Goal: Task Accomplishment & Management: Complete application form

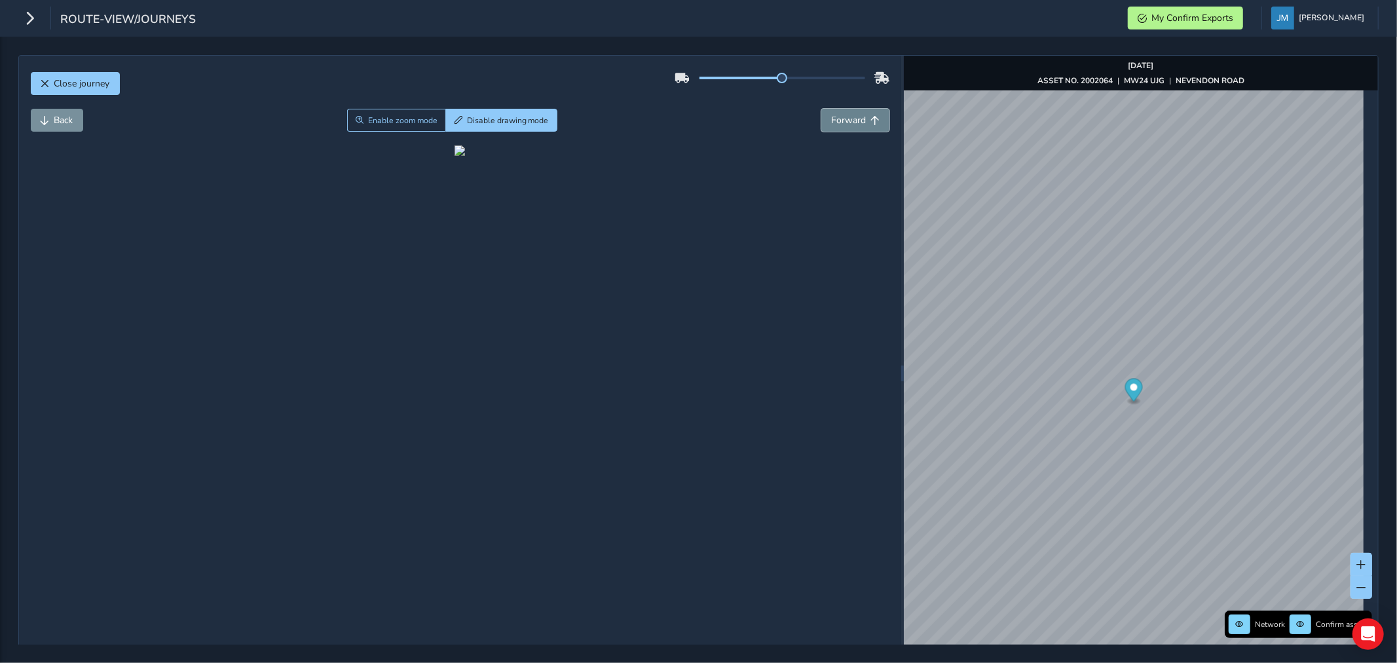
click at [849, 119] on span "Forward" at bounding box center [848, 120] width 35 height 12
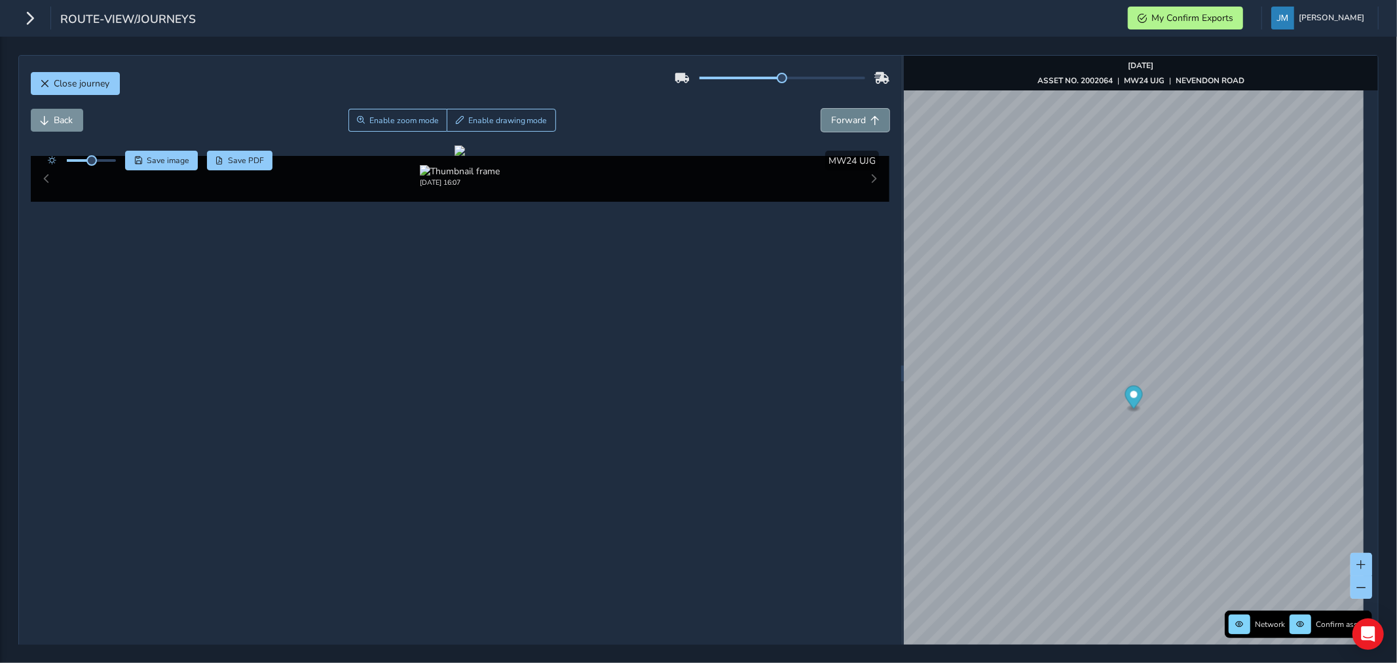
click at [849, 119] on span "Forward" at bounding box center [848, 120] width 35 height 12
click at [848, 116] on span "Forward" at bounding box center [848, 120] width 35 height 12
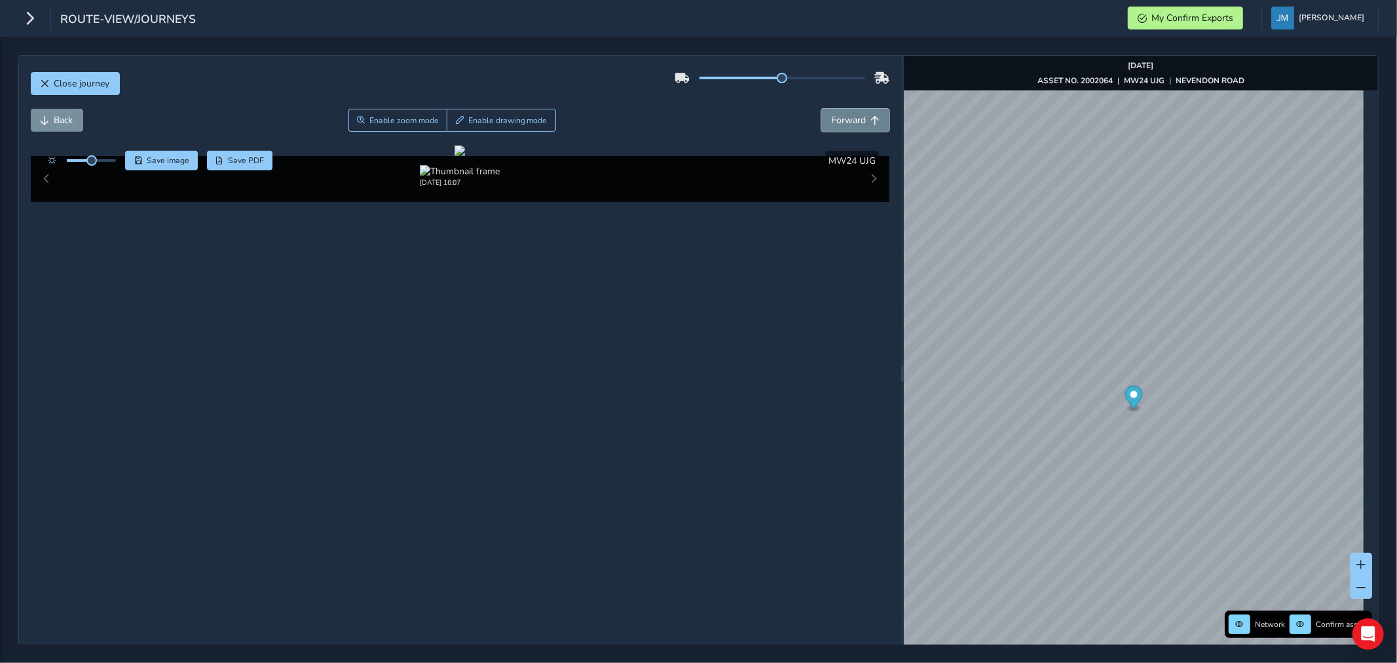
click at [848, 116] on span "Forward" at bounding box center [848, 120] width 35 height 12
click at [848, 115] on span "Forward" at bounding box center [848, 120] width 35 height 12
click at [848, 114] on span "Forward" at bounding box center [848, 120] width 35 height 12
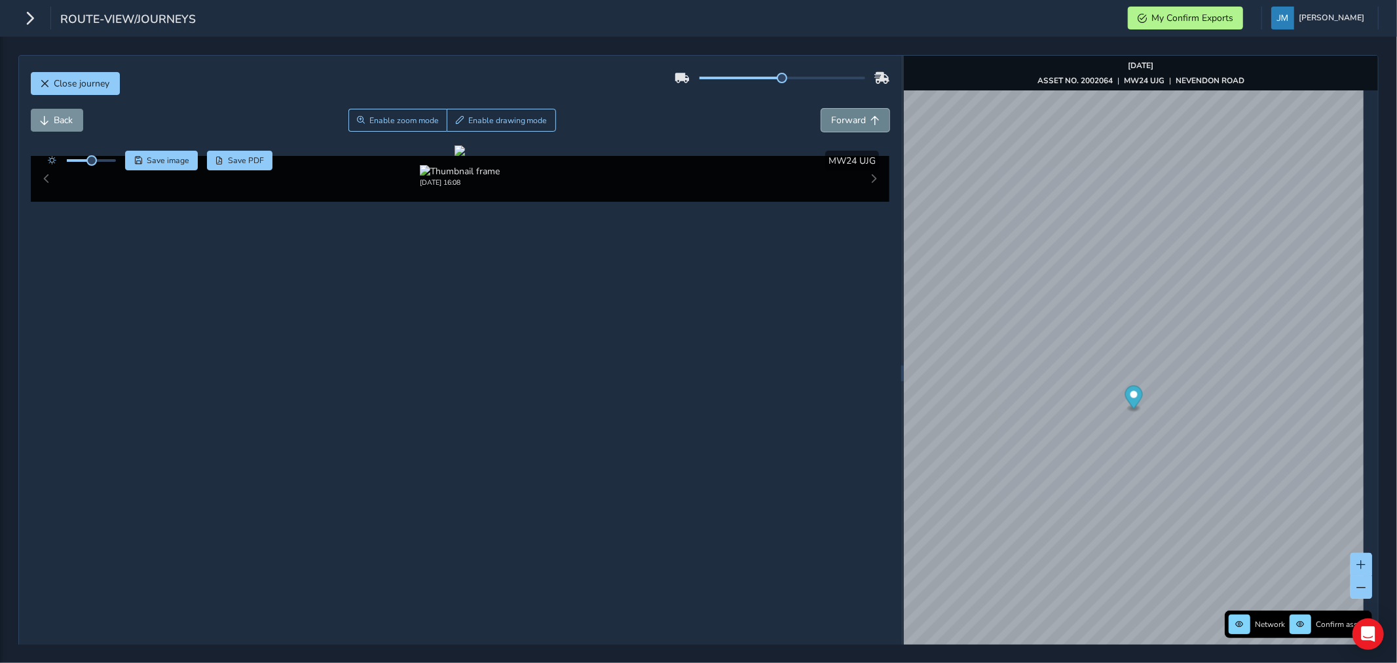
click at [848, 114] on span "Forward" at bounding box center [848, 120] width 35 height 12
click at [849, 114] on span "Forward" at bounding box center [848, 120] width 35 height 12
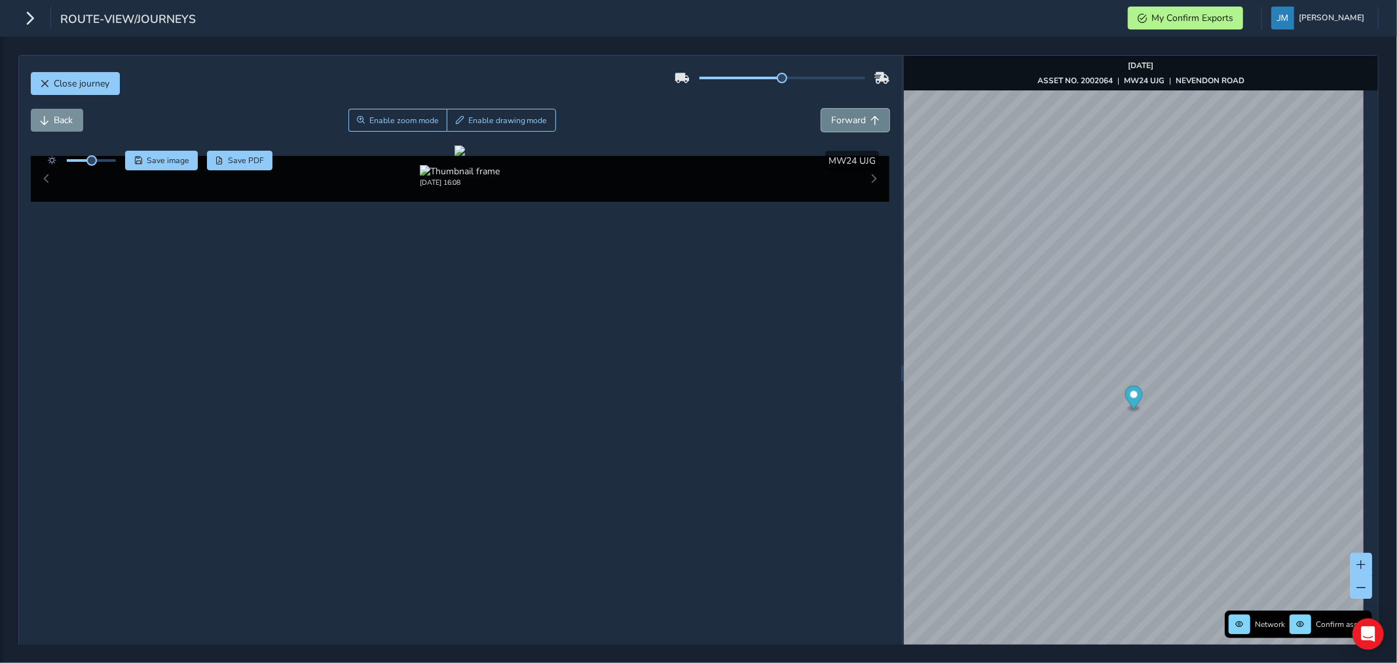
click at [849, 114] on span "Forward" at bounding box center [848, 120] width 35 height 12
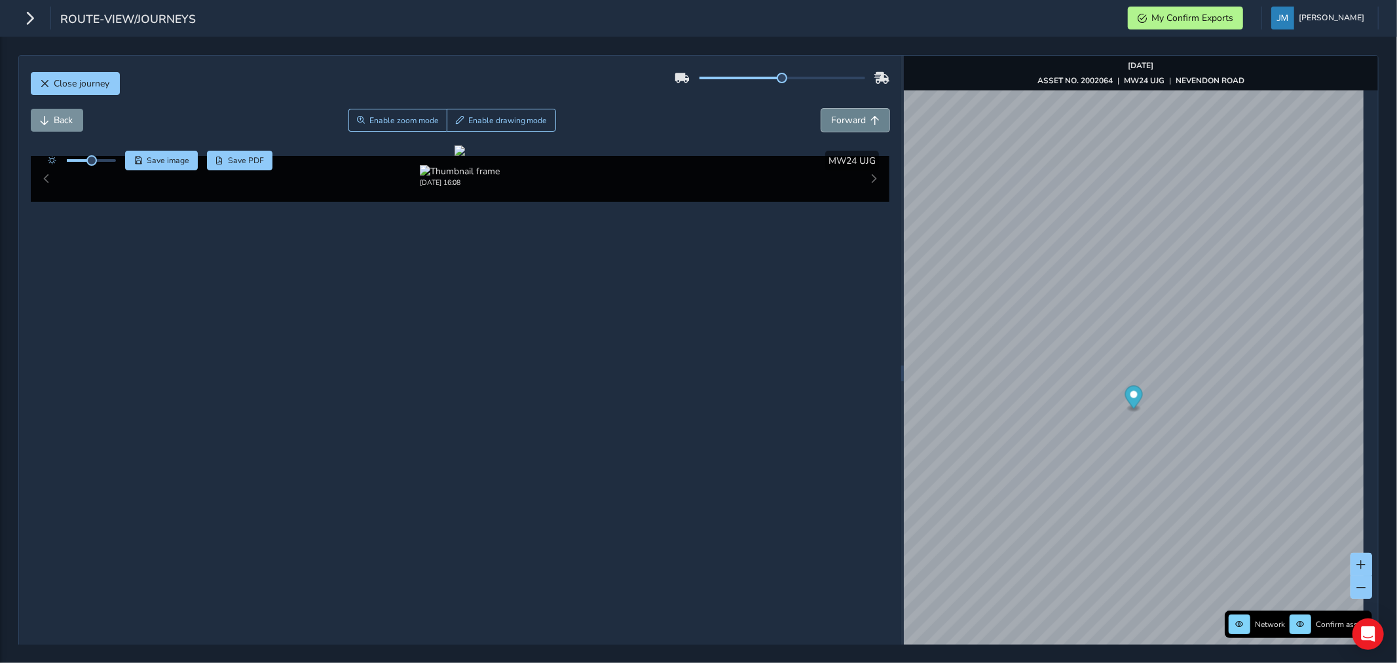
click at [849, 114] on span "Forward" at bounding box center [848, 120] width 35 height 12
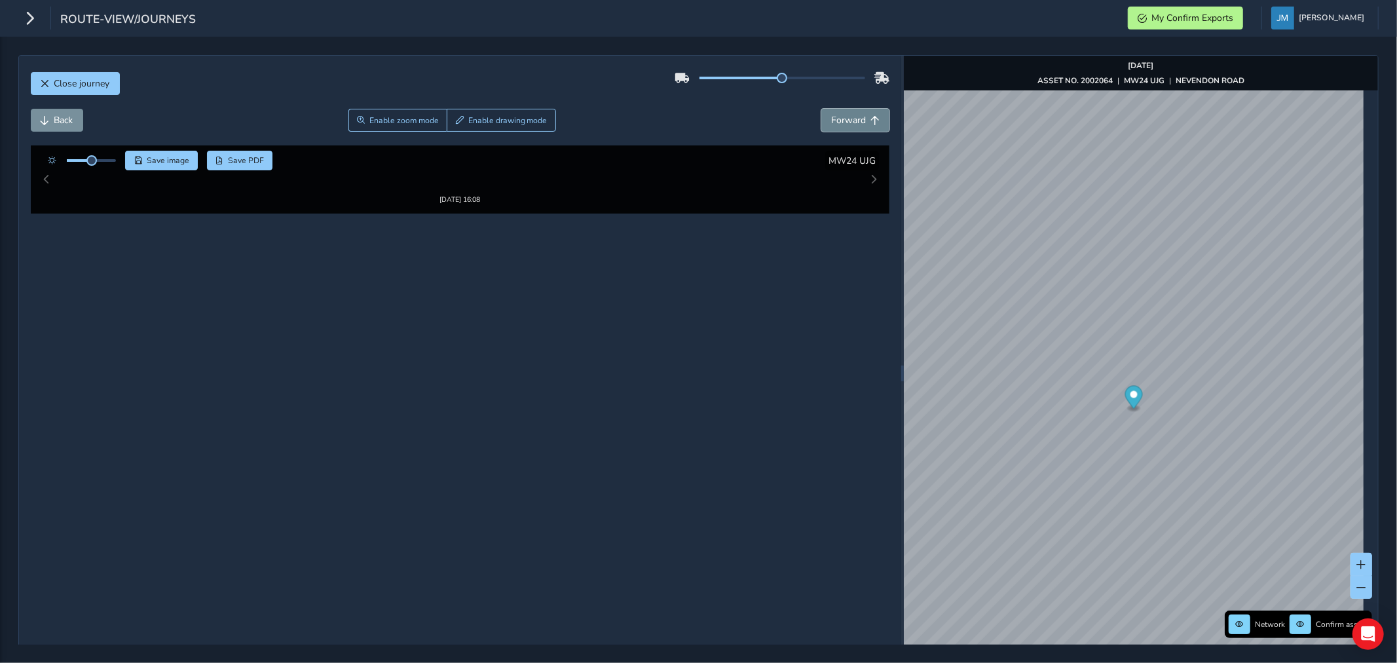
click at [849, 114] on span "Forward" at bounding box center [848, 120] width 35 height 12
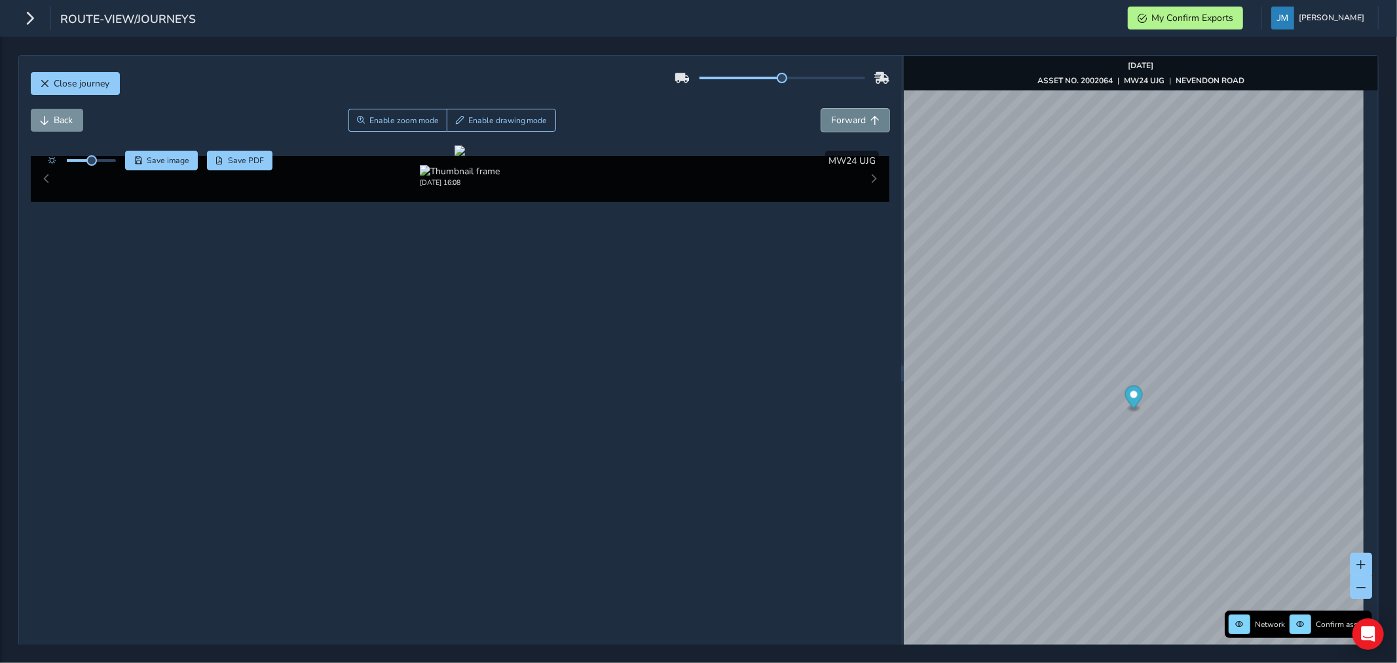
click at [849, 114] on span "Forward" at bounding box center [848, 120] width 35 height 12
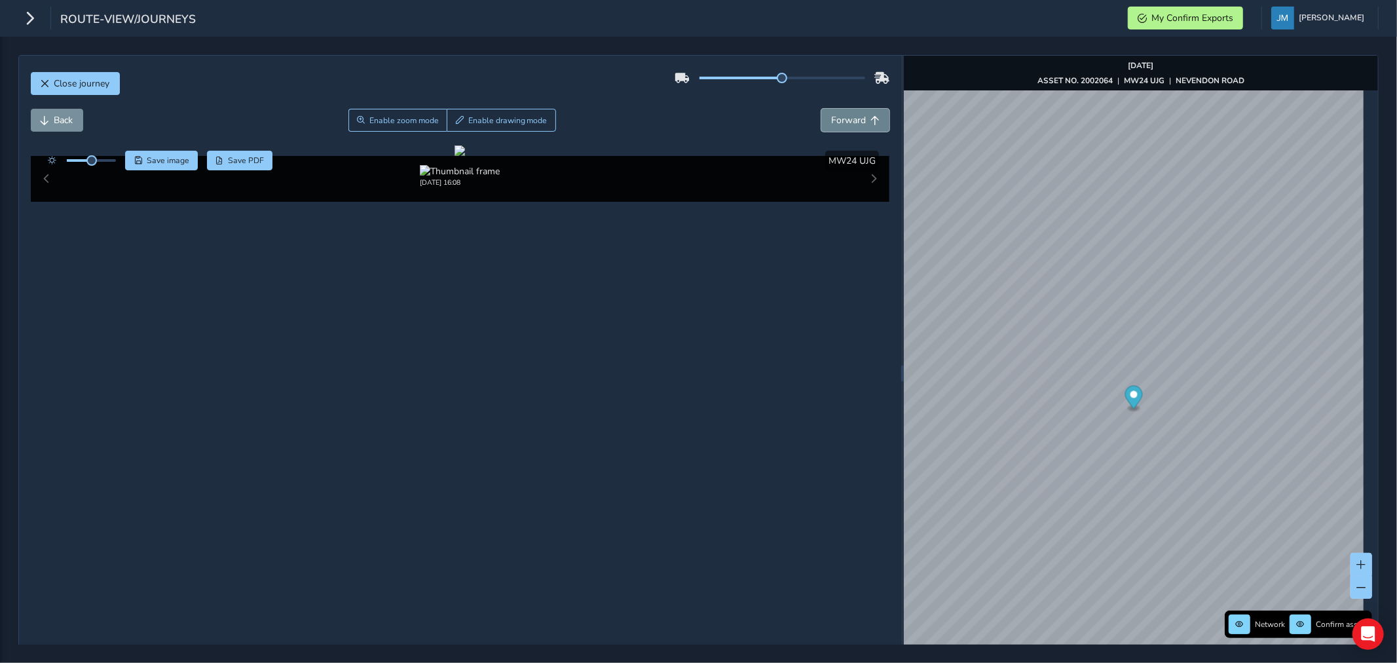
click at [849, 114] on span "Forward" at bounding box center [848, 120] width 35 height 12
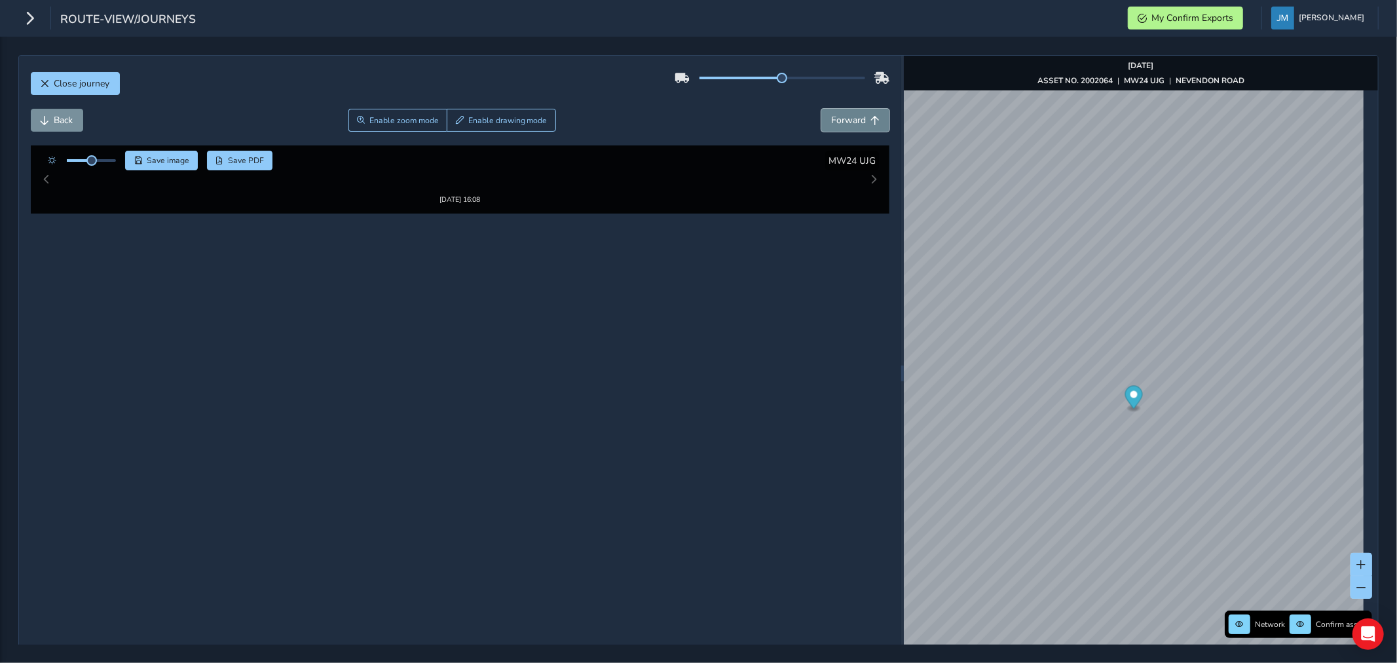
click at [849, 114] on span "Forward" at bounding box center [848, 120] width 35 height 12
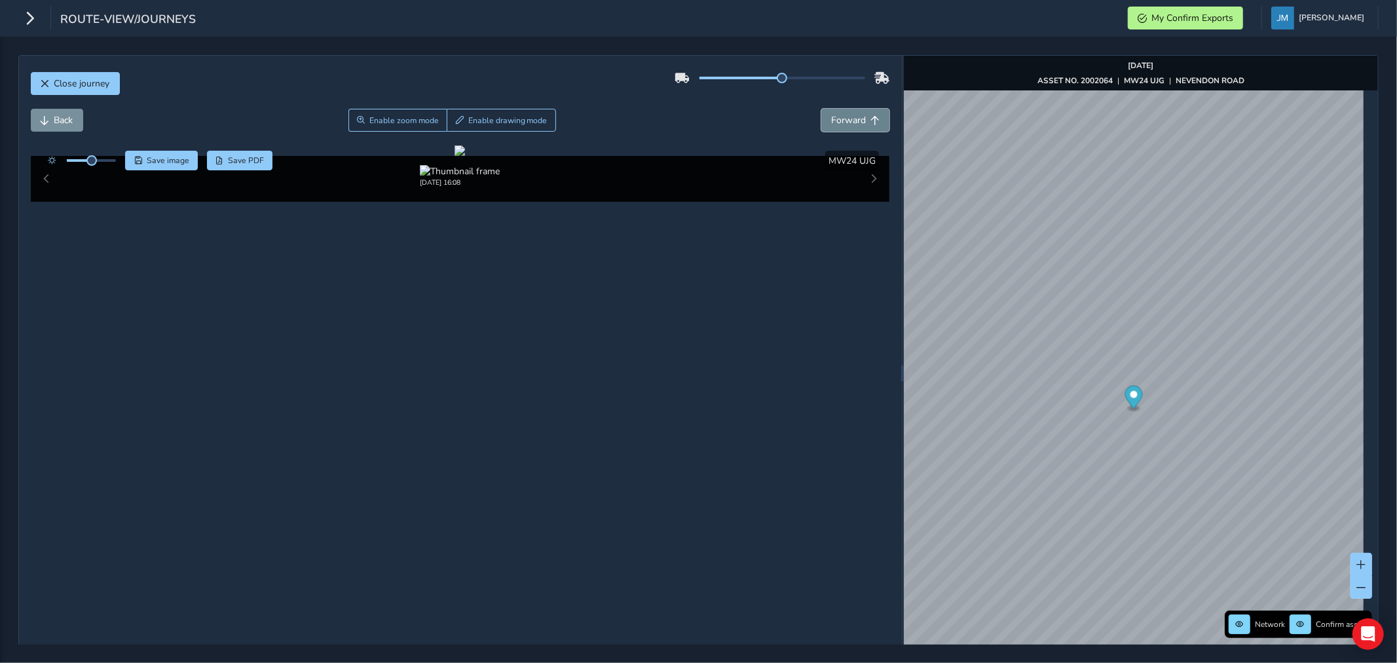
click at [849, 114] on span "Forward" at bounding box center [848, 120] width 35 height 12
click at [849, 113] on button "Forward" at bounding box center [855, 120] width 68 height 23
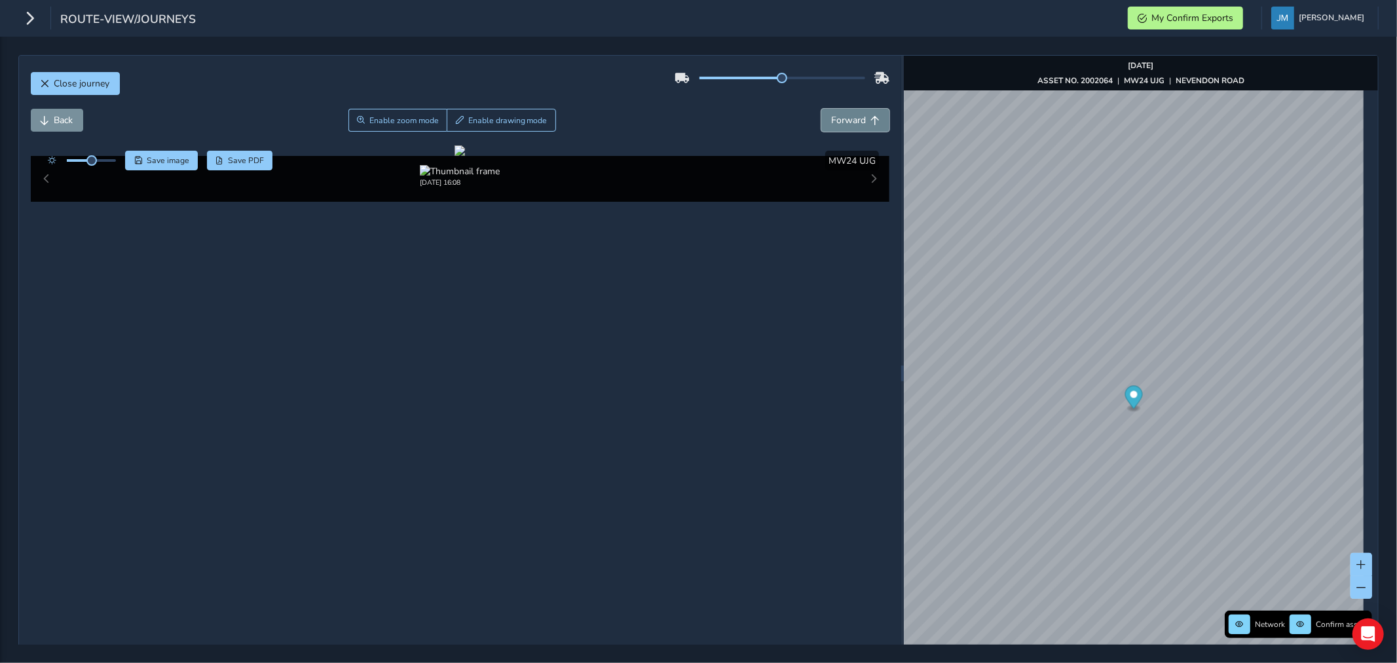
click at [848, 113] on button "Forward" at bounding box center [855, 120] width 68 height 23
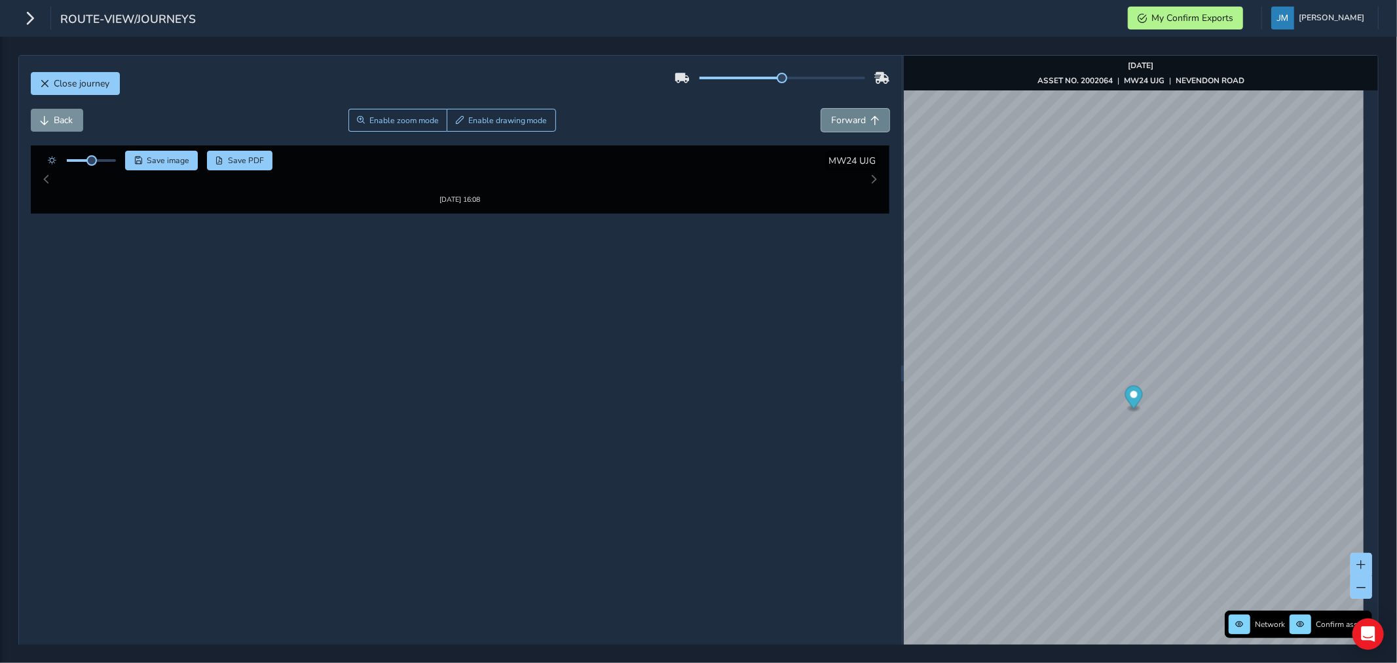
click at [848, 113] on button "Forward" at bounding box center [855, 120] width 68 height 23
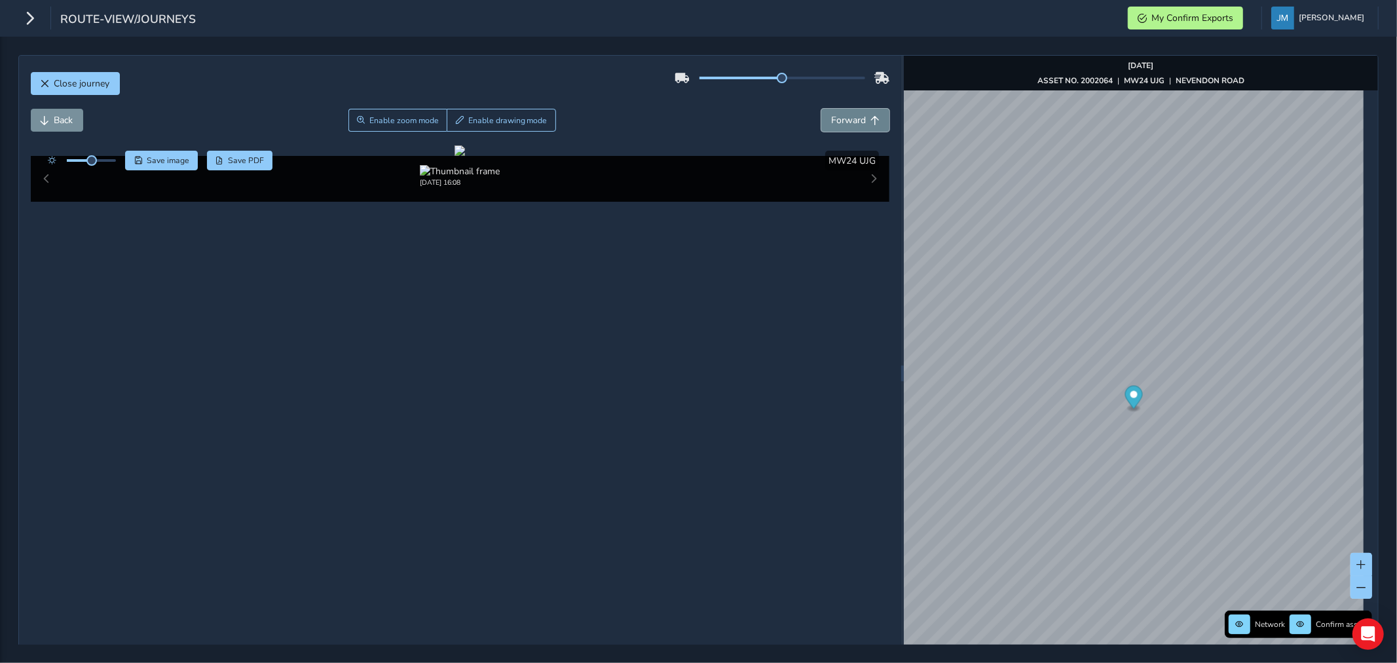
click at [848, 113] on button "Forward" at bounding box center [855, 120] width 68 height 23
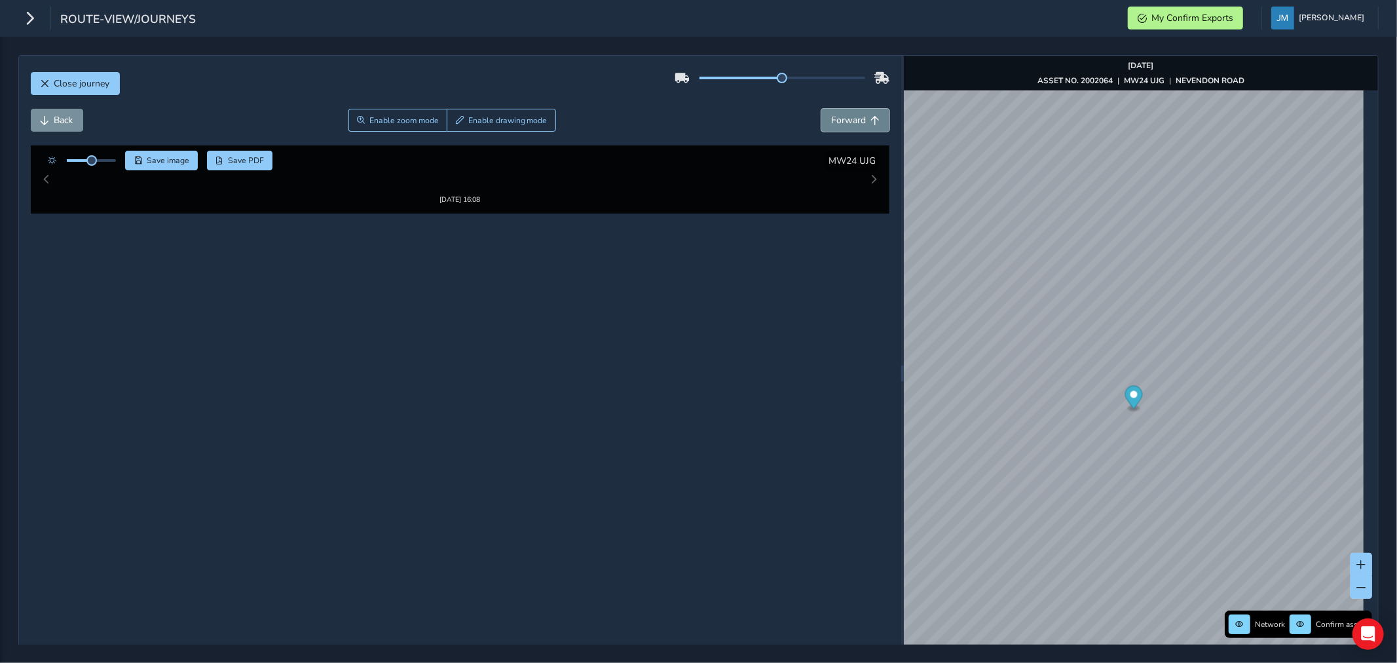
click at [848, 113] on button "Forward" at bounding box center [855, 120] width 68 height 23
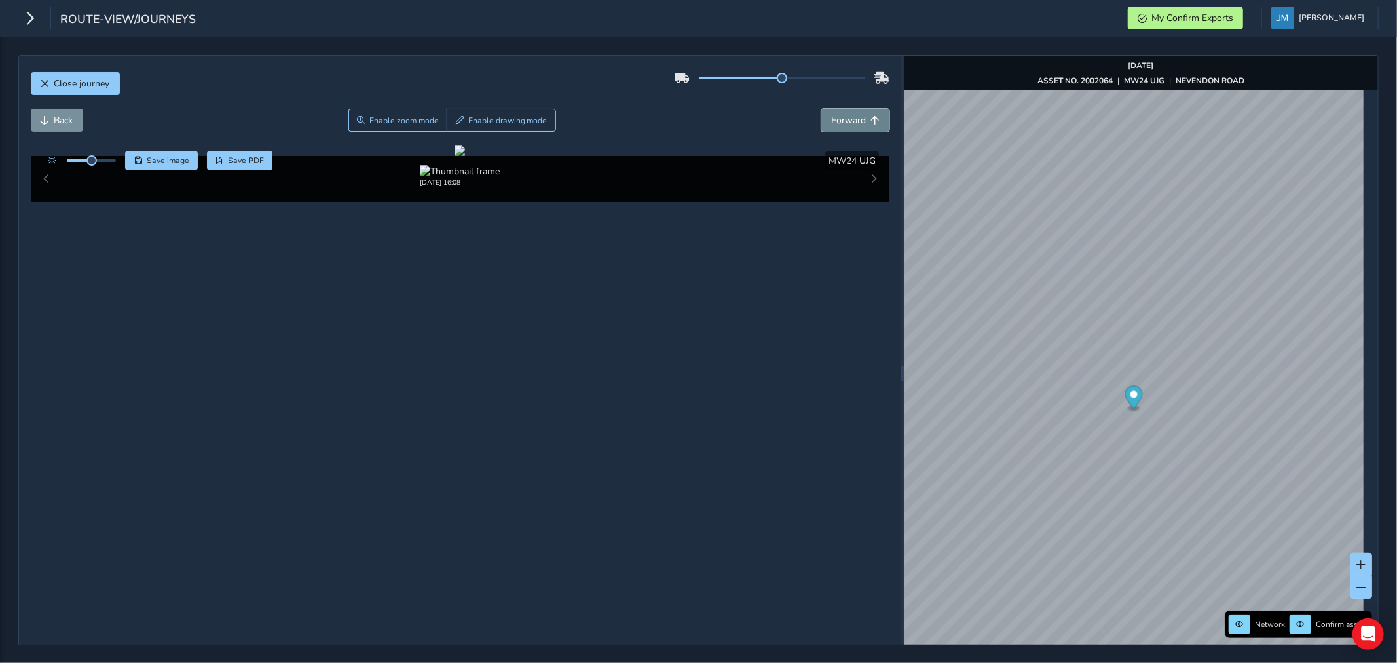
click at [848, 113] on button "Forward" at bounding box center [855, 120] width 68 height 23
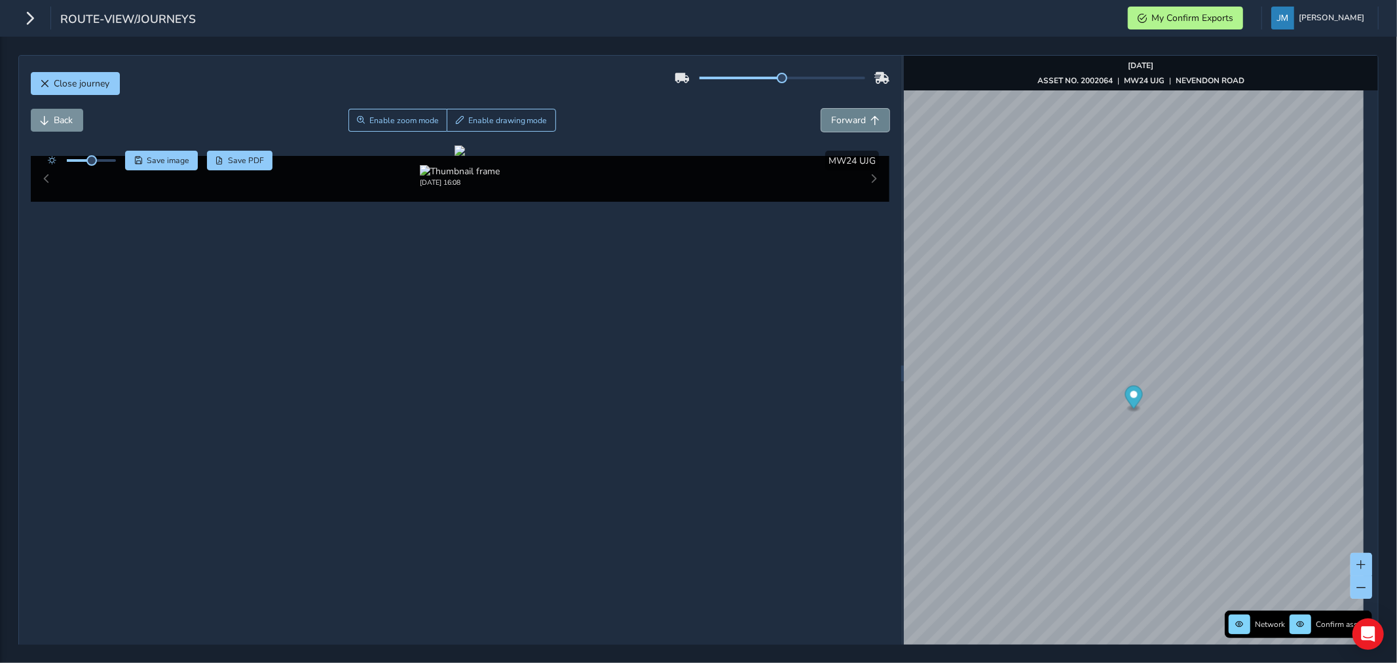
click at [848, 113] on button "Forward" at bounding box center [855, 120] width 68 height 23
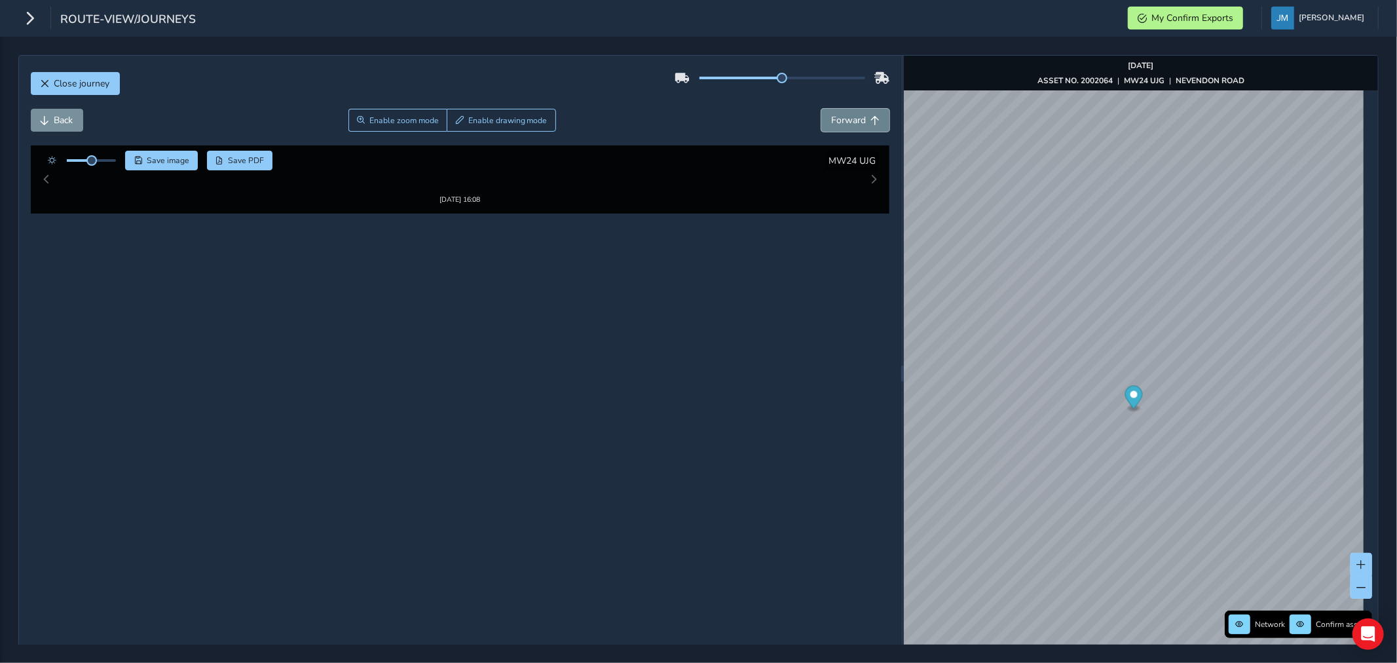
click at [848, 113] on button "Forward" at bounding box center [855, 120] width 68 height 23
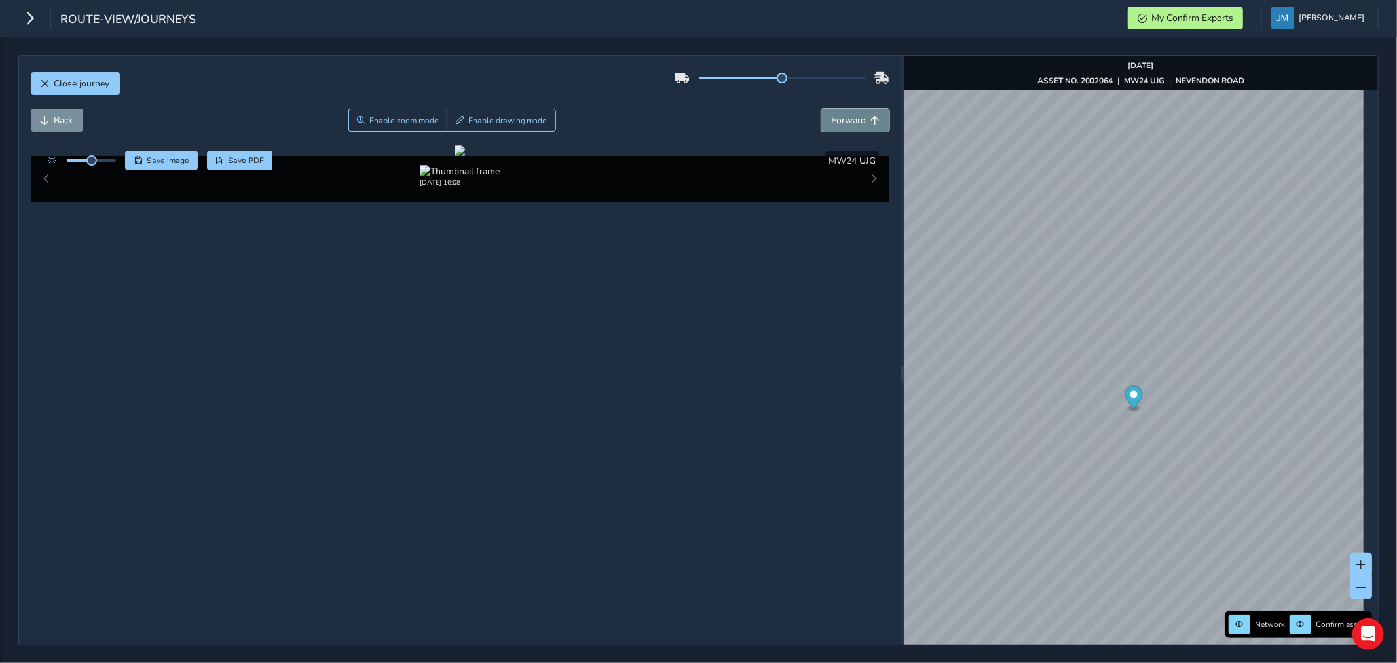
click at [848, 113] on button "Forward" at bounding box center [855, 120] width 68 height 23
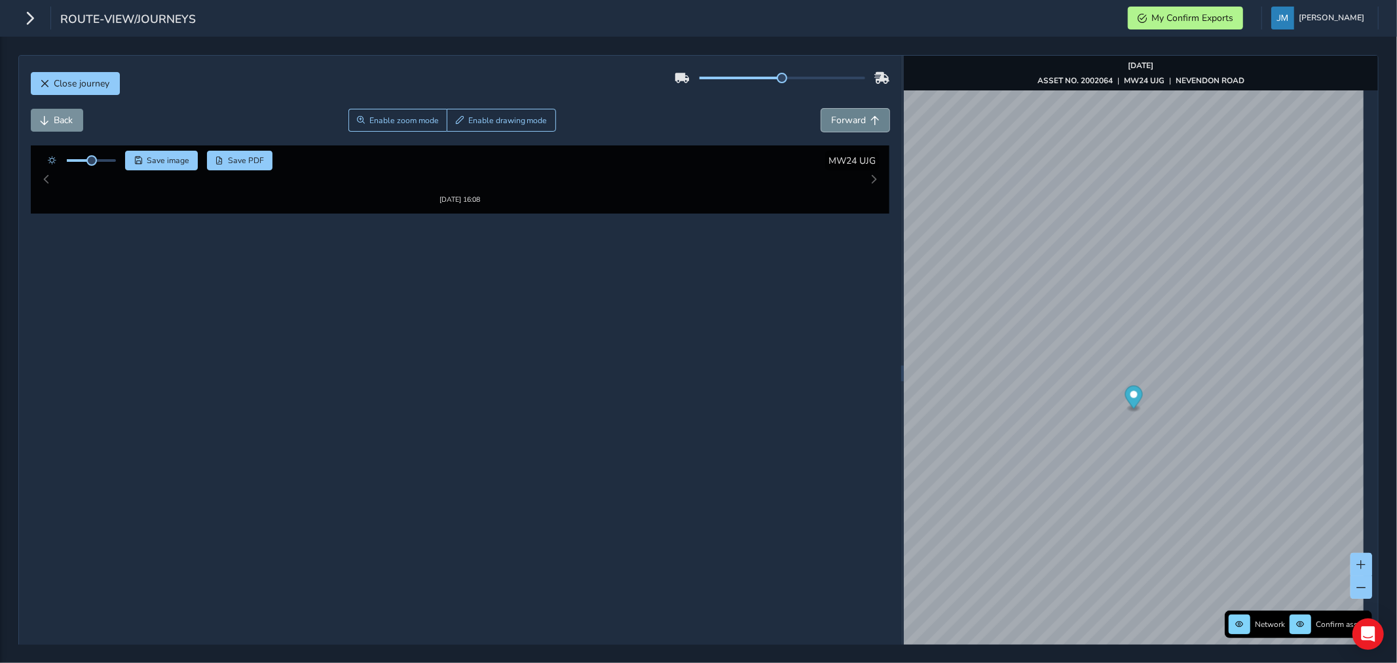
click at [848, 113] on button "Forward" at bounding box center [855, 120] width 68 height 23
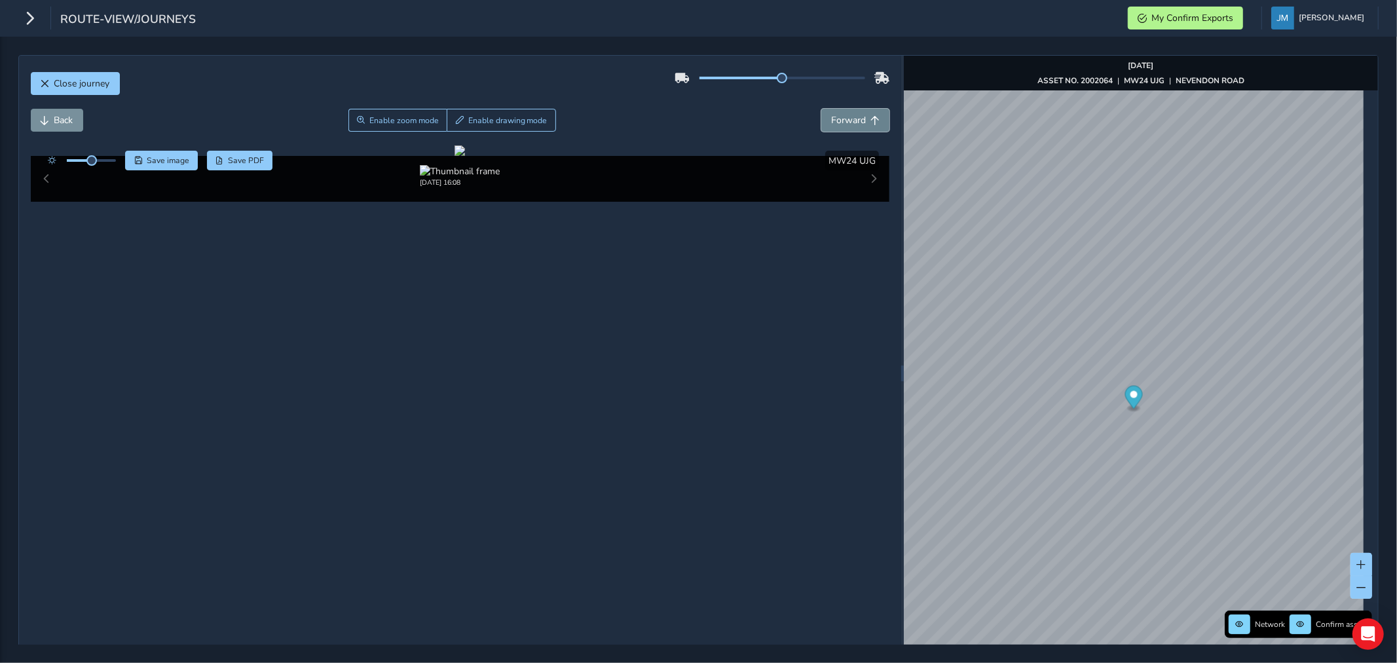
click at [848, 113] on button "Forward" at bounding box center [855, 120] width 68 height 23
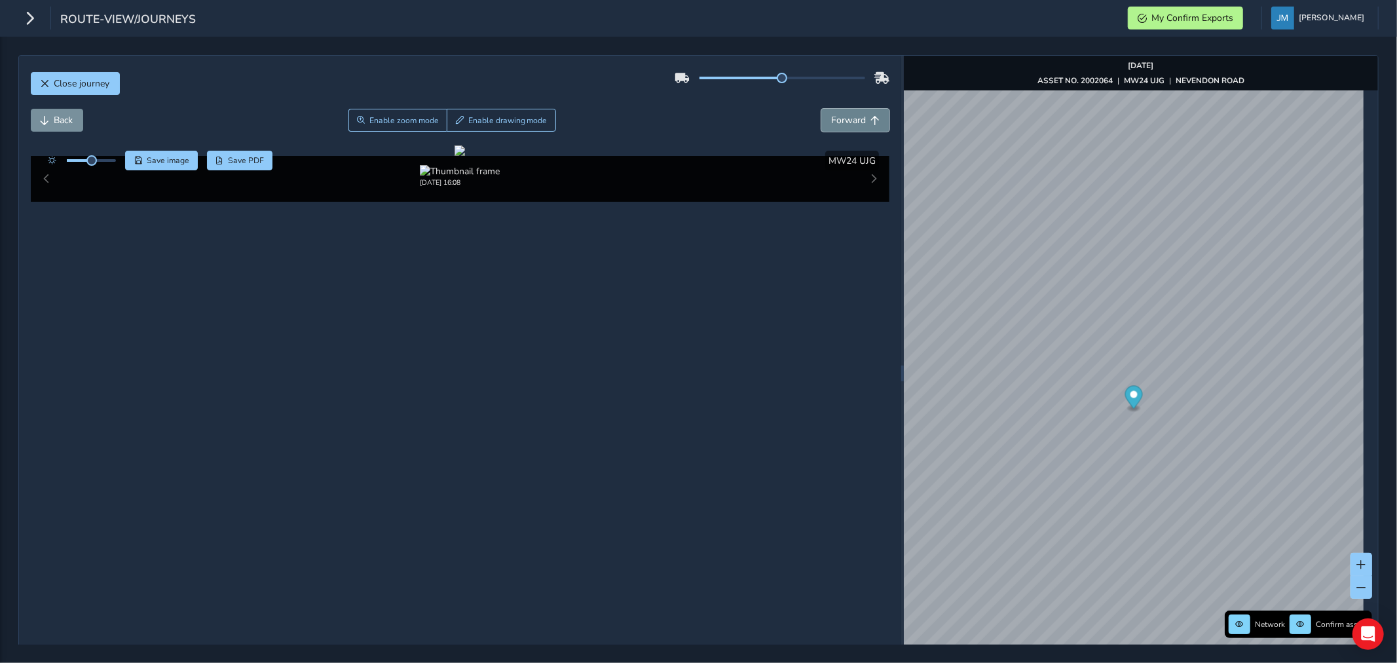
click at [848, 113] on button "Forward" at bounding box center [855, 120] width 68 height 23
click at [848, 112] on button "Forward" at bounding box center [855, 120] width 68 height 23
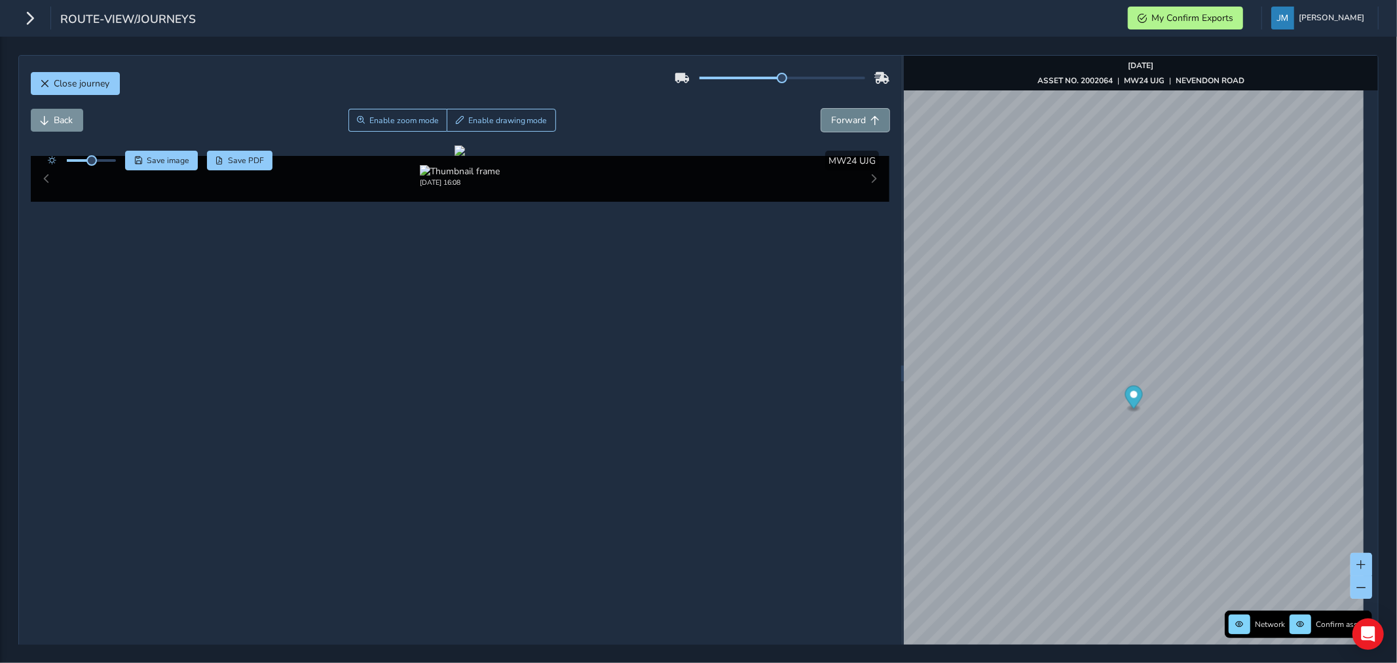
click at [848, 110] on button "Forward" at bounding box center [855, 120] width 68 height 23
click at [849, 109] on button "Forward" at bounding box center [855, 120] width 68 height 23
click at [848, 109] on button "Forward" at bounding box center [855, 120] width 68 height 23
click at [846, 113] on button "Forward" at bounding box center [855, 120] width 68 height 23
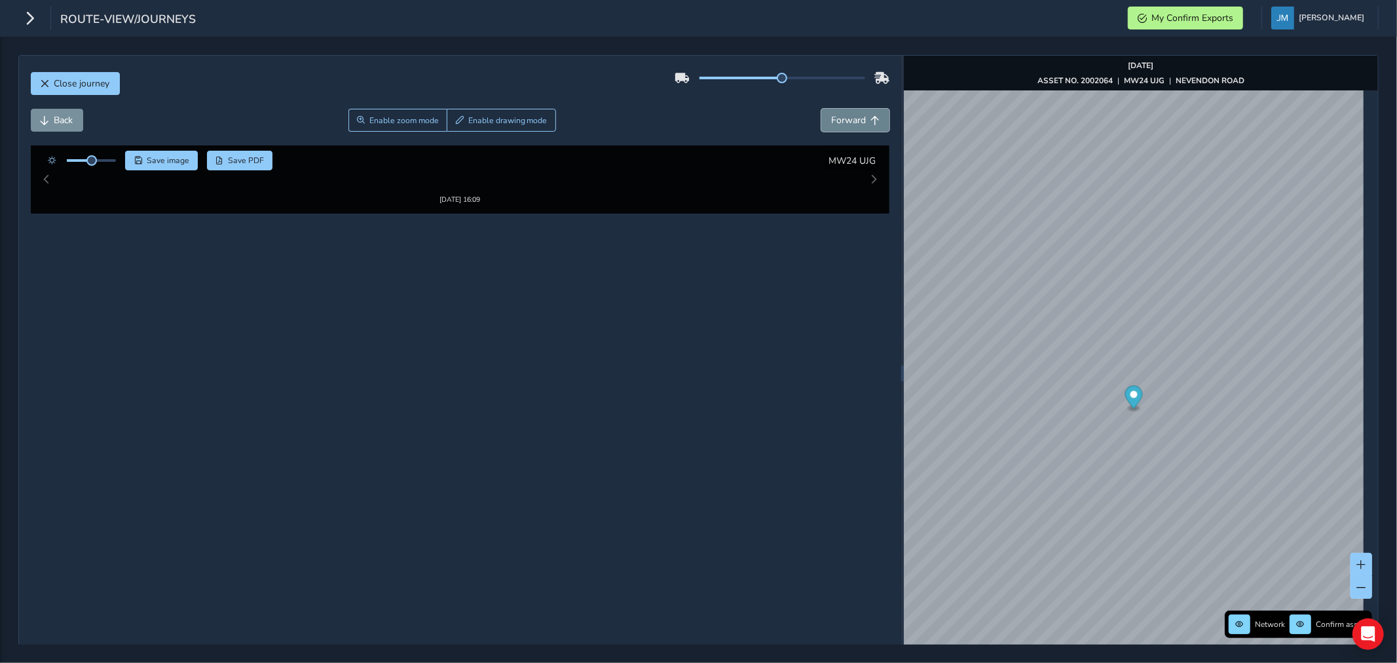
click at [846, 113] on button "Forward" at bounding box center [855, 120] width 68 height 23
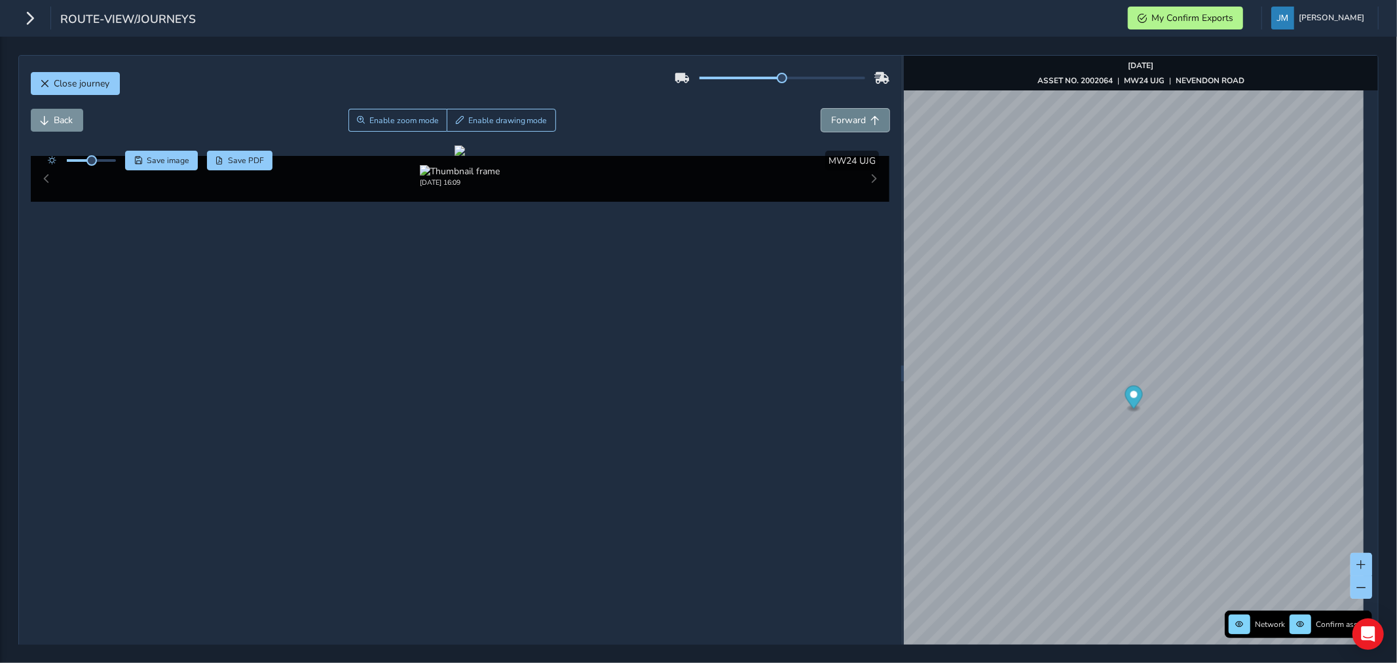
click at [846, 113] on button "Forward" at bounding box center [855, 120] width 68 height 23
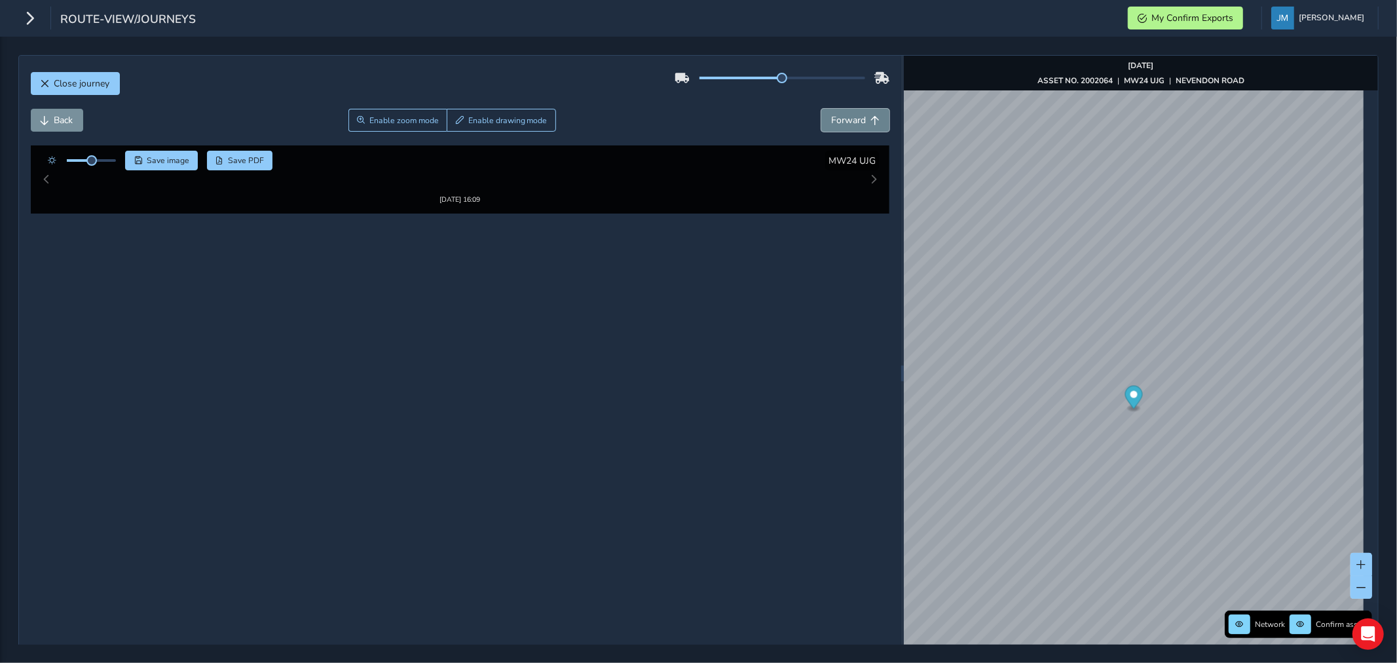
click at [846, 113] on button "Forward" at bounding box center [855, 120] width 68 height 23
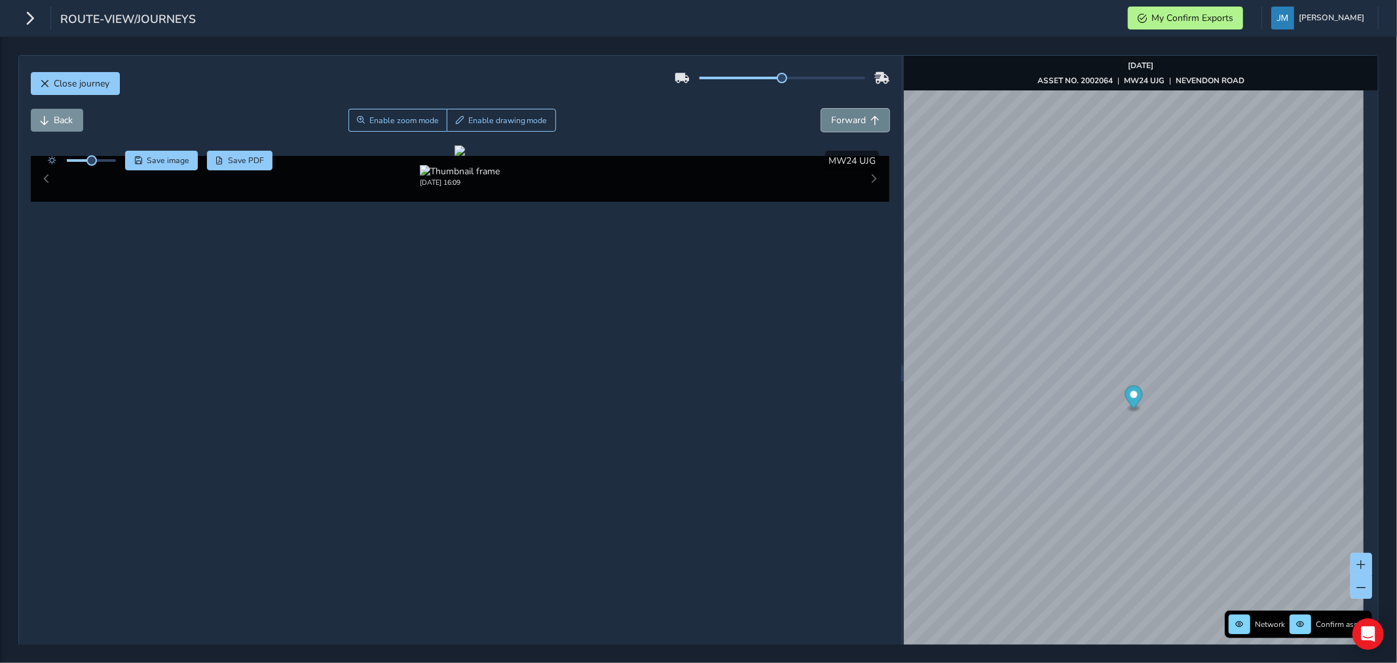
click at [846, 113] on button "Forward" at bounding box center [855, 120] width 68 height 23
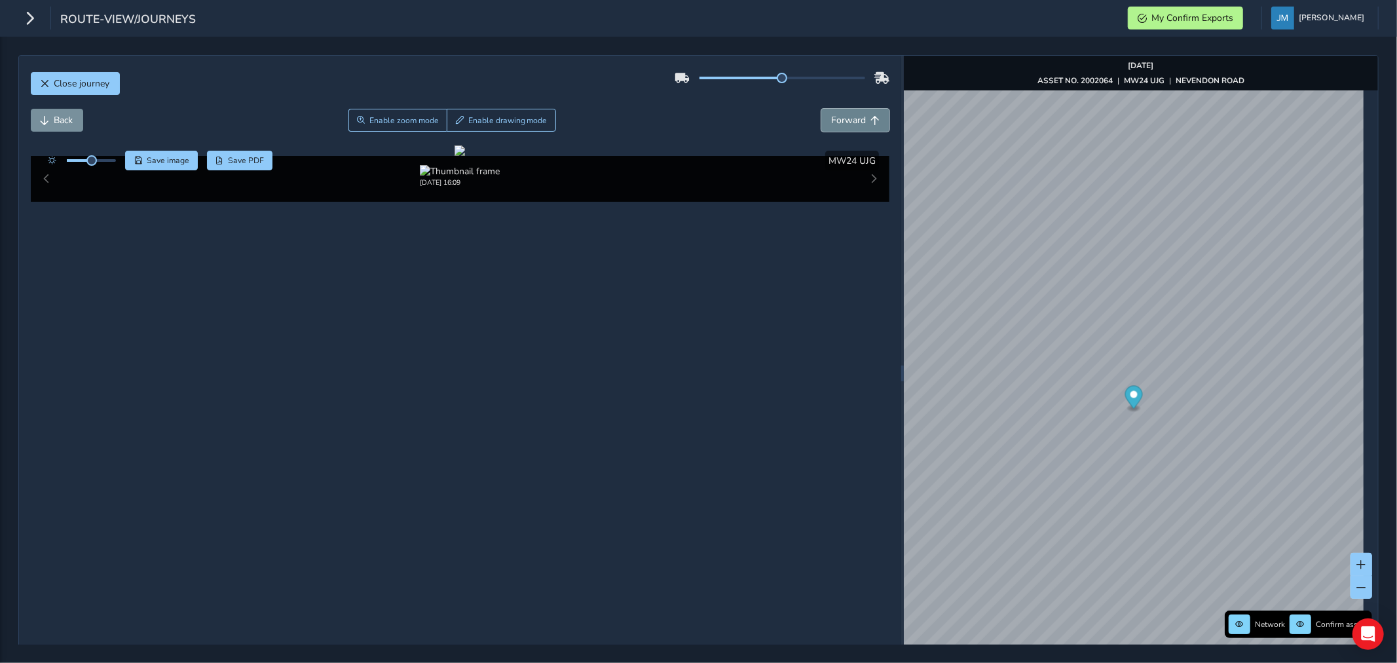
click at [846, 113] on button "Forward" at bounding box center [855, 120] width 68 height 23
click at [846, 114] on span "Forward" at bounding box center [848, 120] width 35 height 12
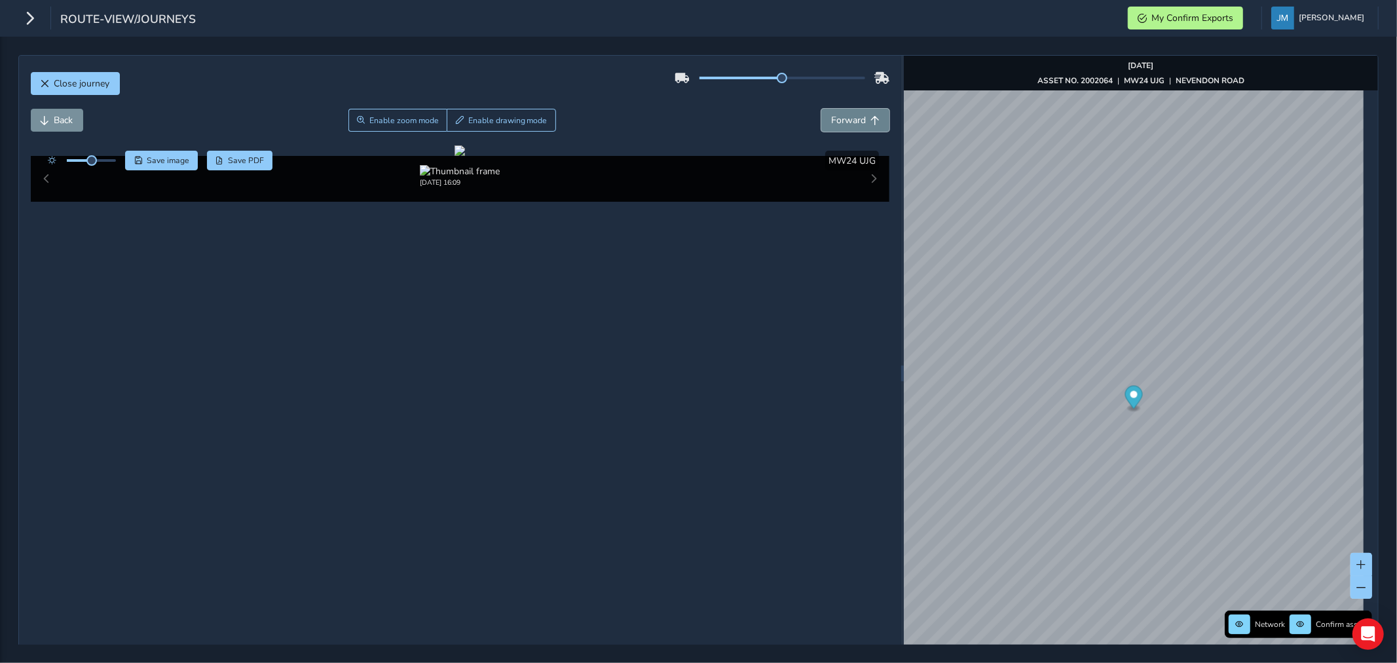
click at [846, 114] on span "Forward" at bounding box center [848, 120] width 35 height 12
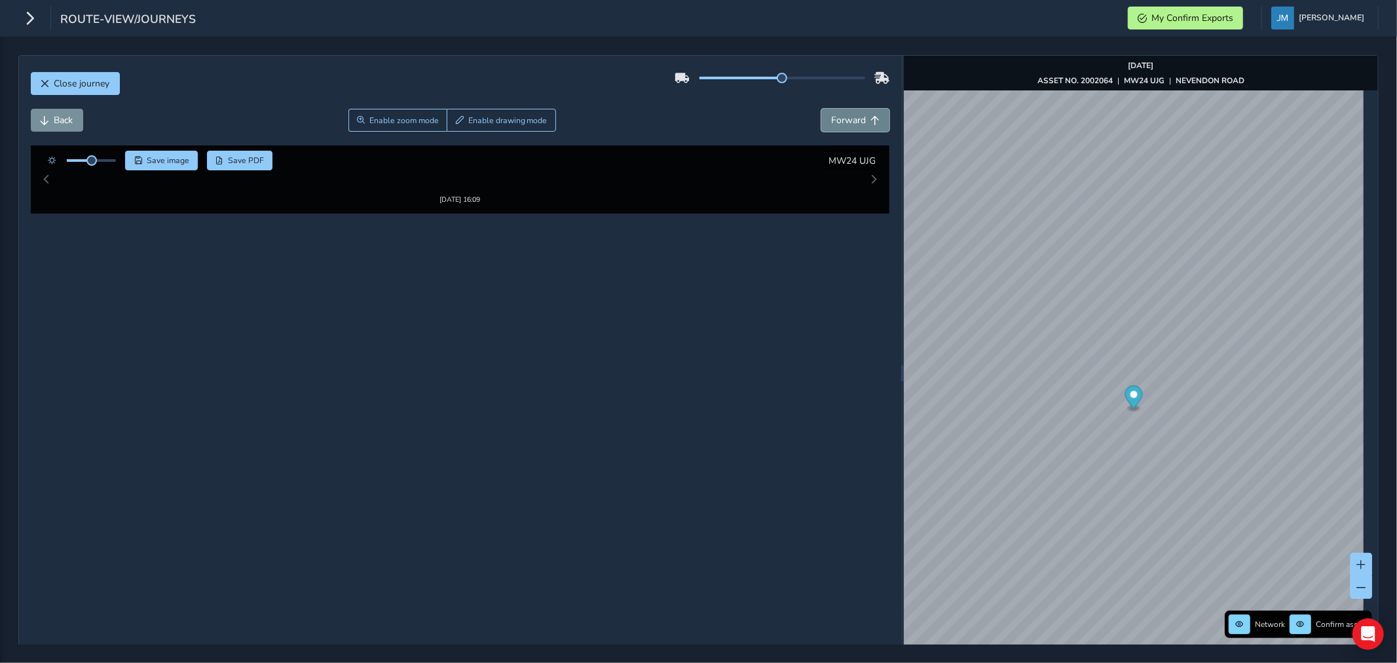
click at [846, 114] on span "Forward" at bounding box center [848, 120] width 35 height 12
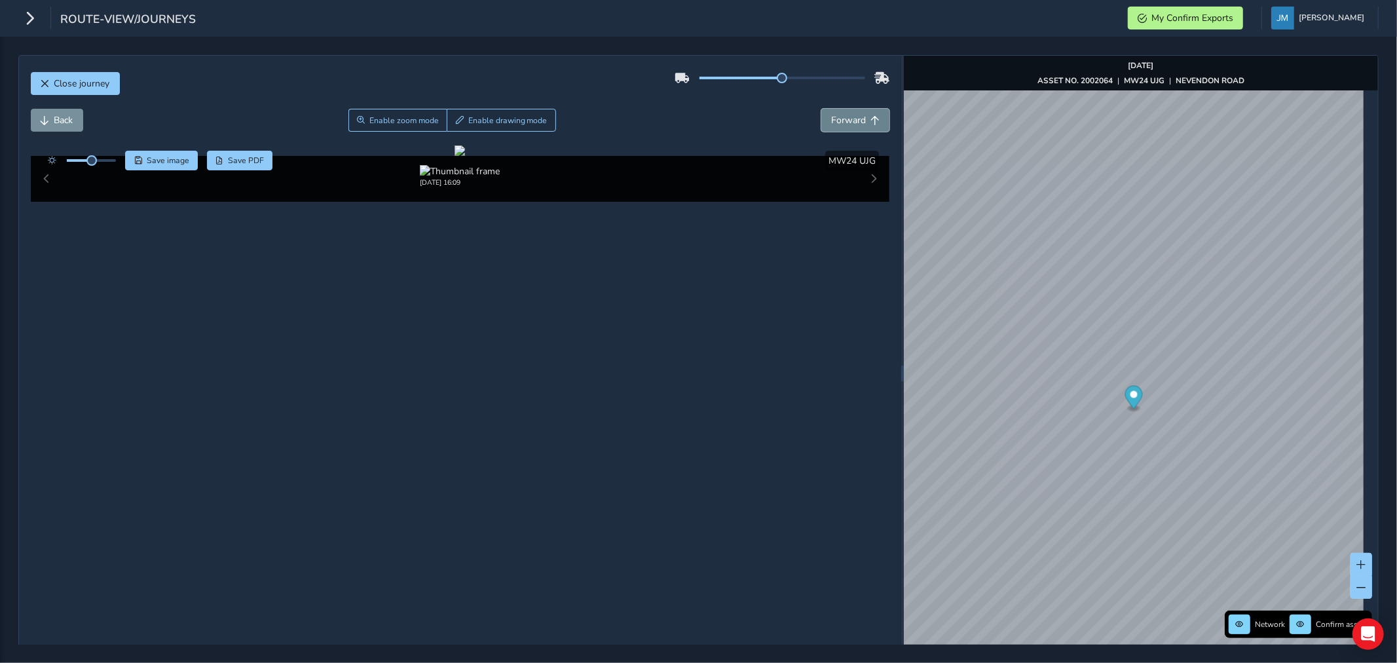
click at [846, 114] on span "Forward" at bounding box center [848, 120] width 35 height 12
click at [846, 112] on button "Forward" at bounding box center [855, 120] width 68 height 23
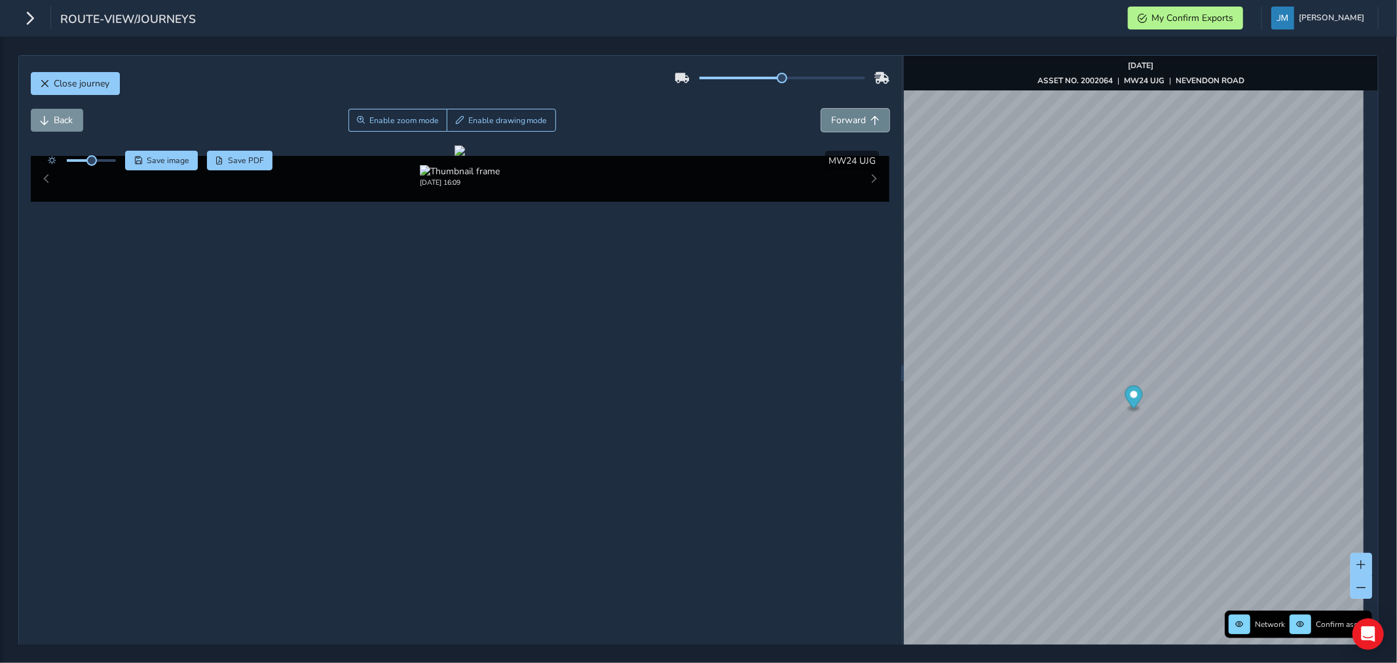
click at [846, 112] on button "Forward" at bounding box center [855, 120] width 68 height 23
drag, startPoint x: 1171, startPoint y: 482, endPoint x: 1214, endPoint y: 519, distance: 56.2
click at [1173, 483] on div "x" at bounding box center [1238, 488] width 131 height 28
click at [1223, 501] on img "Preview frame" at bounding box center [1238, 496] width 33 height 10
click at [871, 120] on span "Forward" at bounding box center [875, 120] width 9 height 9
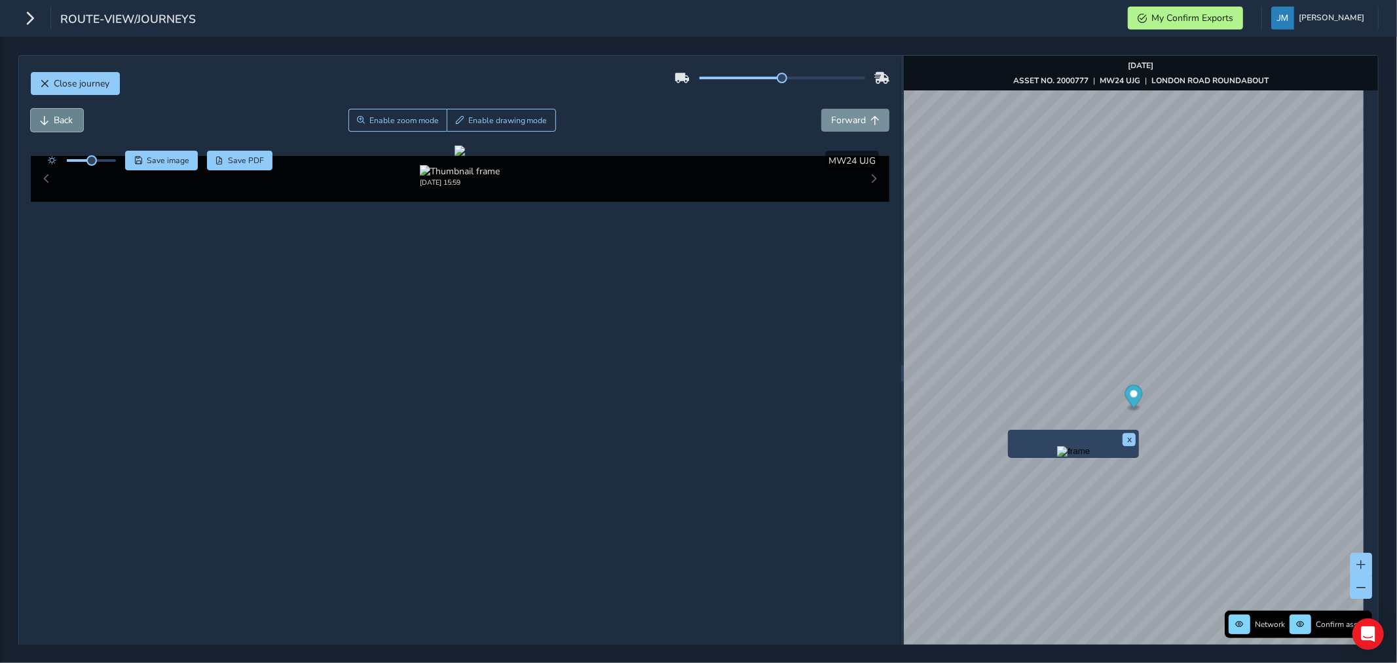
click at [67, 117] on span "Back" at bounding box center [63, 120] width 19 height 12
click at [849, 119] on span "Forward" at bounding box center [848, 120] width 35 height 12
click at [850, 121] on span "Forward" at bounding box center [848, 120] width 35 height 12
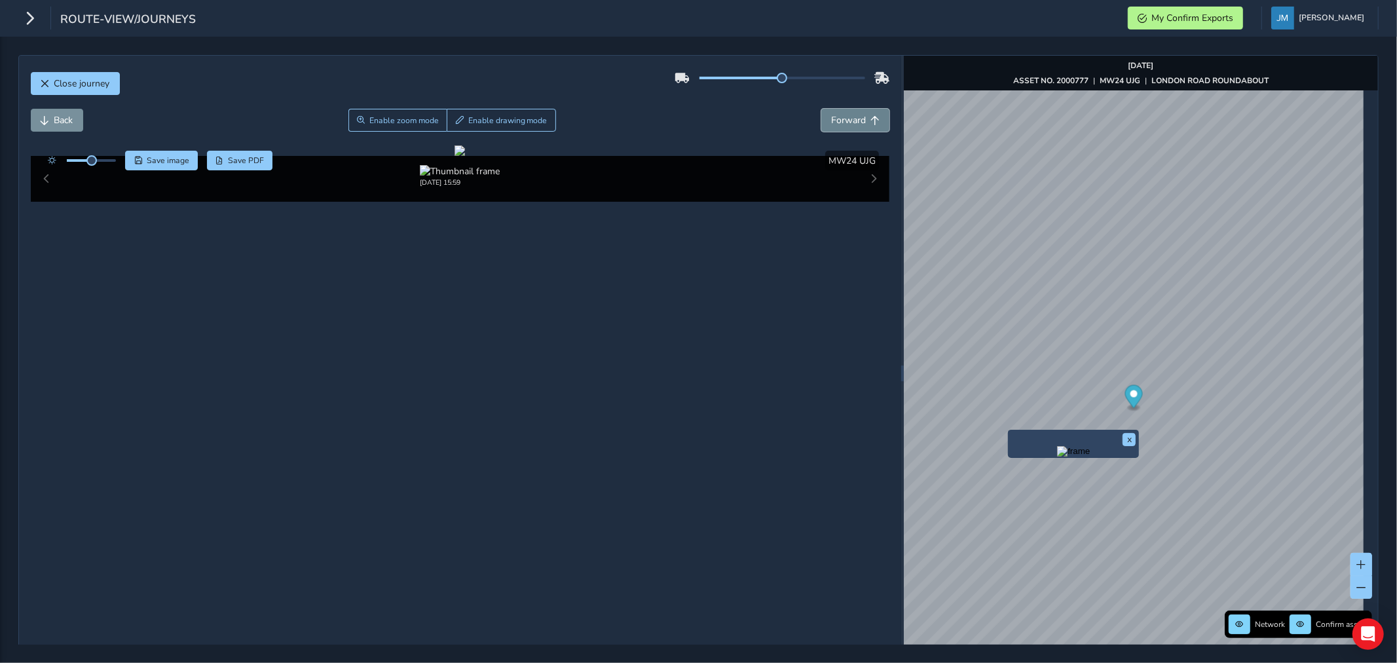
click at [850, 121] on span "Forward" at bounding box center [848, 120] width 35 height 12
click at [846, 121] on span "Forward" at bounding box center [848, 120] width 35 height 12
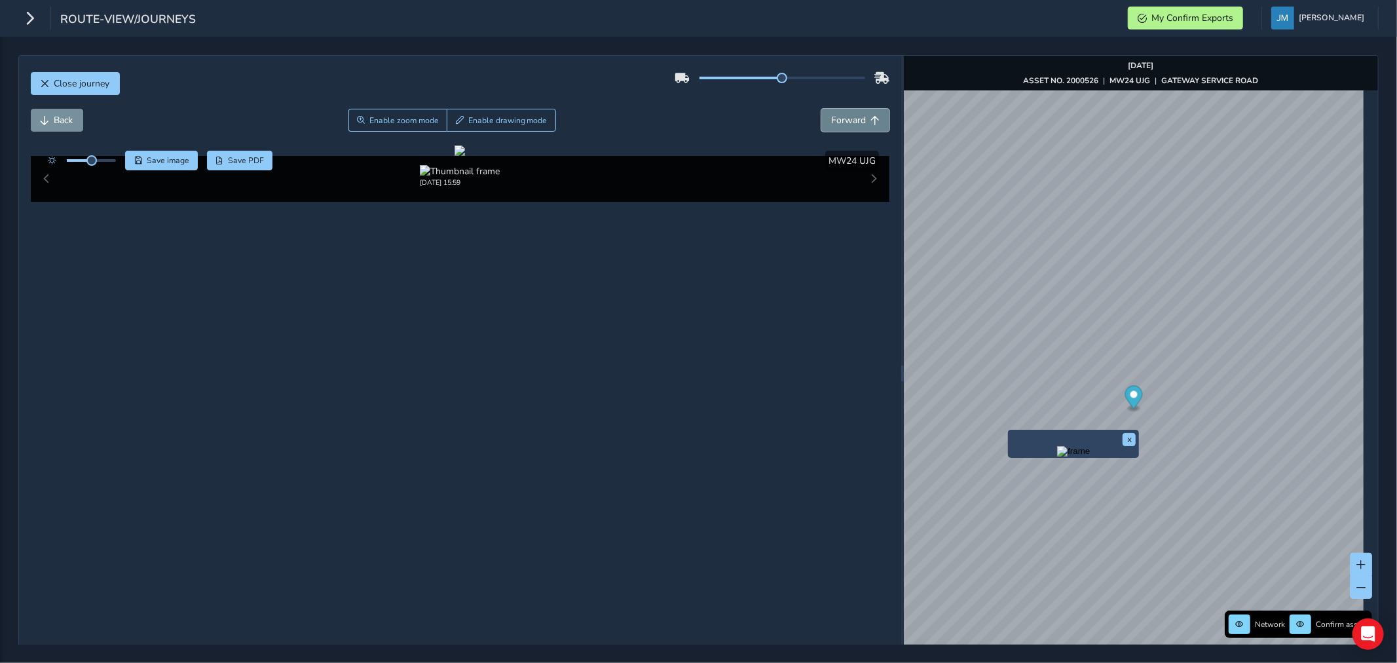
click at [859, 115] on button "Forward" at bounding box center [855, 120] width 68 height 23
click at [56, 125] on span "Back" at bounding box center [63, 120] width 19 height 12
click at [523, 121] on span "Enable drawing mode" at bounding box center [507, 120] width 79 height 10
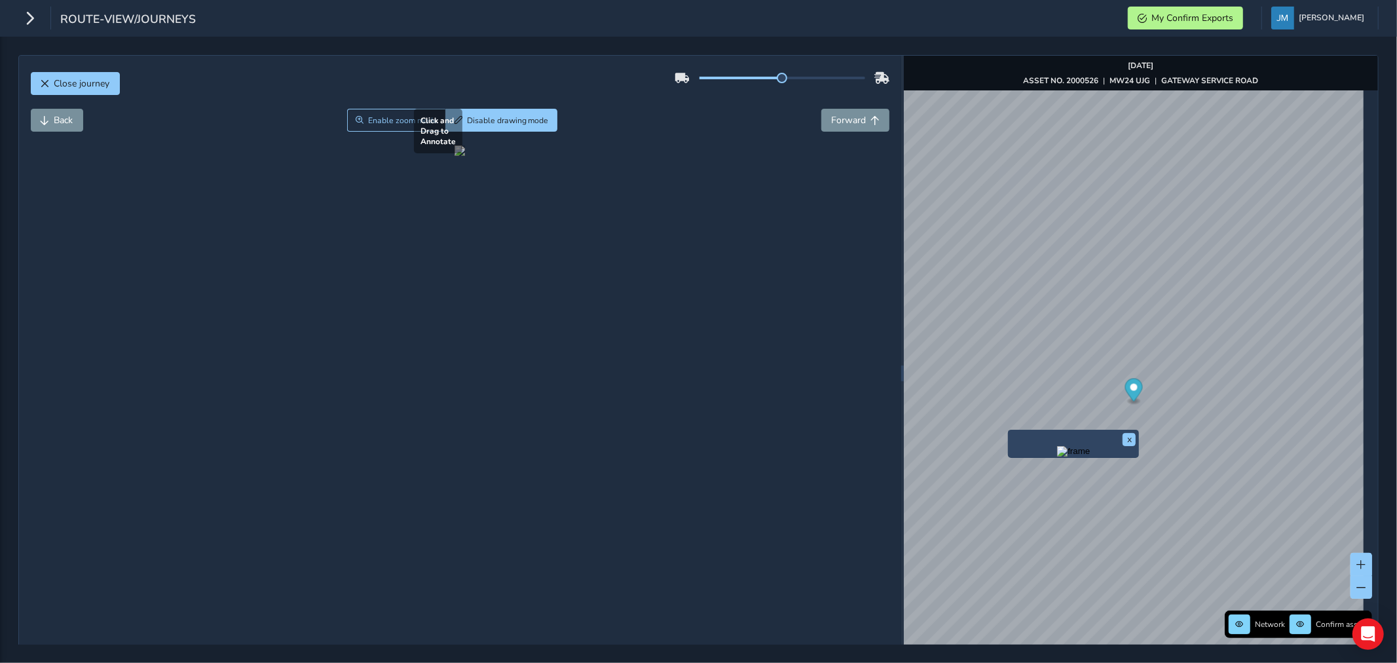
drag, startPoint x: 708, startPoint y: 413, endPoint x: 778, endPoint y: 483, distance: 99.6
click at [465, 156] on div at bounding box center [460, 150] width 10 height 10
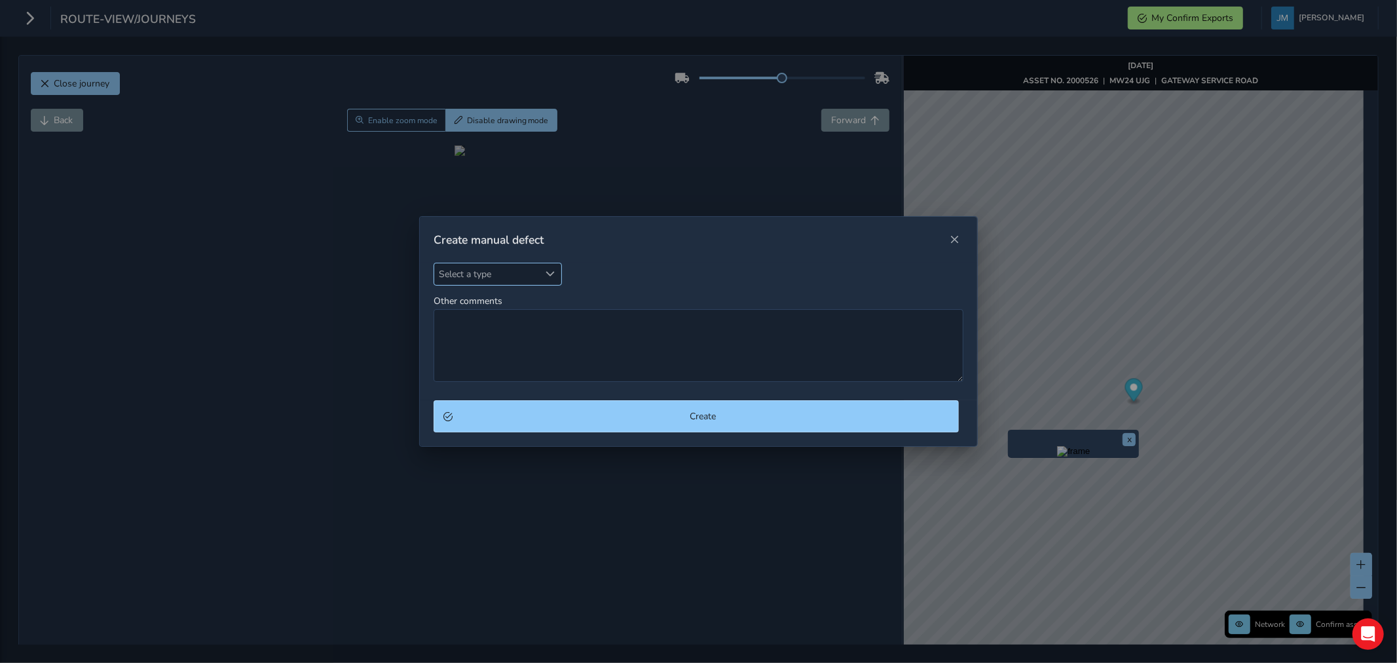
click at [551, 273] on span "Select a type" at bounding box center [550, 273] width 9 height 9
type input "ca"
click at [492, 341] on li "Carriage Way" at bounding box center [511, 334] width 155 height 22
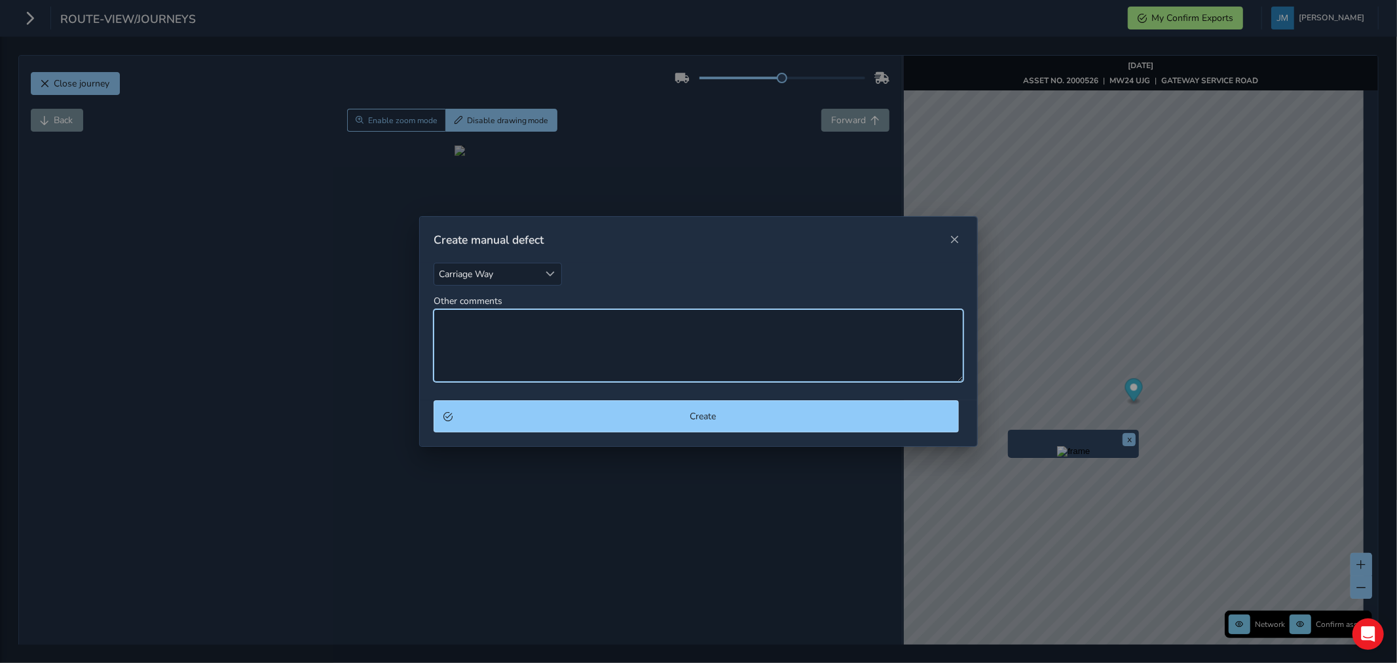
click at [492, 341] on textarea "Other comments" at bounding box center [699, 345] width 530 height 73
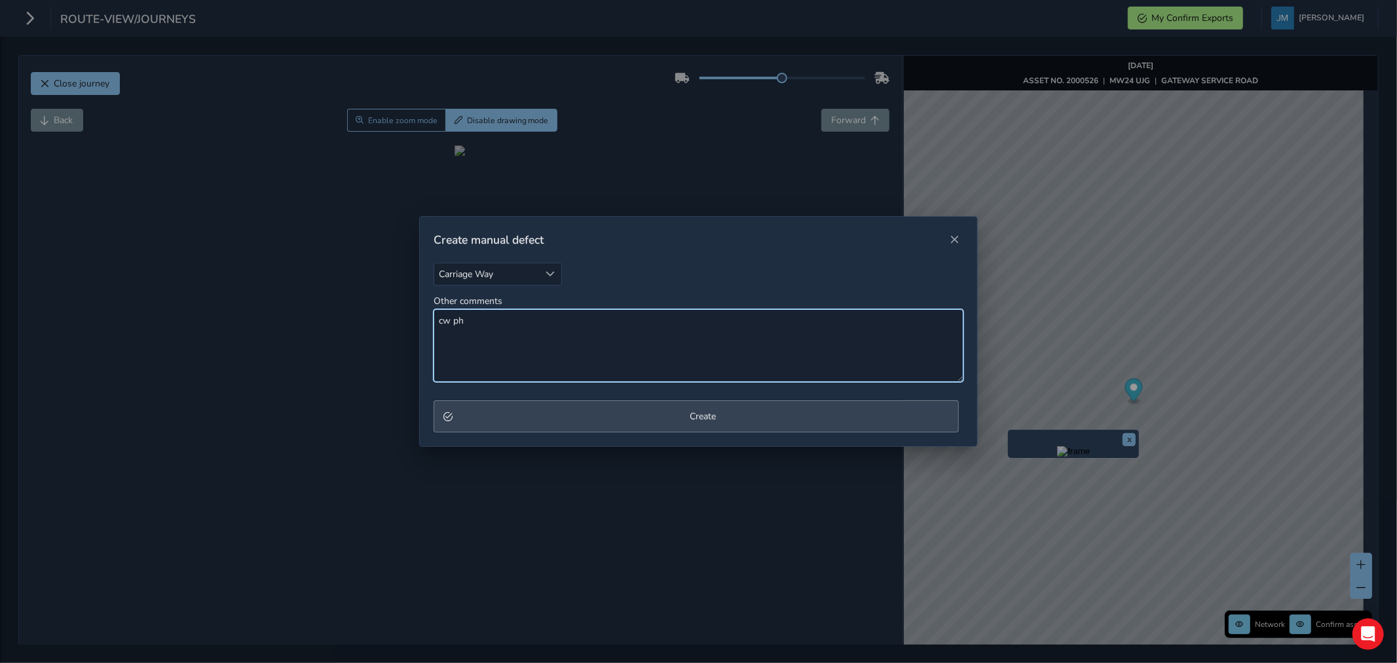
type textarea "cw ph"
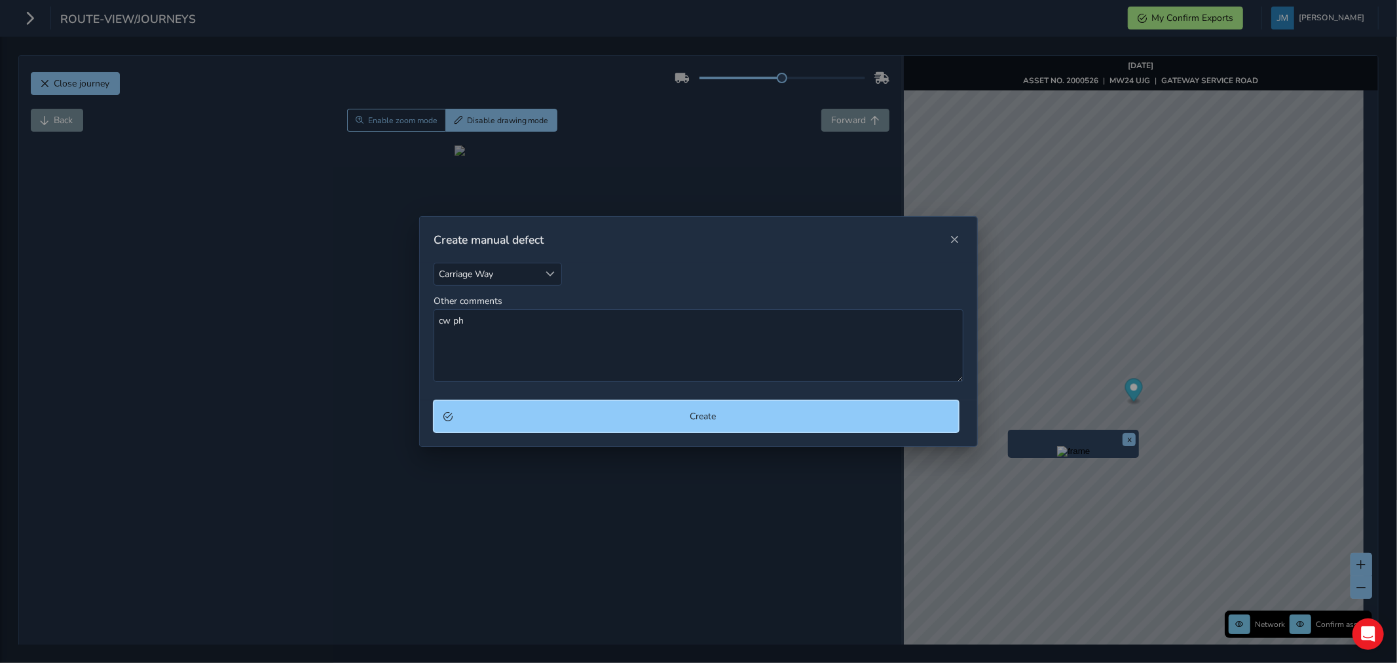
click at [629, 422] on span "Create" at bounding box center [703, 416] width 492 height 12
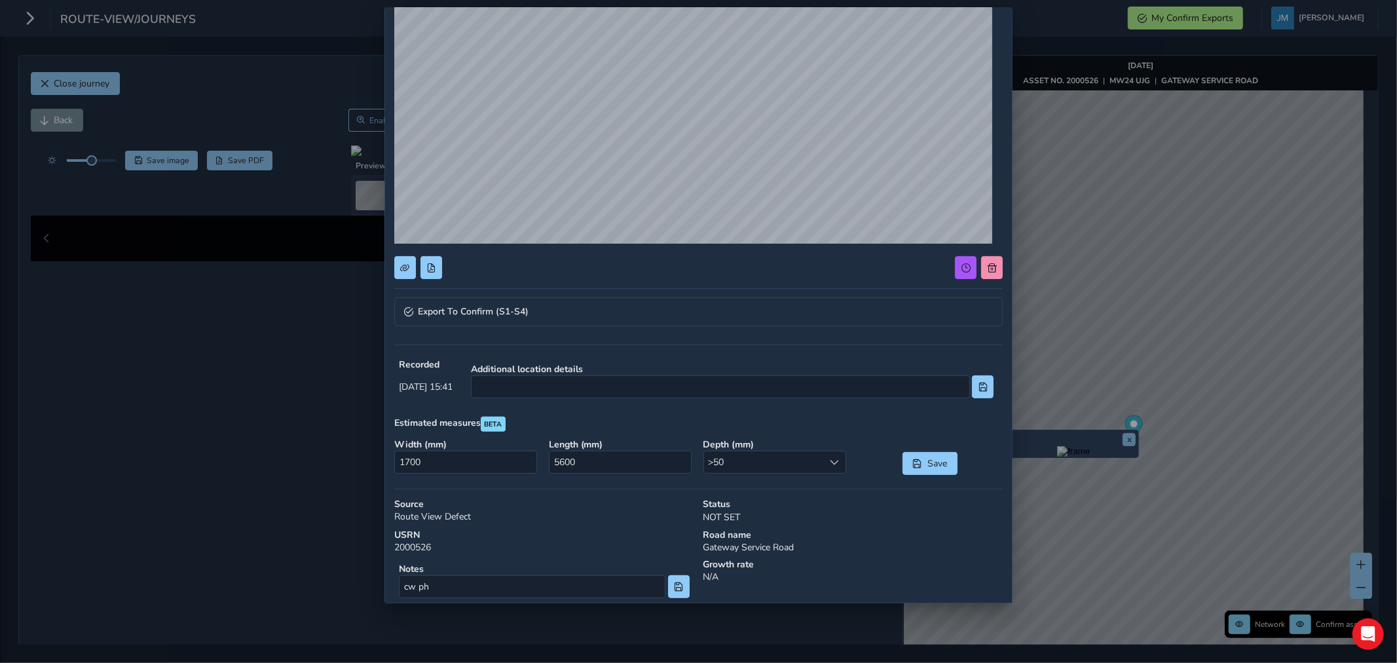
scroll to position [194, 0]
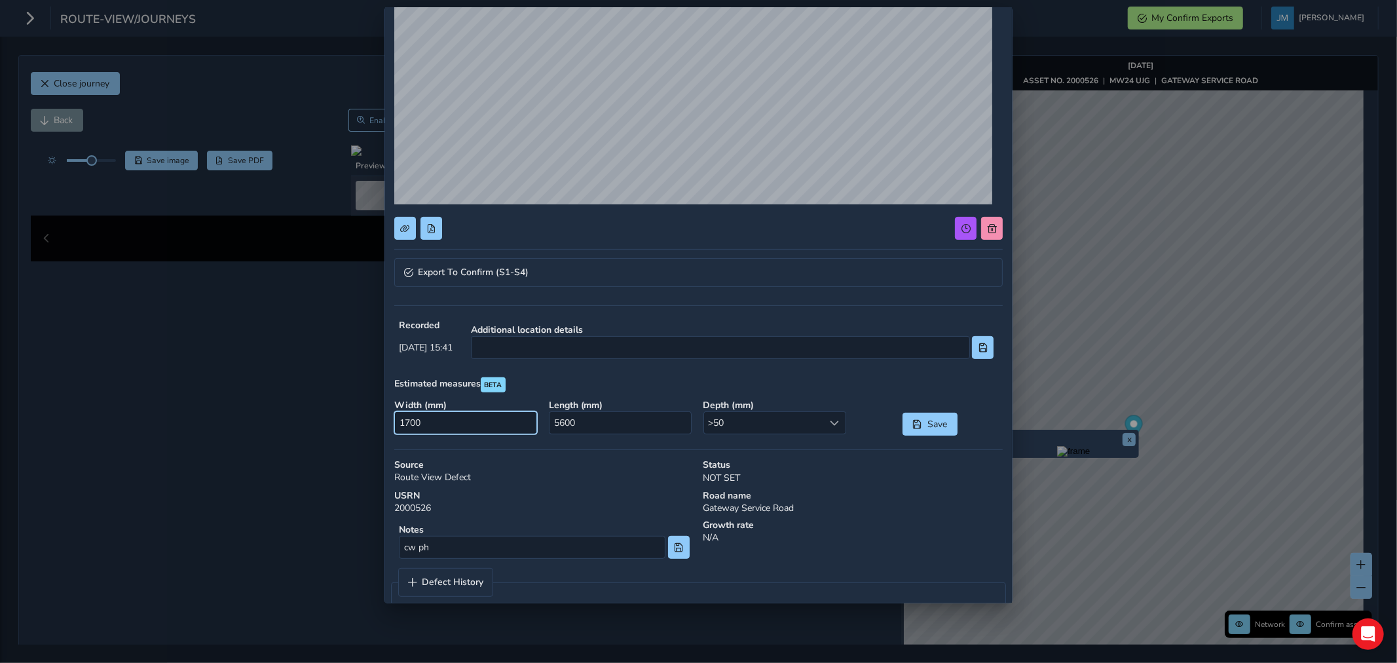
drag, startPoint x: 395, startPoint y: 421, endPoint x: 502, endPoint y: 419, distance: 106.8
click at [502, 419] on input "1700" at bounding box center [465, 422] width 143 height 23
click at [523, 427] on input "1700" at bounding box center [465, 422] width 143 height 23
drag, startPoint x: 396, startPoint y: 423, endPoint x: 455, endPoint y: 423, distance: 59.0
click at [455, 423] on input "1700200" at bounding box center [465, 422] width 143 height 23
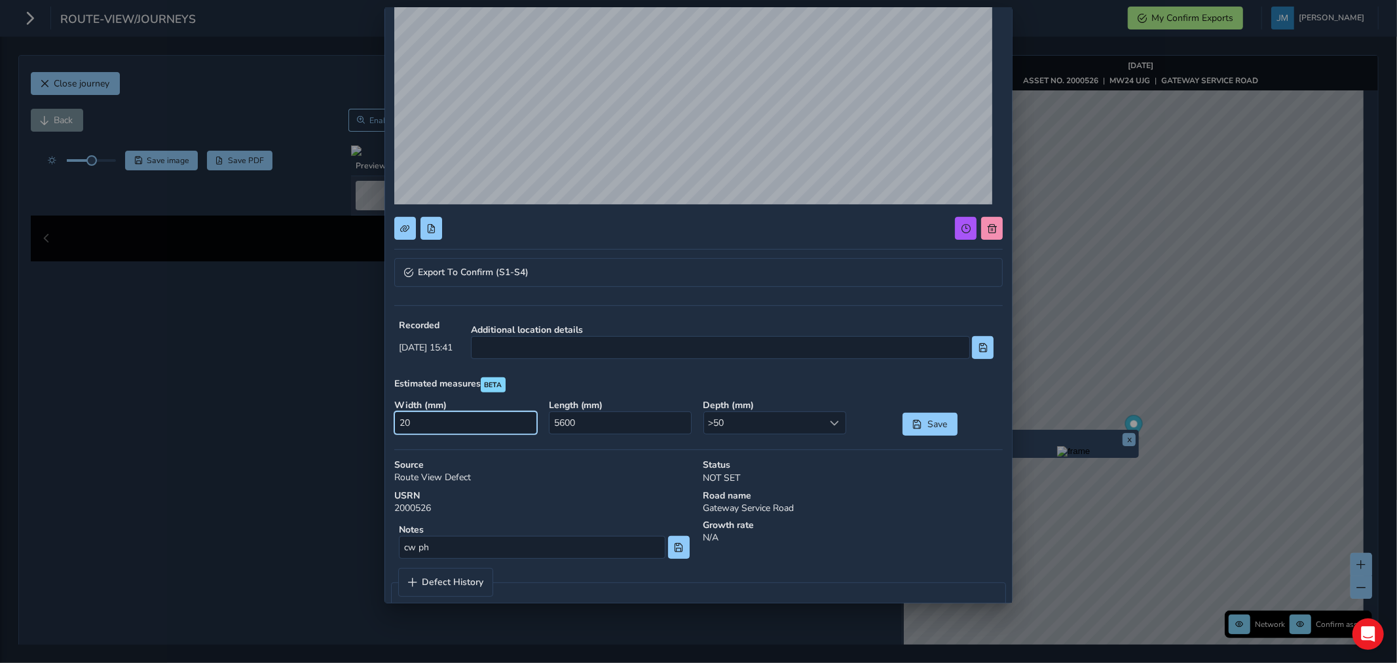
type input "200"
drag, startPoint x: 549, startPoint y: 417, endPoint x: 606, endPoint y: 420, distance: 57.1
click at [606, 420] on input "5600" at bounding box center [620, 422] width 143 height 23
type input "600"
click at [928, 422] on span "Save" at bounding box center [937, 424] width 22 height 12
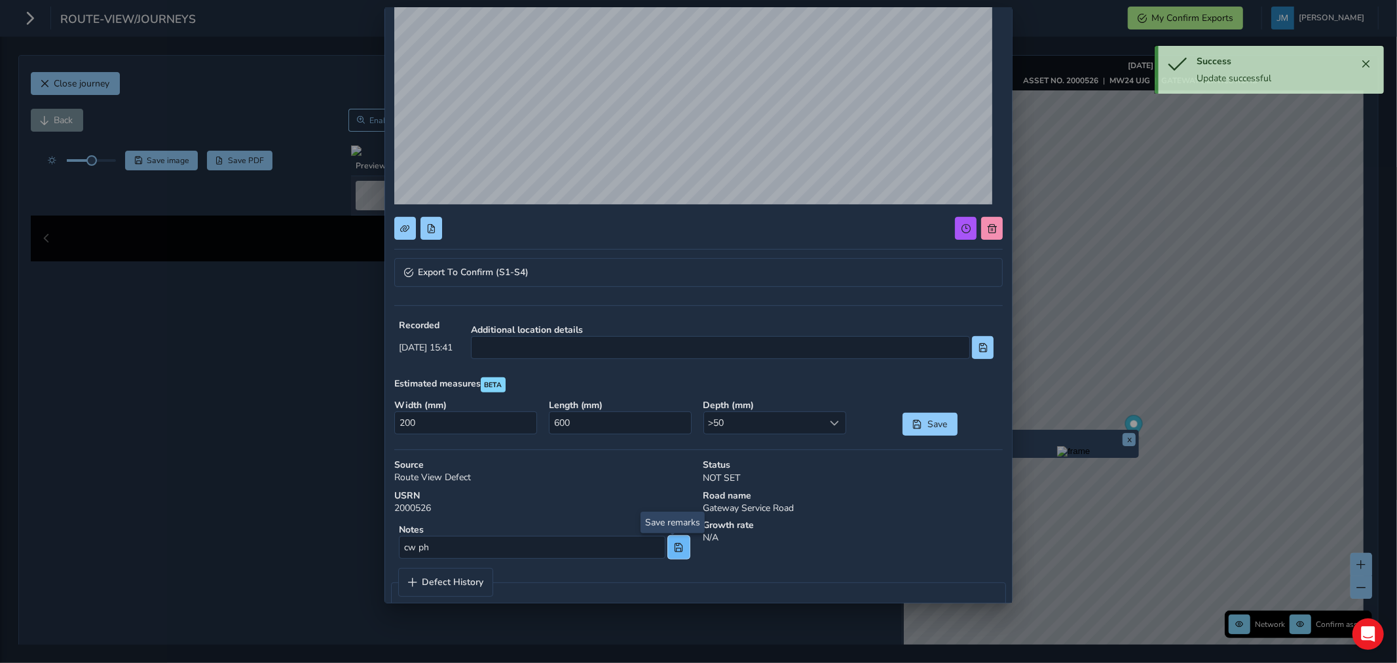
click at [673, 552] on button at bounding box center [679, 547] width 22 height 23
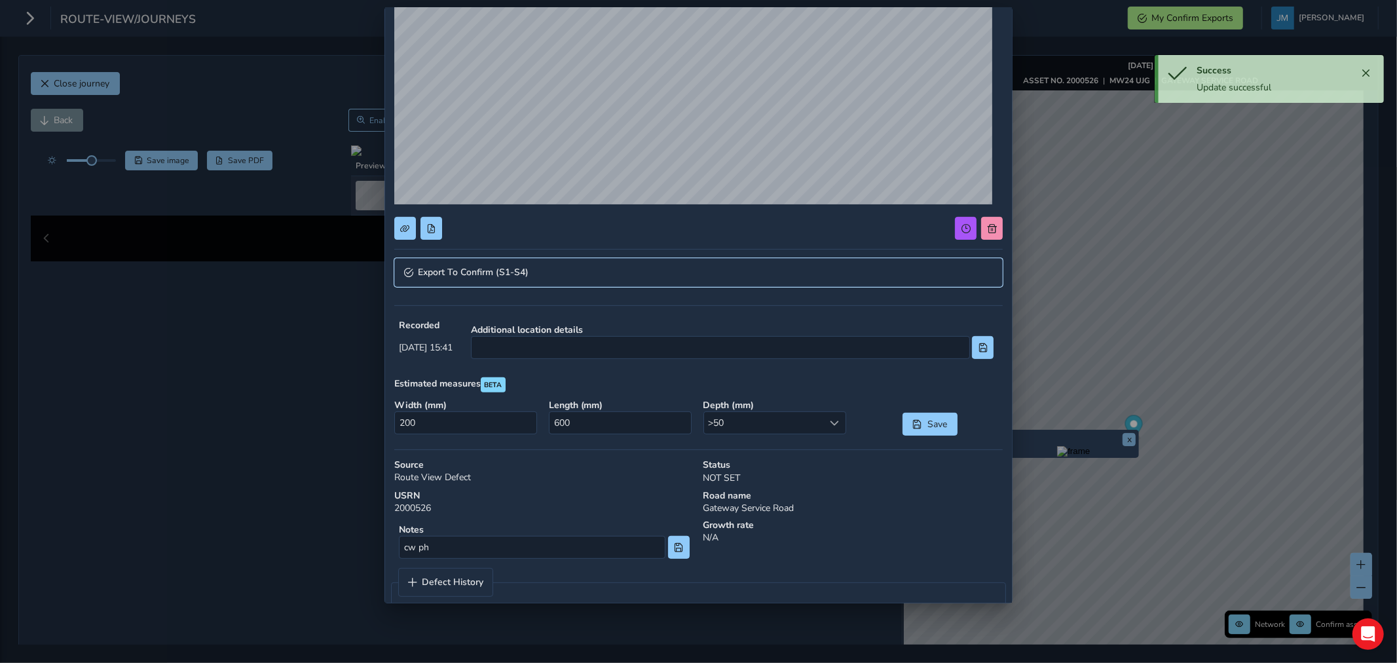
click at [603, 272] on link "Export To Confirm (S1-S4)" at bounding box center [698, 272] width 609 height 29
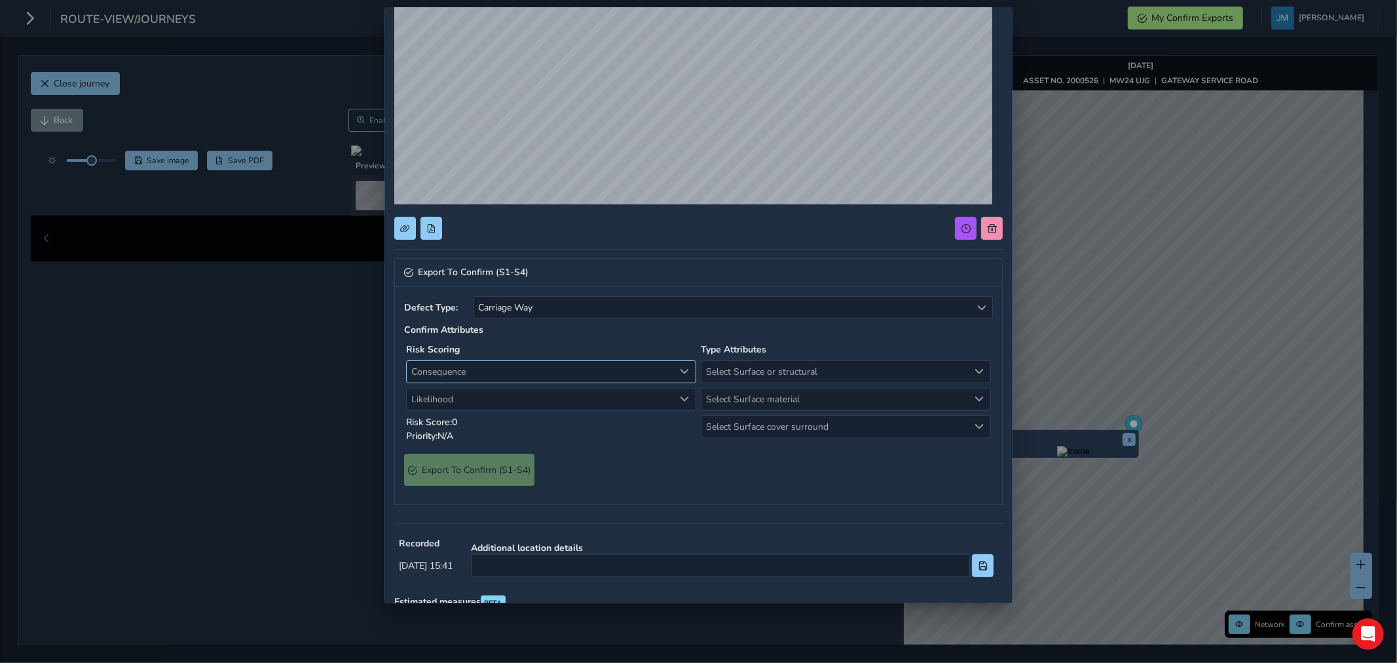
click at [505, 366] on span "Consequence" at bounding box center [540, 372] width 267 height 22
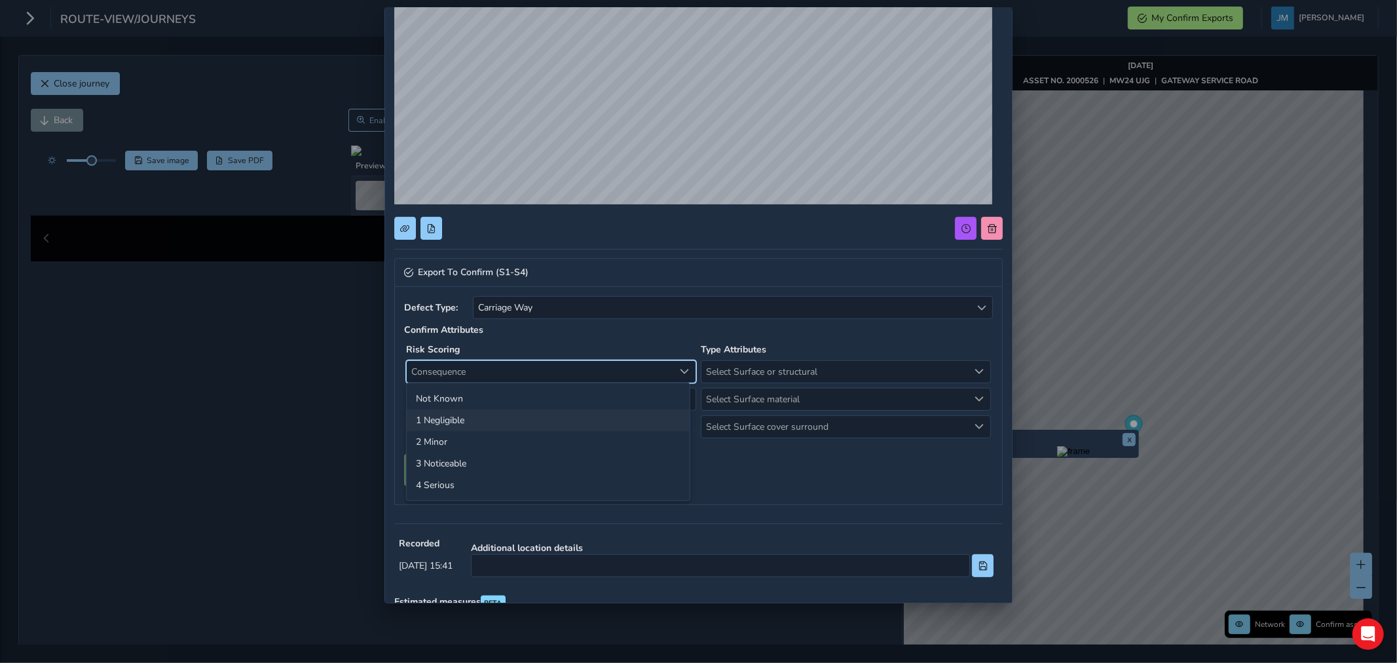
click at [449, 416] on li "1 Negligible" at bounding box center [548, 420] width 283 height 22
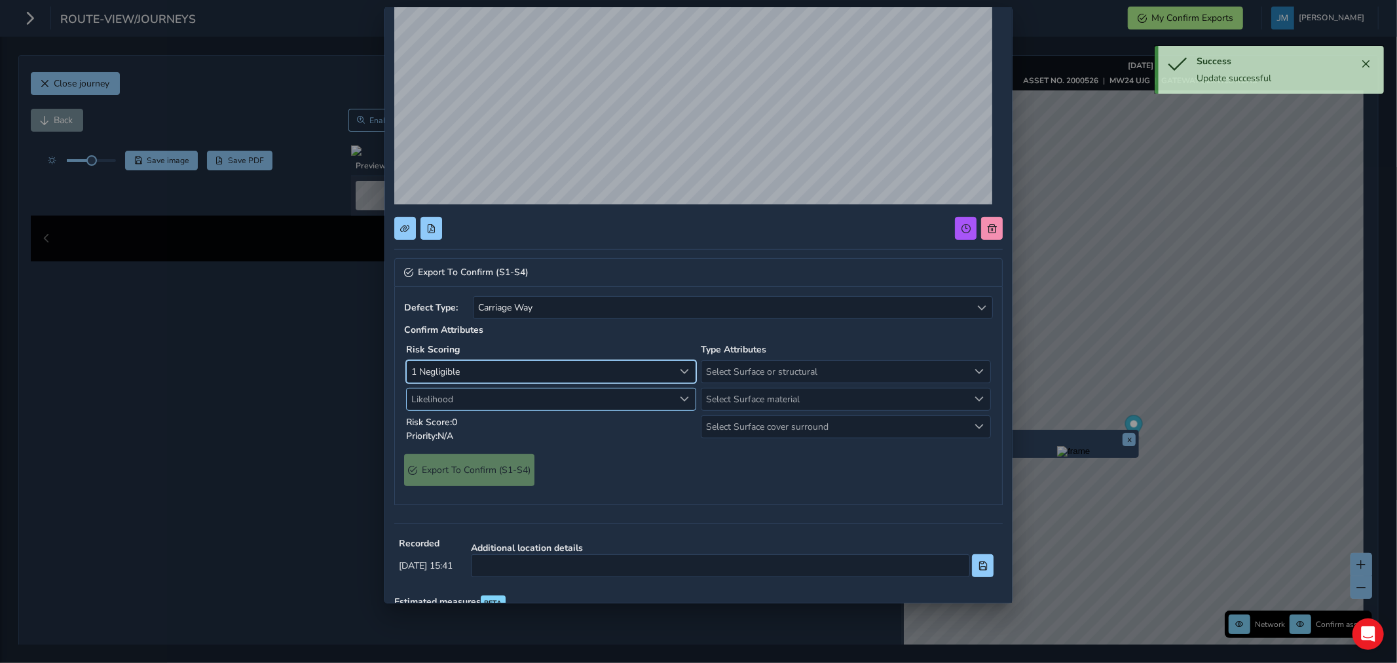
click at [450, 401] on span "Likelihood" at bounding box center [540, 399] width 267 height 22
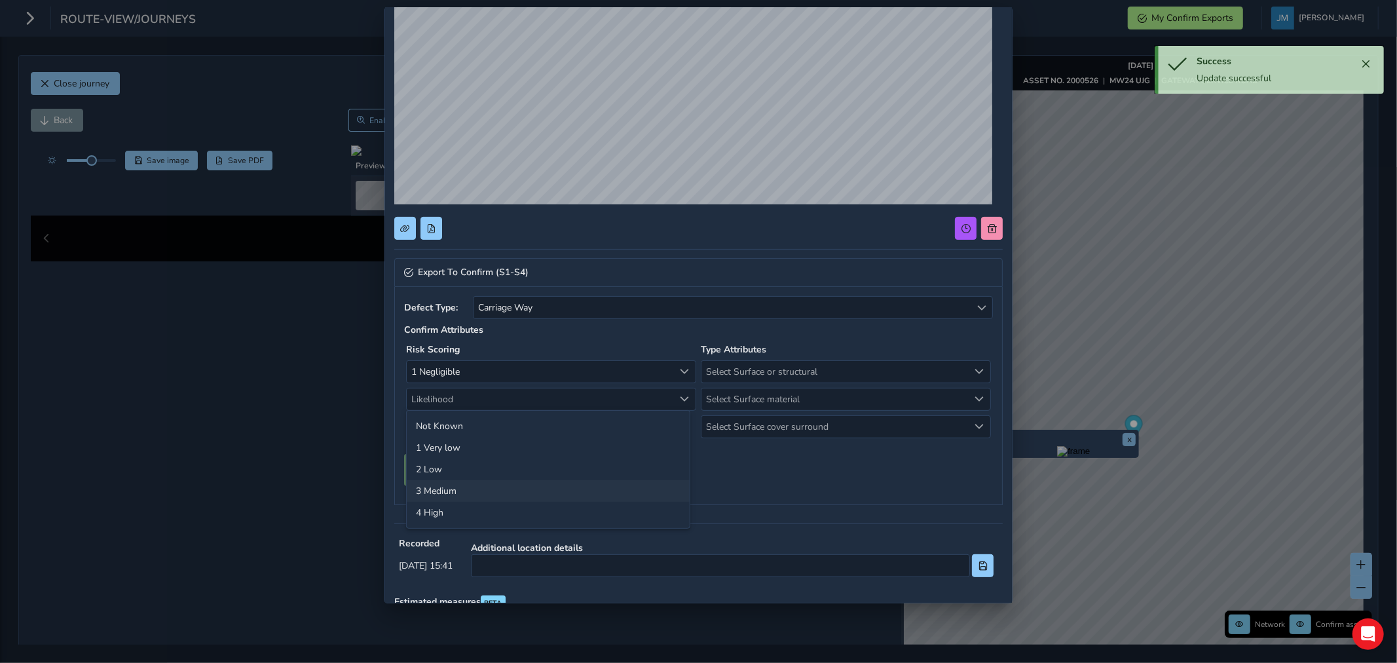
click at [448, 493] on li "3 Medium" at bounding box center [548, 491] width 283 height 22
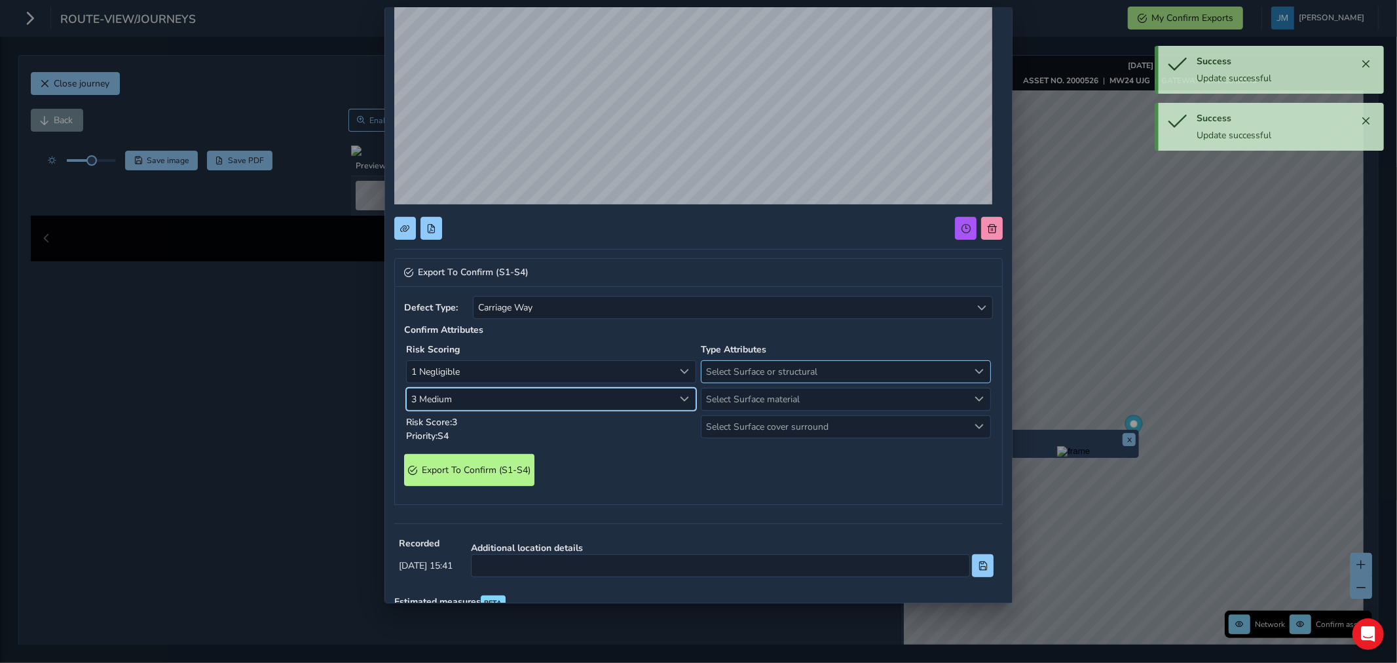
click at [730, 371] on span "Select Surface or structural" at bounding box center [835, 372] width 267 height 22
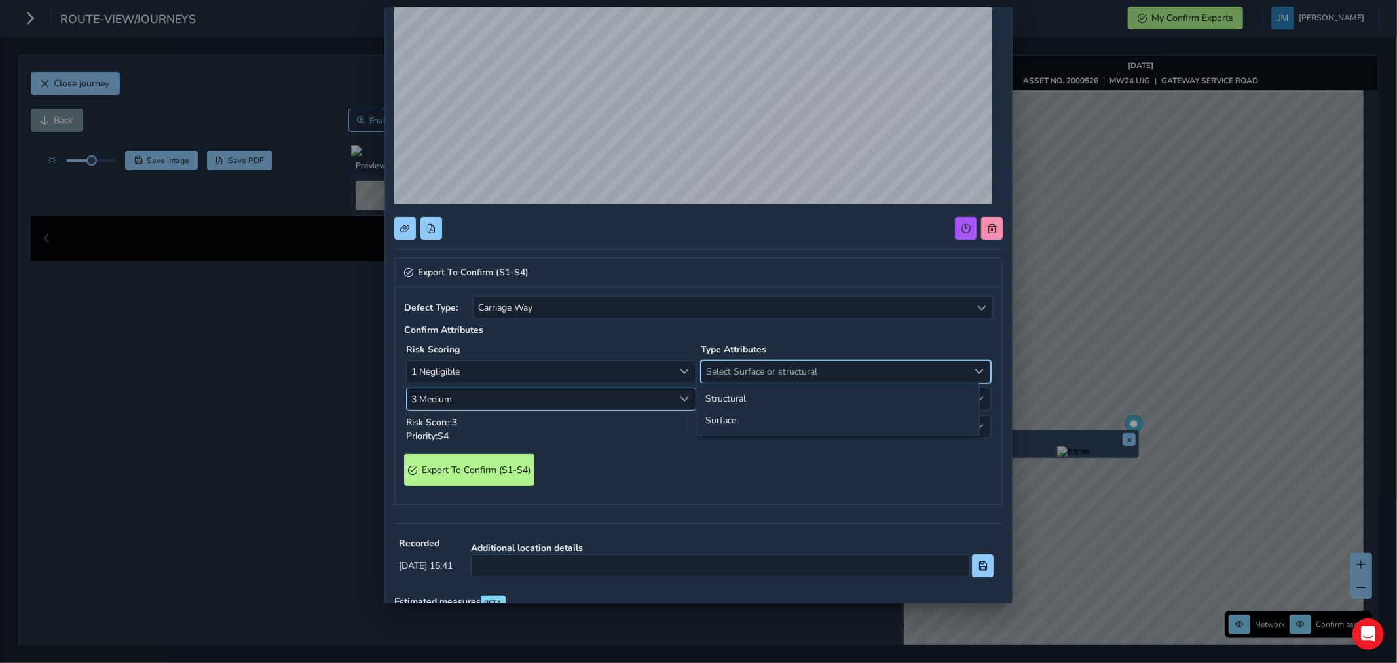
click at [485, 401] on span "3 Medium" at bounding box center [540, 399] width 267 height 22
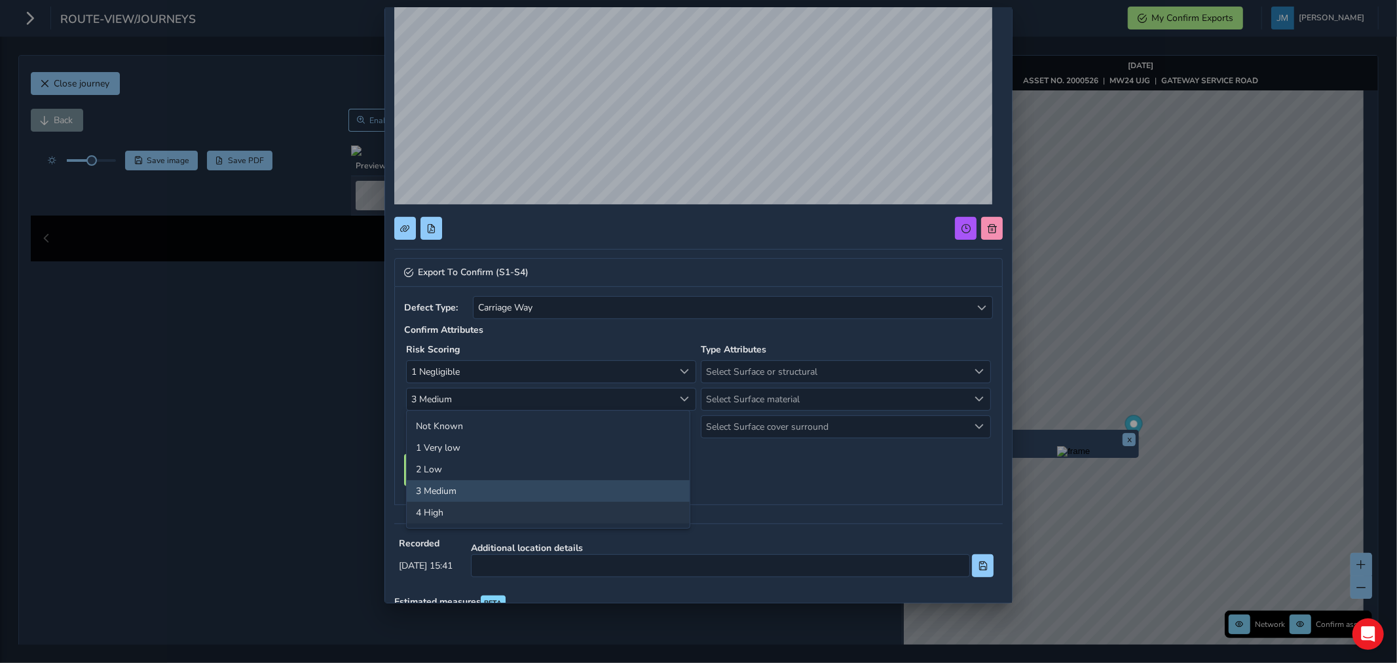
drag, startPoint x: 439, startPoint y: 513, endPoint x: 522, endPoint y: 478, distance: 90.1
click at [440, 513] on li "4 High" at bounding box center [548, 513] width 283 height 22
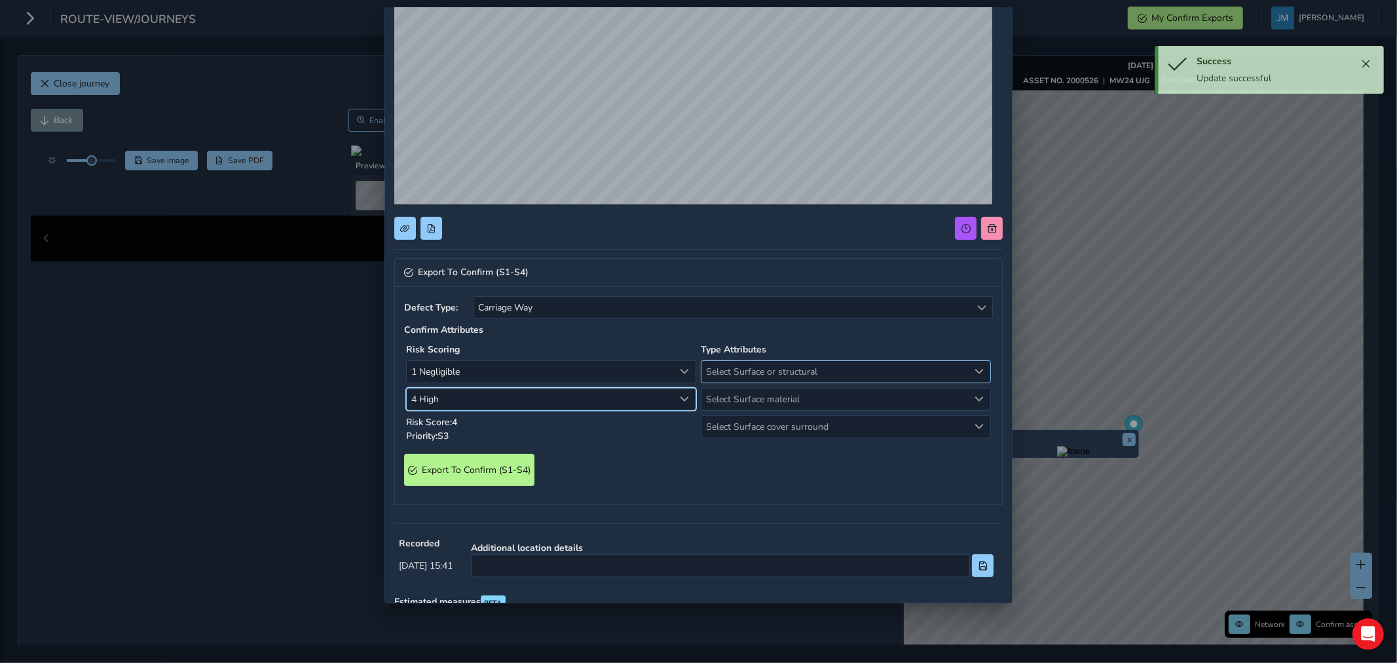
click at [752, 364] on span "Select Surface or structural" at bounding box center [835, 372] width 267 height 22
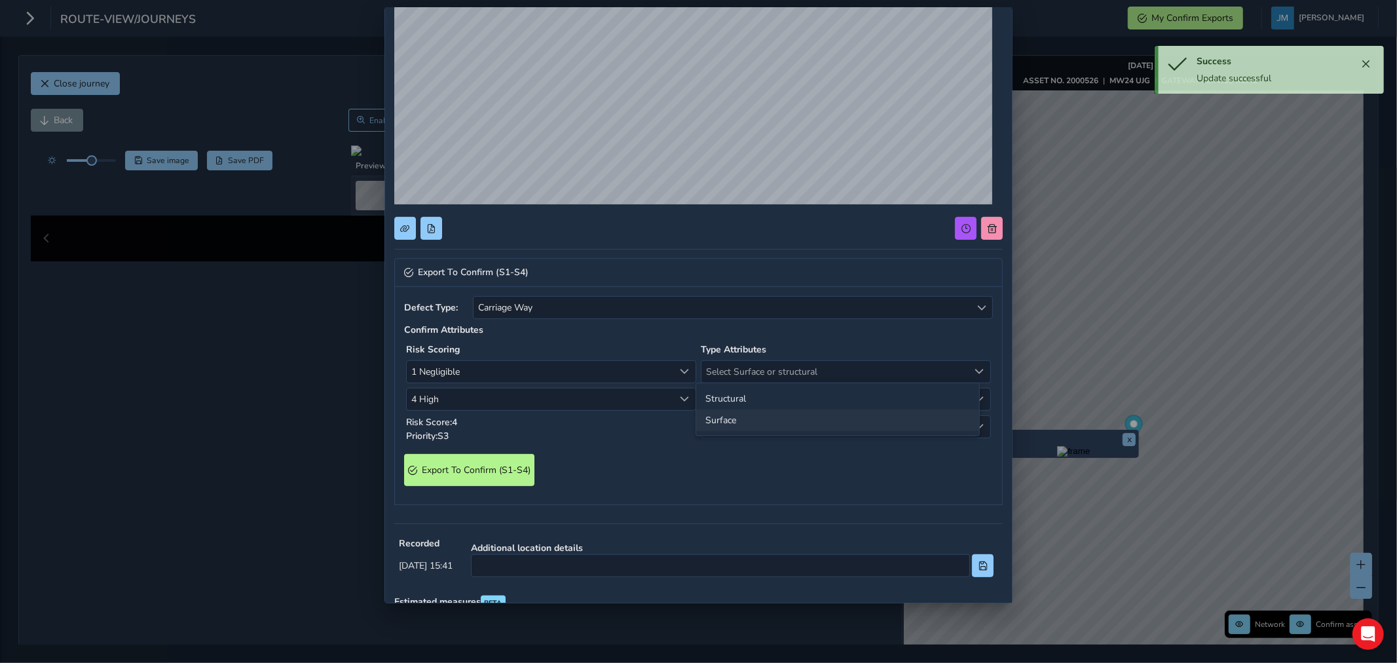
click at [718, 423] on li "Surface" at bounding box center [837, 420] width 283 height 22
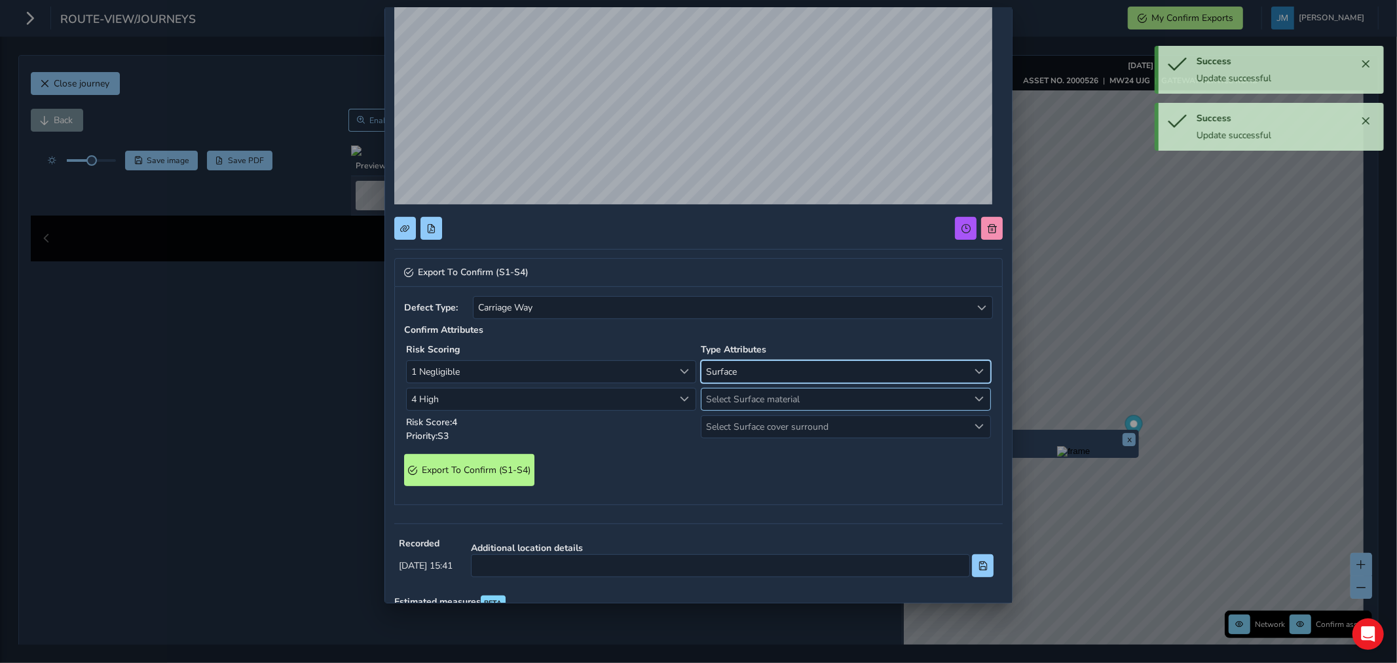
drag, startPoint x: 736, startPoint y: 401, endPoint x: 736, endPoint y: 409, distance: 7.9
click at [735, 403] on span "Select Surface material" at bounding box center [835, 399] width 267 height 22
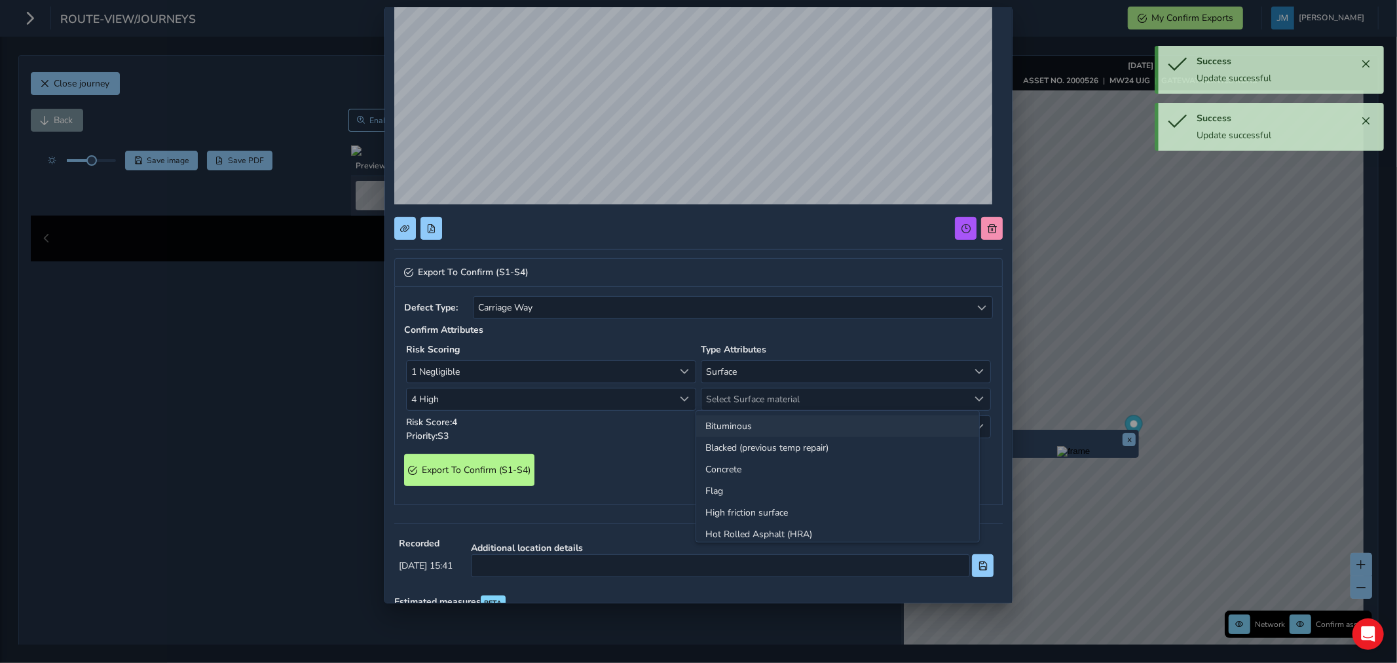
click at [728, 428] on li "Bituminous" at bounding box center [837, 426] width 283 height 22
click at [734, 426] on span "Select Surface cover surround" at bounding box center [835, 427] width 267 height 22
drag, startPoint x: 717, startPoint y: 450, endPoint x: 623, endPoint y: 474, distance: 97.2
click at [717, 453] on li "No" at bounding box center [837, 454] width 283 height 22
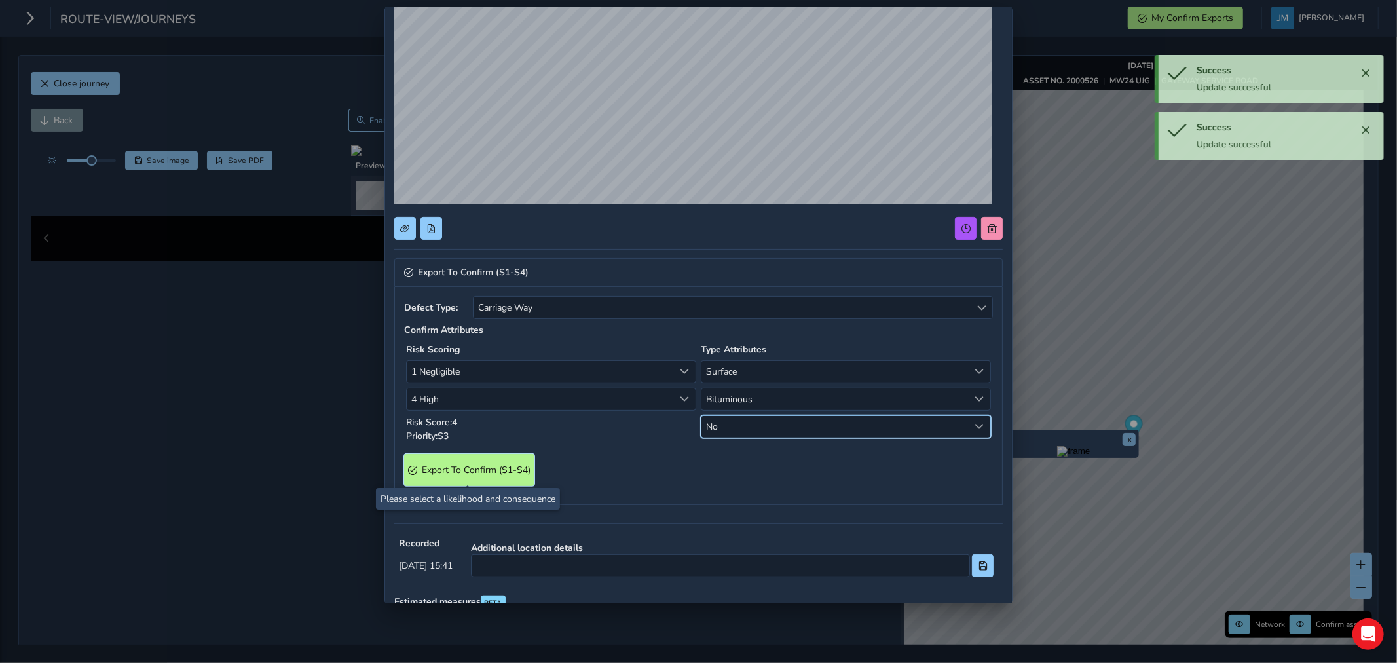
click at [494, 470] on span "Export To Confirm (S1-S4)" at bounding box center [476, 470] width 109 height 12
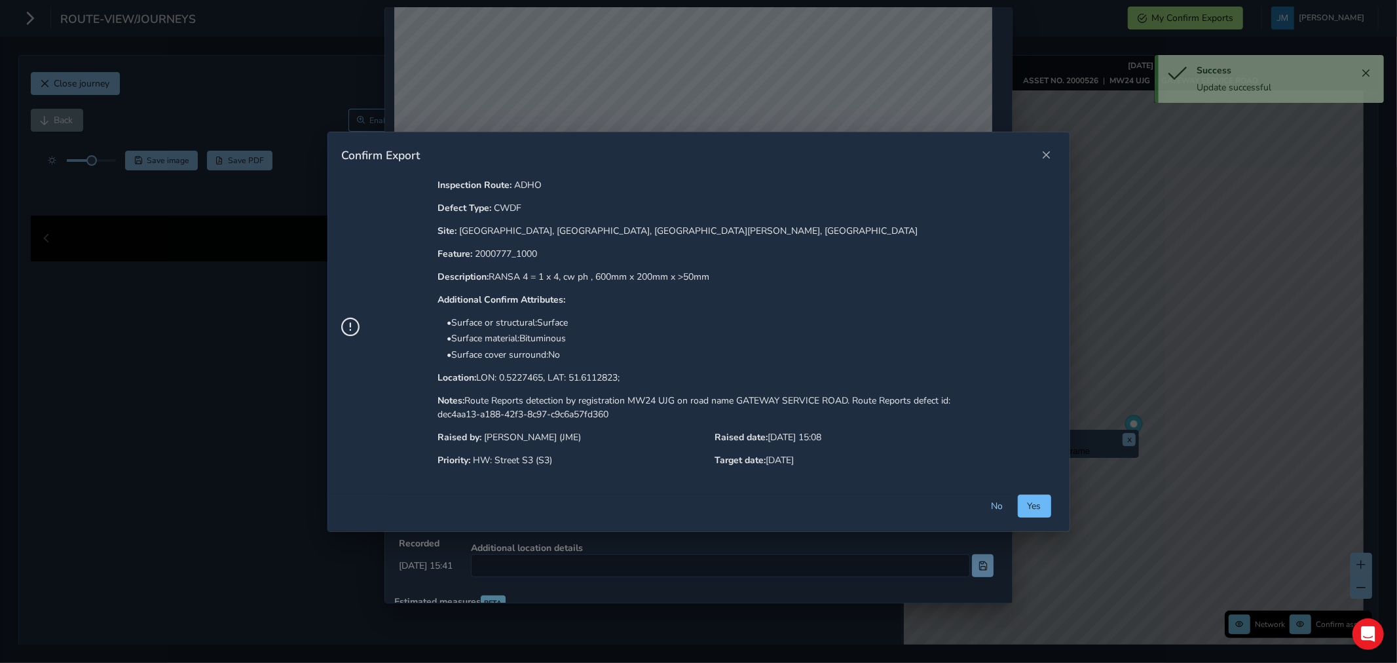
drag, startPoint x: 1038, startPoint y: 505, endPoint x: 1030, endPoint y: 496, distance: 12.5
click at [1036, 505] on span "Yes" at bounding box center [1035, 506] width 14 height 12
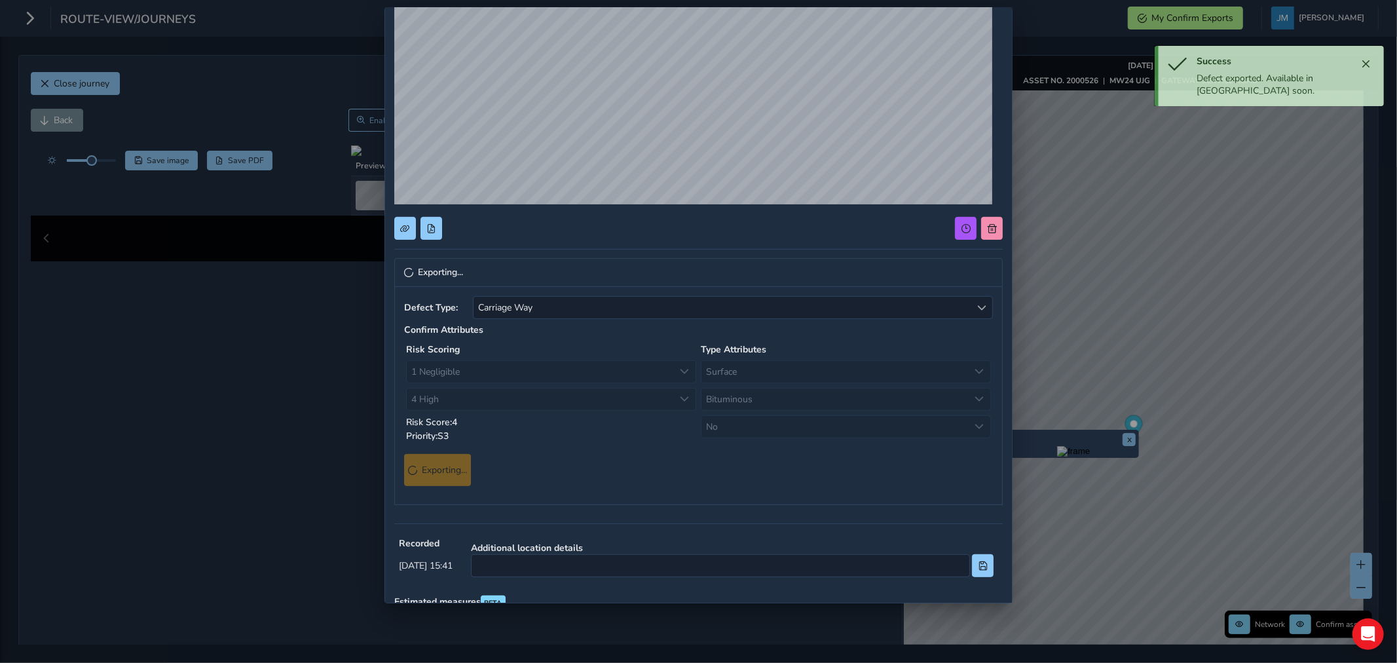
scroll to position [0, 0]
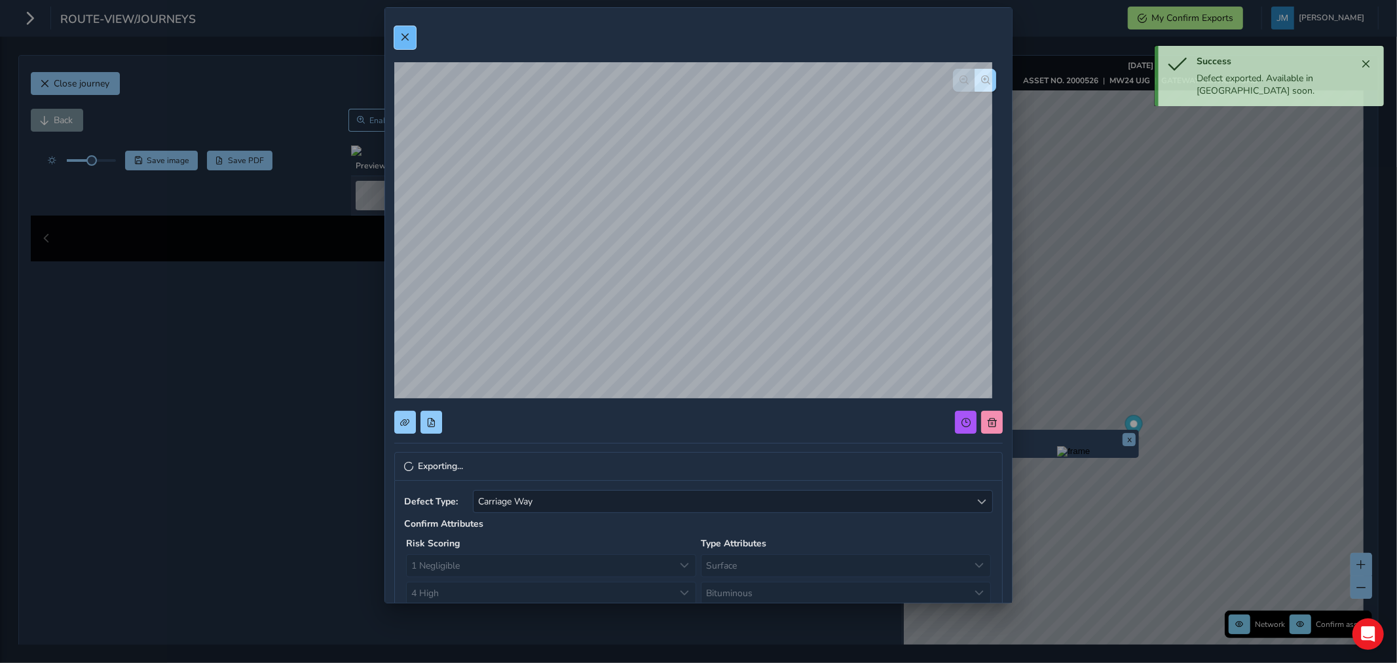
click at [409, 37] on button at bounding box center [405, 37] width 22 height 23
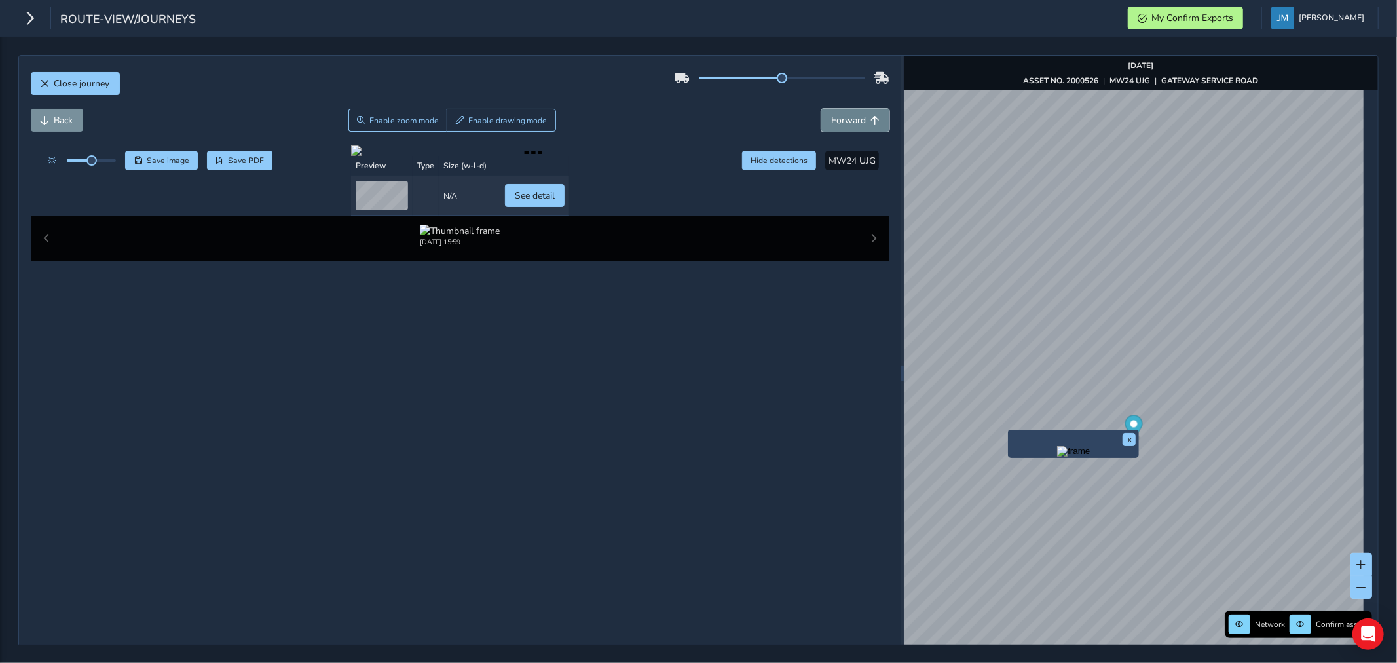
click at [871, 119] on span "Forward" at bounding box center [875, 120] width 9 height 9
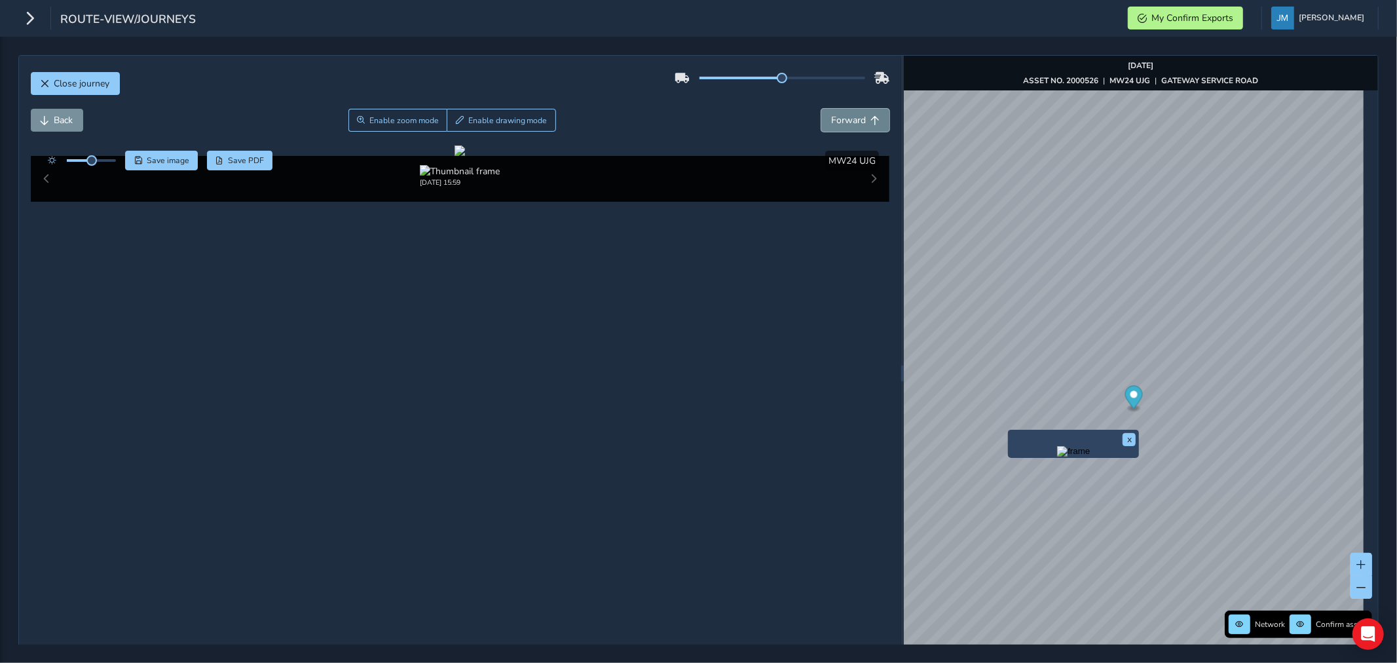
click at [871, 118] on span "Forward" at bounding box center [875, 120] width 9 height 9
click at [871, 116] on span "Forward" at bounding box center [875, 120] width 9 height 9
click at [854, 122] on span "Forward" at bounding box center [848, 120] width 35 height 12
click at [854, 119] on span "Forward" at bounding box center [848, 120] width 35 height 12
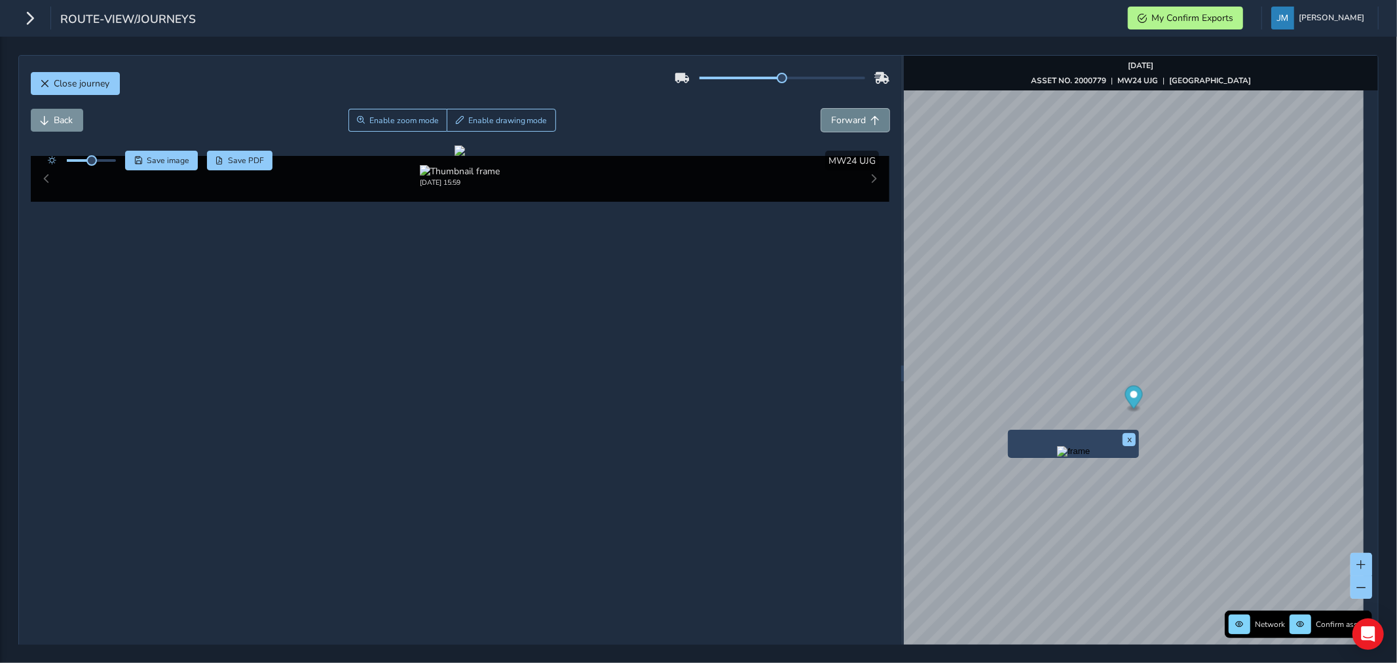
click at [847, 119] on span "Forward" at bounding box center [848, 120] width 35 height 12
click at [71, 124] on span "Back" at bounding box center [63, 120] width 19 height 12
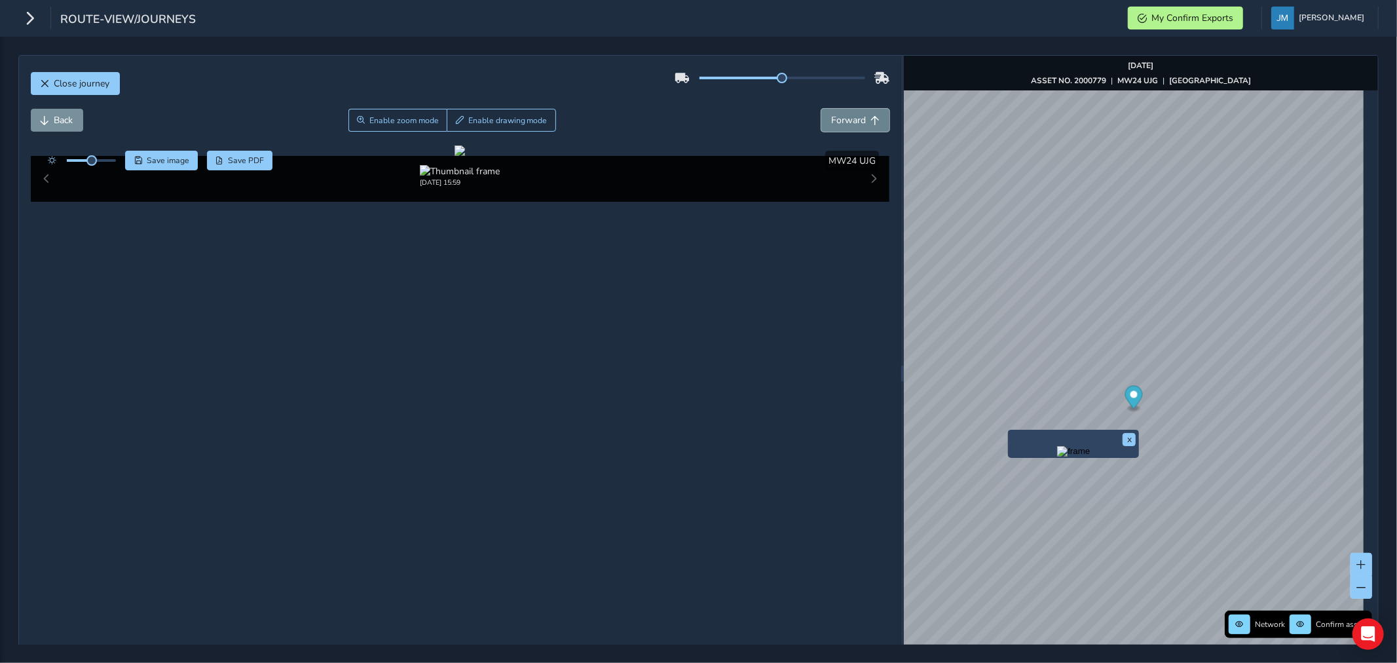
click at [846, 123] on span "Forward" at bounding box center [848, 120] width 35 height 12
click at [842, 118] on span "Forward" at bounding box center [848, 120] width 35 height 12
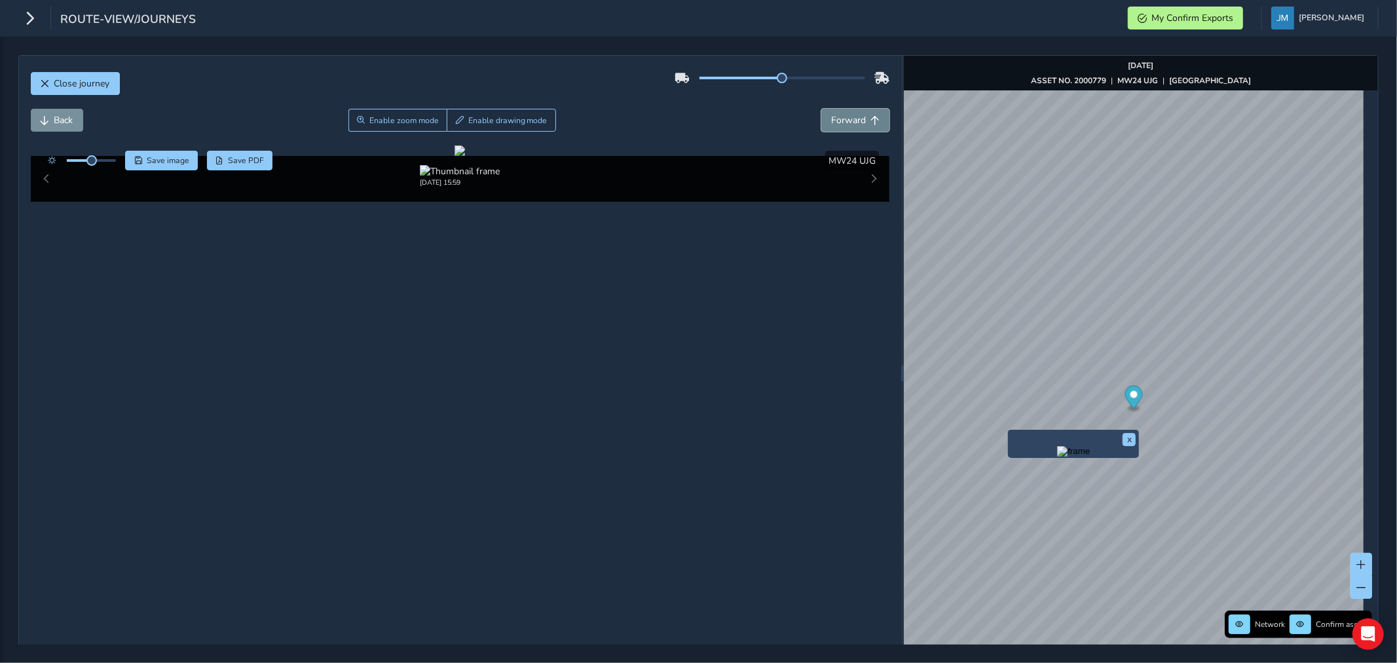
click at [843, 117] on span "Forward" at bounding box center [848, 120] width 35 height 12
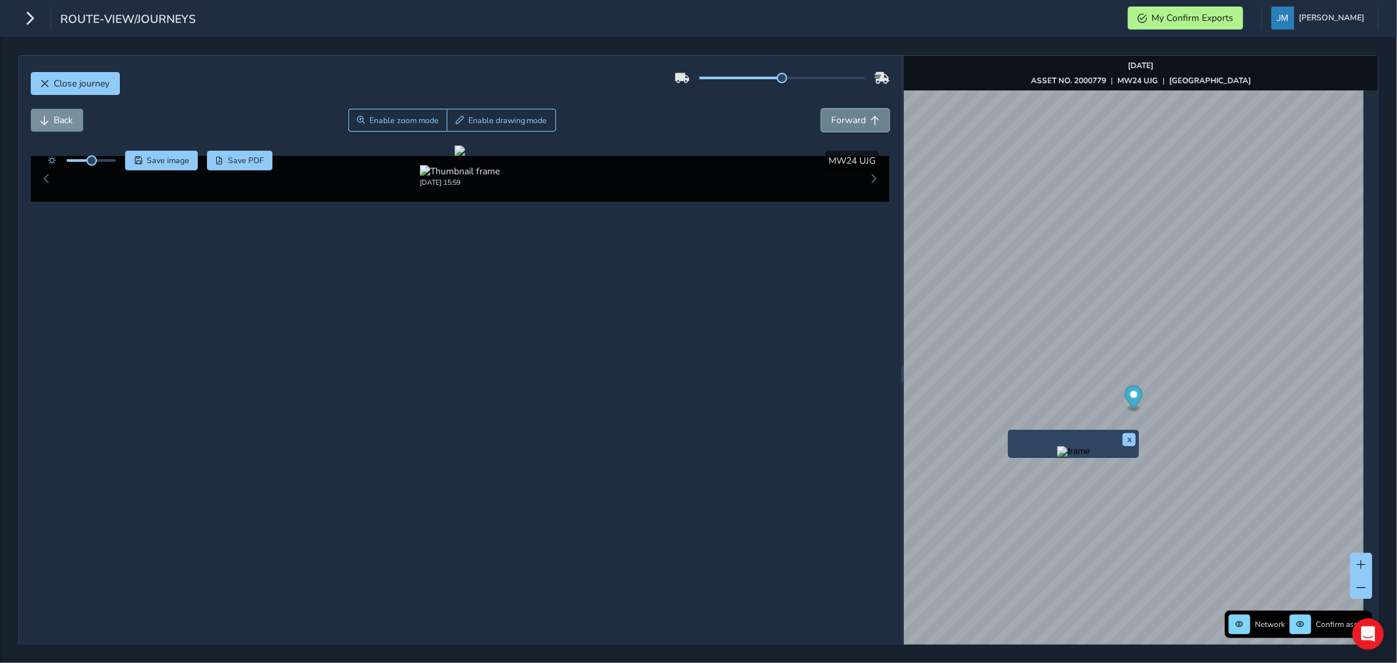
click at [843, 117] on span "Forward" at bounding box center [848, 120] width 35 height 12
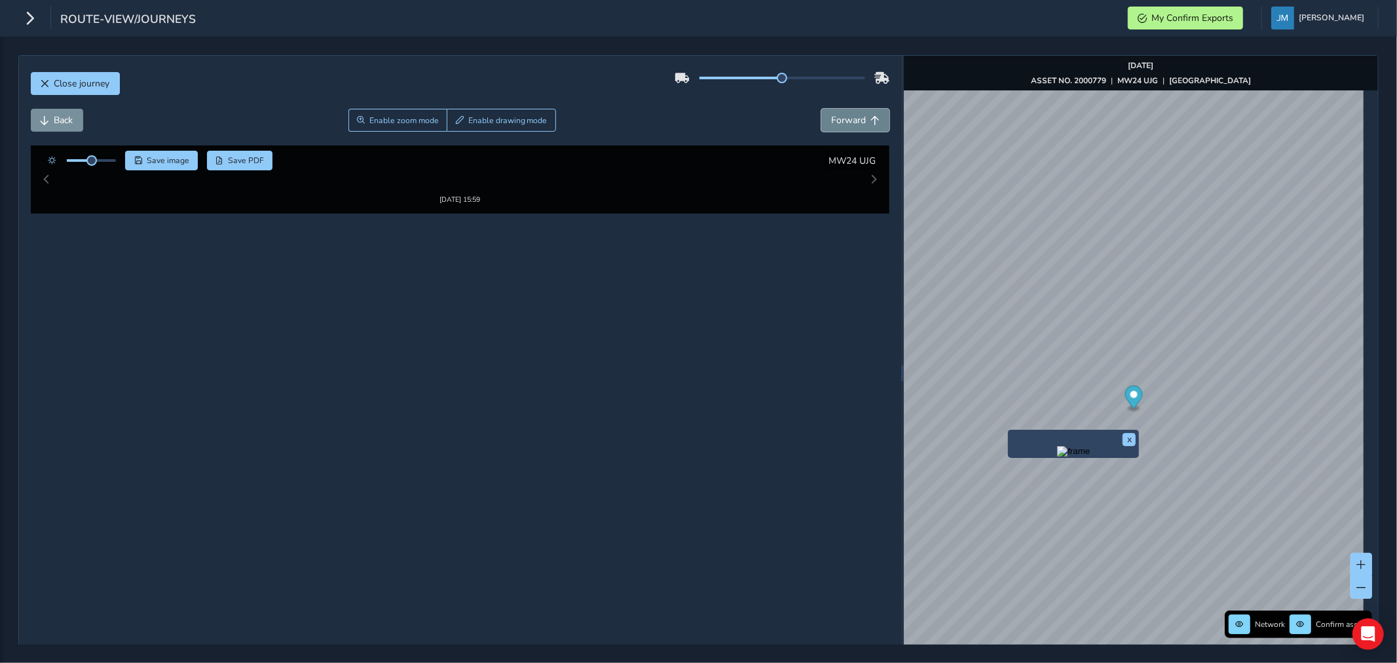
click at [843, 117] on span "Forward" at bounding box center [848, 120] width 35 height 12
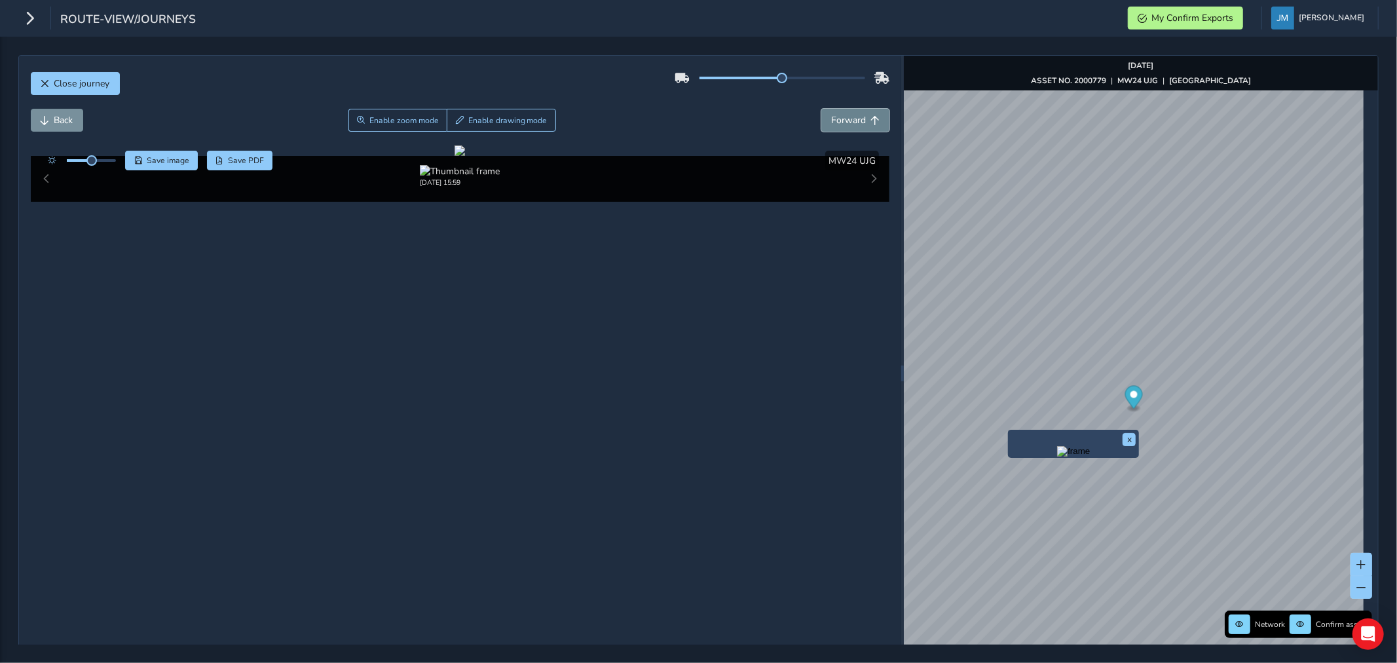
click at [843, 117] on span "Forward" at bounding box center [848, 120] width 35 height 12
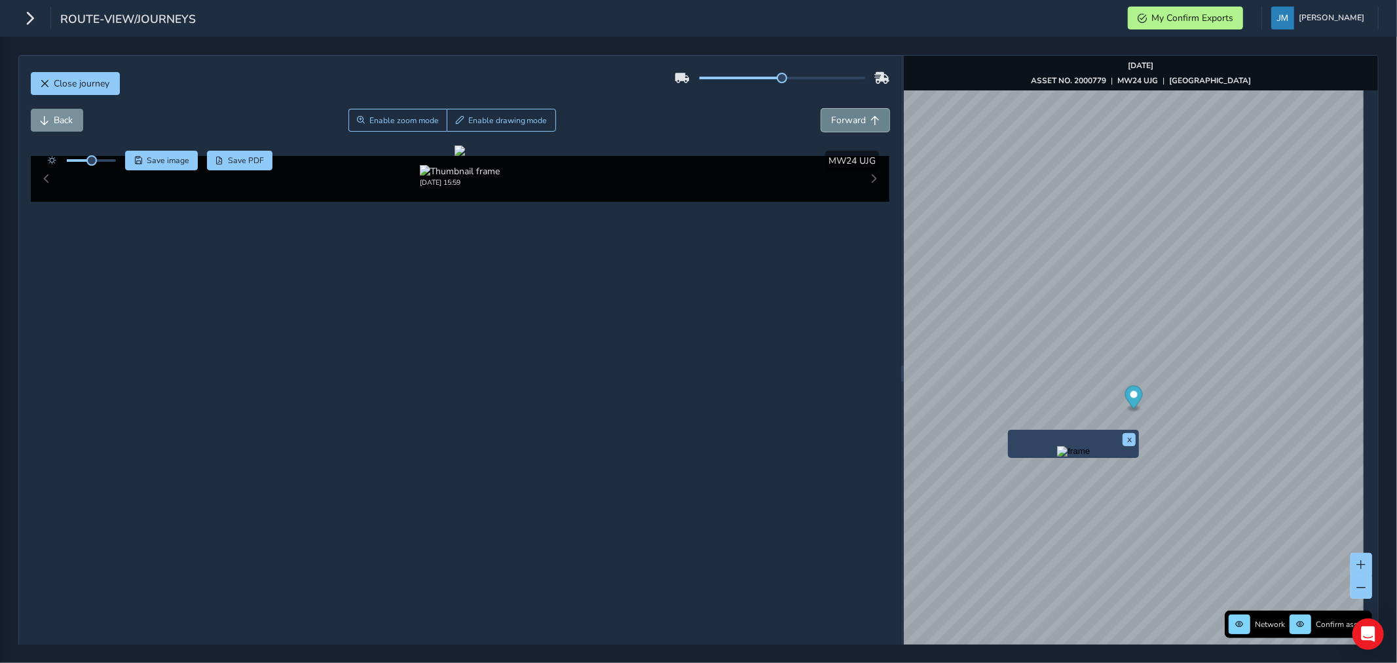
click at [843, 117] on span "Forward" at bounding box center [848, 120] width 35 height 12
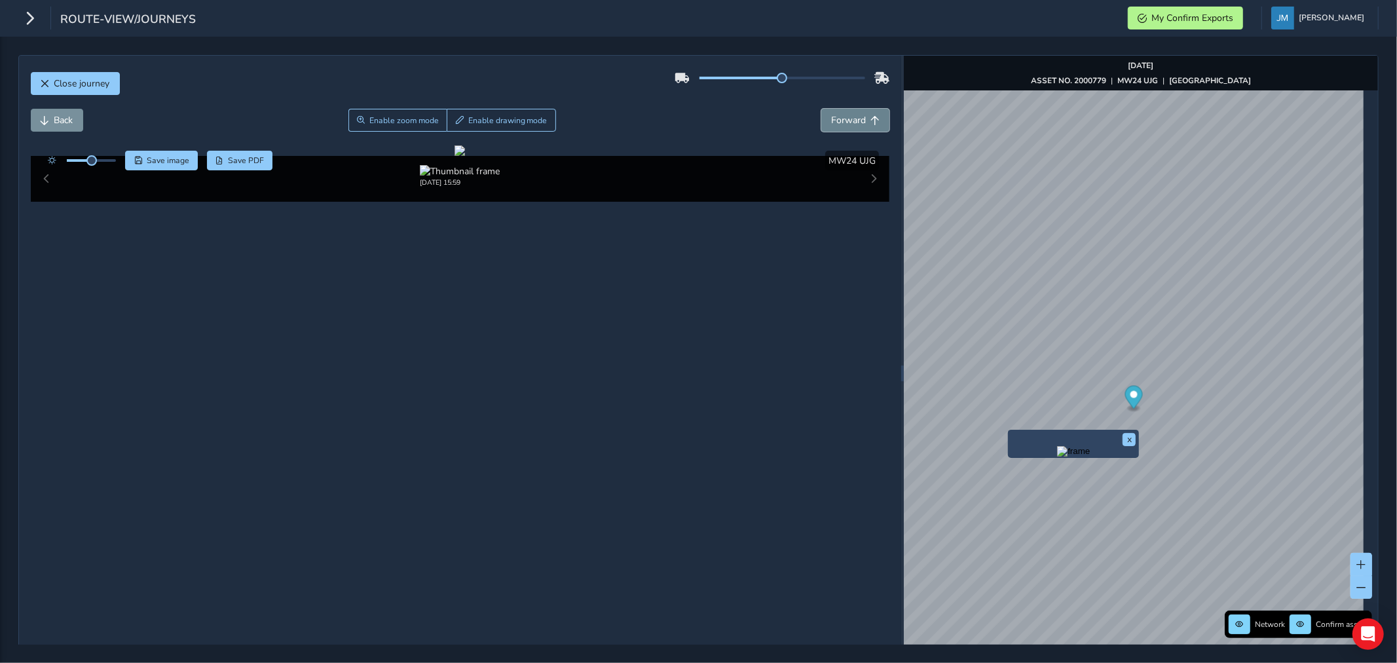
click at [843, 117] on span "Forward" at bounding box center [848, 120] width 35 height 12
click at [1137, 408] on div "x" at bounding box center [1201, 421] width 131 height 28
click at [1218, 434] on img "Preview frame" at bounding box center [1201, 429] width 33 height 10
click at [875, 118] on button "Forward" at bounding box center [855, 120] width 68 height 23
click at [871, 119] on span "Forward" at bounding box center [875, 120] width 9 height 9
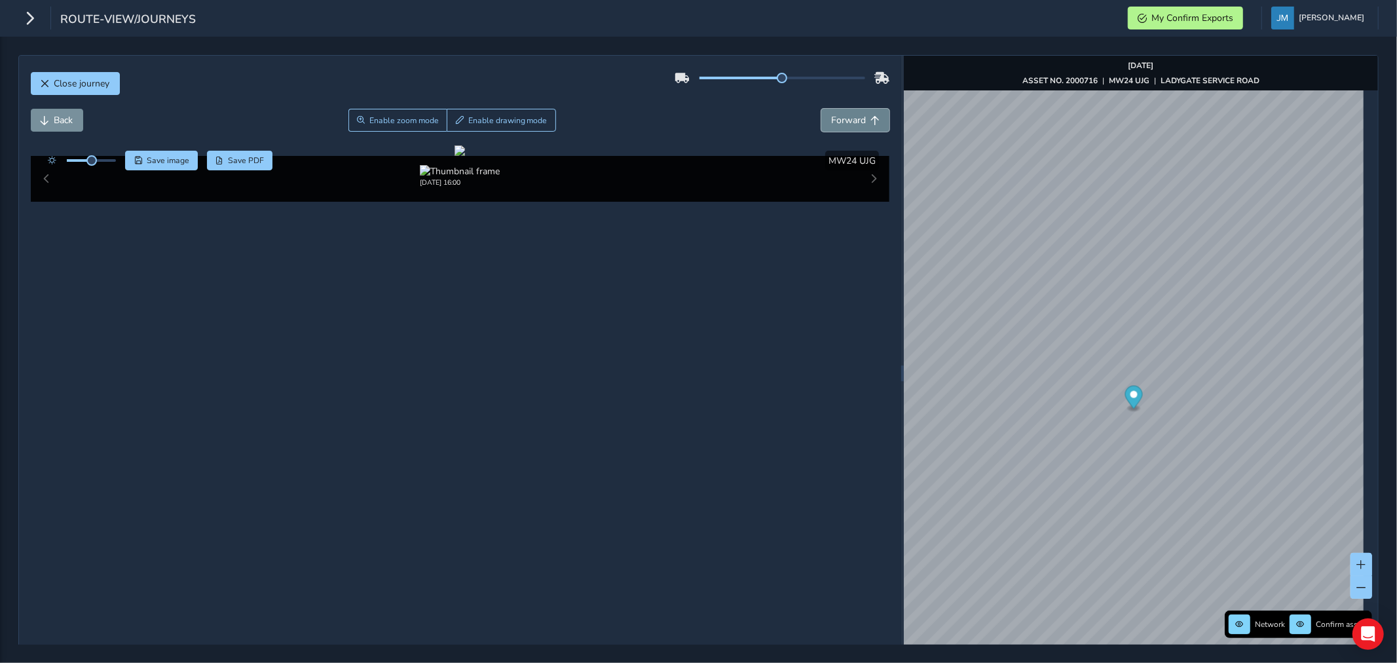
click at [871, 119] on span "Forward" at bounding box center [875, 120] width 9 height 9
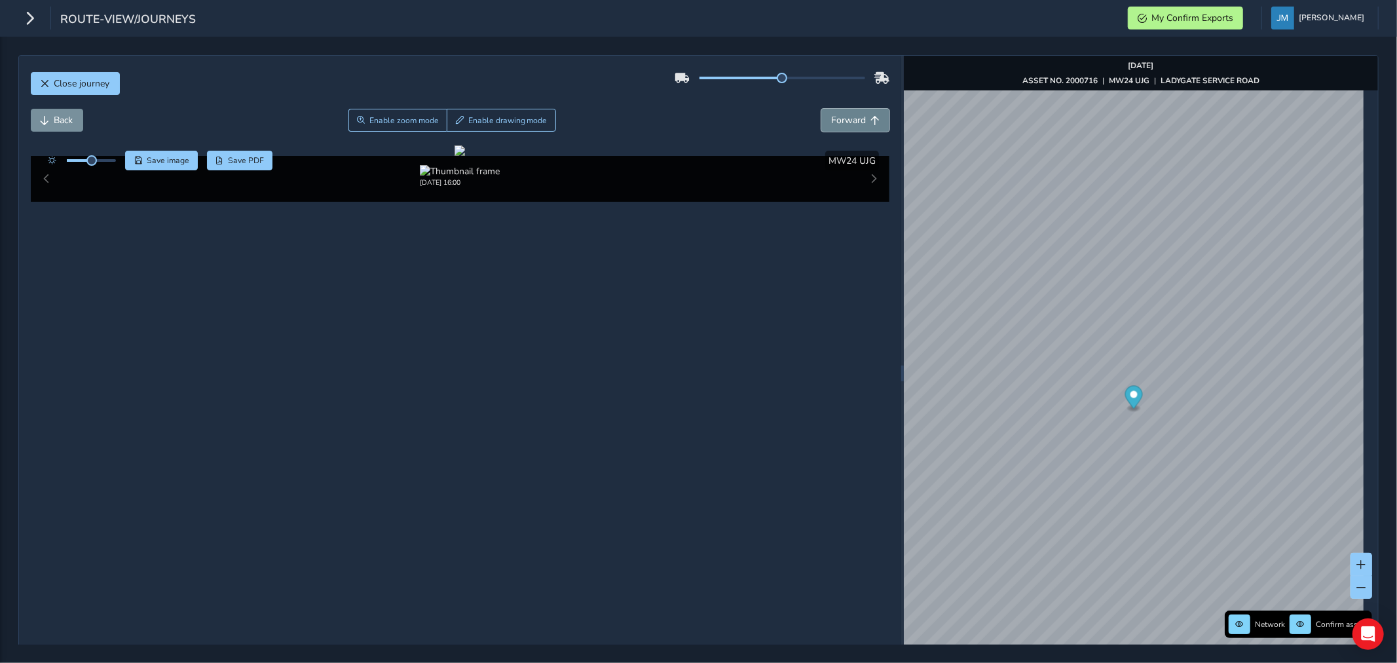
click at [871, 119] on span "Forward" at bounding box center [875, 120] width 9 height 9
click at [849, 125] on span "Forward" at bounding box center [848, 120] width 35 height 12
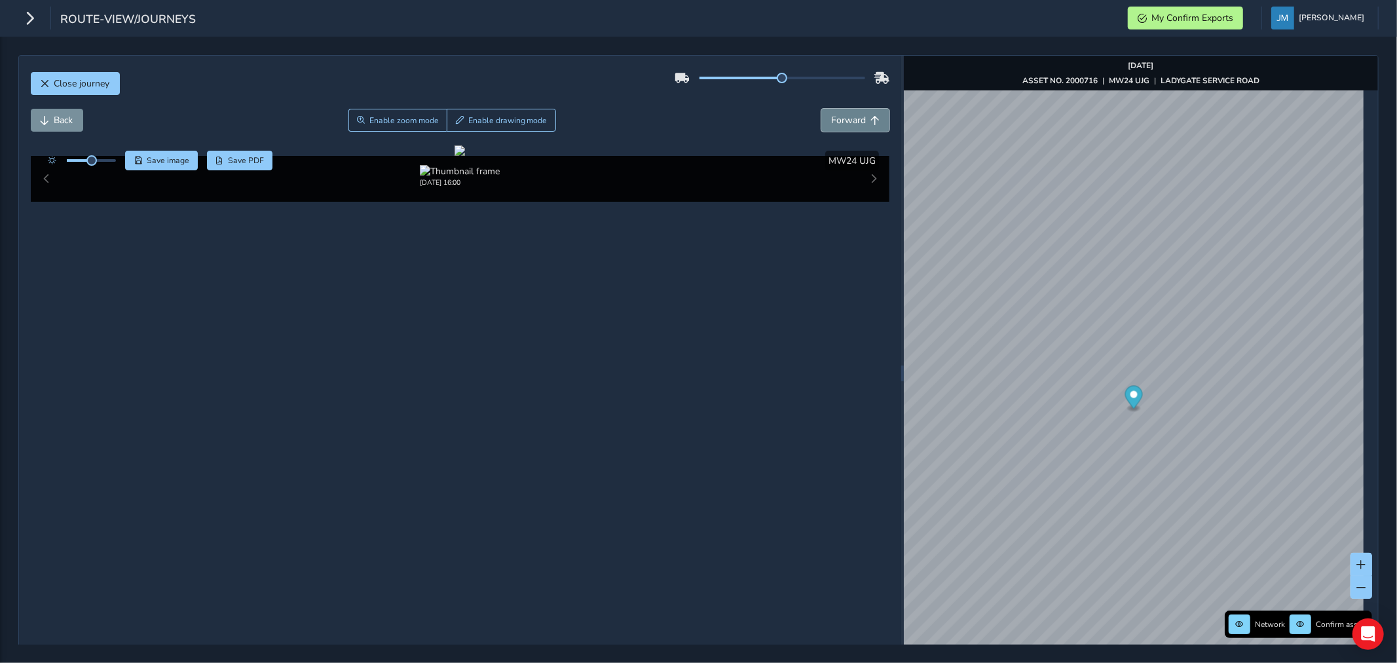
click at [849, 125] on span "Forward" at bounding box center [848, 120] width 35 height 12
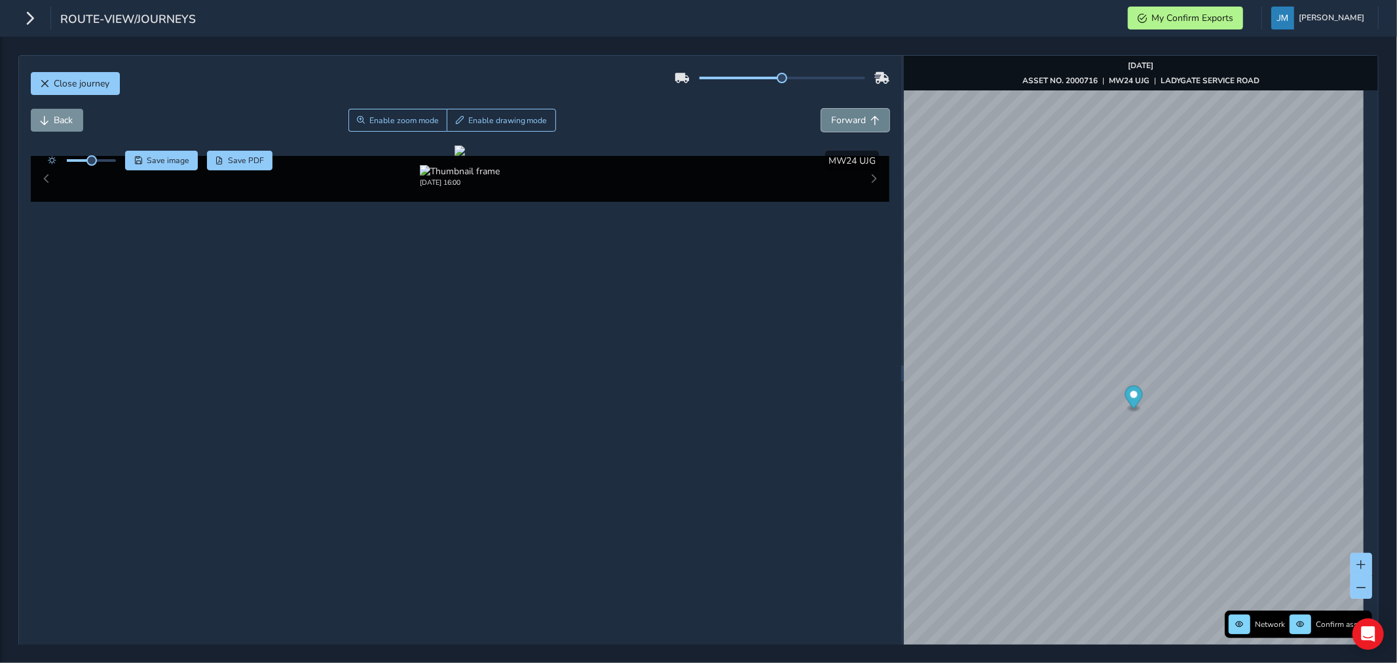
click at [850, 125] on span "Forward" at bounding box center [848, 120] width 35 height 12
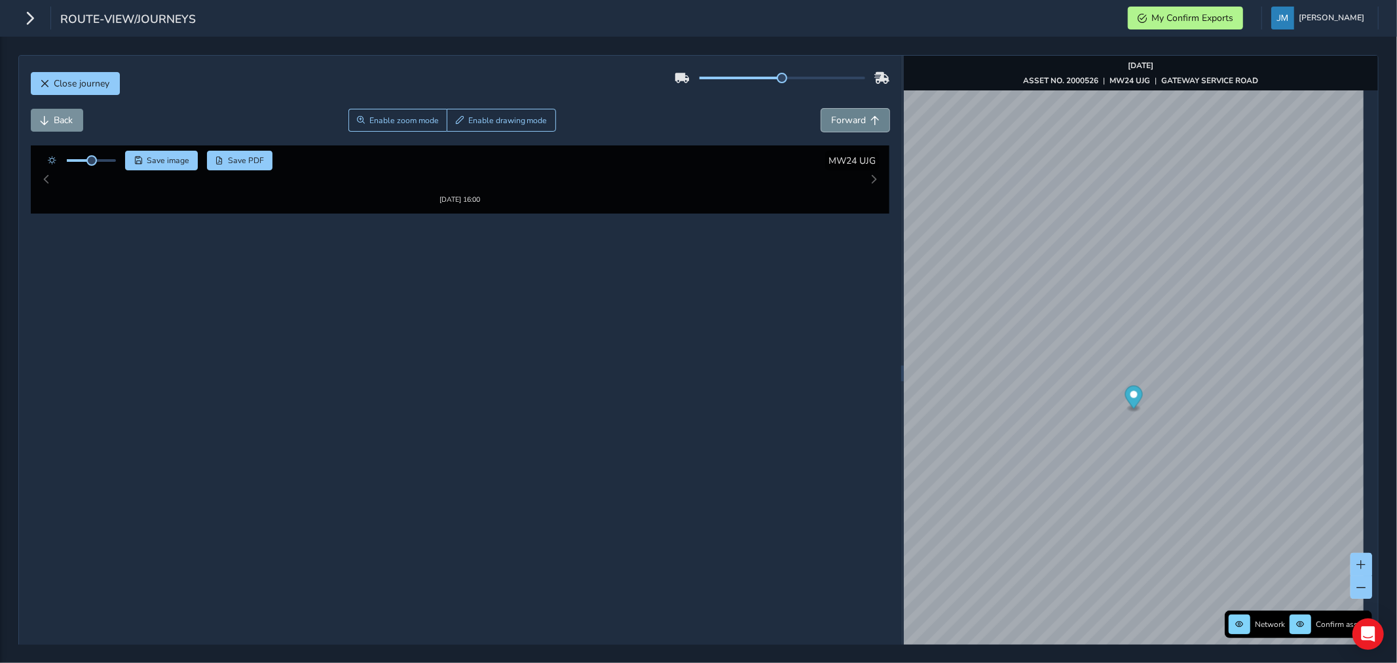
click at [850, 125] on span "Forward" at bounding box center [848, 120] width 35 height 12
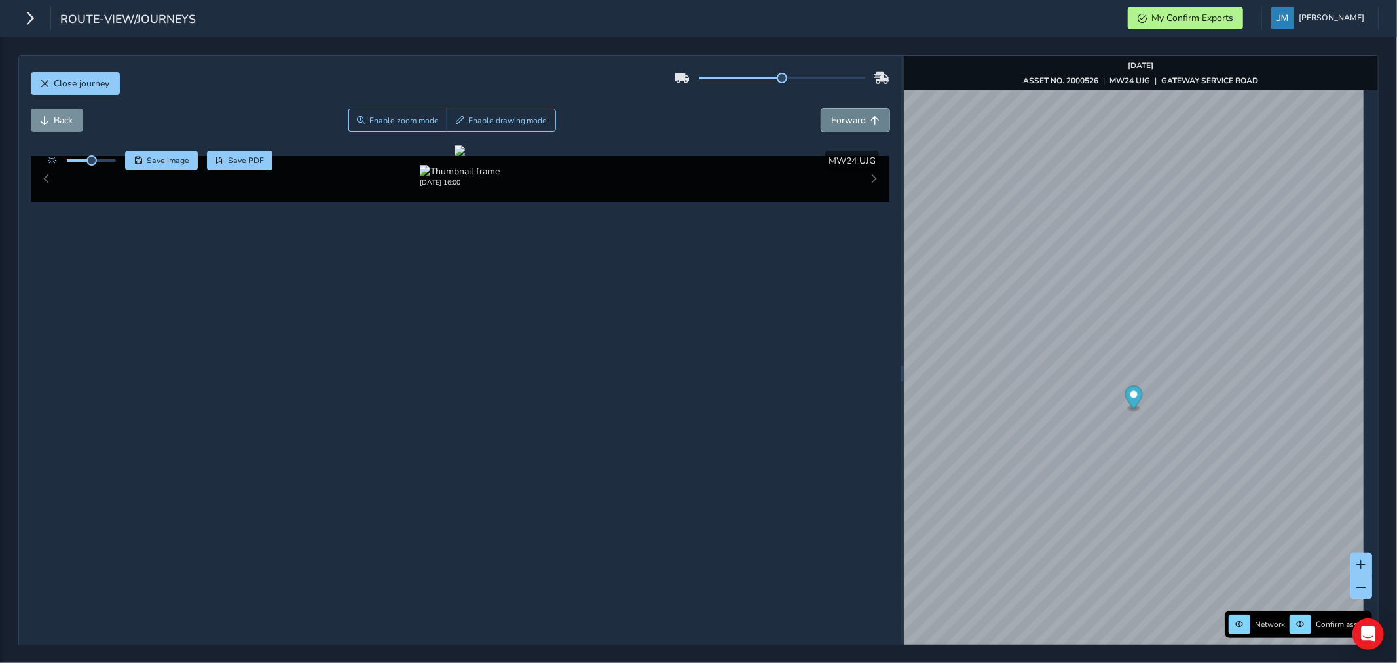
click at [850, 125] on span "Forward" at bounding box center [848, 120] width 35 height 12
click at [846, 116] on span "Forward" at bounding box center [848, 120] width 35 height 12
click at [847, 116] on span "Forward" at bounding box center [848, 120] width 35 height 12
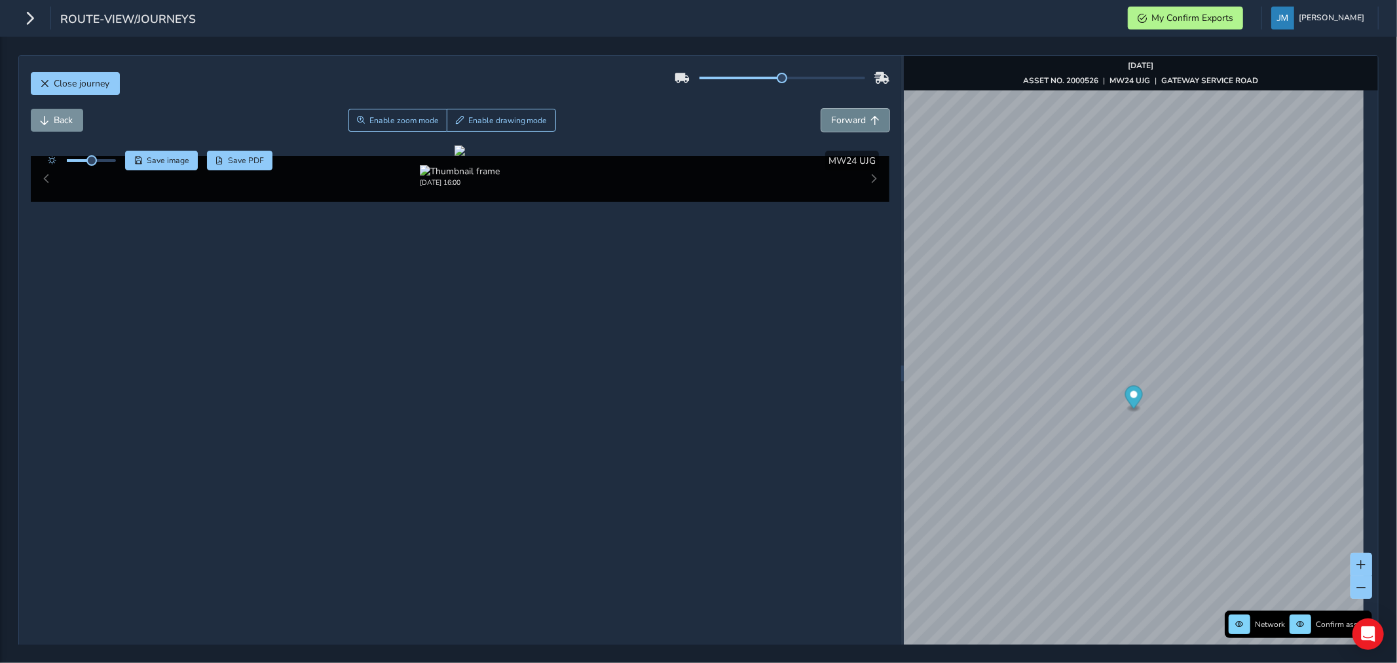
click at [847, 116] on span "Forward" at bounding box center [848, 120] width 35 height 12
click at [58, 125] on span "Back" at bounding box center [63, 120] width 19 height 12
click at [525, 120] on span "Enable drawing mode" at bounding box center [507, 120] width 79 height 10
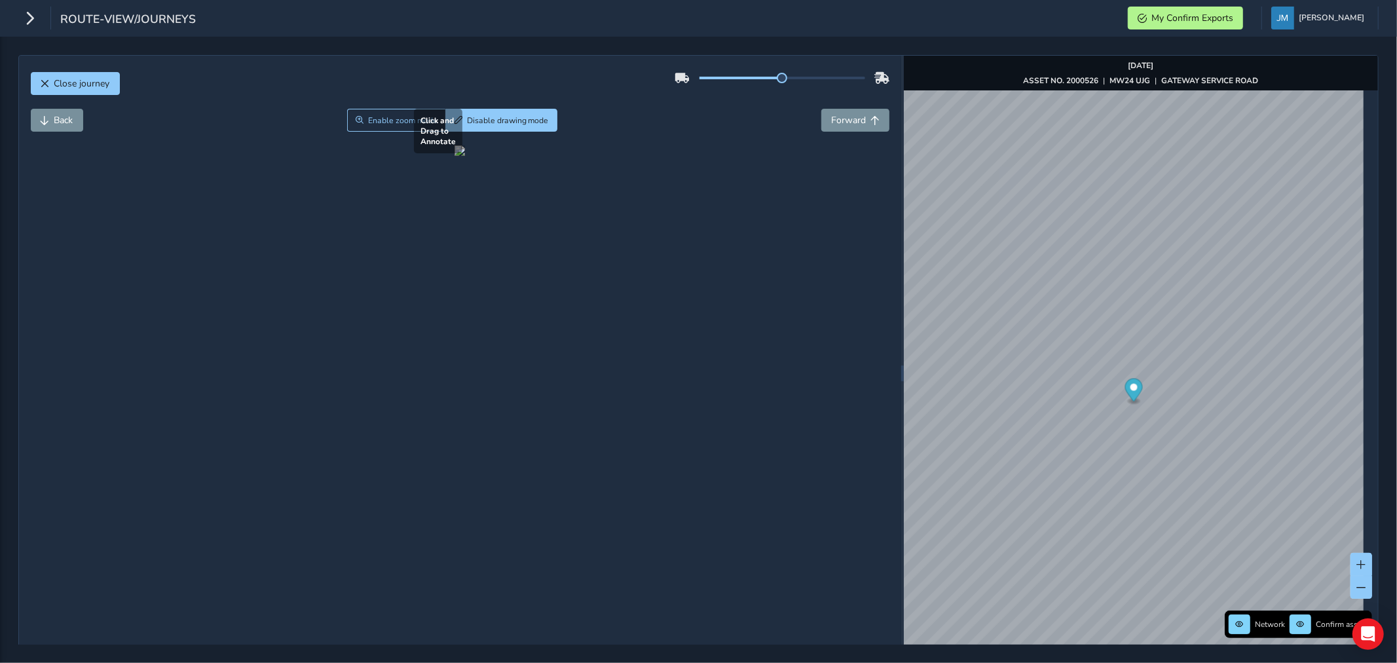
drag, startPoint x: 393, startPoint y: 371, endPoint x: 804, endPoint y: 528, distance: 439.8
click at [465, 156] on div at bounding box center [460, 150] width 10 height 10
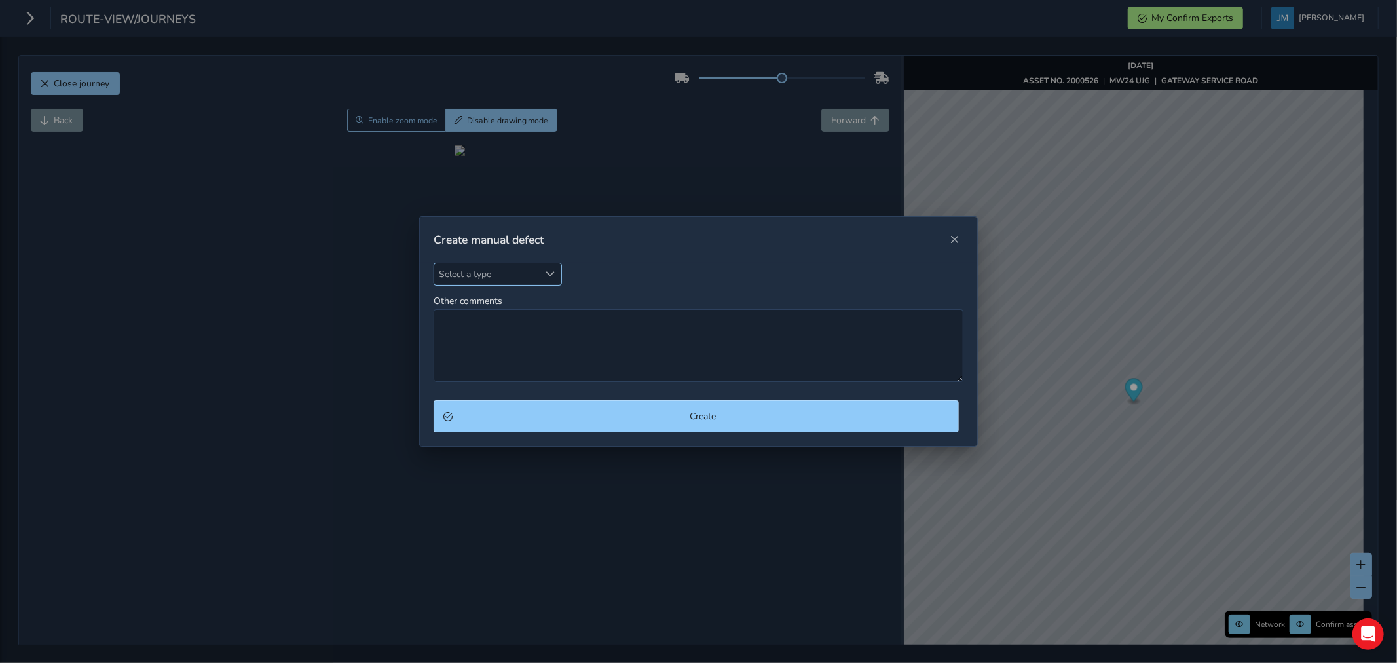
drag, startPoint x: 552, startPoint y: 276, endPoint x: 546, endPoint y: 284, distance: 10.4
click at [547, 280] on div "Select a type" at bounding box center [551, 274] width 22 height 22
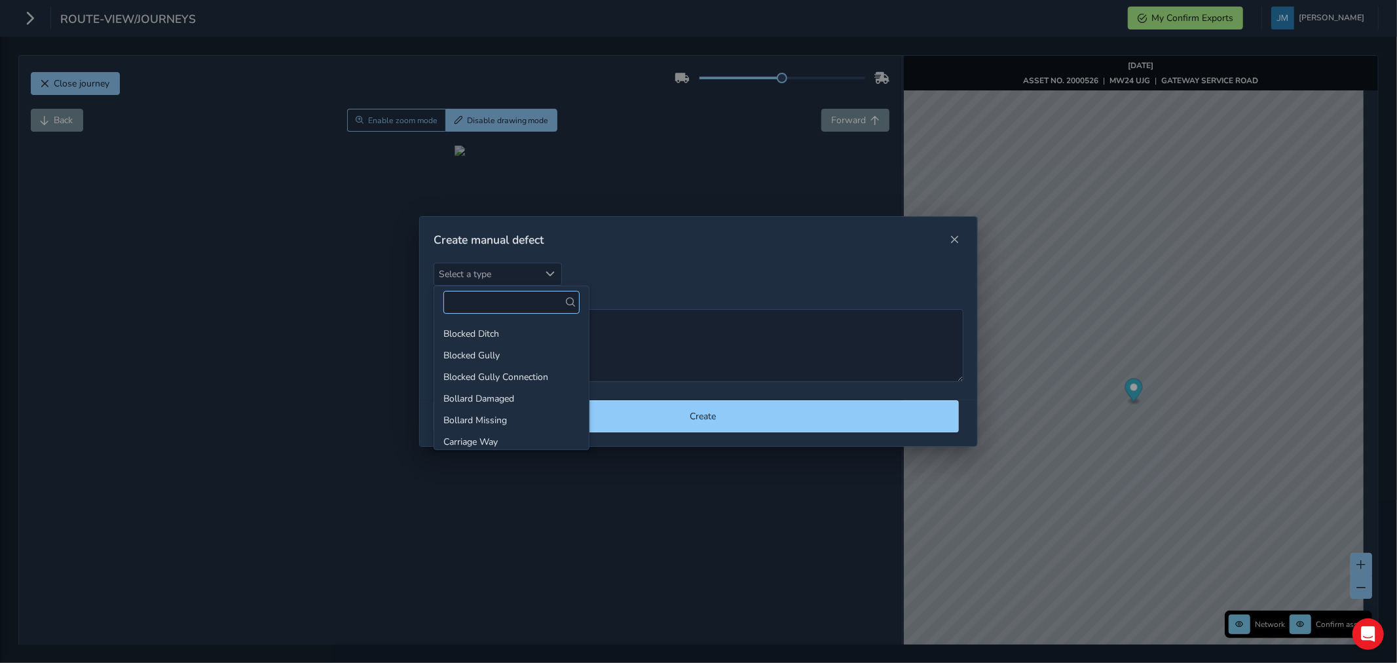
click at [495, 302] on input "text" at bounding box center [511, 302] width 136 height 23
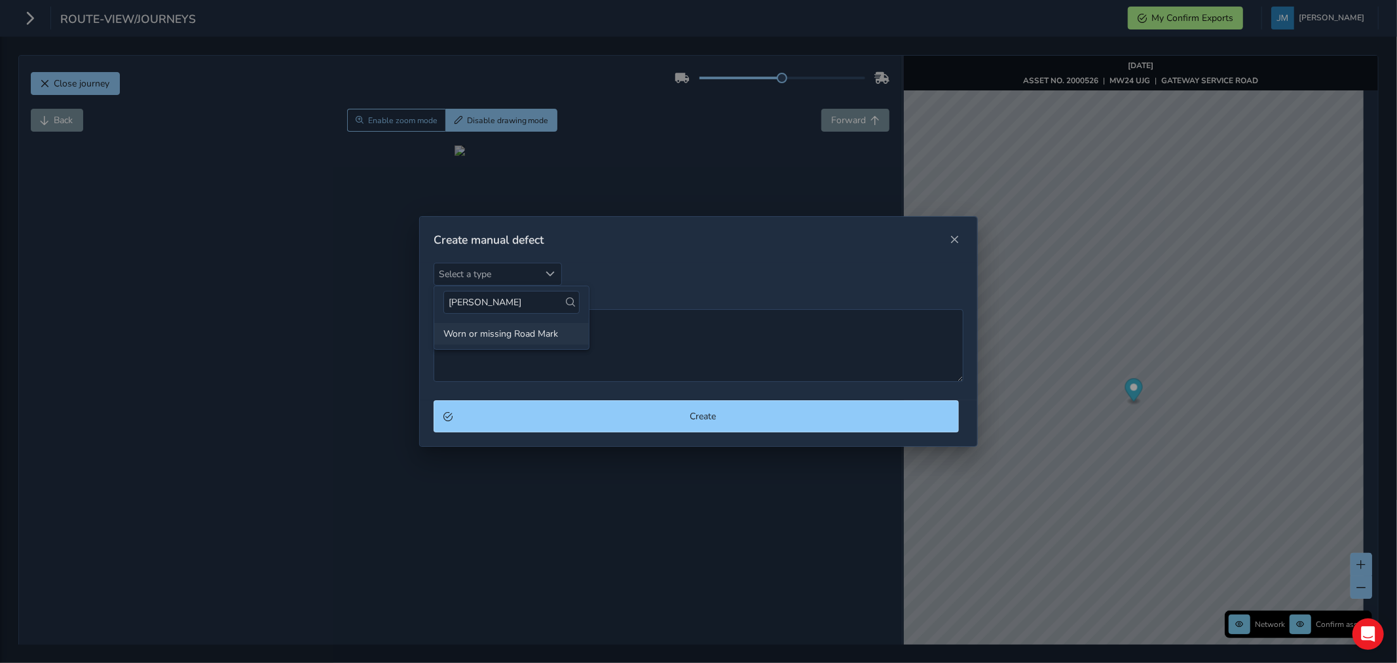
type input "[PERSON_NAME]"
click at [513, 336] on li "Worn or missing Road Mark" at bounding box center [511, 334] width 155 height 22
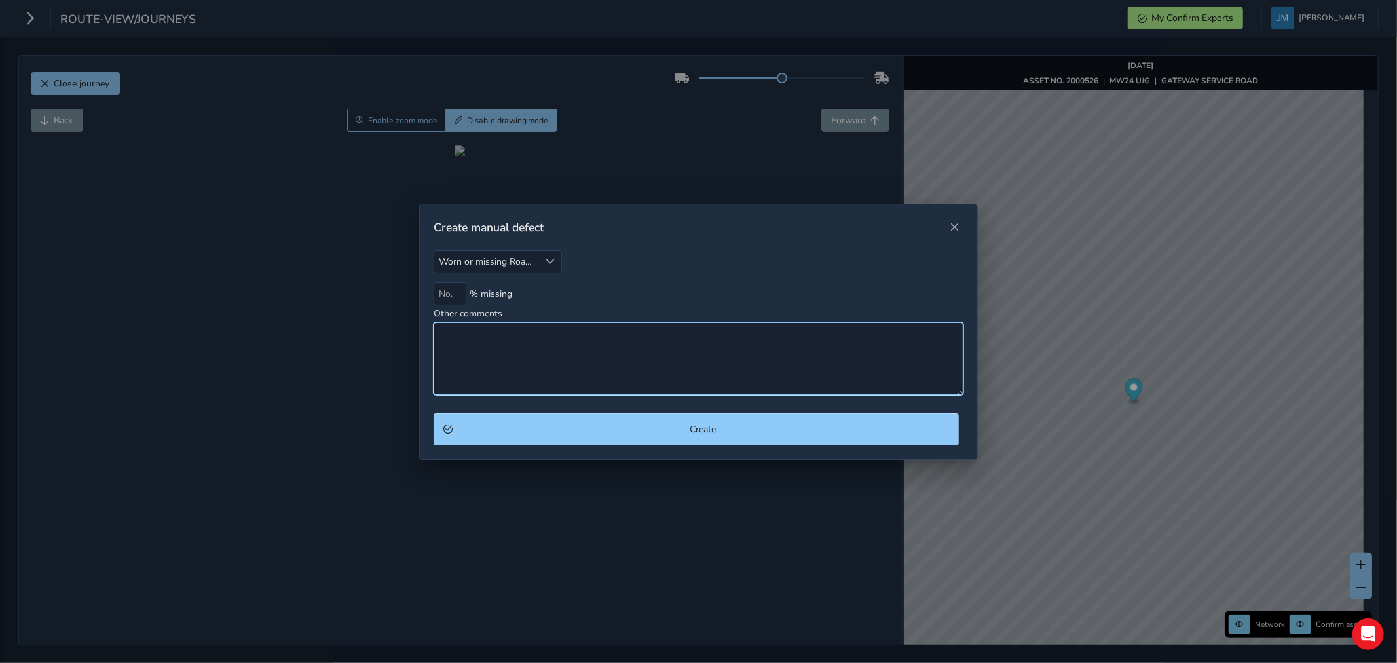
click at [493, 335] on textarea "Other comments" at bounding box center [699, 358] width 530 height 73
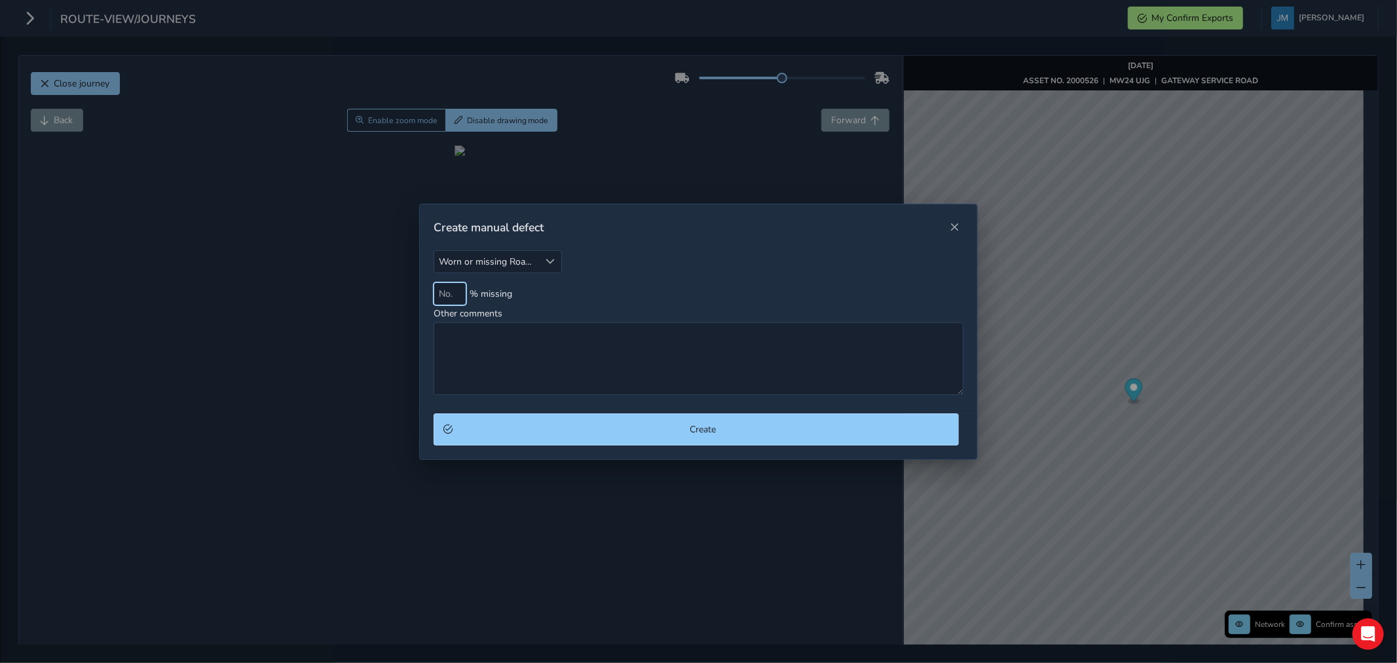
click at [452, 290] on input at bounding box center [450, 293] width 33 height 23
type input "60"
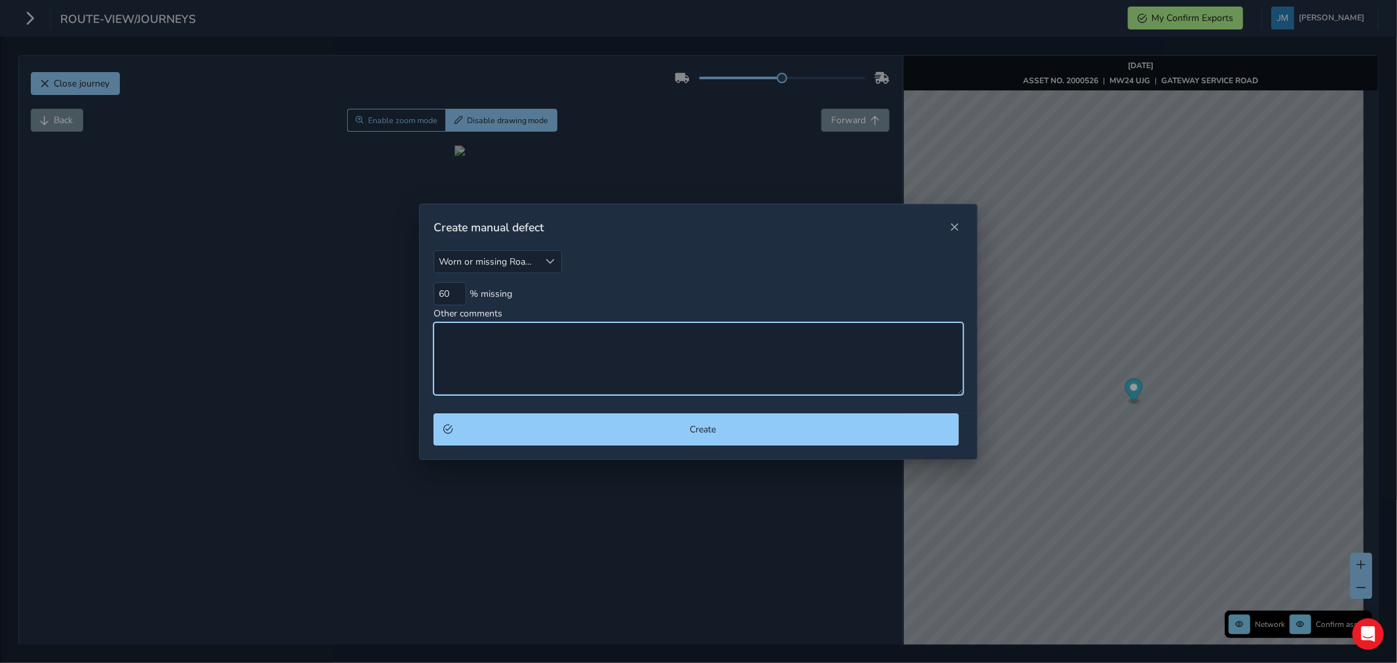
click at [474, 331] on textarea "Other comments" at bounding box center [699, 358] width 530 height 73
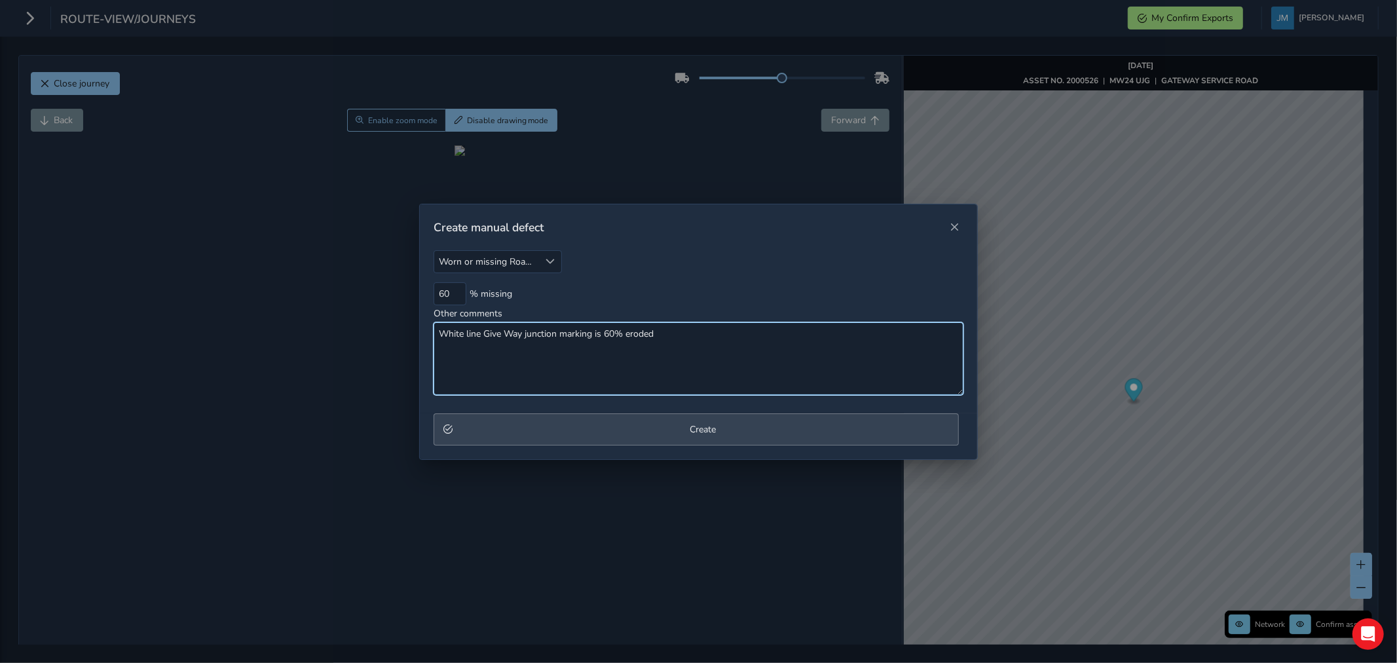
type textarea "White line Give Way junction marking is 60% eroded"
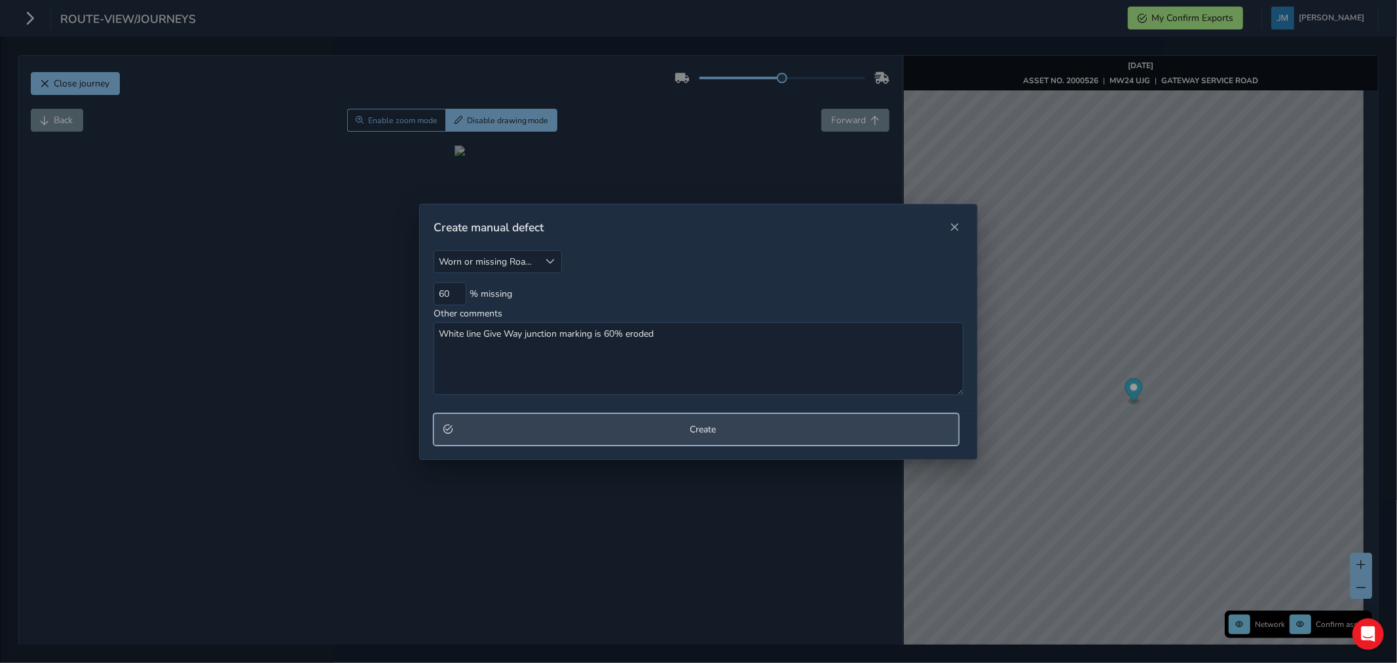
click at [693, 442] on button "Create" at bounding box center [696, 429] width 525 height 32
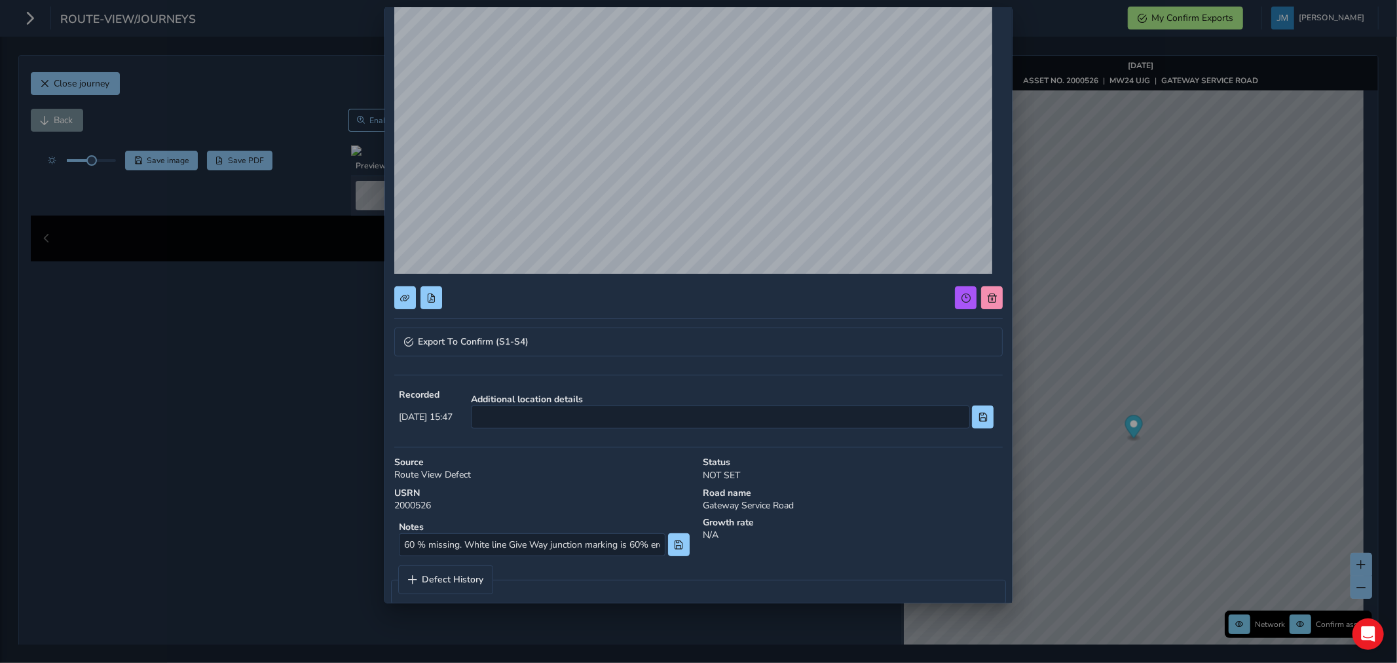
scroll to position [143, 0]
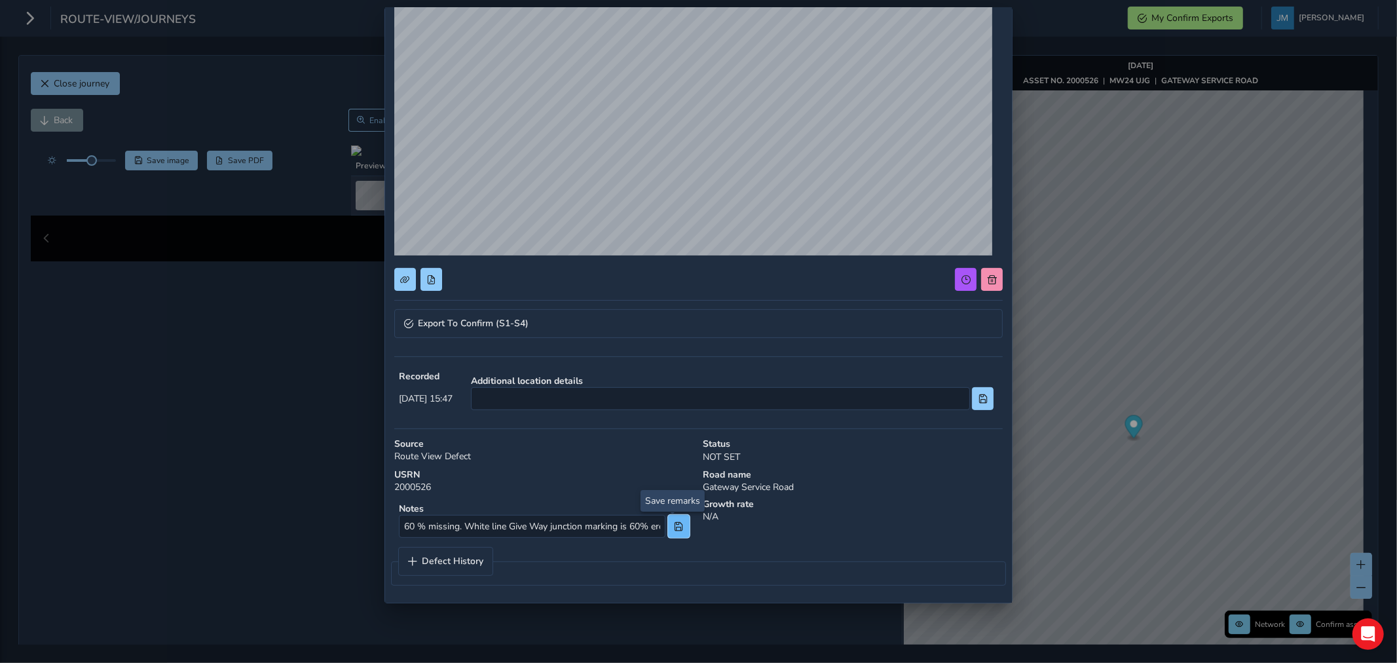
click at [683, 529] on button at bounding box center [679, 526] width 22 height 23
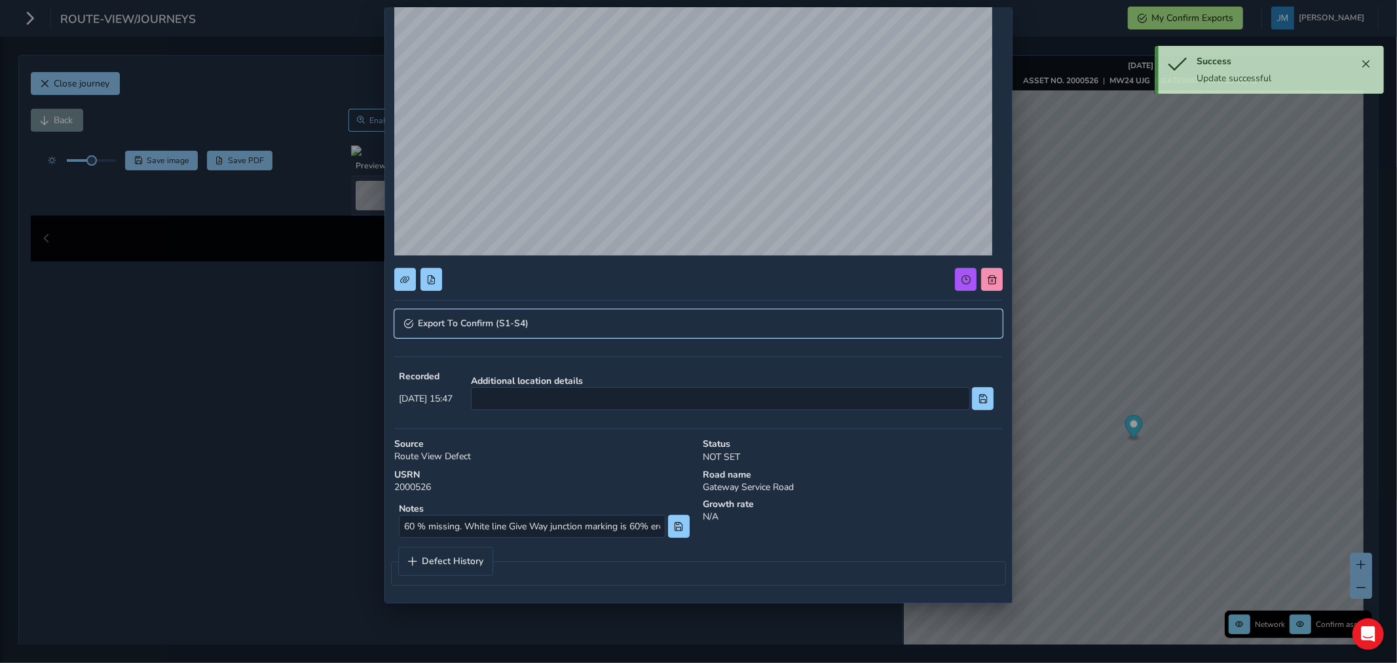
click at [527, 323] on span "Export To Confirm (S1-S4)" at bounding box center [473, 323] width 111 height 9
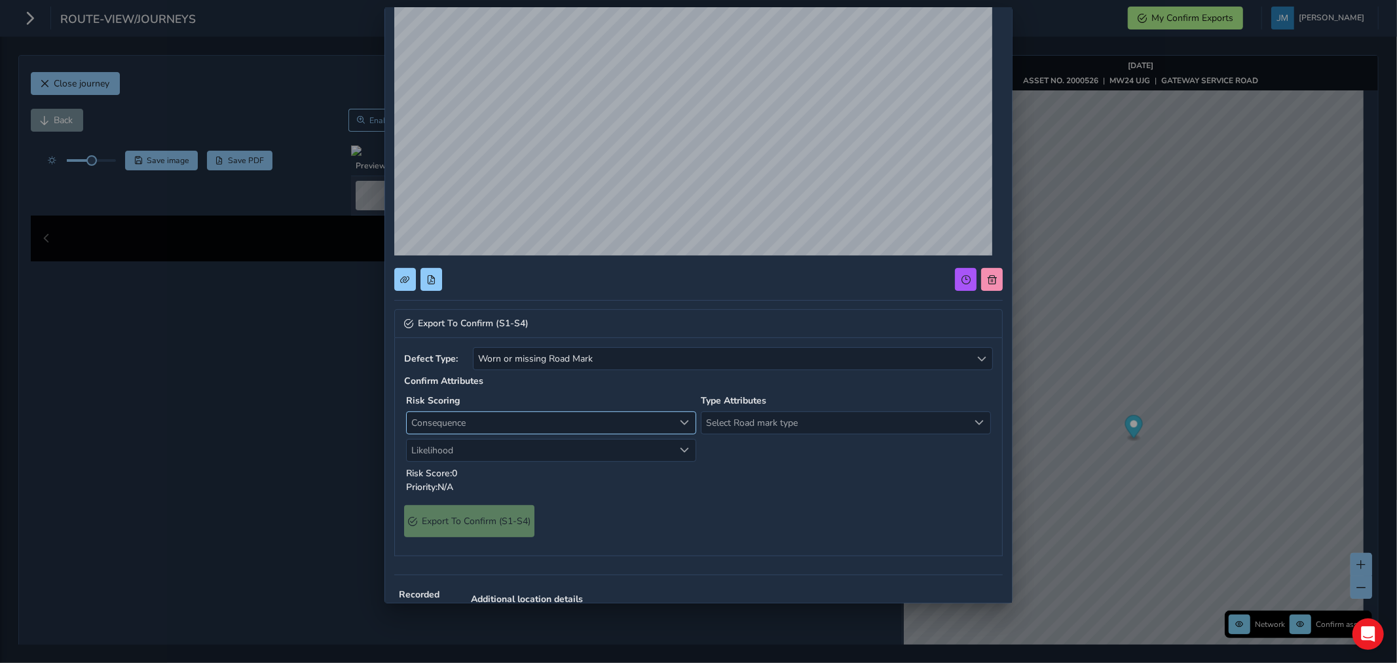
click at [518, 419] on span "Consequence" at bounding box center [540, 423] width 267 height 22
click at [445, 472] on li "1 Negligible" at bounding box center [548, 472] width 283 height 22
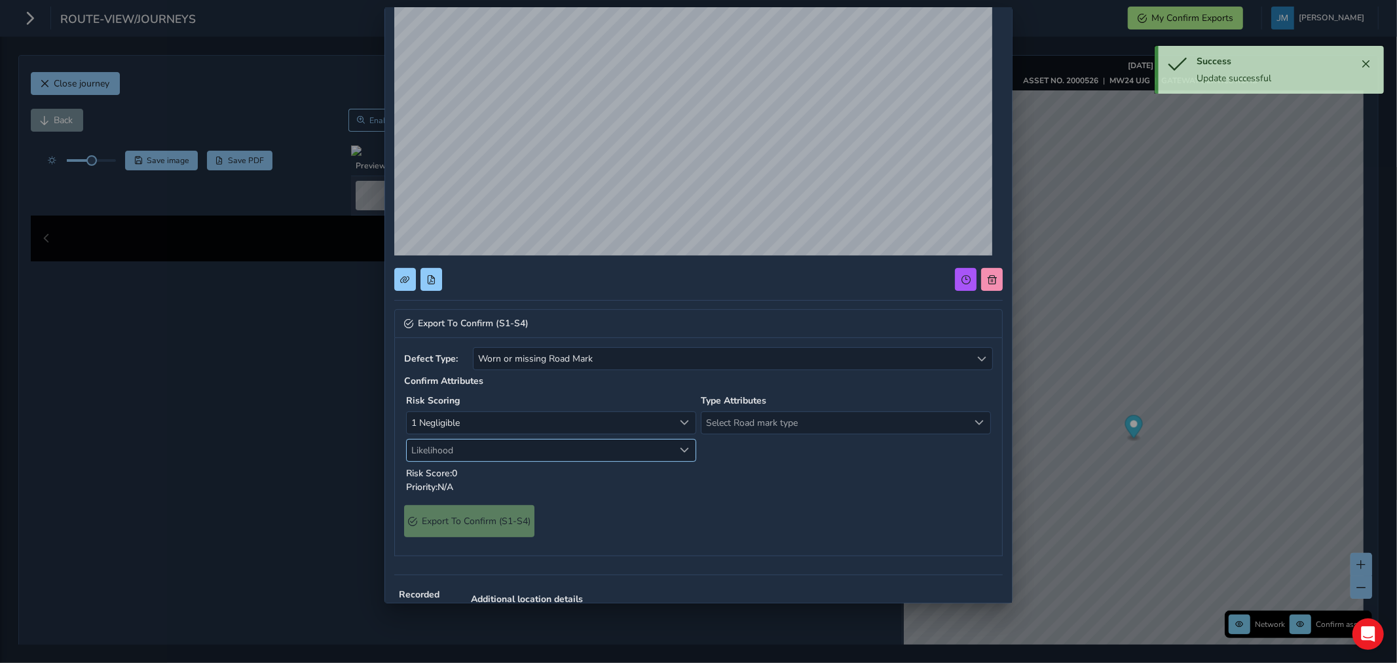
click at [461, 449] on span "Likelihood" at bounding box center [540, 451] width 267 height 22
drag, startPoint x: 443, startPoint y: 567, endPoint x: 454, endPoint y: 562, distance: 12.0
click at [446, 565] on li "4 High" at bounding box center [548, 564] width 283 height 22
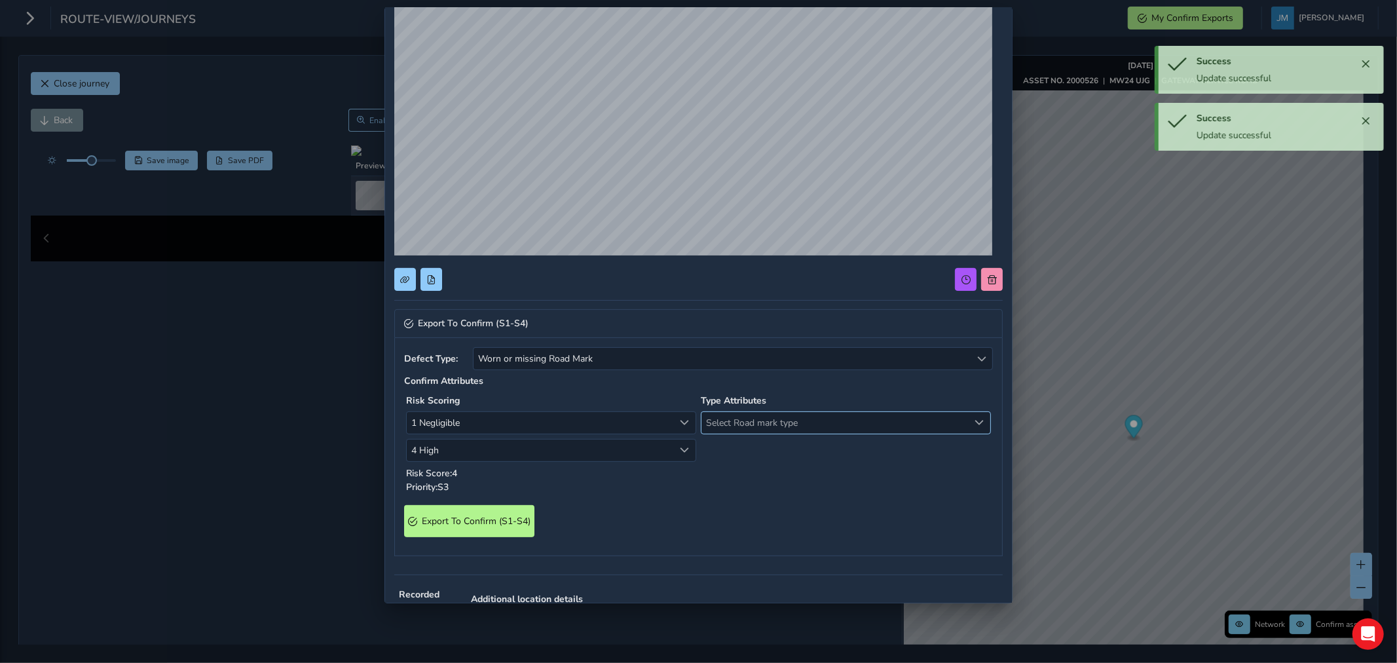
click at [765, 423] on span "Select Road mark type" at bounding box center [835, 423] width 267 height 22
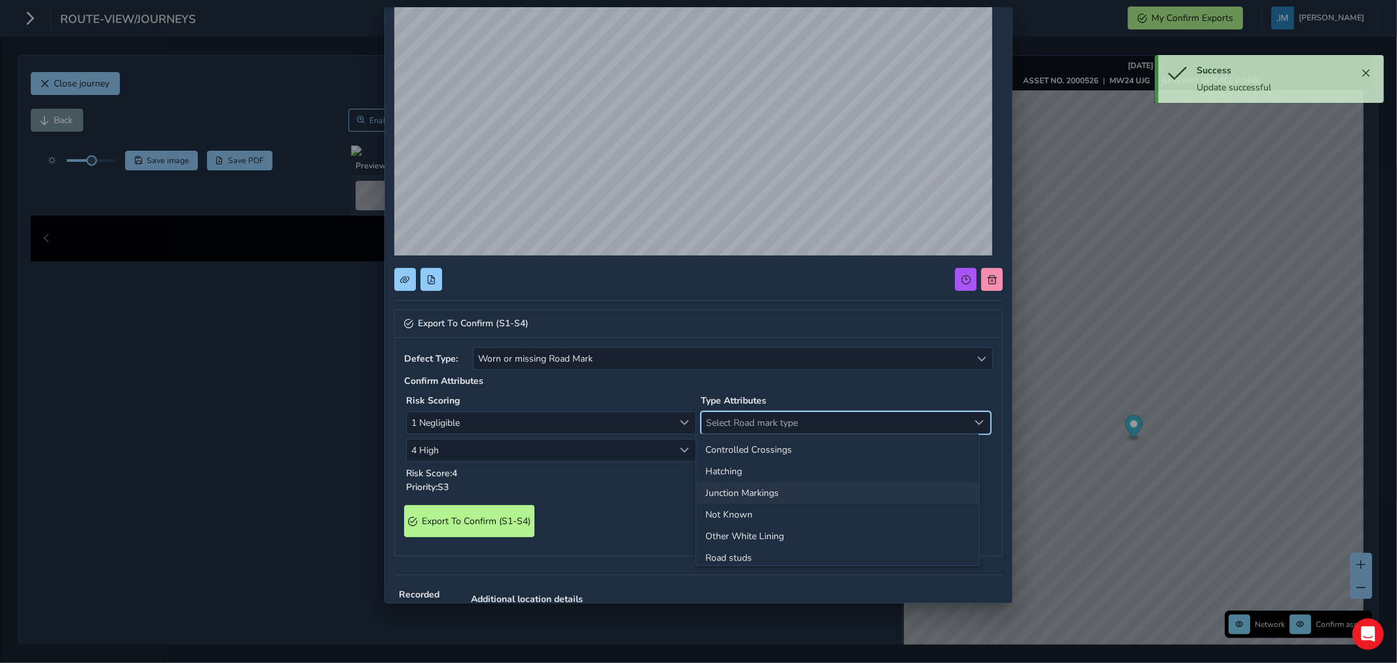
click at [749, 489] on li "Junction Markings" at bounding box center [837, 493] width 283 height 22
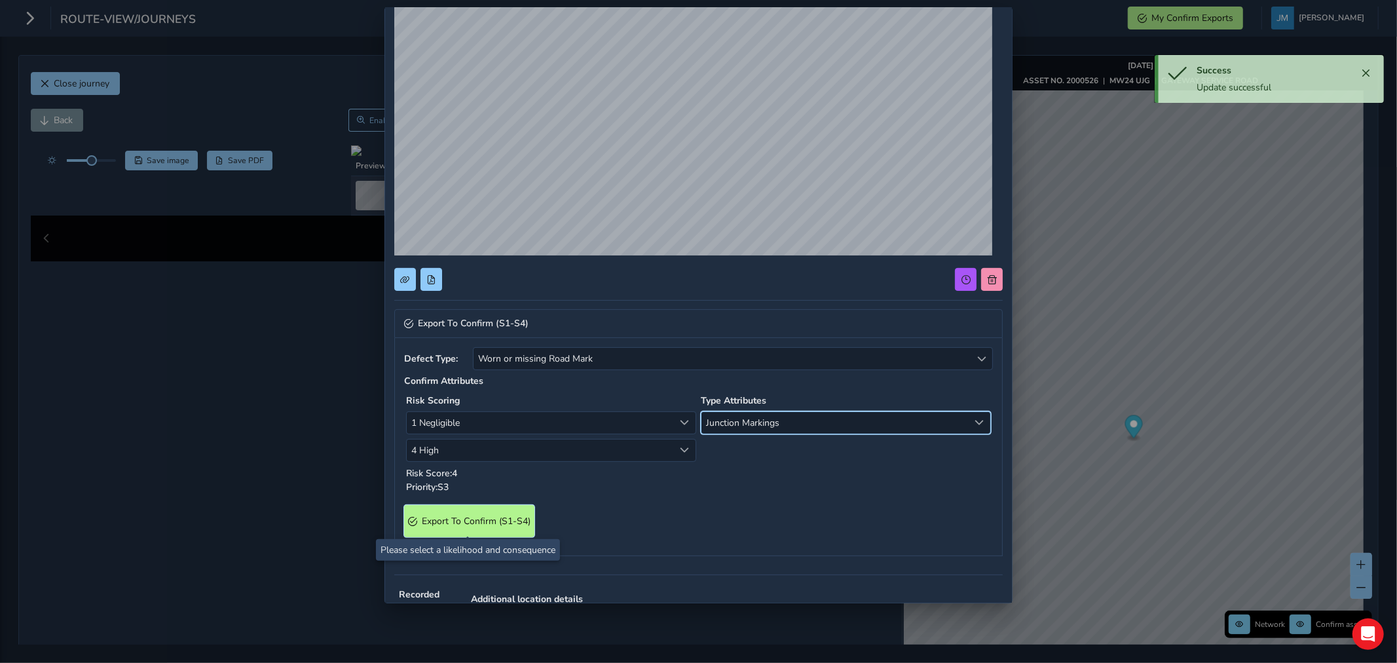
click at [487, 524] on span "Export To Confirm (S1-S4)" at bounding box center [476, 521] width 109 height 12
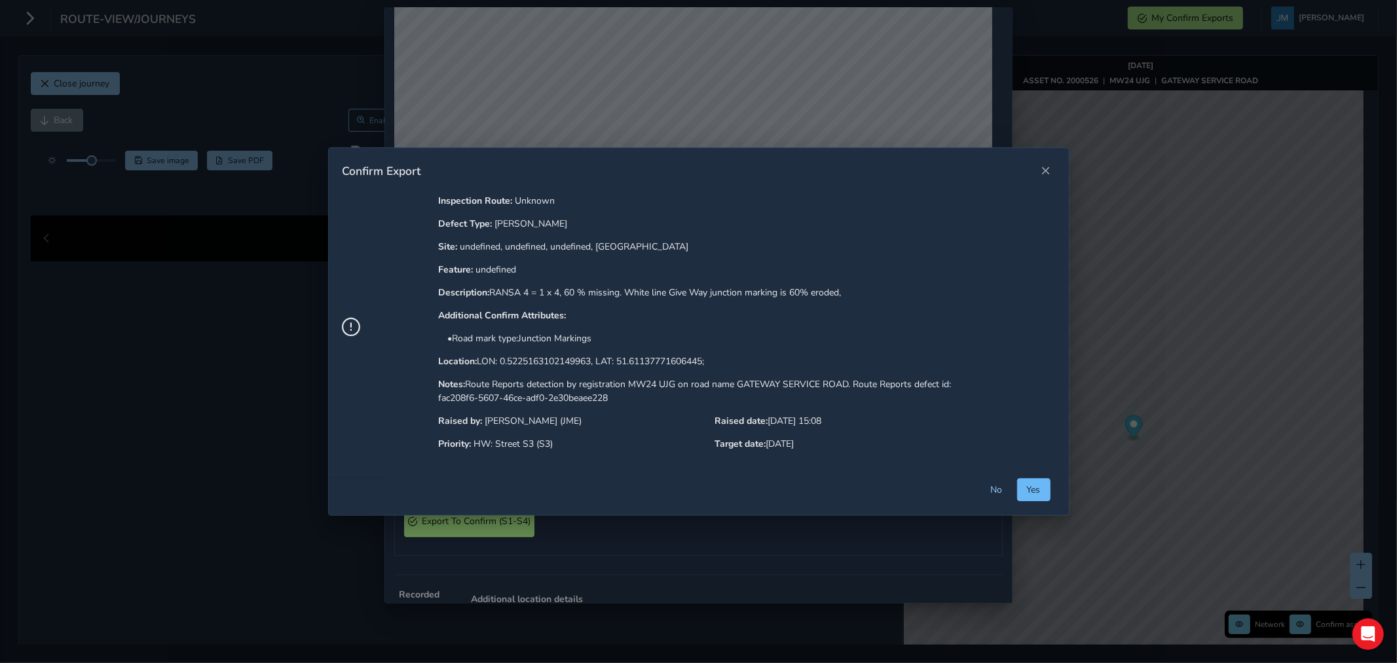
click at [1040, 492] on span "Yes" at bounding box center [1034, 489] width 14 height 12
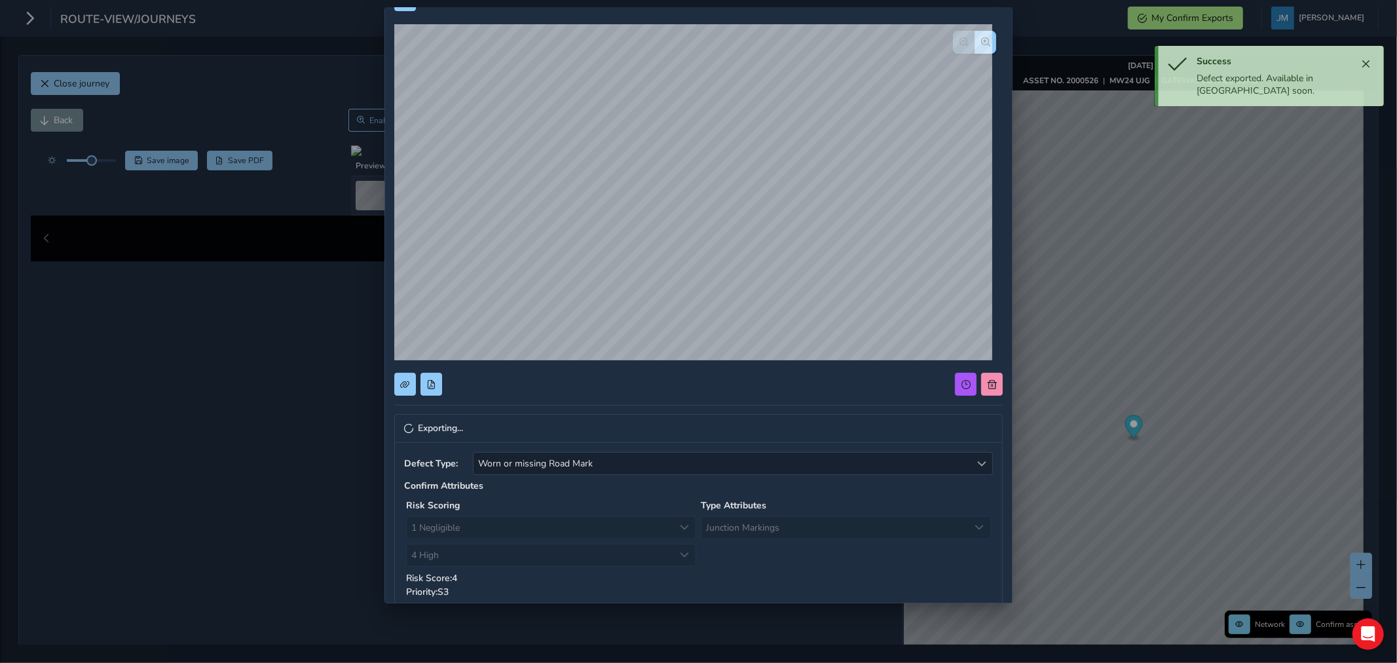
scroll to position [0, 0]
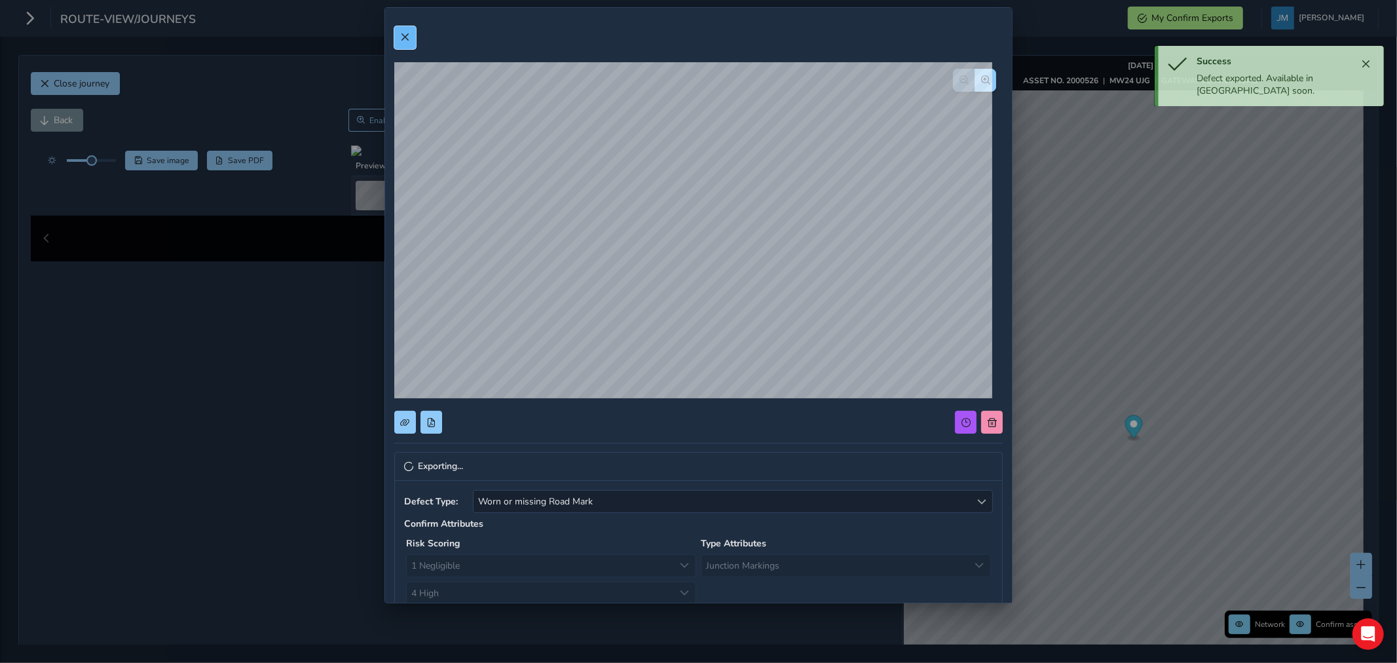
click at [402, 30] on button at bounding box center [405, 37] width 22 height 23
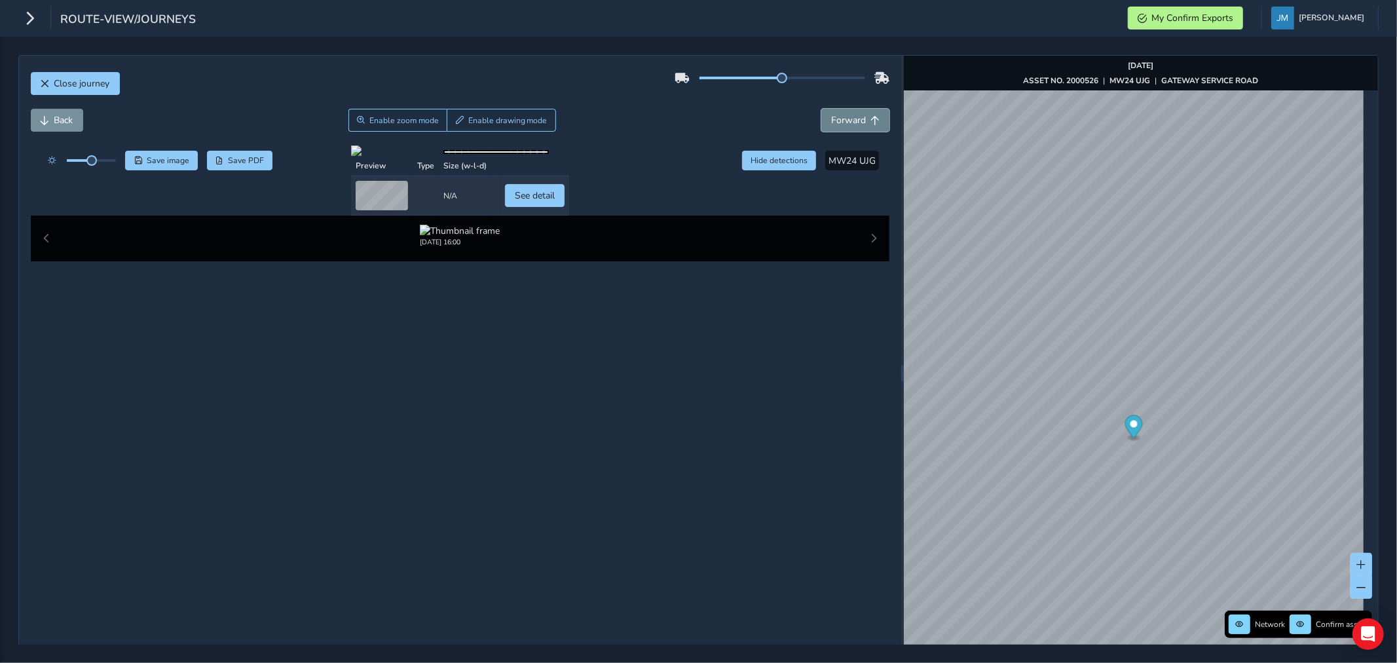
click at [846, 119] on span "Forward" at bounding box center [848, 120] width 35 height 12
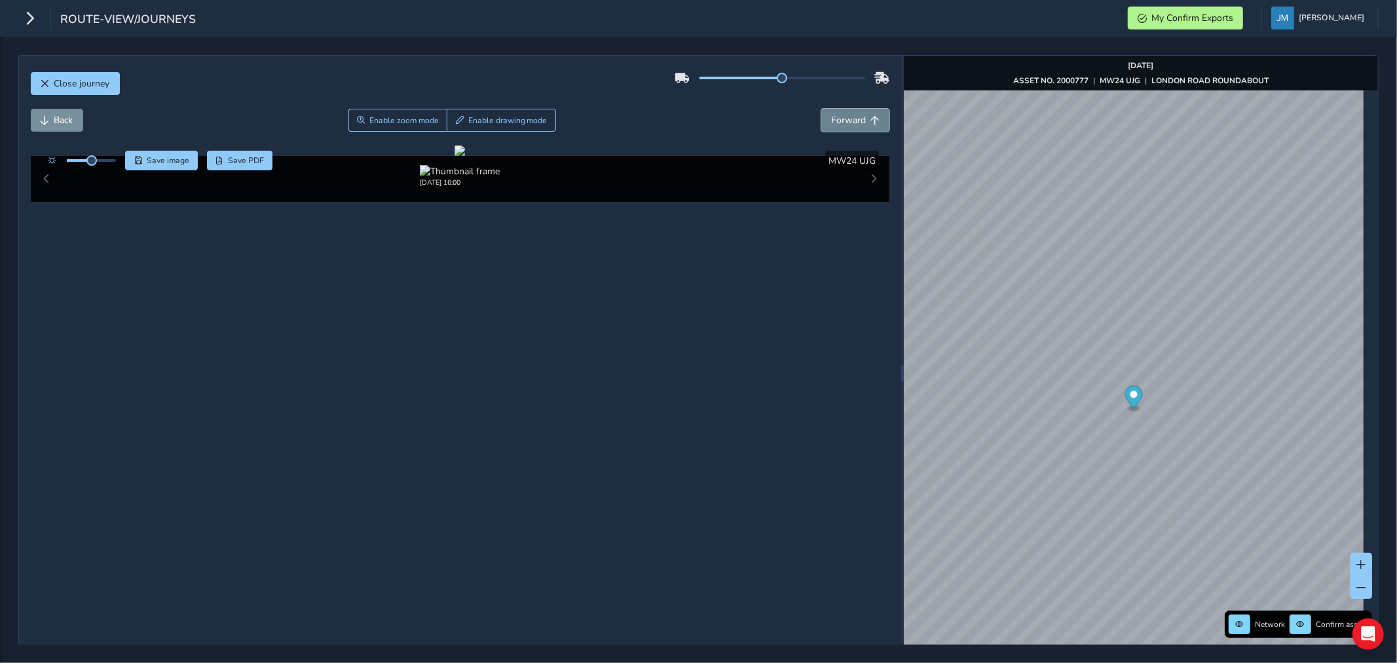
click at [847, 119] on span "Forward" at bounding box center [848, 120] width 35 height 12
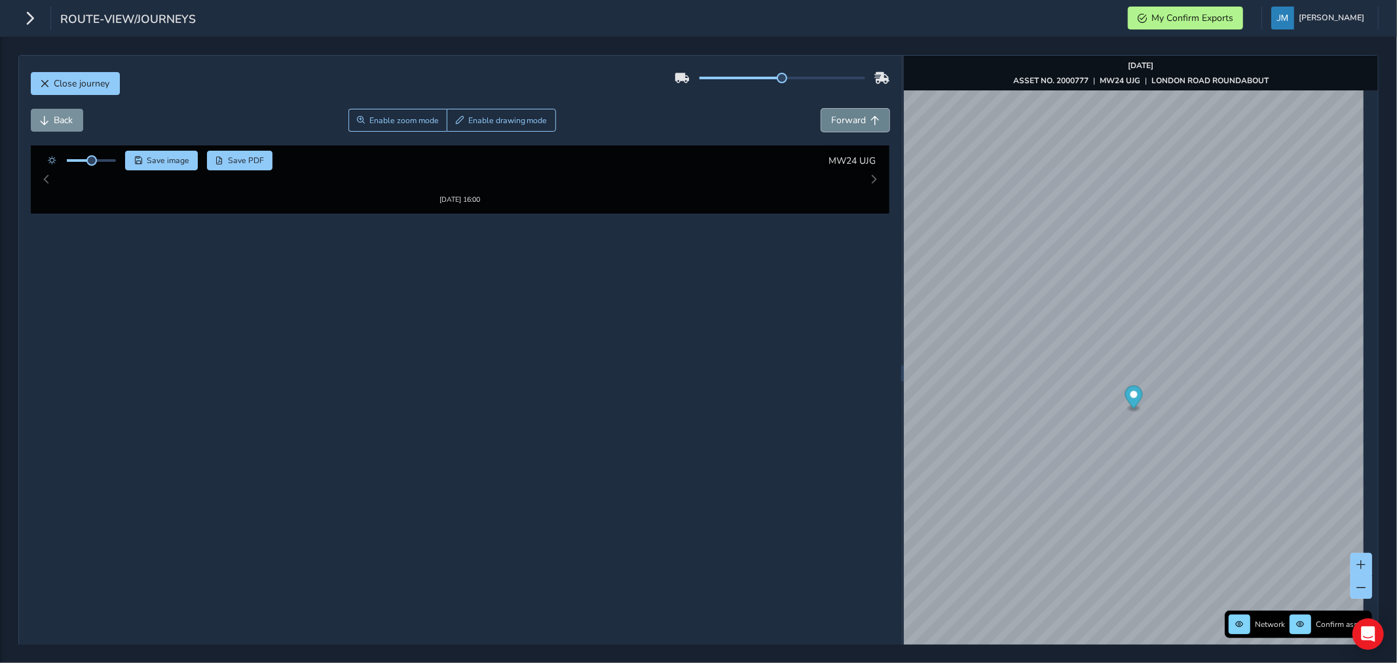
click at [847, 119] on span "Forward" at bounding box center [848, 120] width 35 height 12
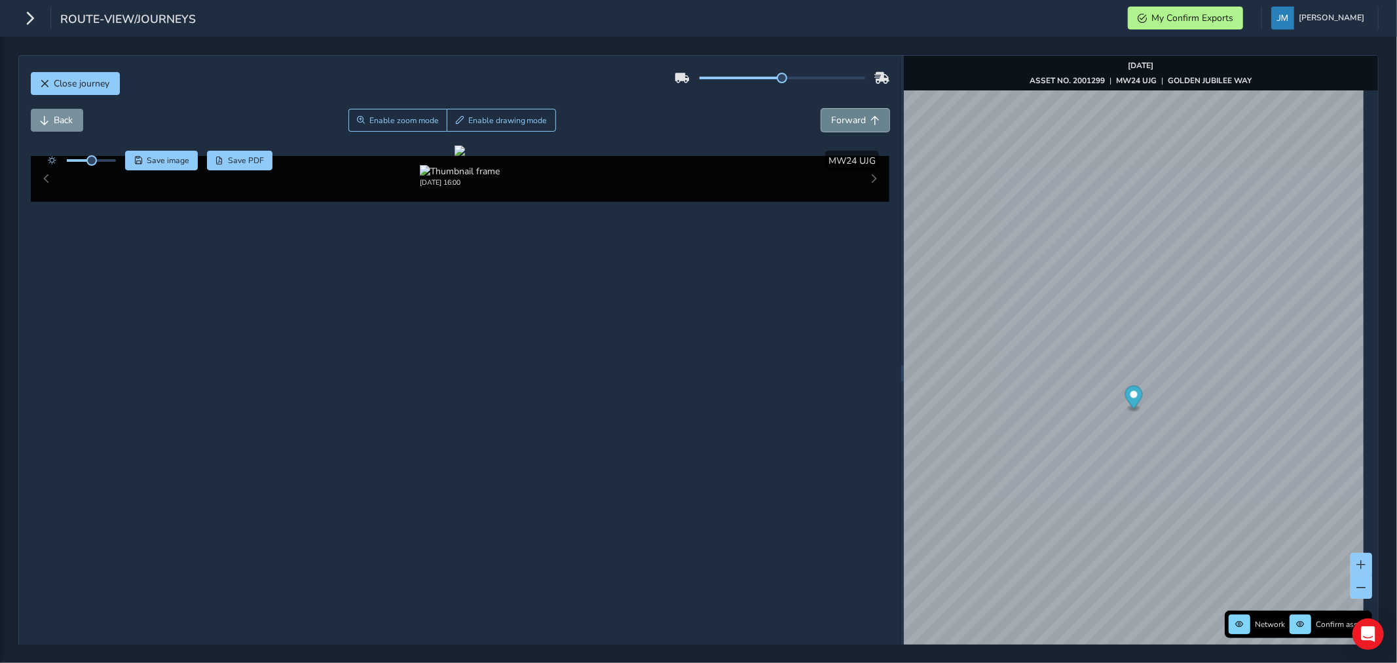
click at [847, 119] on span "Forward" at bounding box center [848, 120] width 35 height 12
click at [63, 123] on span "Back" at bounding box center [63, 120] width 19 height 12
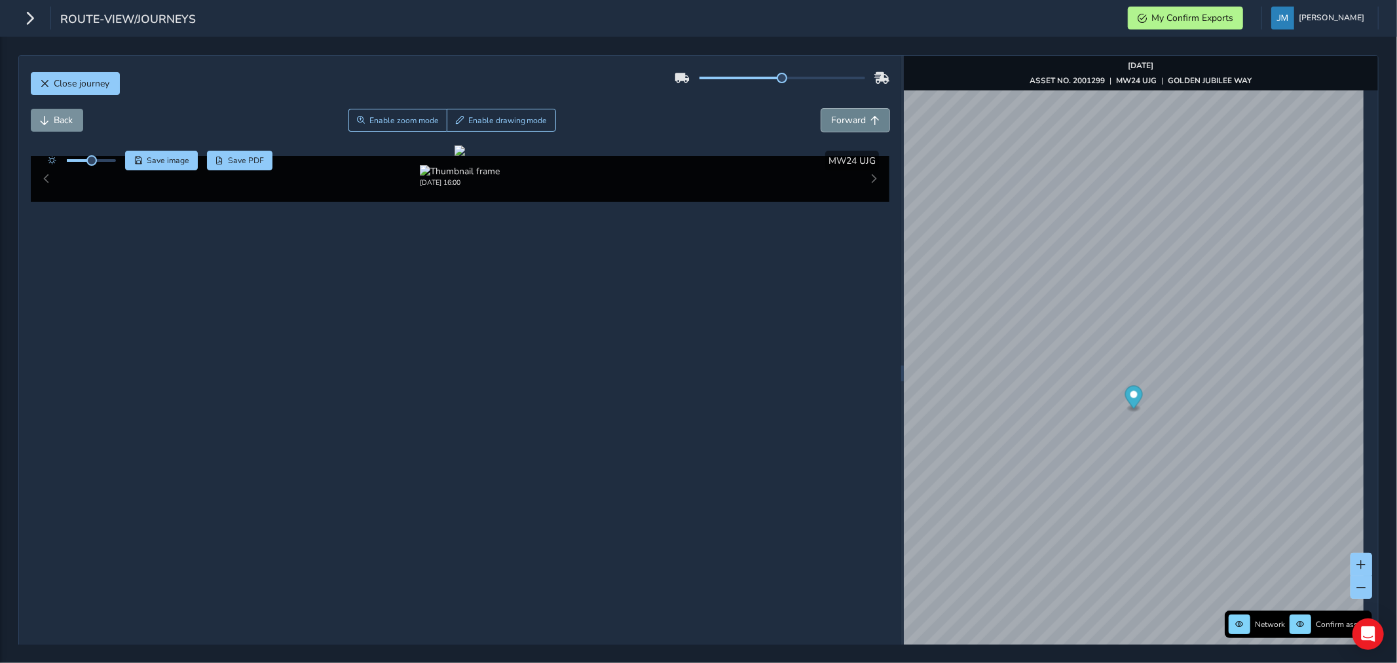
click at [855, 122] on span "Forward" at bounding box center [848, 120] width 35 height 12
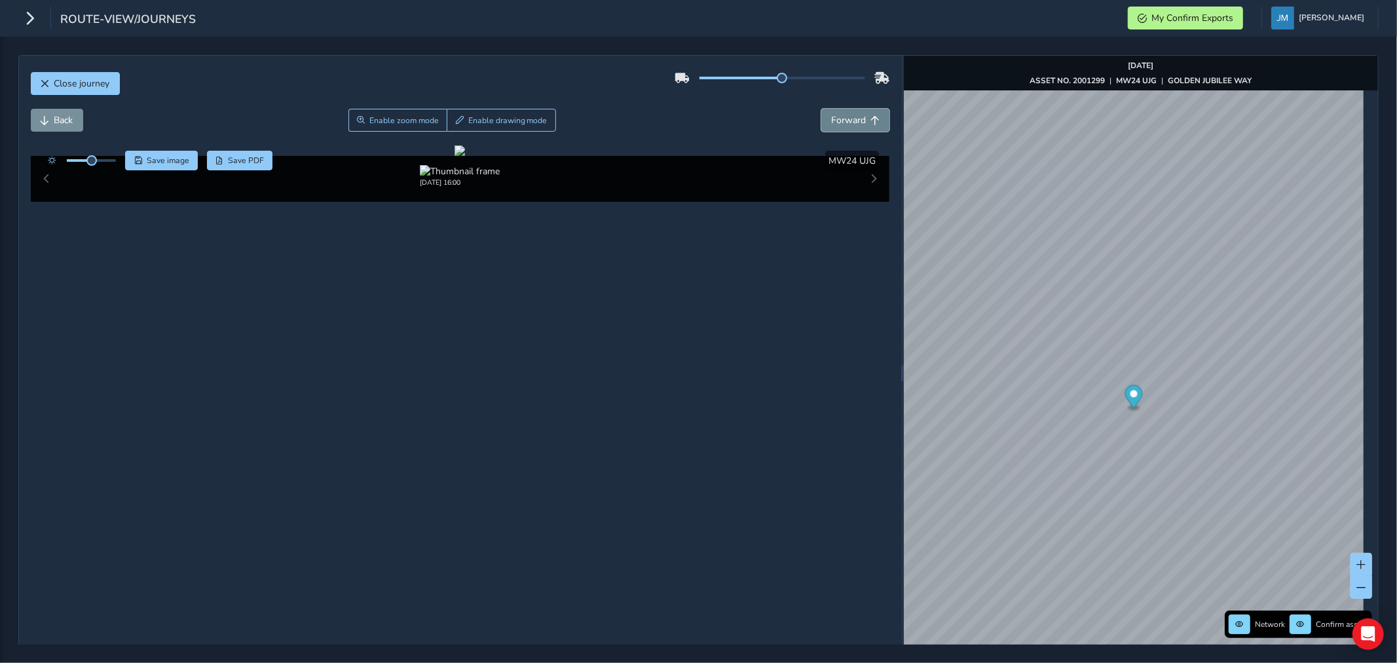
click at [855, 122] on span "Forward" at bounding box center [848, 120] width 35 height 12
click at [854, 119] on span "Forward" at bounding box center [848, 120] width 35 height 12
click at [854, 118] on span "Forward" at bounding box center [848, 120] width 35 height 12
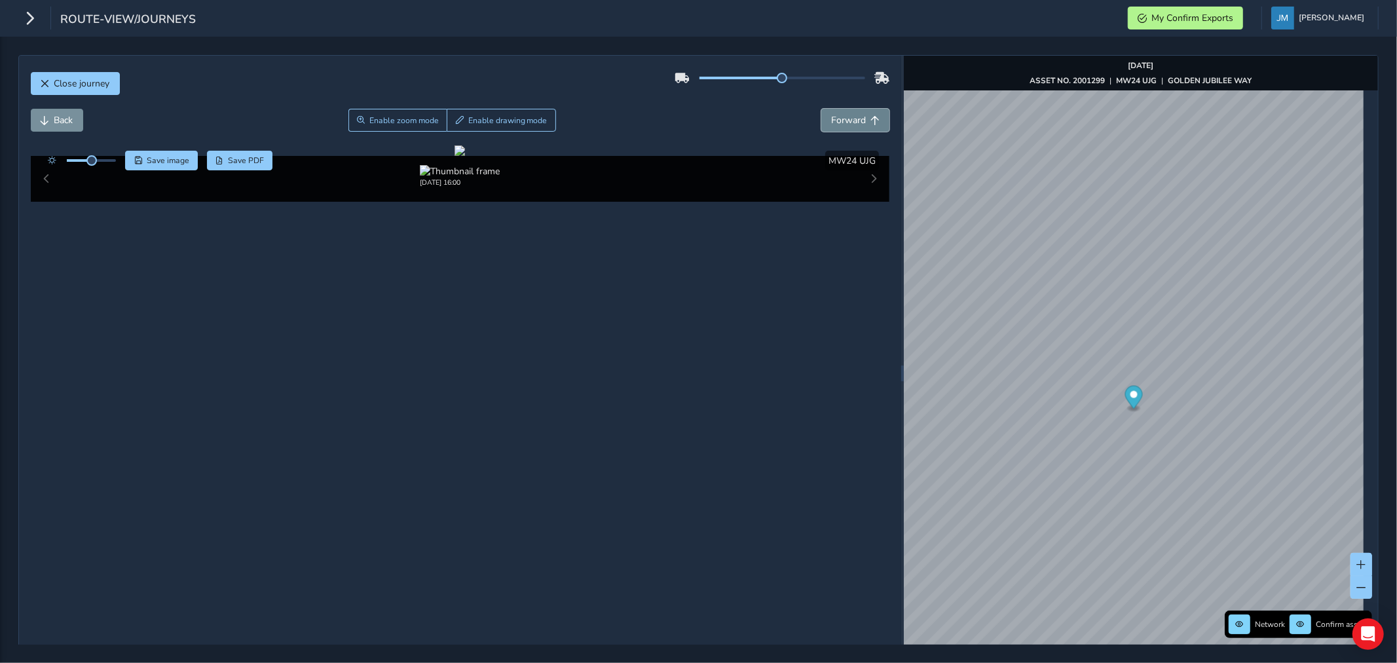
click at [854, 118] on span "Forward" at bounding box center [848, 120] width 35 height 12
drag, startPoint x: 505, startPoint y: 115, endPoint x: 329, endPoint y: 416, distance: 348.5
click at [505, 119] on span "Enable drawing mode" at bounding box center [507, 120] width 79 height 10
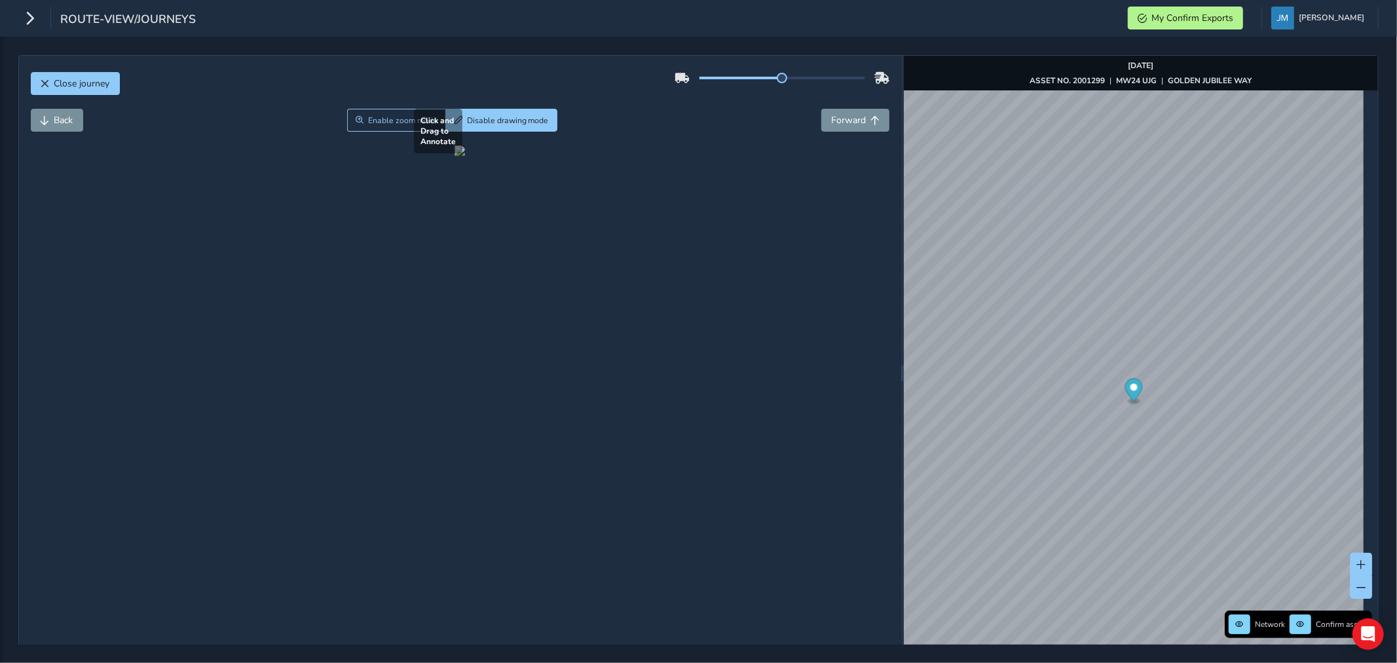
drag, startPoint x: 299, startPoint y: 414, endPoint x: 417, endPoint y: 415, distance: 117.9
click at [455, 156] on div at bounding box center [460, 150] width 10 height 10
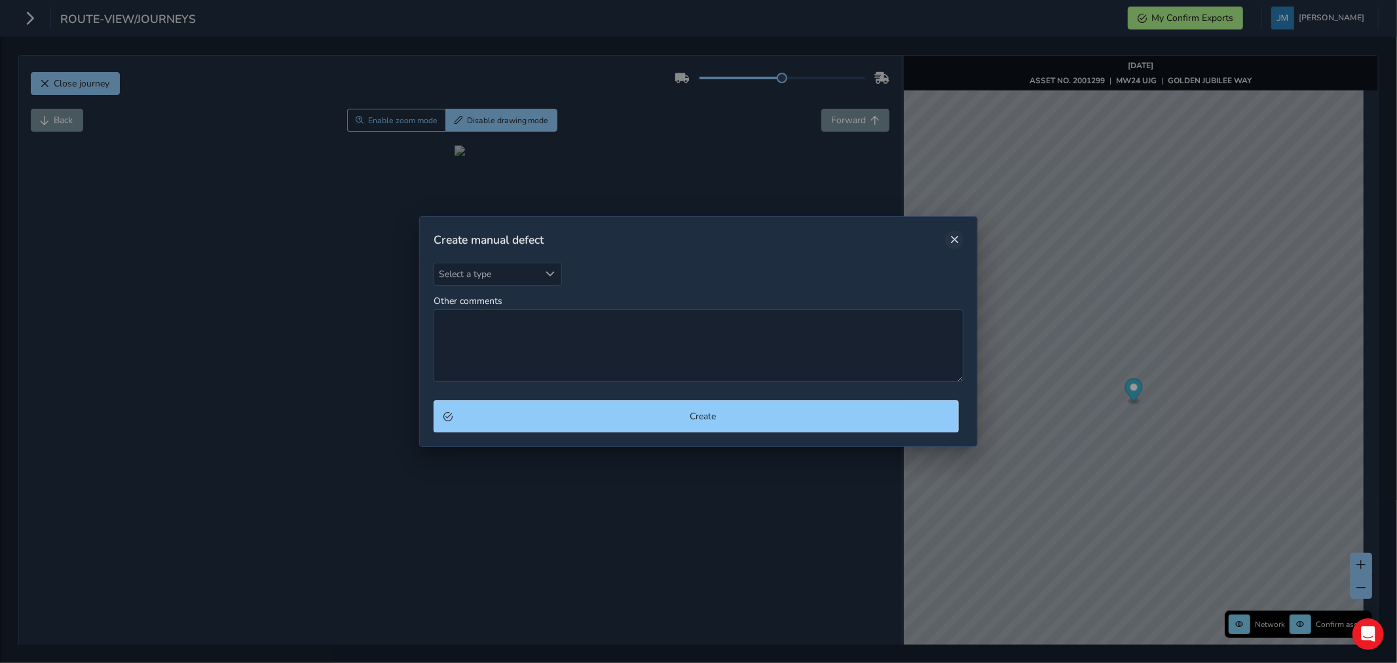
click at [960, 238] on button "Close" at bounding box center [954, 240] width 18 height 18
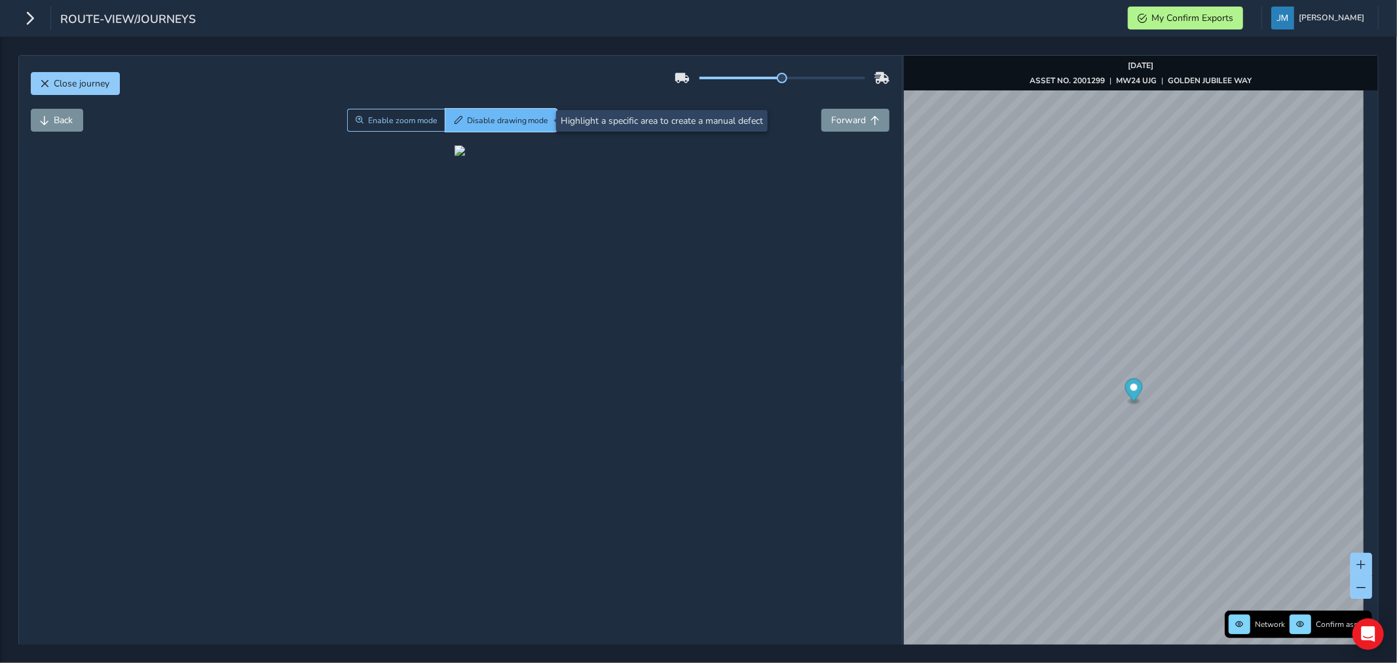
click at [522, 128] on button "Disable drawing mode" at bounding box center [501, 120] width 112 height 23
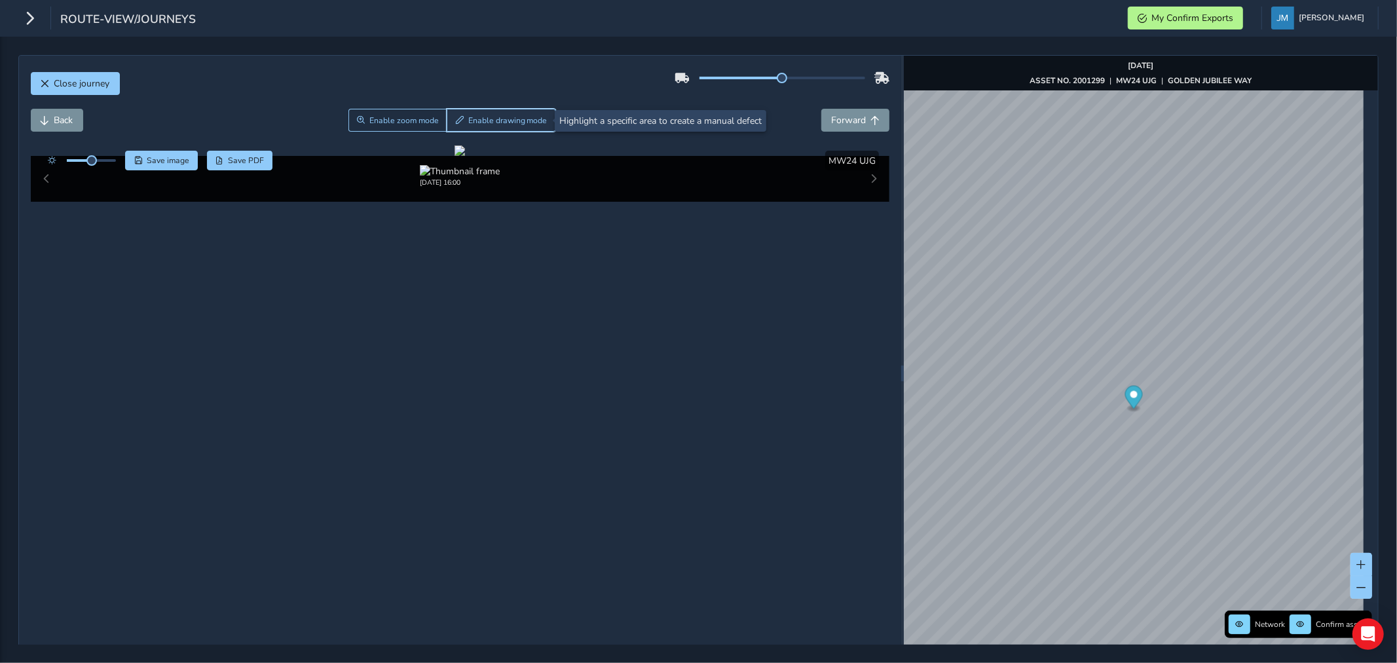
click at [506, 122] on span "Enable drawing mode" at bounding box center [507, 120] width 79 height 10
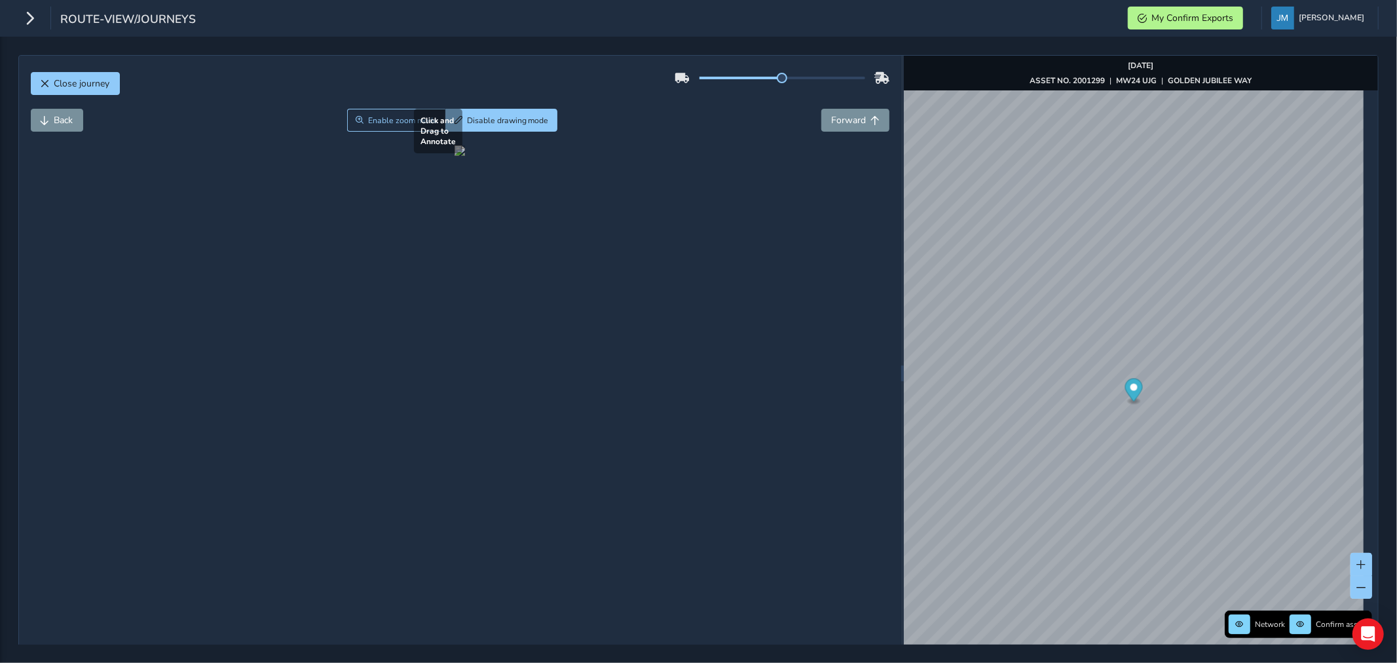
drag, startPoint x: 312, startPoint y: 374, endPoint x: 559, endPoint y: 483, distance: 269.2
click at [465, 156] on div at bounding box center [460, 150] width 10 height 10
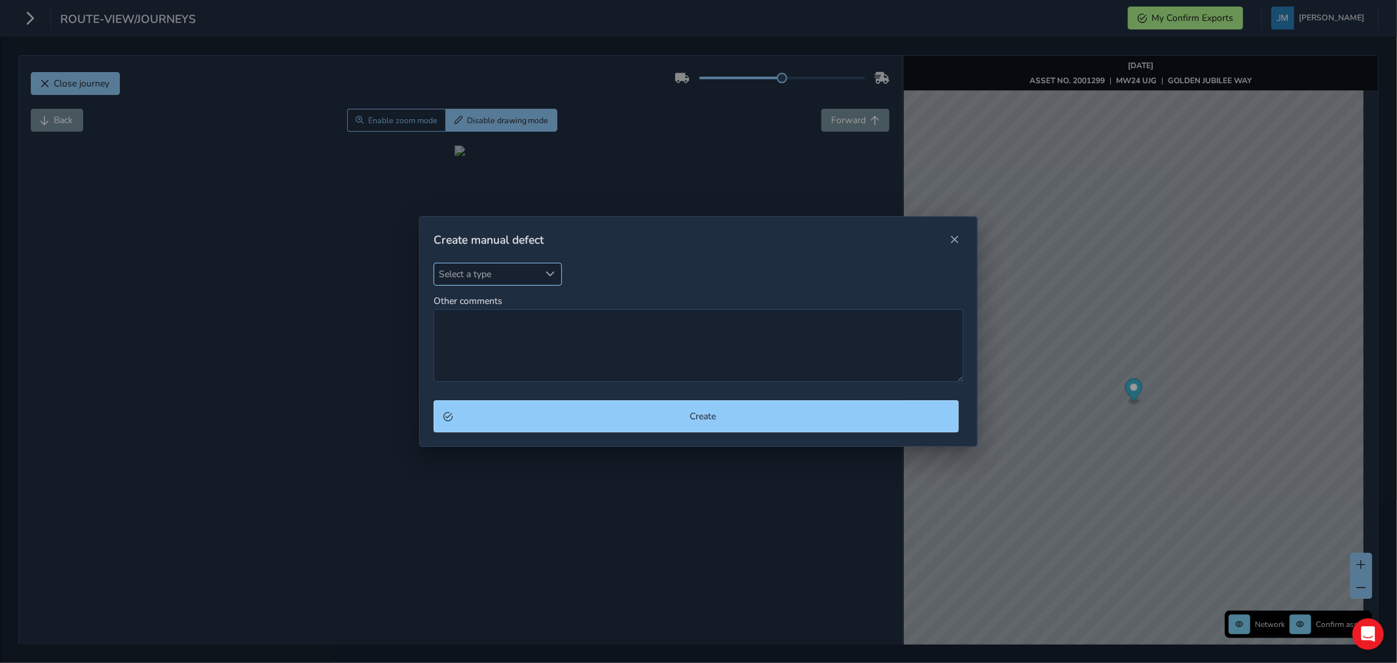
click at [548, 273] on span "Select a type" at bounding box center [550, 273] width 9 height 9
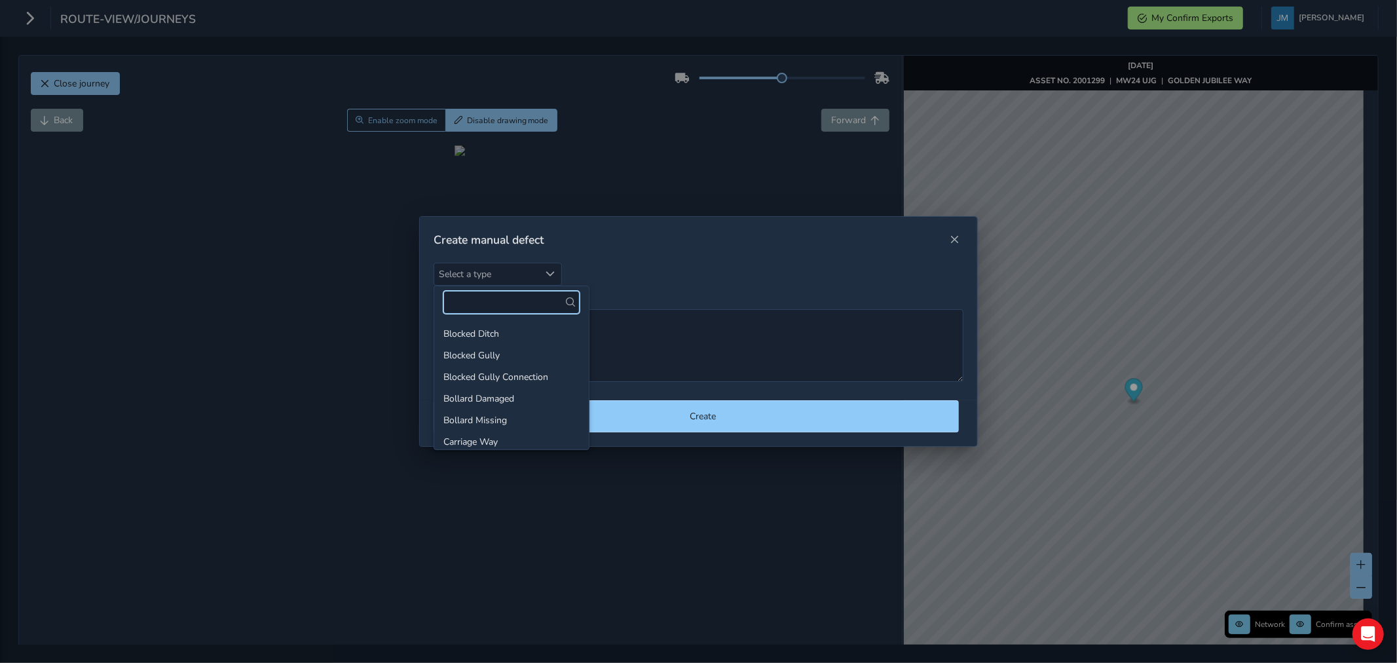
click at [506, 299] on input "text" at bounding box center [511, 302] width 136 height 23
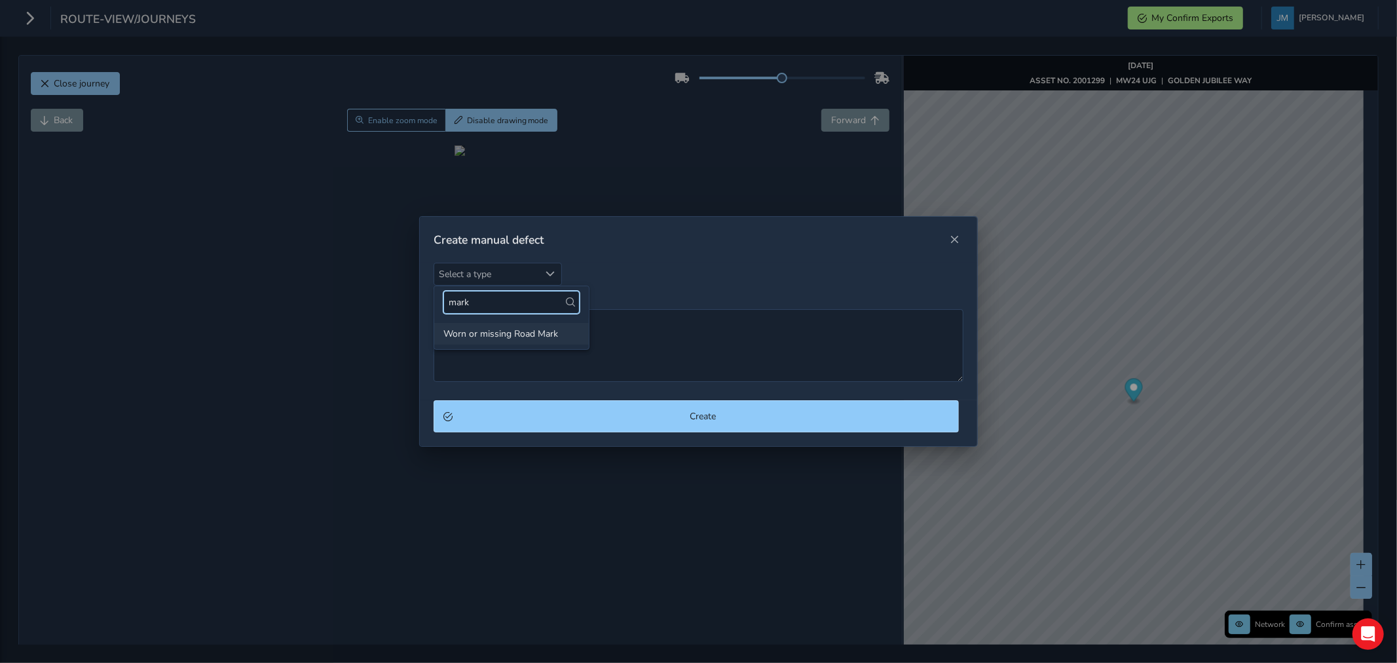
type input "mark"
click at [521, 335] on li "Worn or missing Road Mark" at bounding box center [511, 334] width 155 height 22
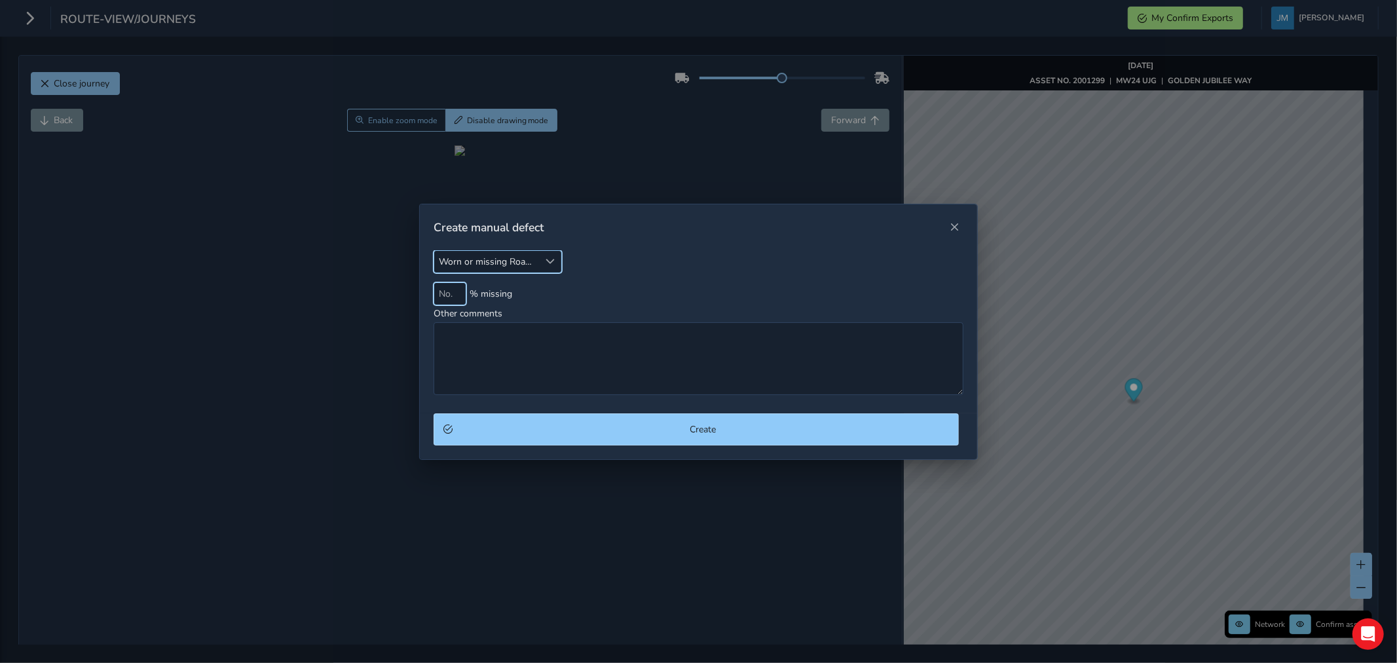
click at [448, 300] on input at bounding box center [450, 293] width 33 height 23
type input "50"
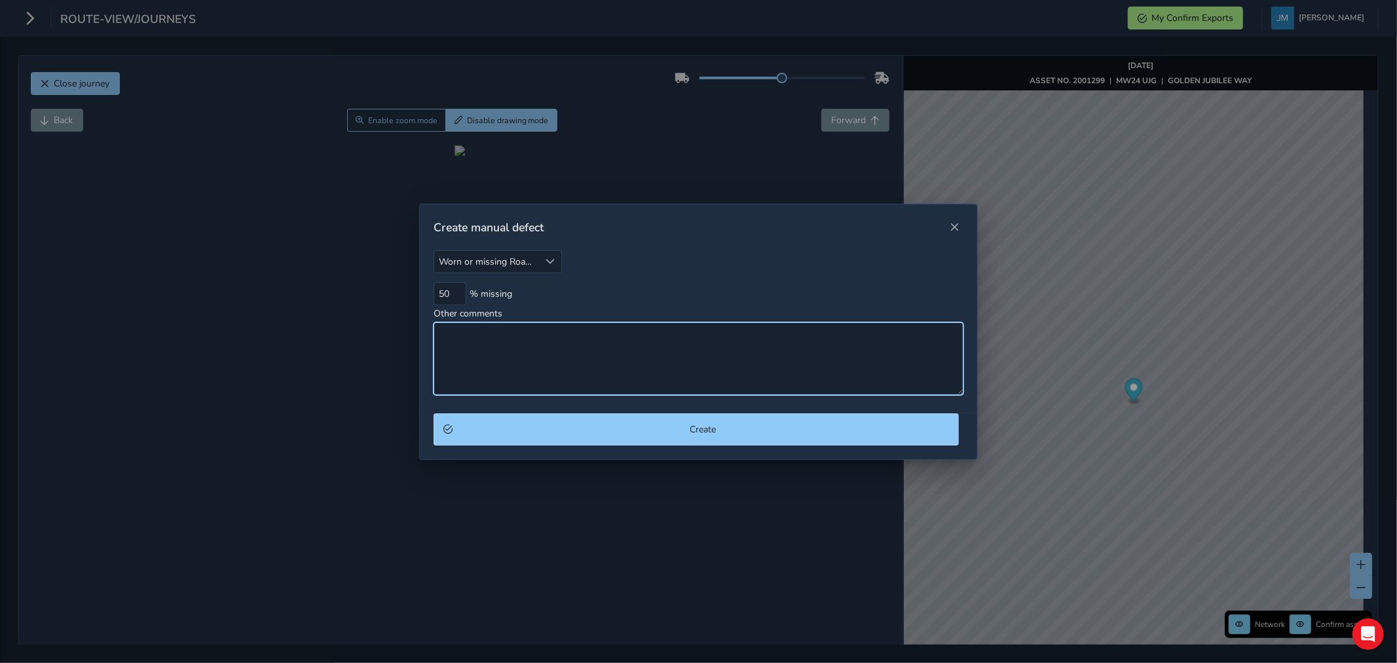
click at [498, 351] on textarea "Other comments" at bounding box center [699, 358] width 530 height 73
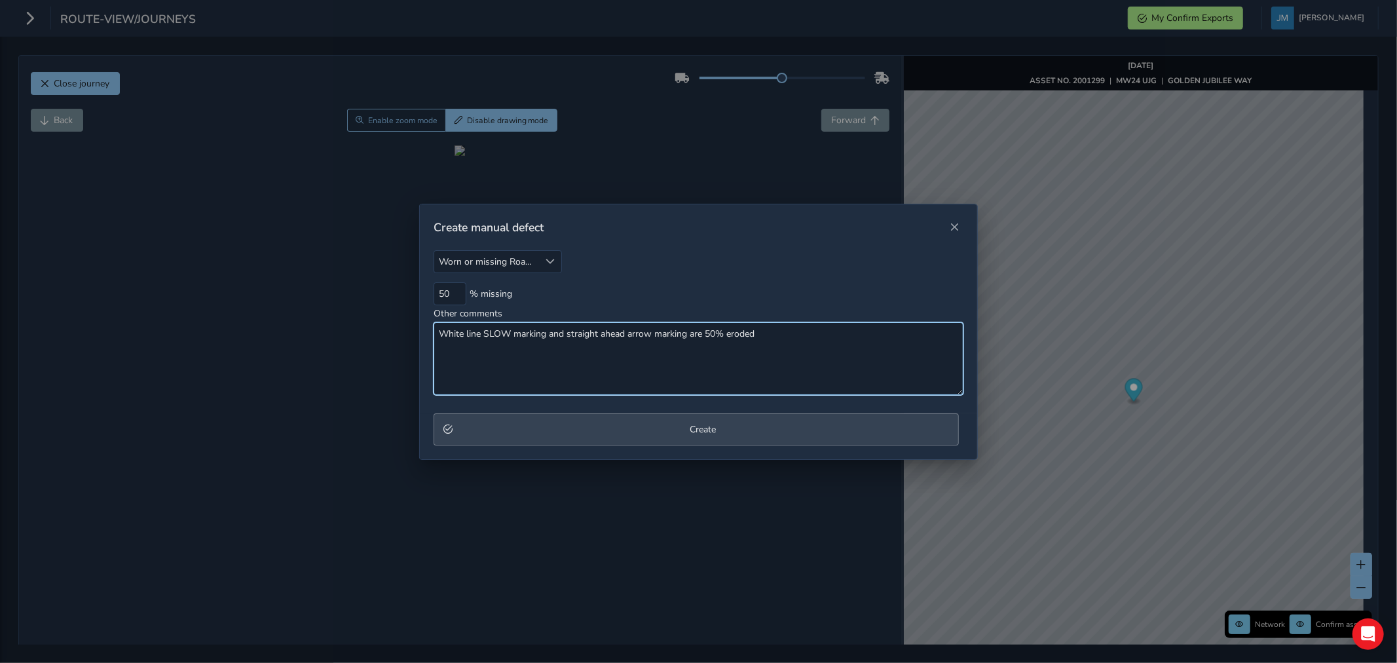
type textarea "White line SLOW marking and straight ahead arrow marking are 50% eroded"
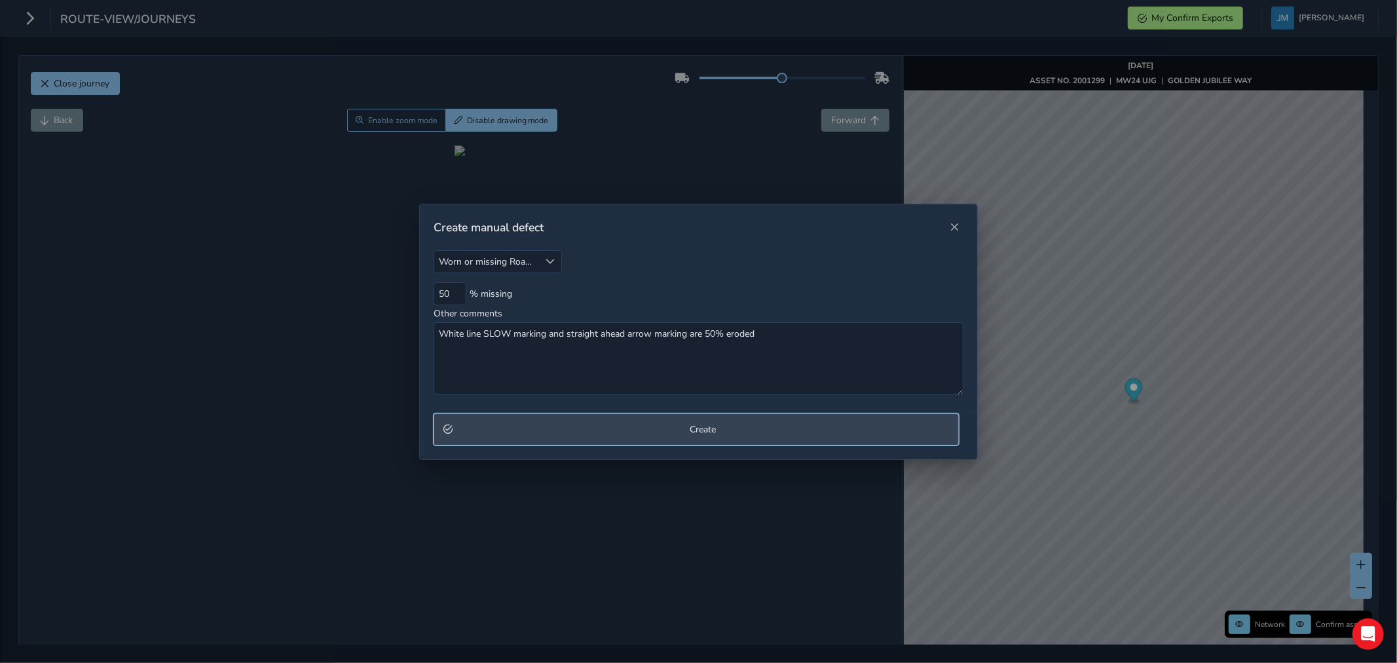
click at [696, 436] on button "Create" at bounding box center [696, 429] width 525 height 32
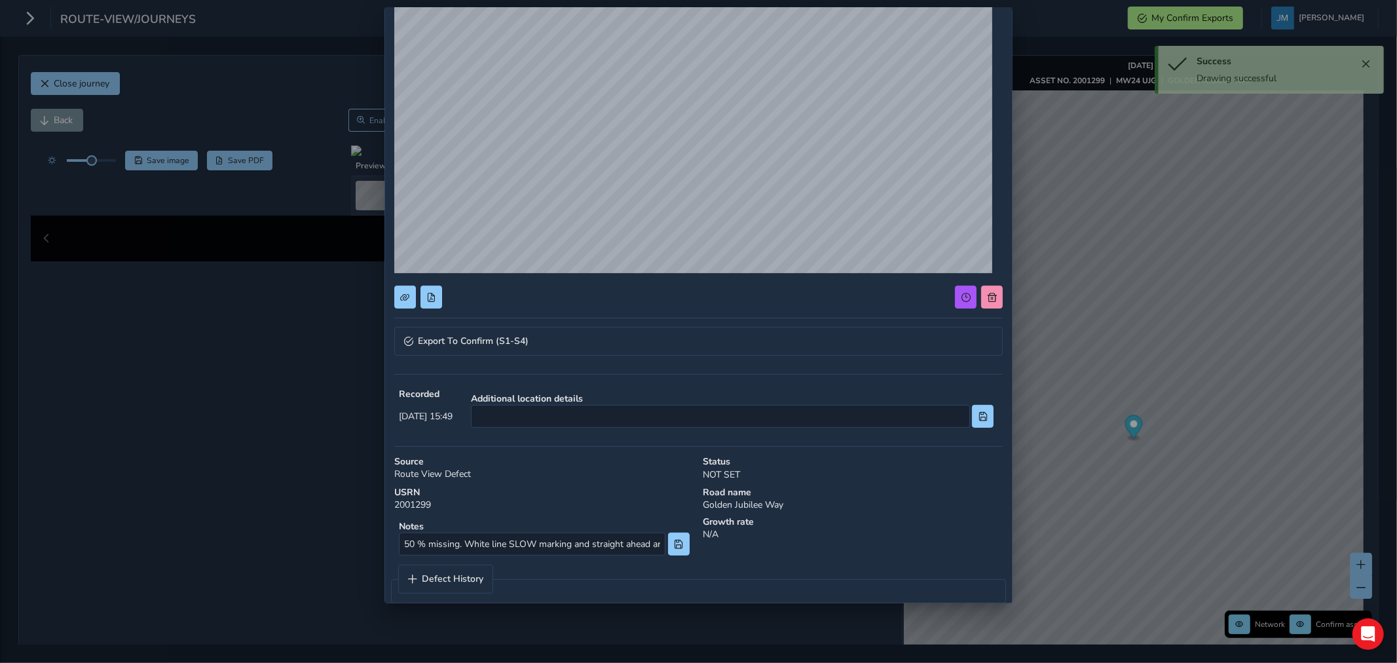
scroll to position [143, 0]
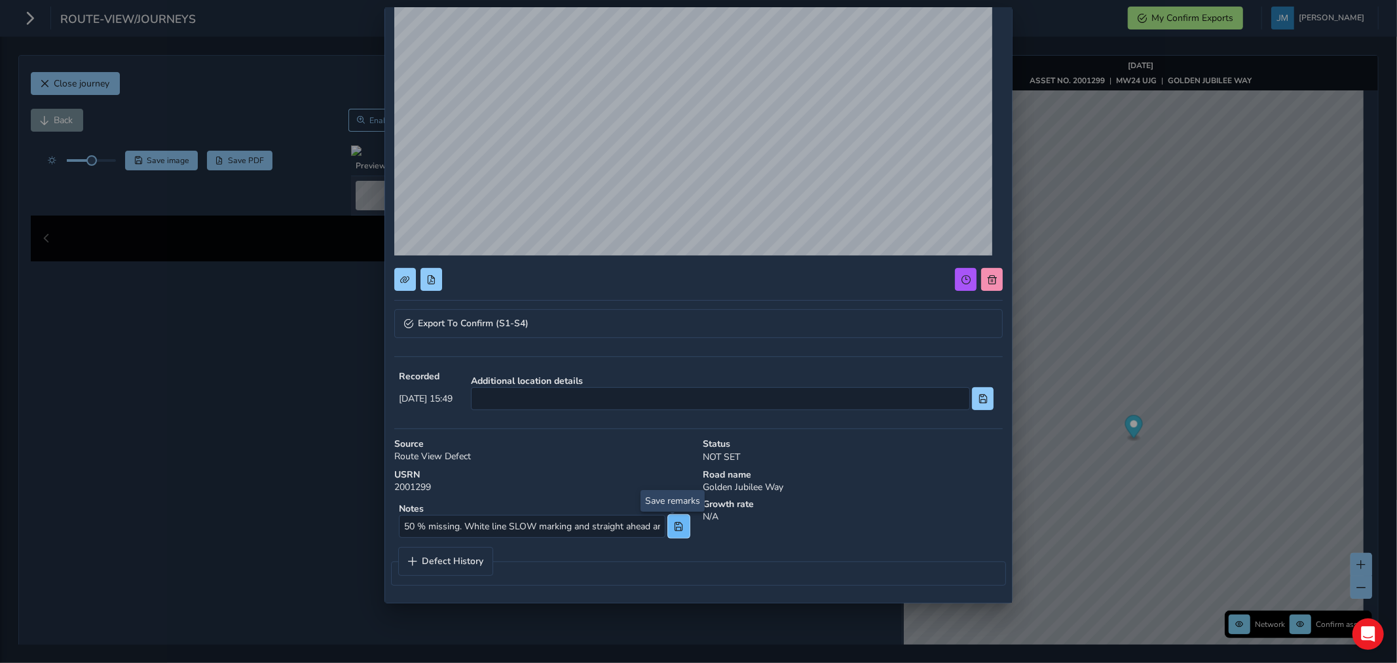
click at [678, 522] on button at bounding box center [679, 526] width 22 height 23
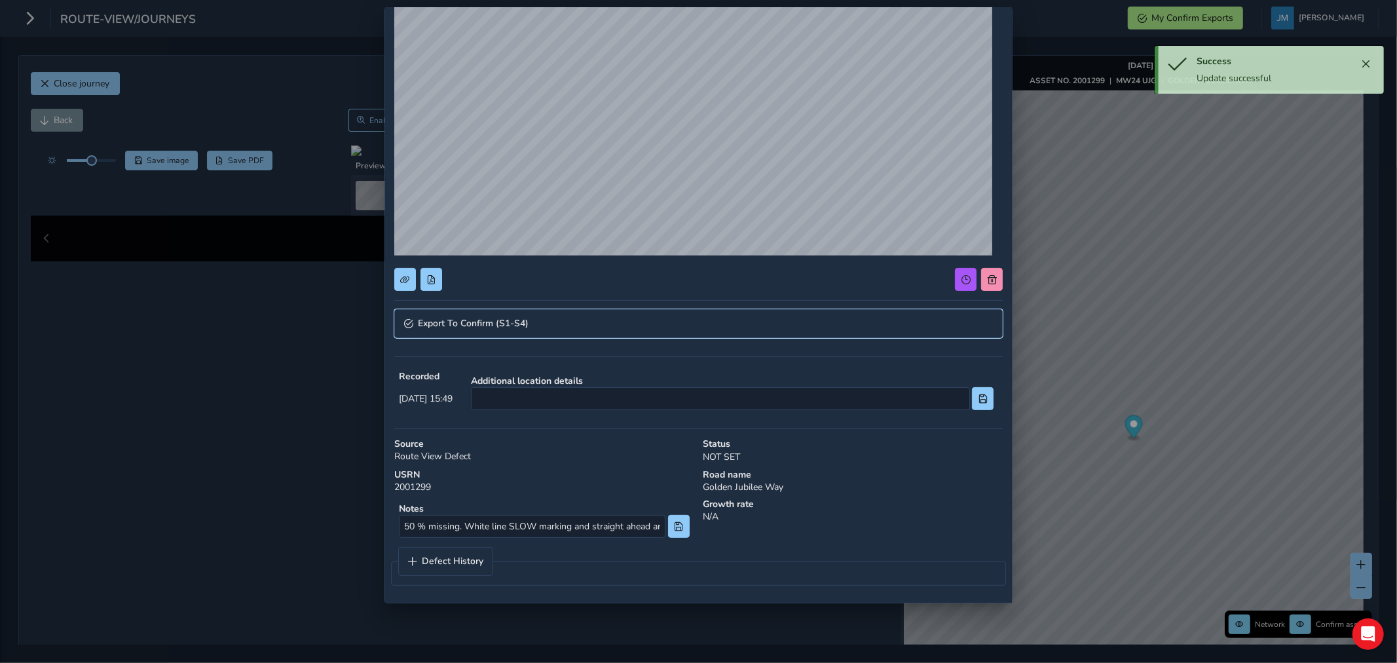
click at [523, 319] on span "Export To Confirm (S1-S4)" at bounding box center [473, 323] width 111 height 9
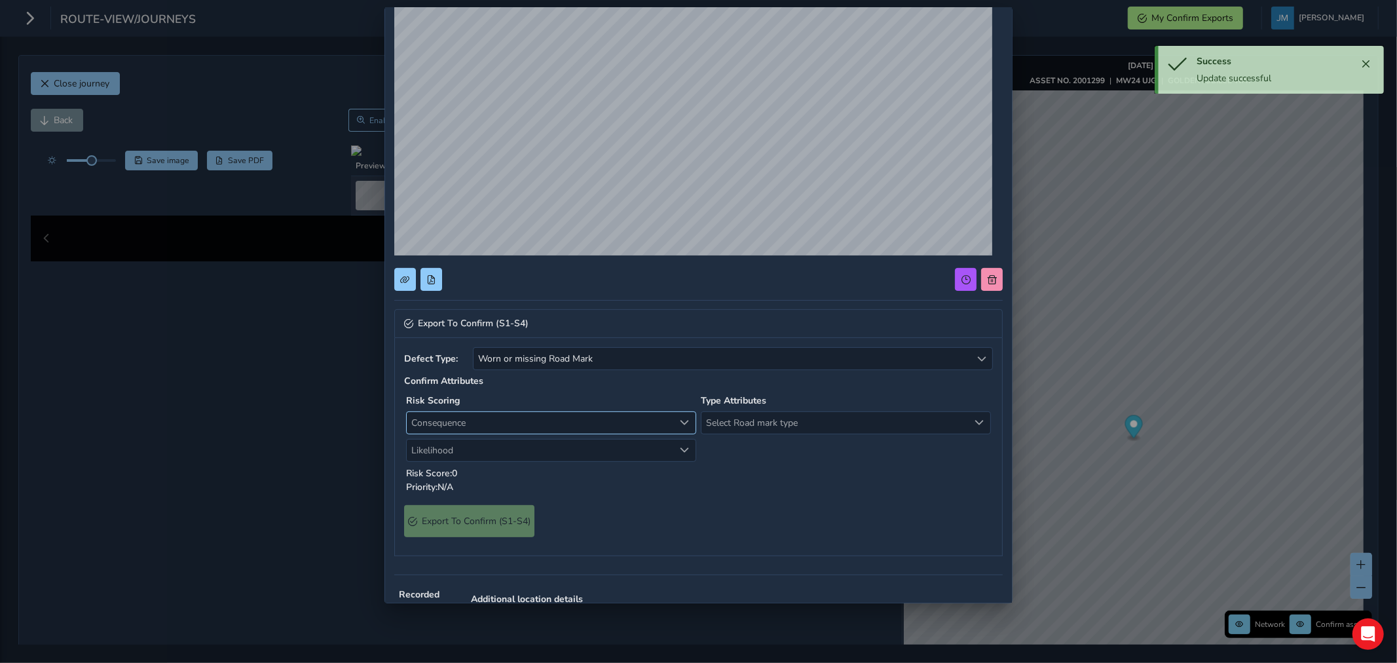
click at [476, 421] on span "Consequence" at bounding box center [540, 423] width 267 height 22
click at [459, 472] on li "1 Negligible" at bounding box center [548, 472] width 283 height 22
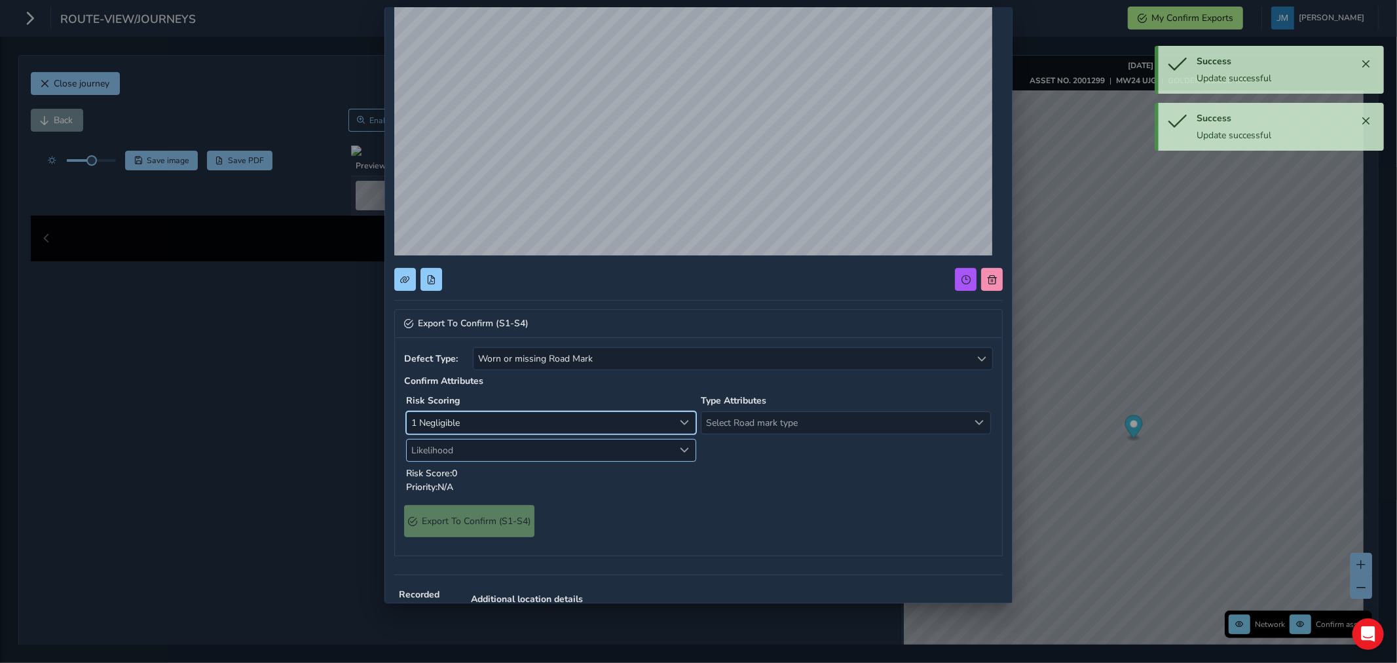
click at [466, 450] on span "Likelihood" at bounding box center [540, 451] width 267 height 22
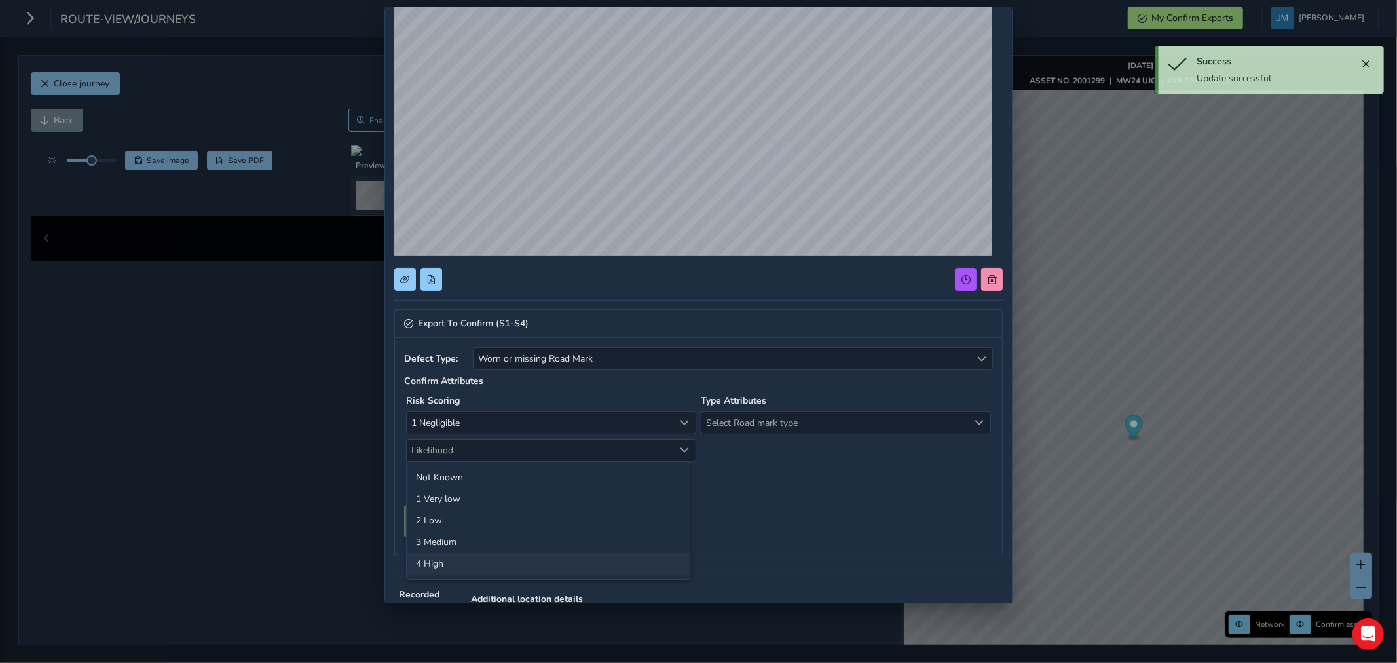
drag, startPoint x: 453, startPoint y: 561, endPoint x: 573, endPoint y: 520, distance: 126.6
click at [453, 561] on li "4 High" at bounding box center [548, 564] width 283 height 22
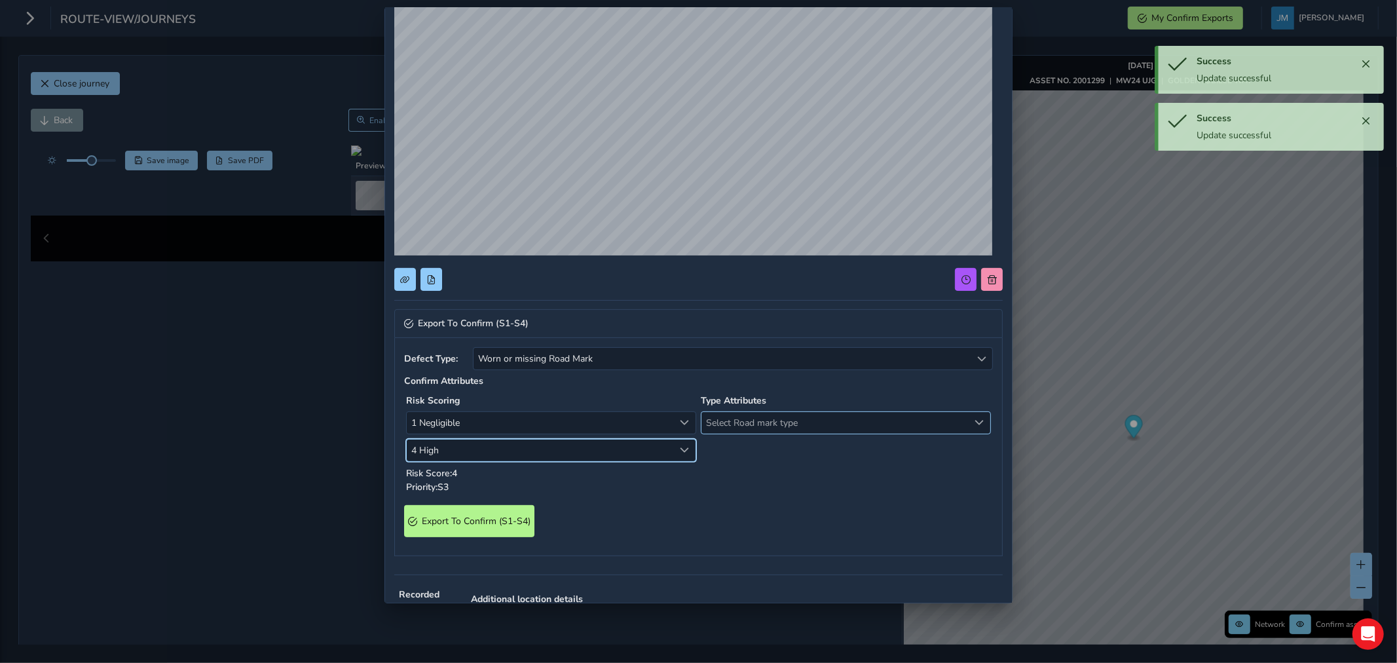
click at [744, 421] on span "Select Road mark type" at bounding box center [835, 423] width 267 height 22
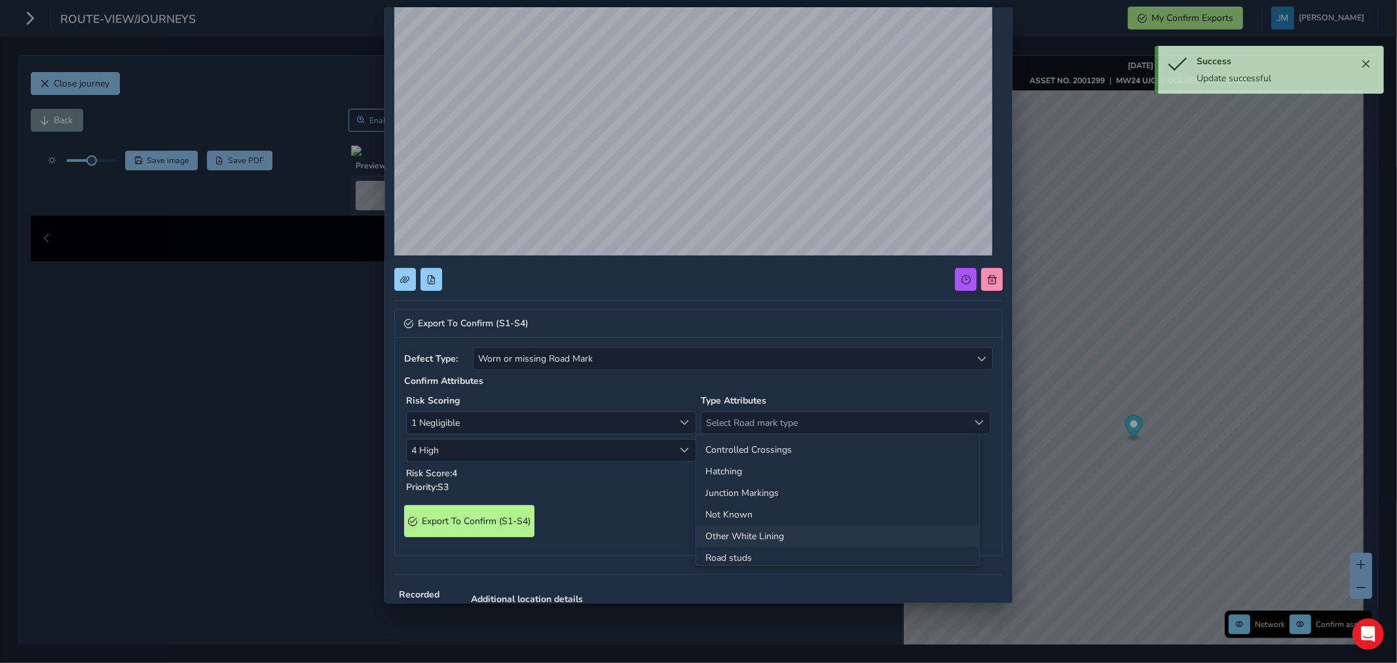
click at [757, 532] on li "Other White Lining" at bounding box center [837, 536] width 283 height 22
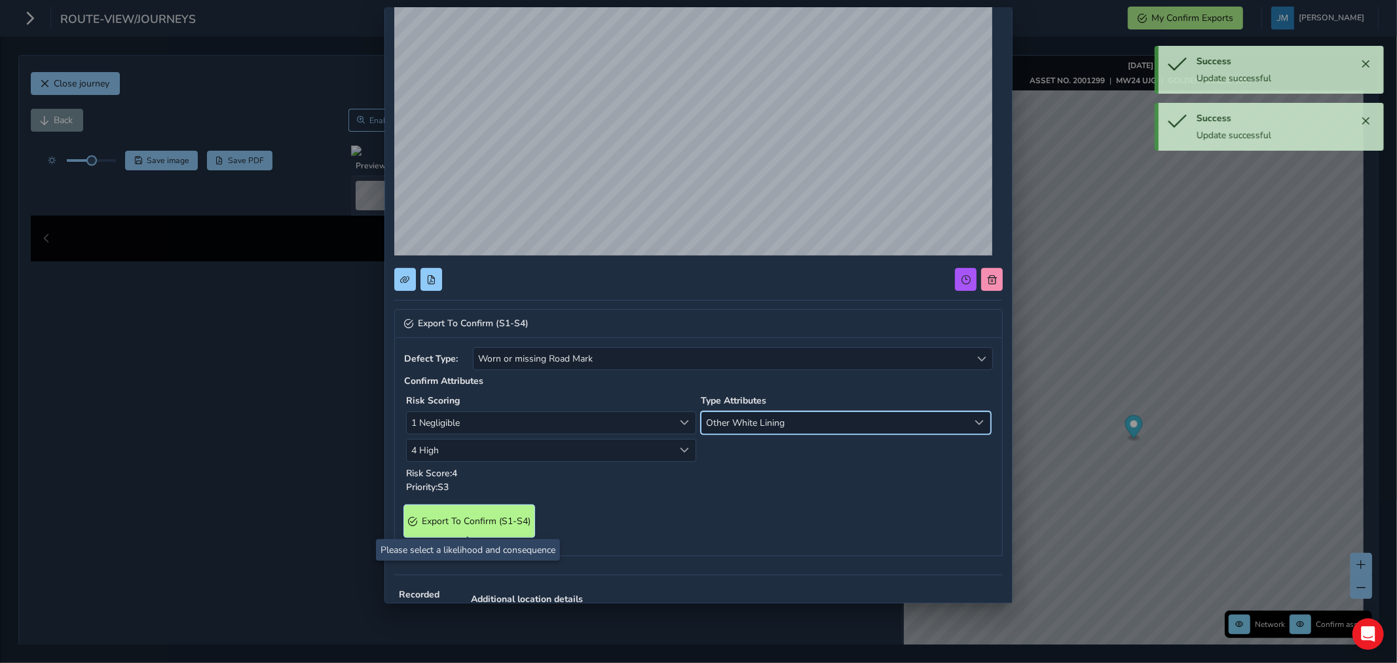
click at [470, 518] on span "Export To Confirm (S1-S4)" at bounding box center [476, 521] width 109 height 12
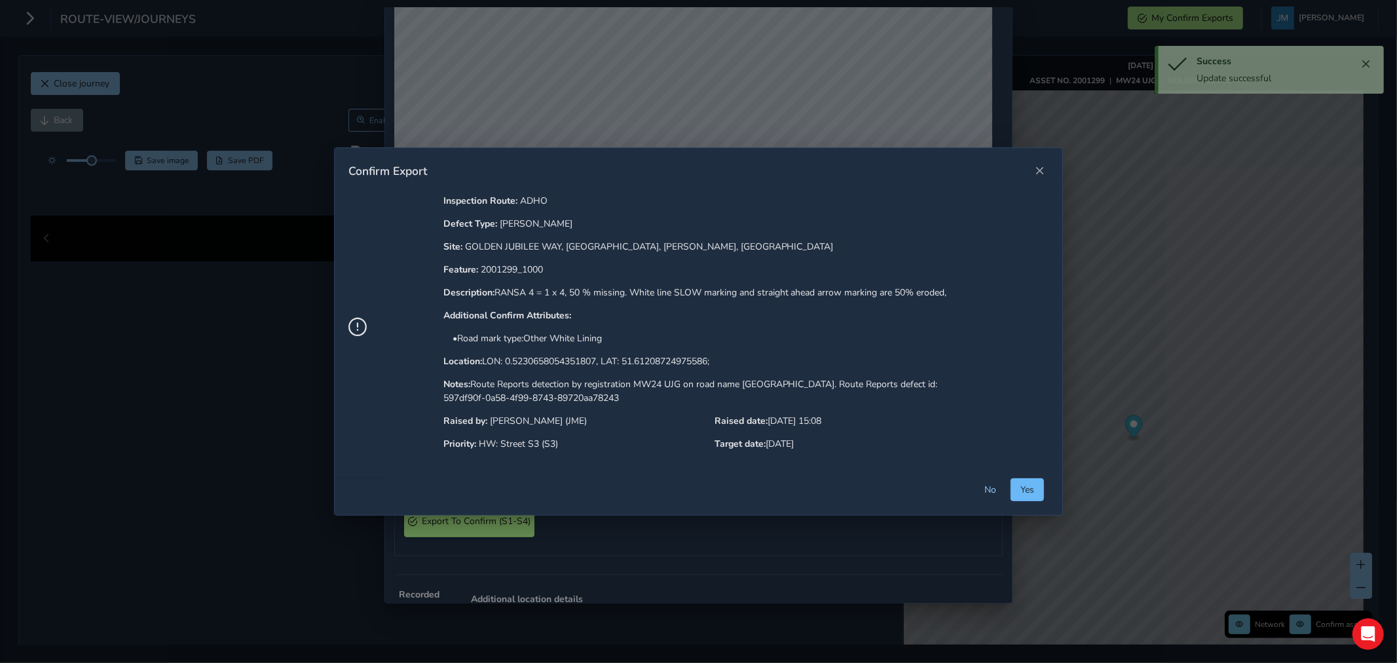
click at [1030, 485] on span "Yes" at bounding box center [1028, 489] width 14 height 12
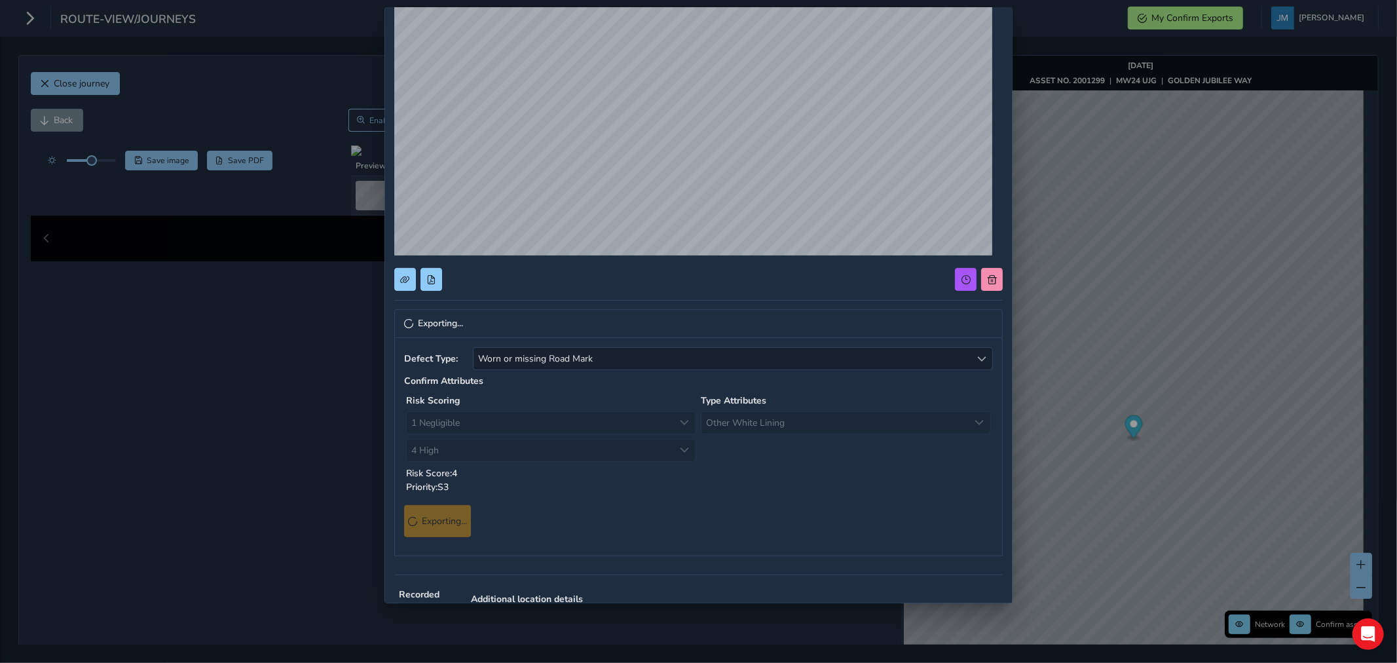
scroll to position [0, 0]
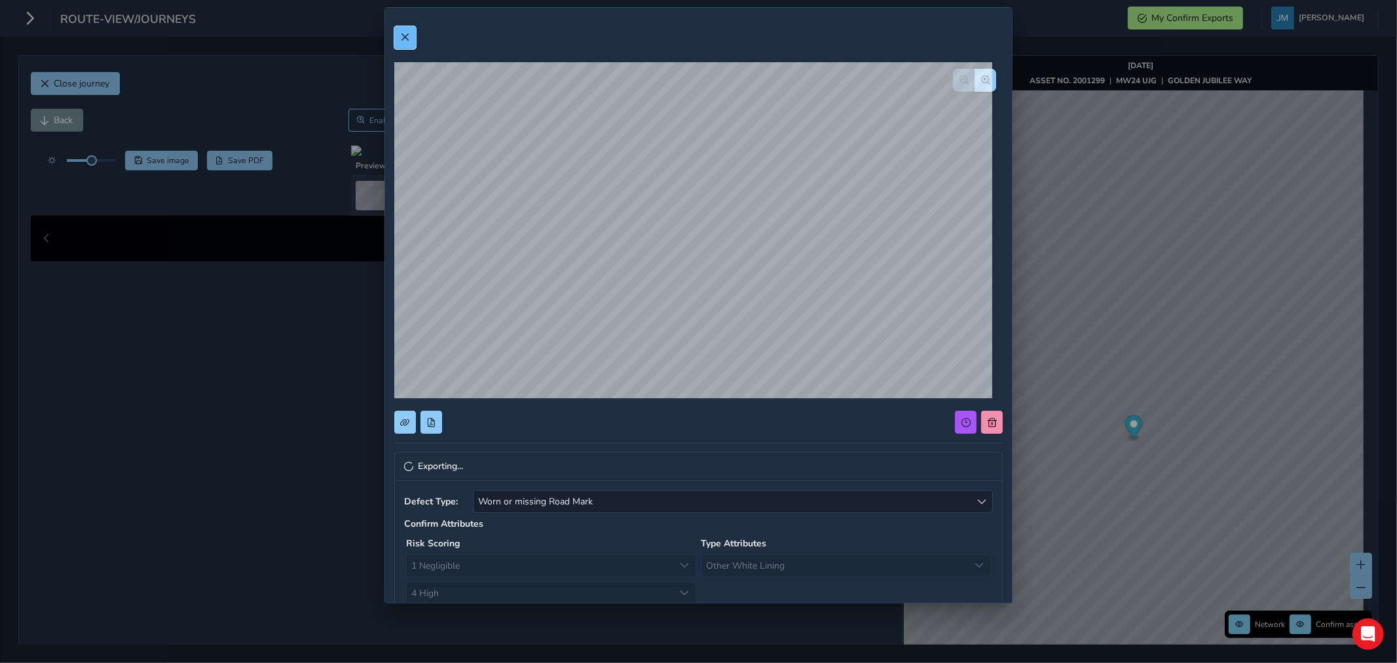
click at [404, 35] on span at bounding box center [404, 37] width 9 height 9
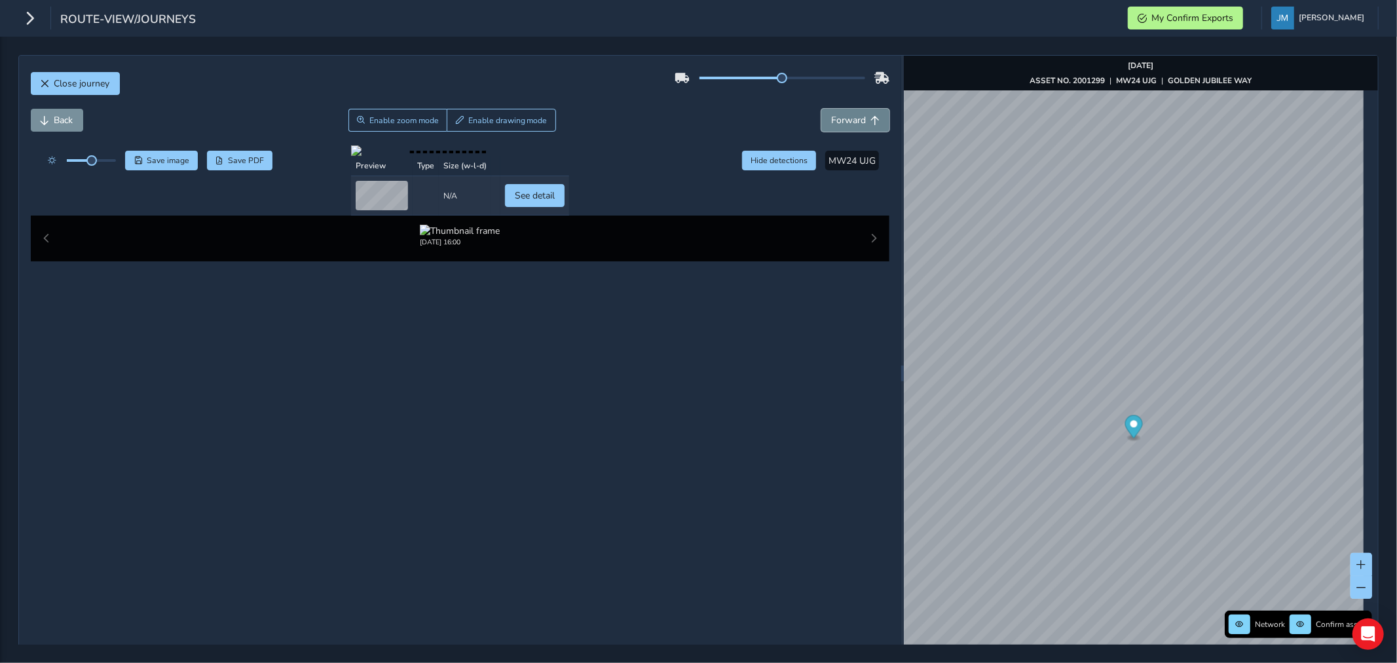
click at [854, 123] on span "Forward" at bounding box center [848, 120] width 35 height 12
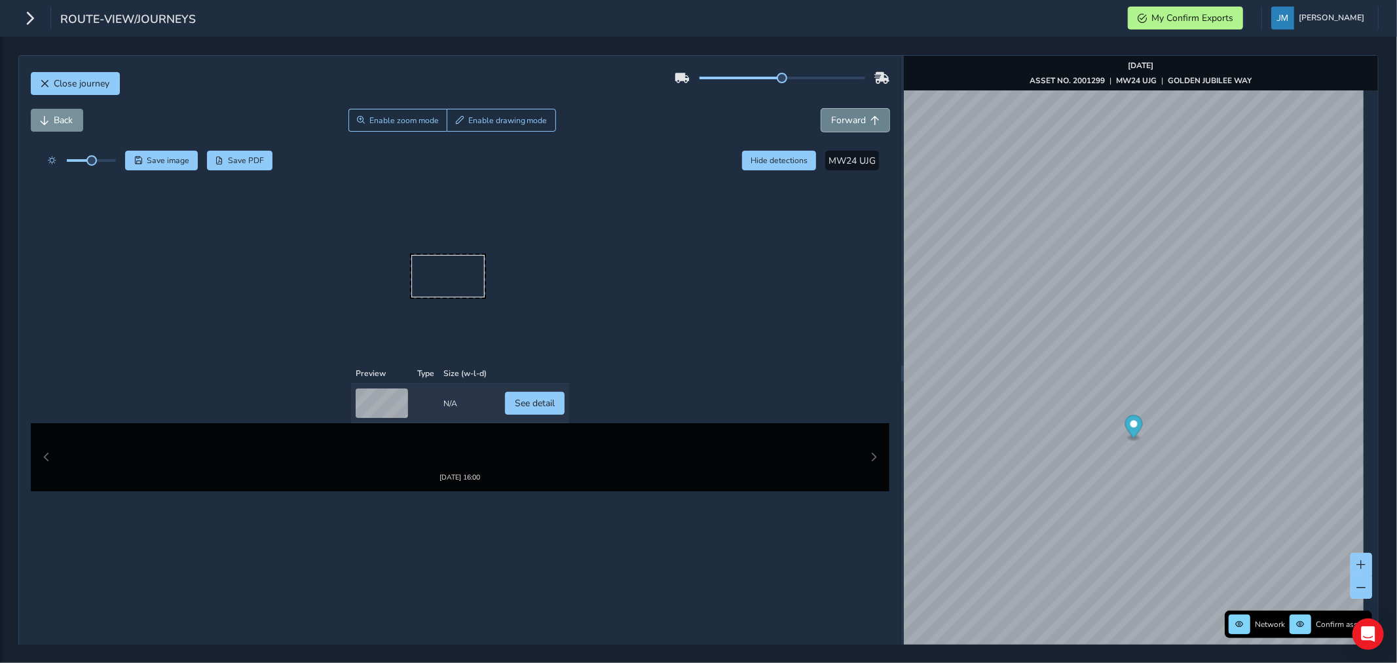
click at [854, 123] on span "Forward" at bounding box center [848, 120] width 35 height 12
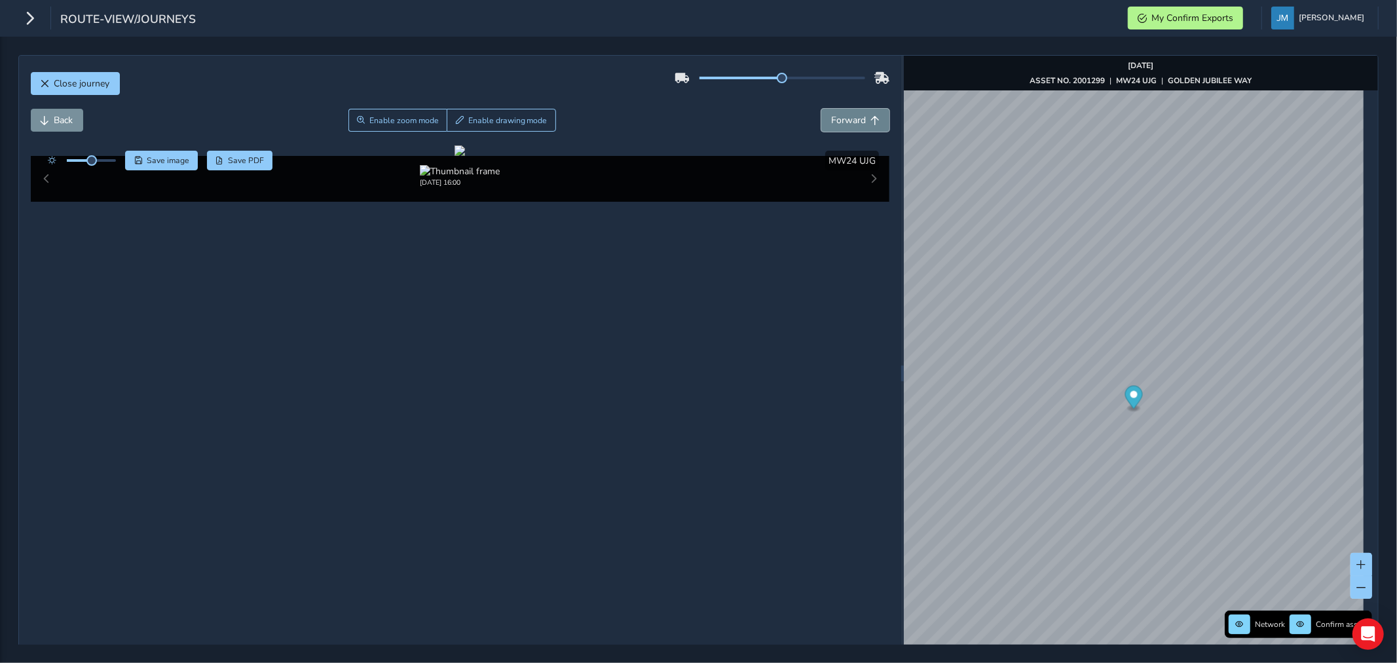
click at [854, 123] on span "Forward" at bounding box center [848, 120] width 35 height 12
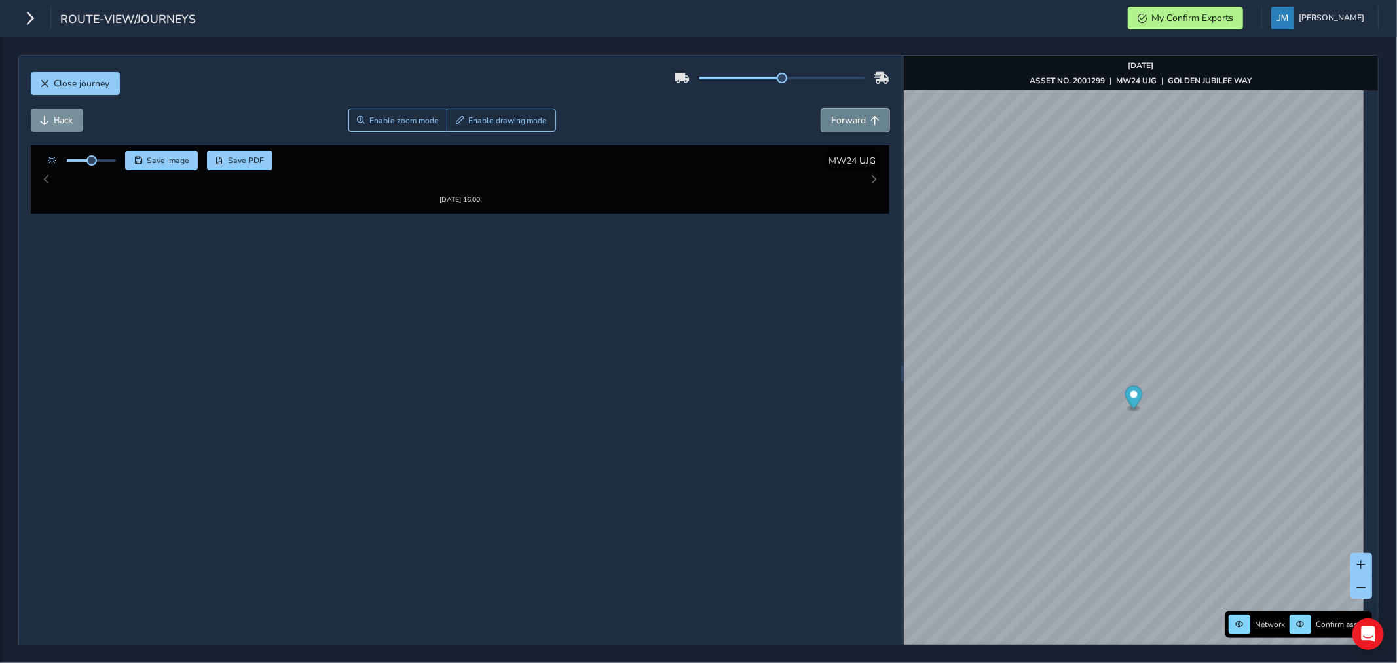
click at [854, 123] on span "Forward" at bounding box center [848, 120] width 35 height 12
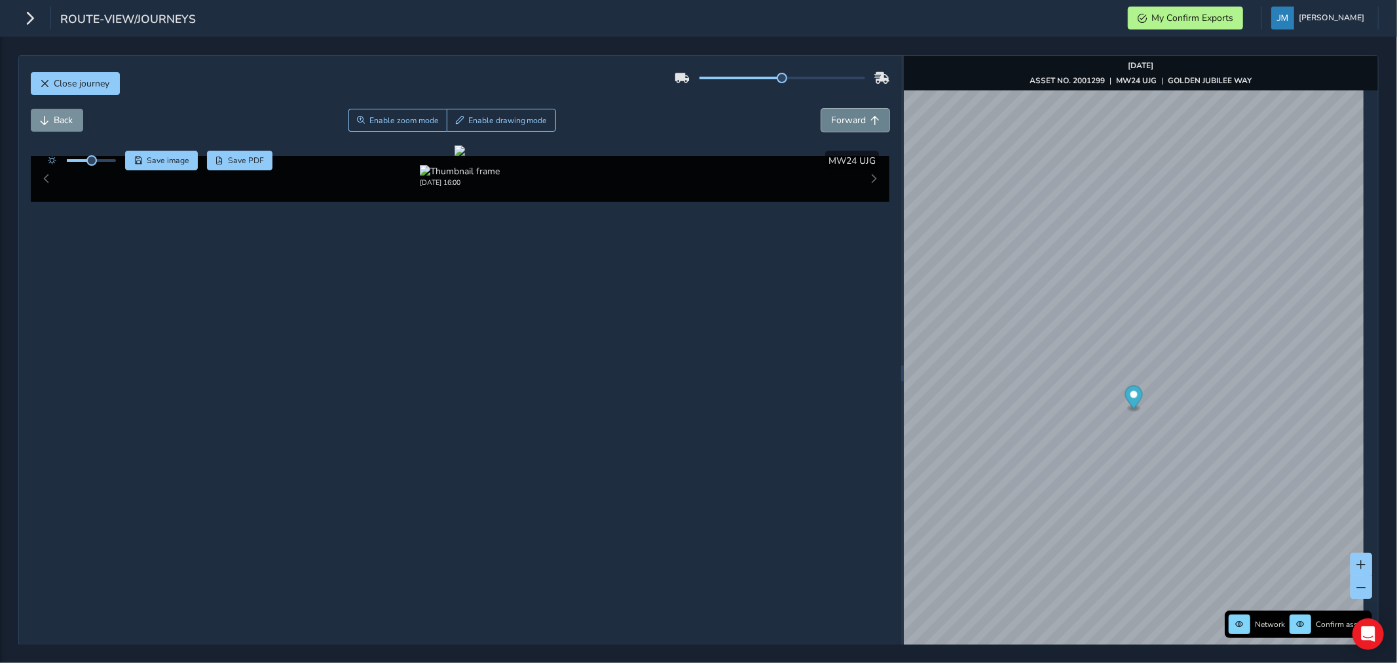
click at [854, 123] on span "Forward" at bounding box center [848, 120] width 35 height 12
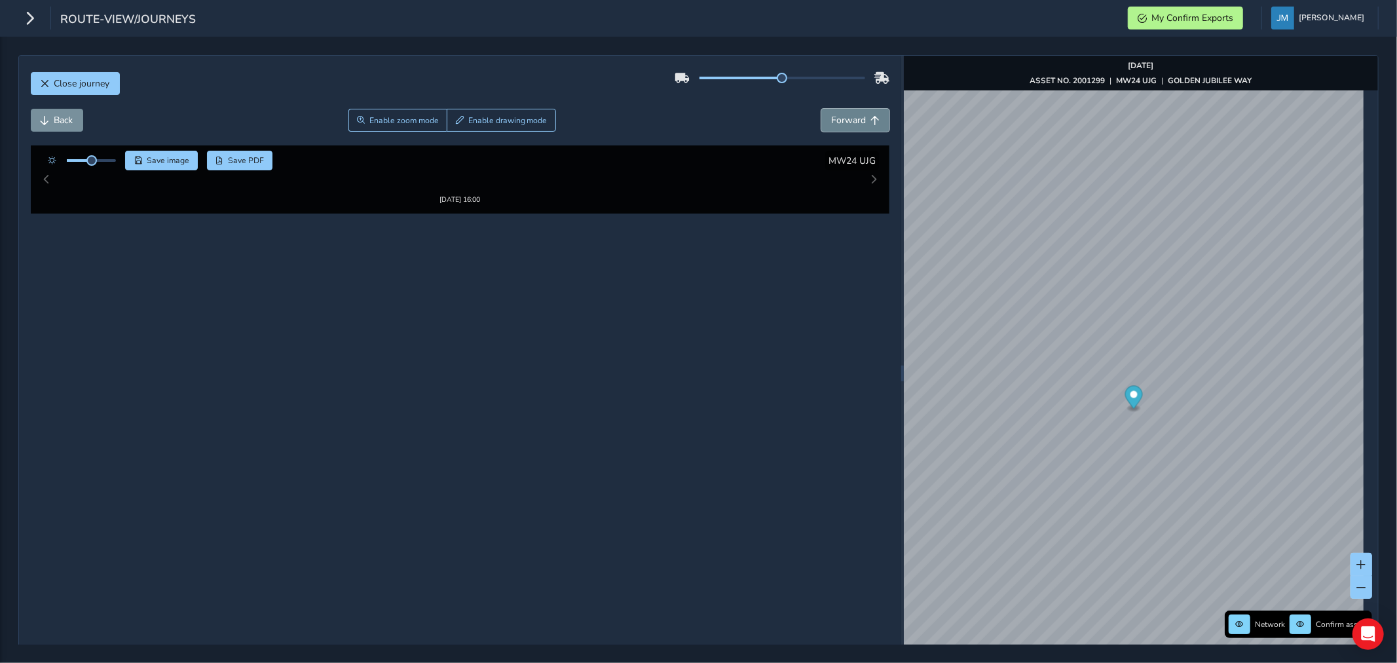
click at [854, 123] on span "Forward" at bounding box center [848, 120] width 35 height 12
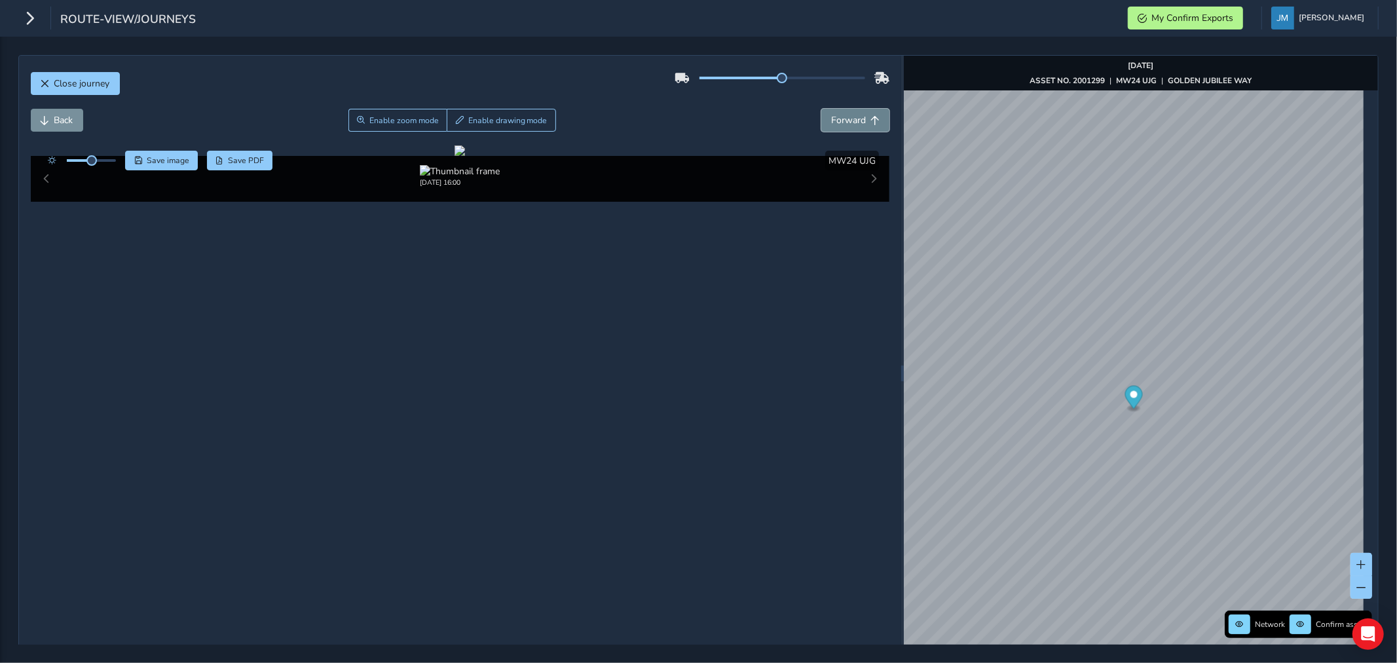
click at [854, 123] on span "Forward" at bounding box center [848, 120] width 35 height 12
drag, startPoint x: 50, startPoint y: 122, endPoint x: 296, endPoint y: 307, distance: 307.4
click at [51, 122] on button "Back" at bounding box center [57, 120] width 52 height 23
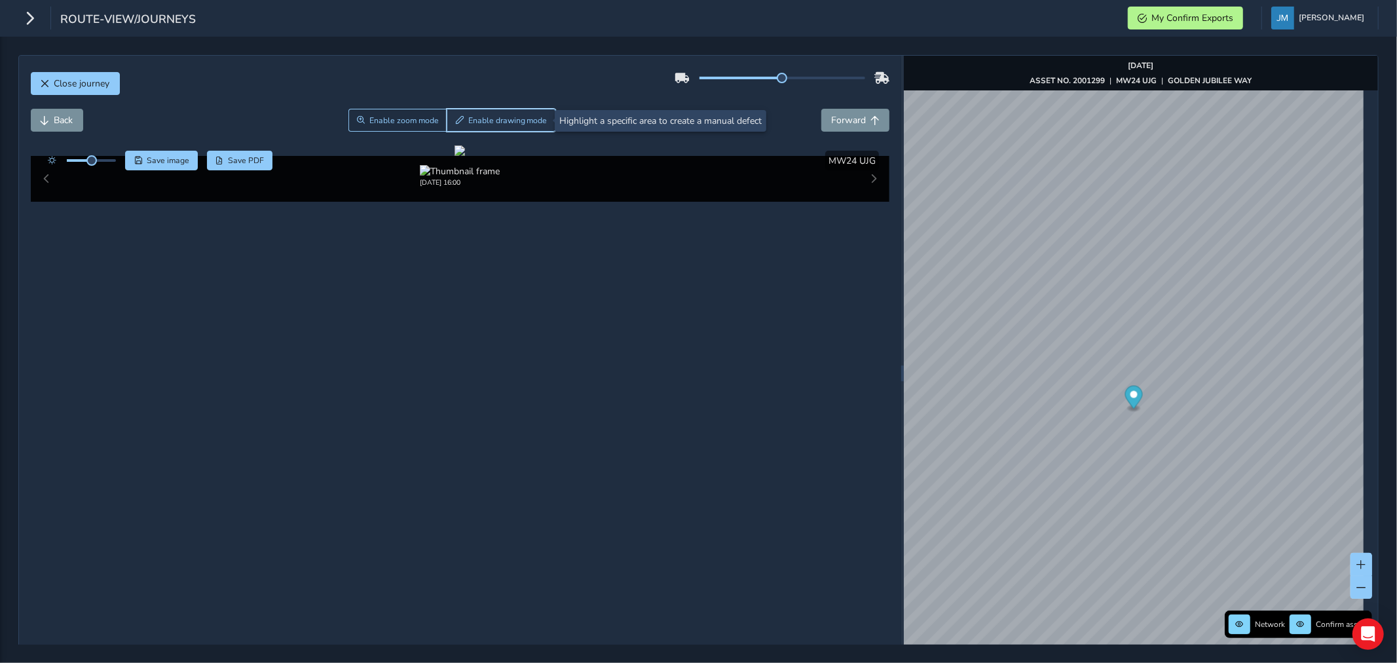
click at [529, 126] on span "Enable drawing mode" at bounding box center [507, 120] width 79 height 10
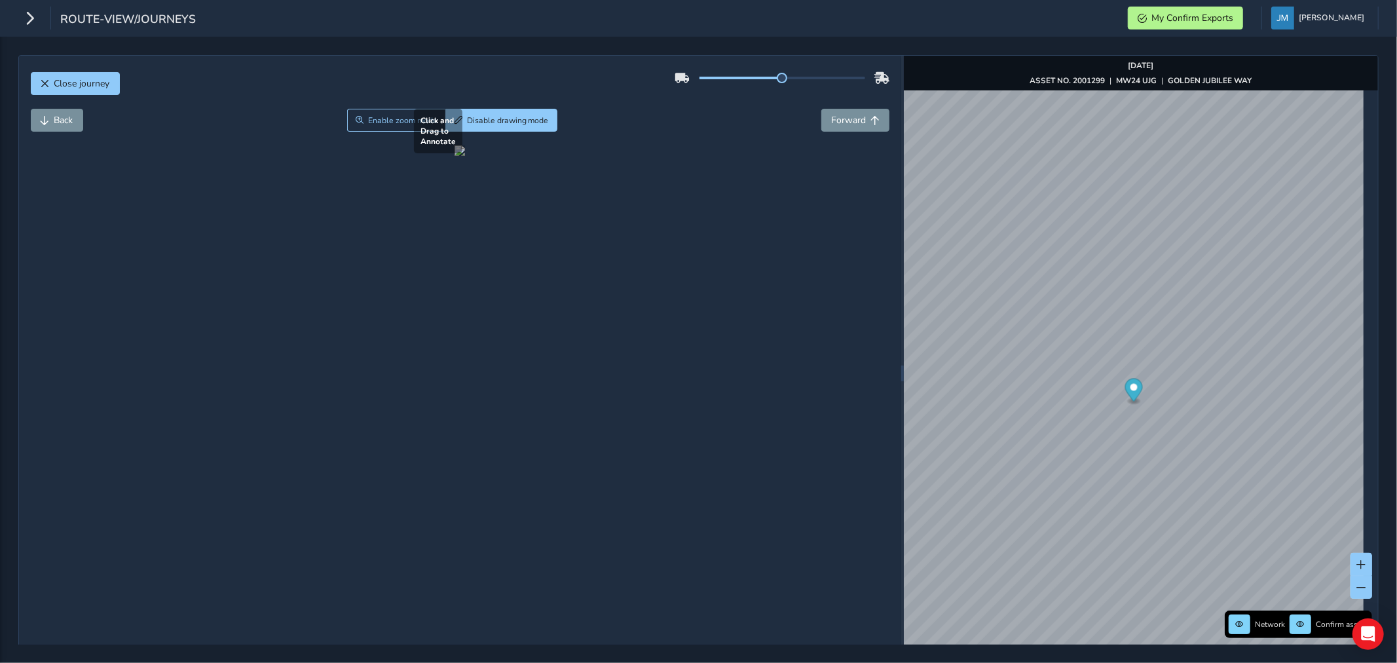
drag, startPoint x: 453, startPoint y: 398, endPoint x: 683, endPoint y: 498, distance: 250.0
click at [465, 156] on div at bounding box center [460, 150] width 10 height 10
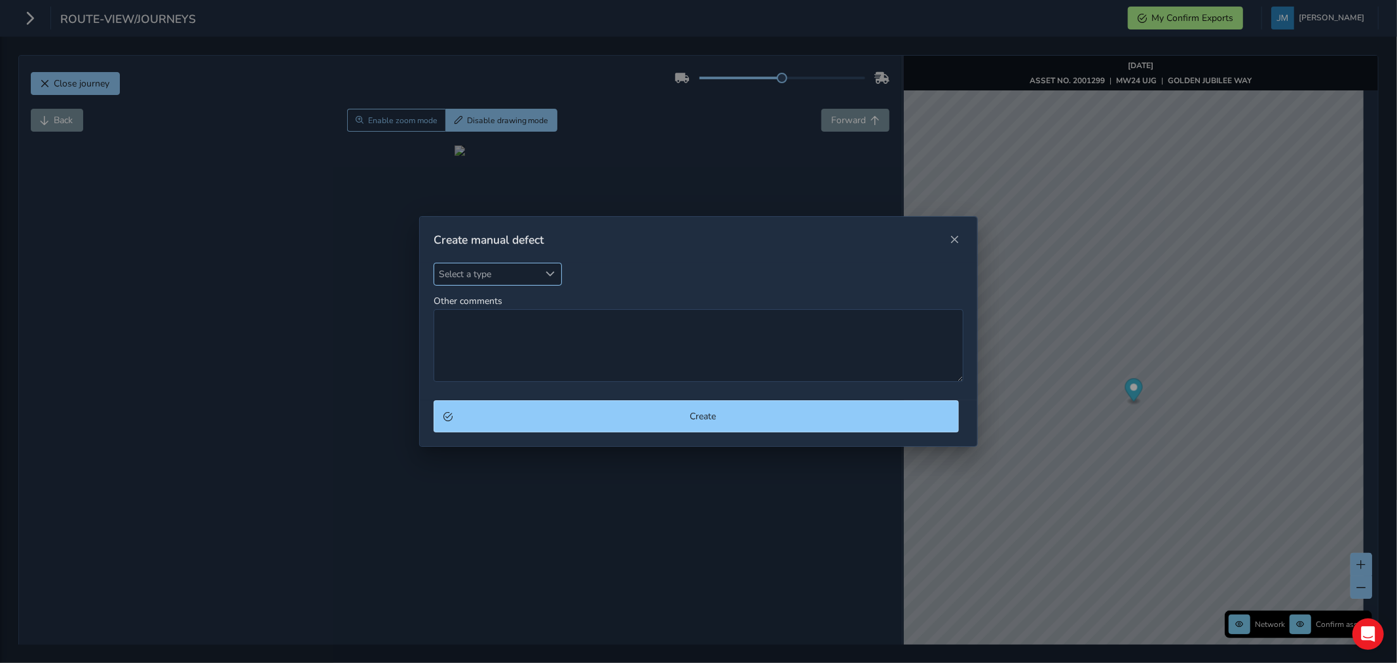
click at [548, 270] on span "Select a type" at bounding box center [550, 273] width 9 height 9
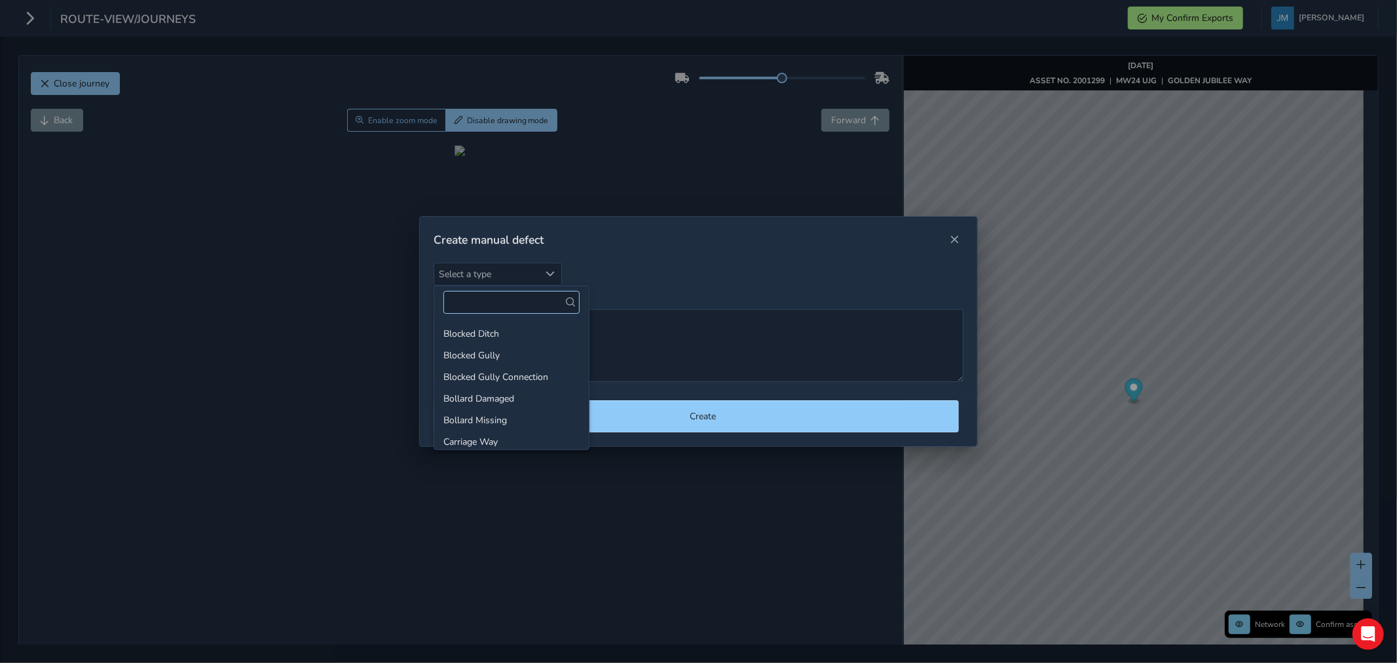
click at [487, 302] on input "text" at bounding box center [511, 302] width 136 height 23
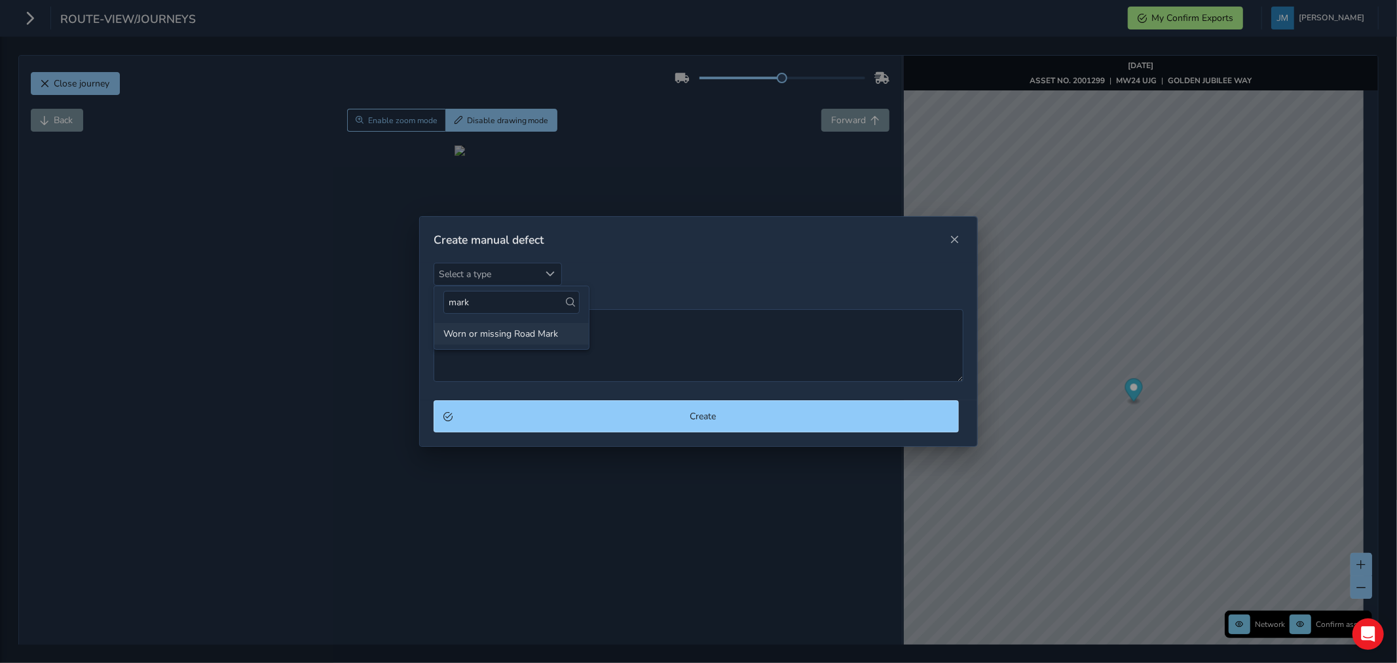
type input "mark"
click at [500, 336] on li "Worn or missing Road Mark" at bounding box center [511, 334] width 155 height 22
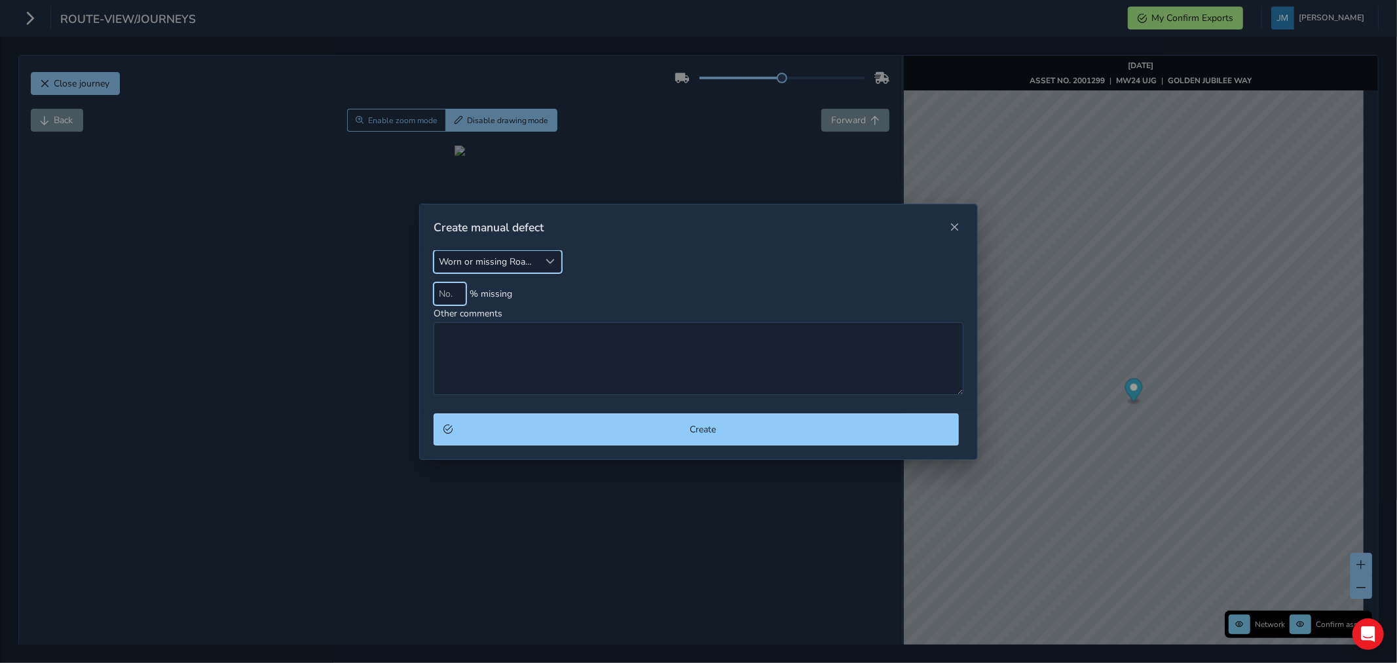
click at [443, 297] on input at bounding box center [450, 293] width 33 height 23
type input "60"
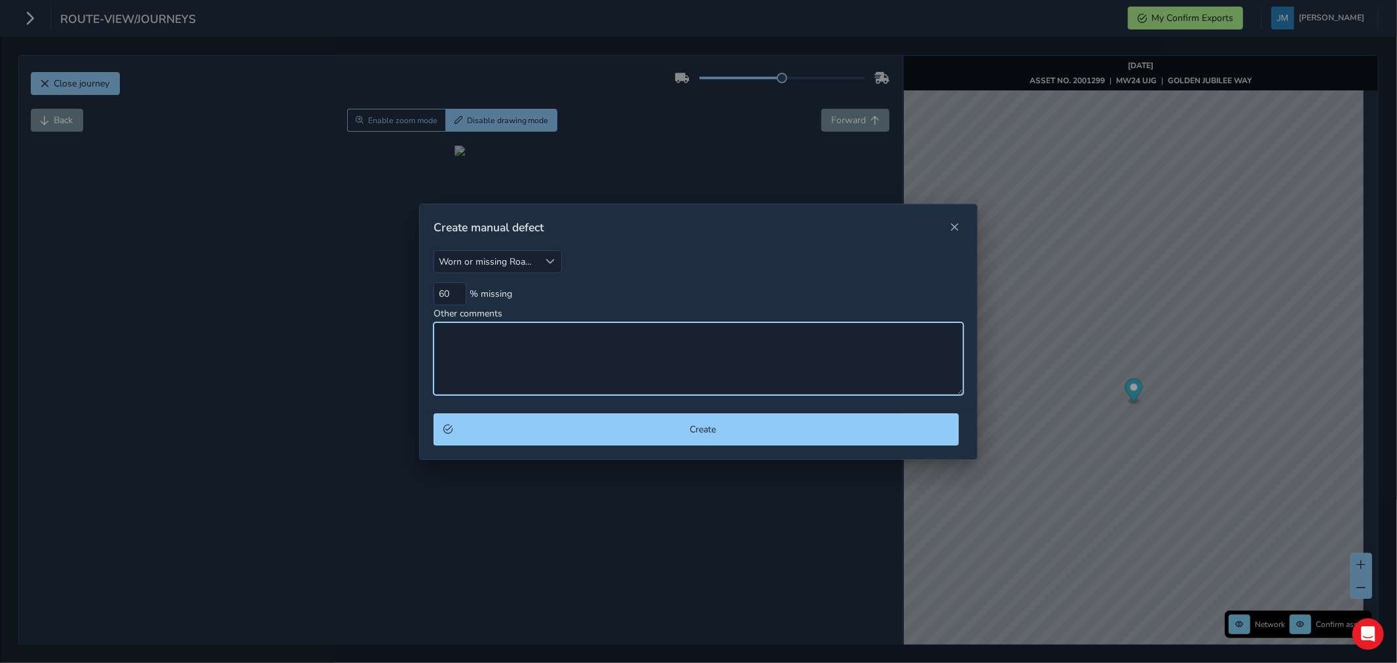
click at [495, 354] on textarea "Other comments" at bounding box center [699, 358] width 530 height 73
click at [573, 330] on textarea "White line SLOW marking is 605 eroded" at bounding box center [699, 358] width 530 height 73
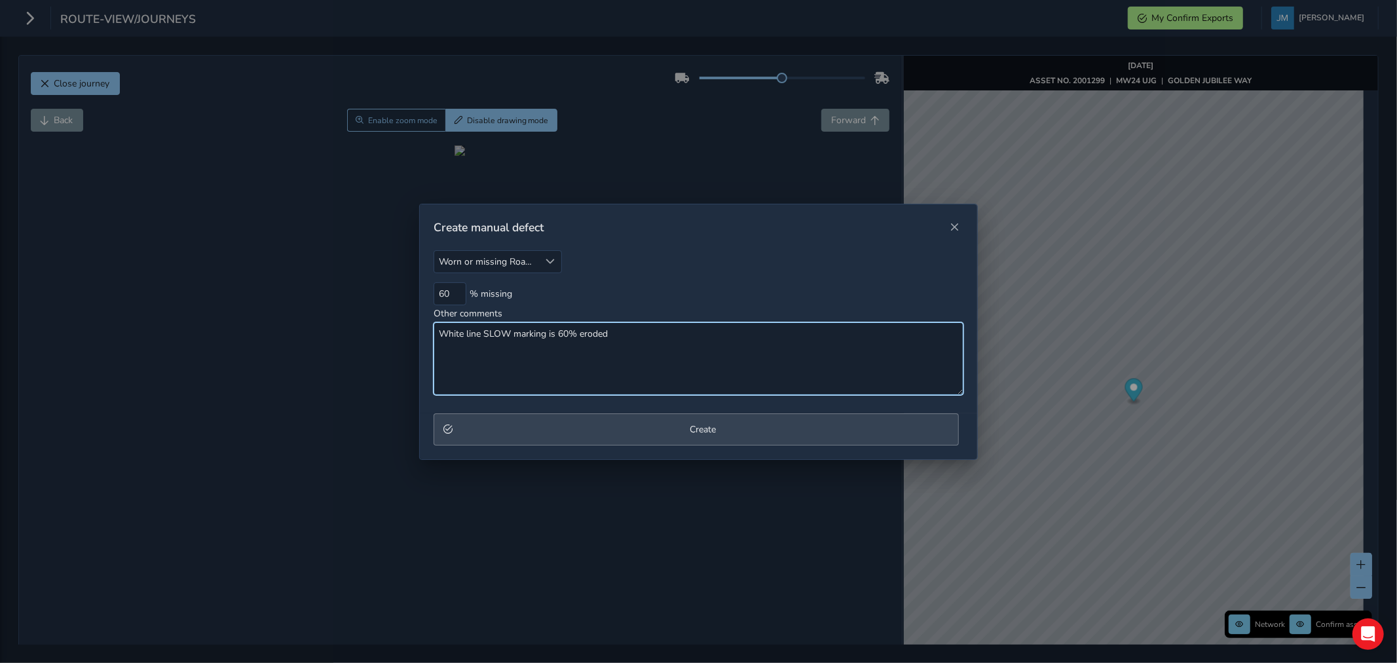
type textarea "White line SLOW marking is 60% eroded"
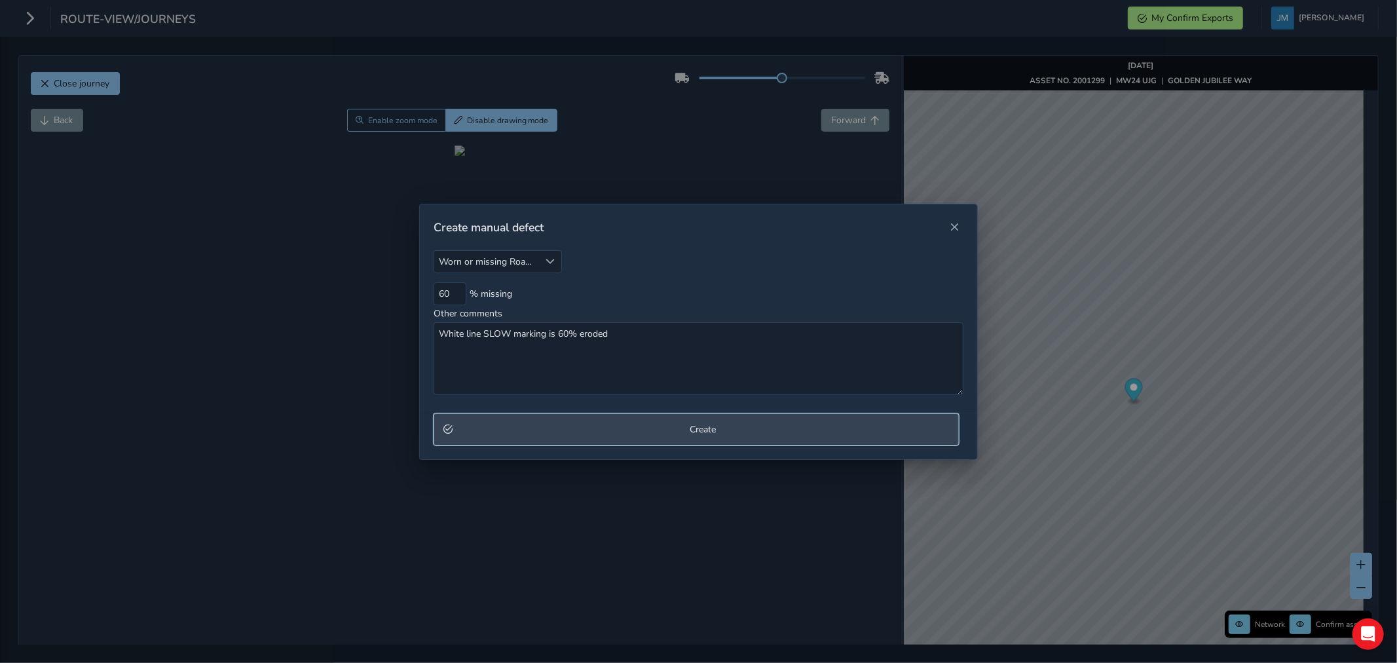
click at [618, 426] on span "Create" at bounding box center [703, 429] width 492 height 12
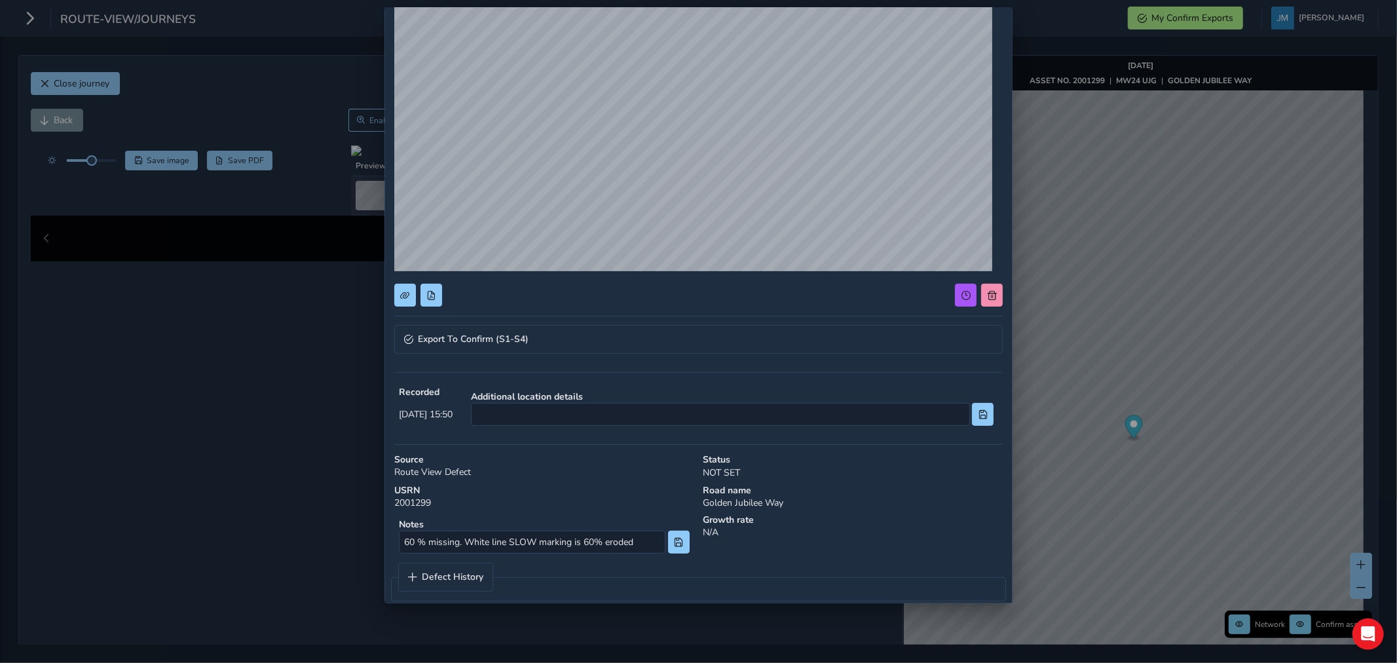
scroll to position [143, 0]
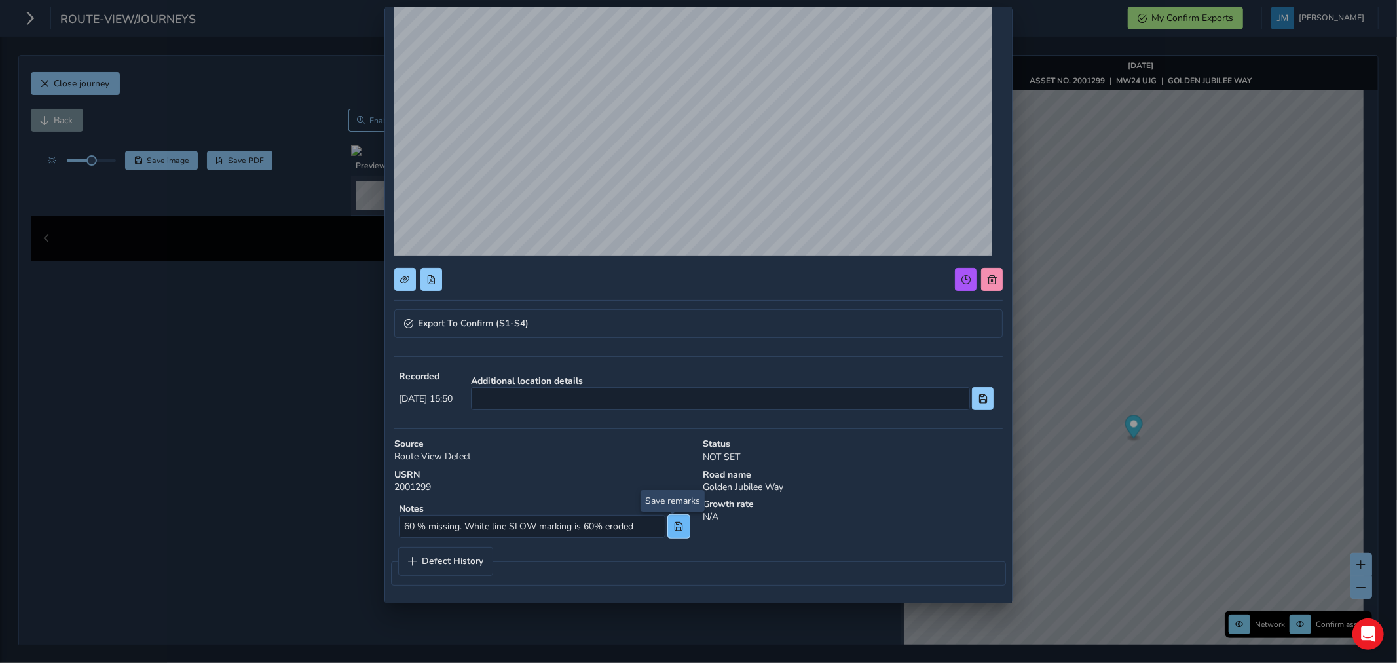
click at [675, 524] on span at bounding box center [678, 526] width 9 height 9
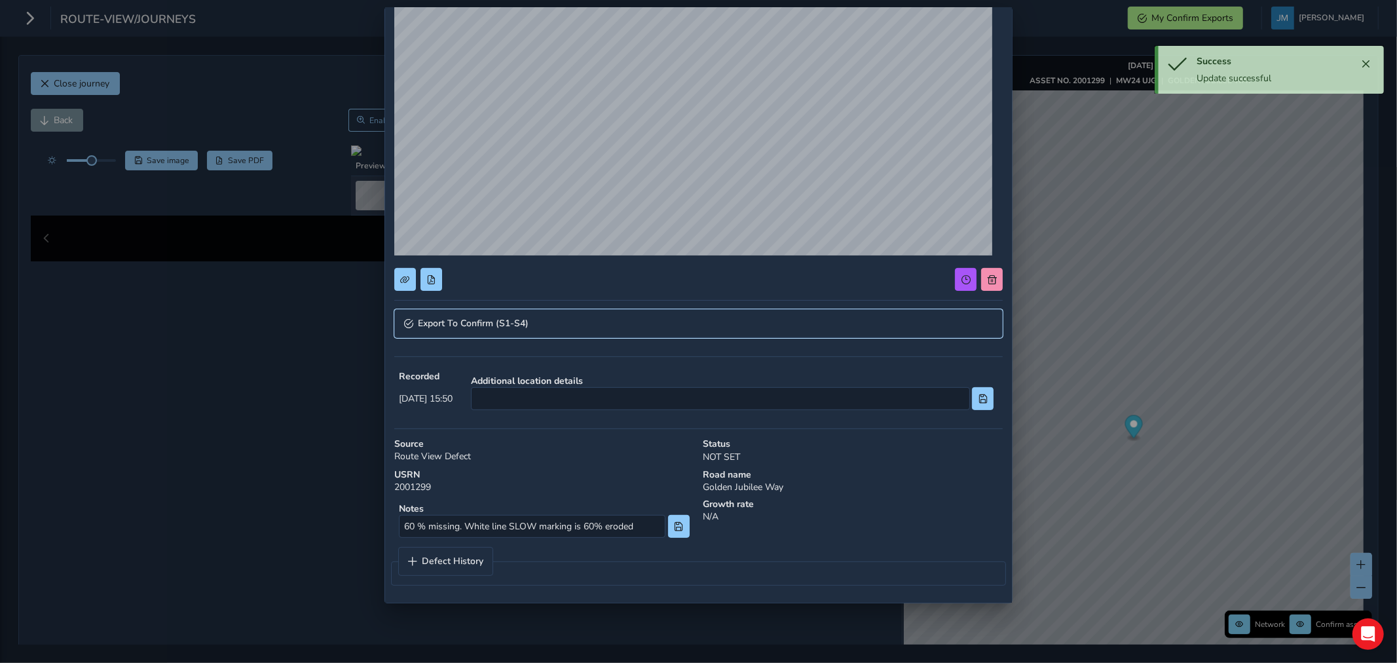
drag, startPoint x: 540, startPoint y: 320, endPoint x: 538, endPoint y: 365, distance: 45.2
click at [540, 322] on link "Export To Confirm (S1-S4)" at bounding box center [698, 323] width 609 height 29
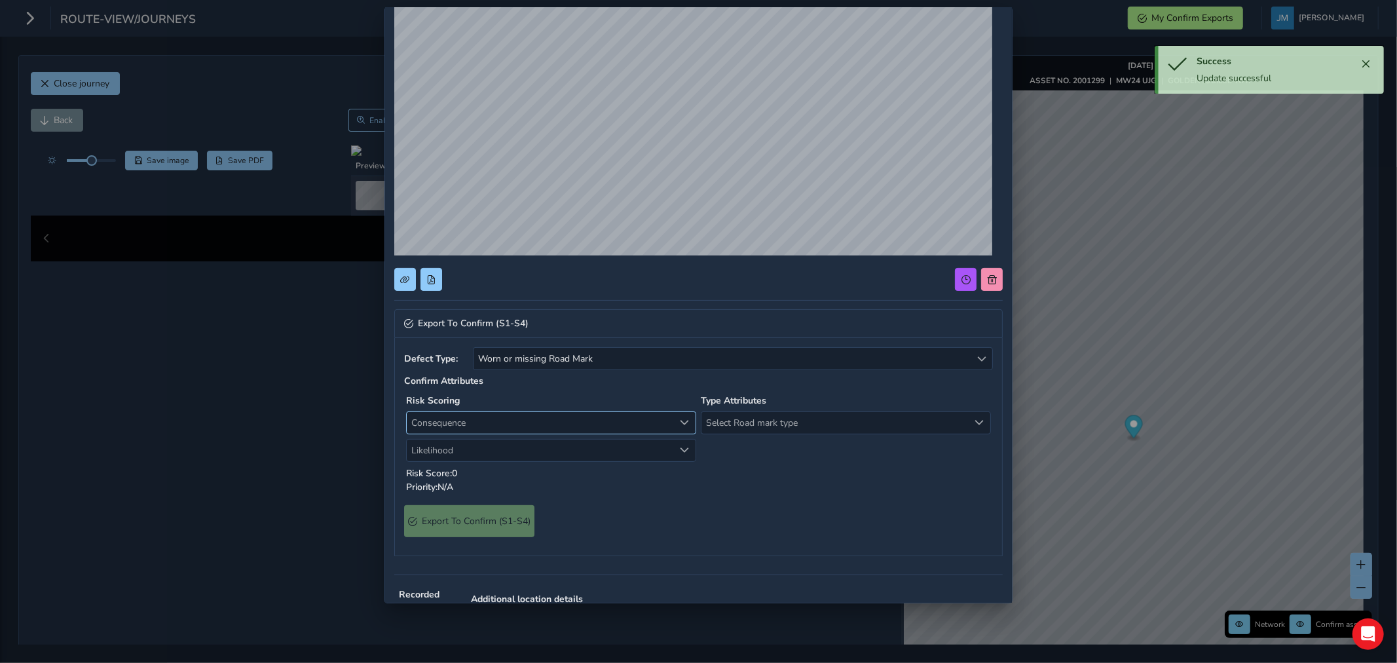
click at [505, 424] on span "Consequence" at bounding box center [540, 423] width 267 height 22
click at [466, 469] on li "1 Negligible" at bounding box center [548, 472] width 283 height 22
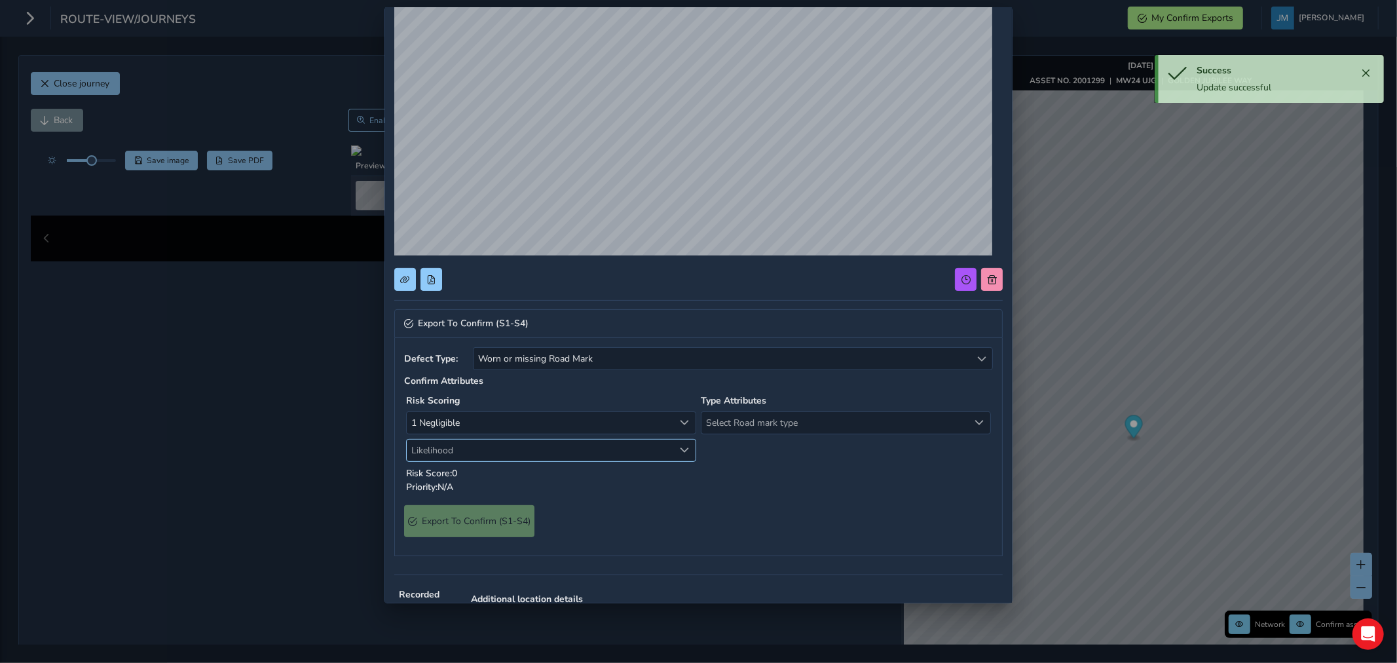
drag, startPoint x: 470, startPoint y: 448, endPoint x: 472, endPoint y: 457, distance: 8.7
click at [470, 449] on span "Likelihood" at bounding box center [540, 451] width 267 height 22
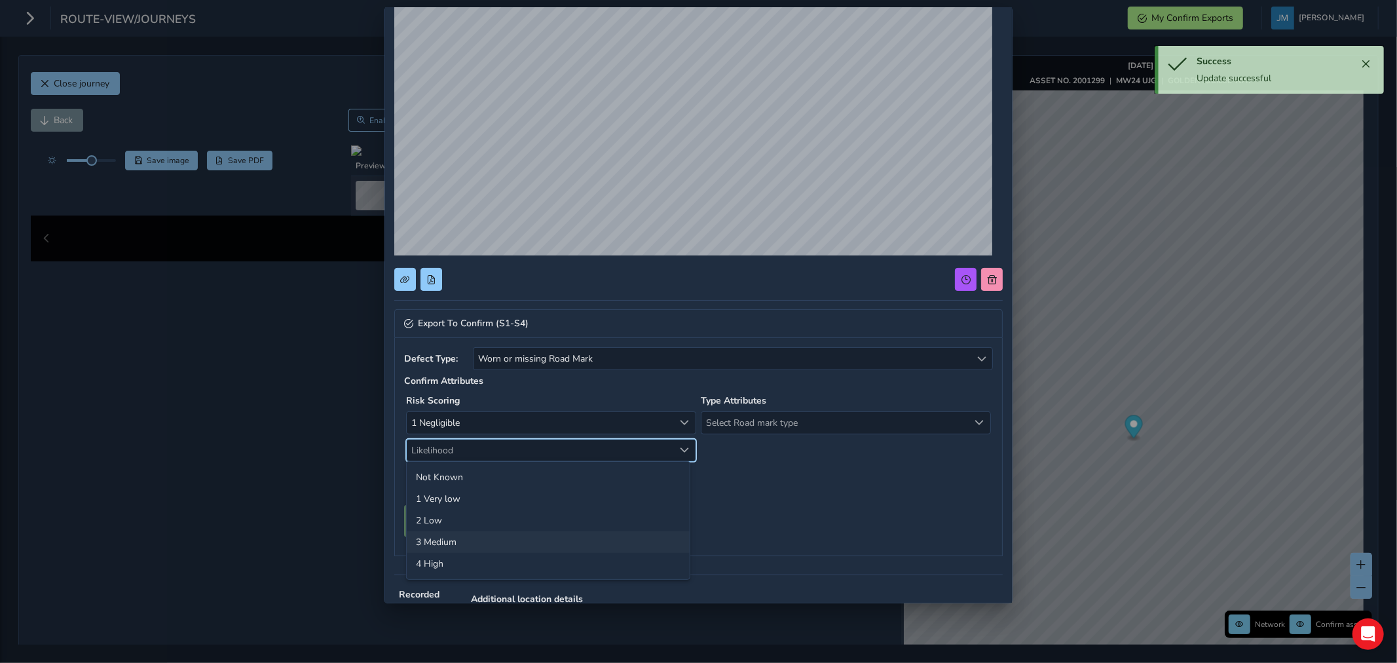
drag, startPoint x: 448, startPoint y: 556, endPoint x: 482, endPoint y: 546, distance: 35.5
click at [453, 556] on li "4 High" at bounding box center [548, 564] width 283 height 22
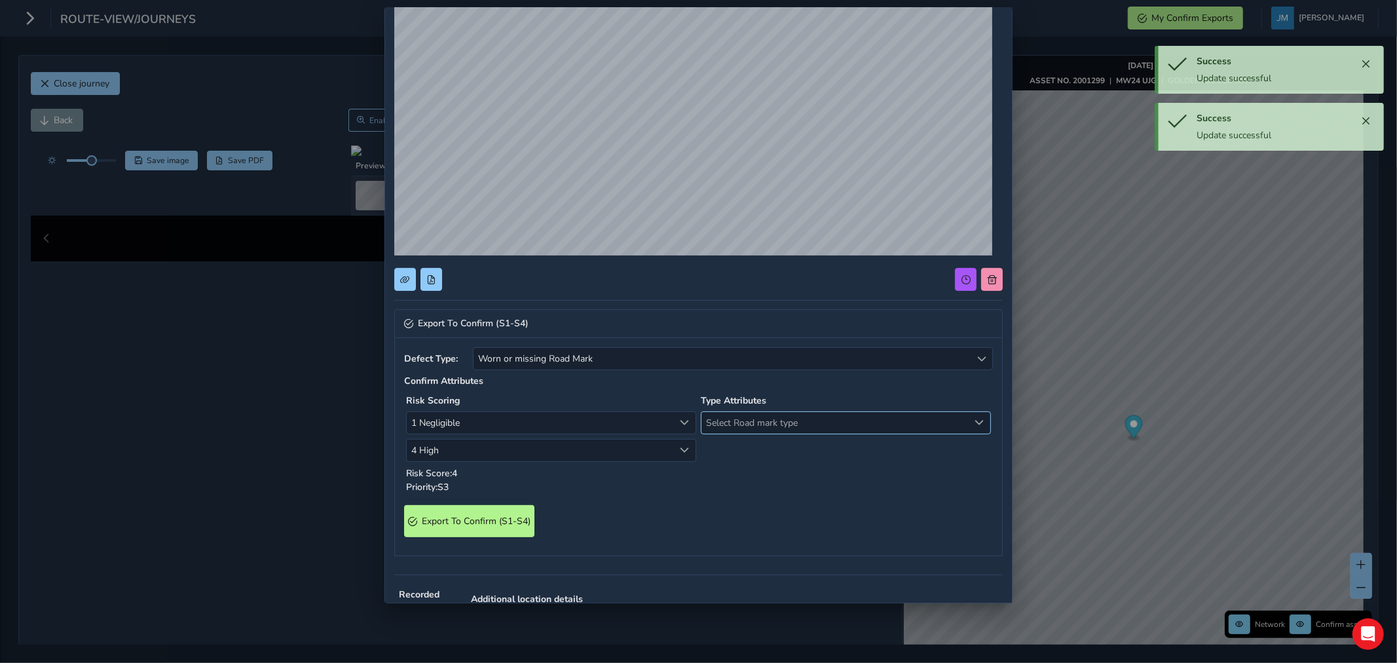
drag, startPoint x: 731, startPoint y: 419, endPoint x: 749, endPoint y: 414, distance: 19.1
click at [732, 420] on span "Select Road mark type" at bounding box center [835, 423] width 267 height 22
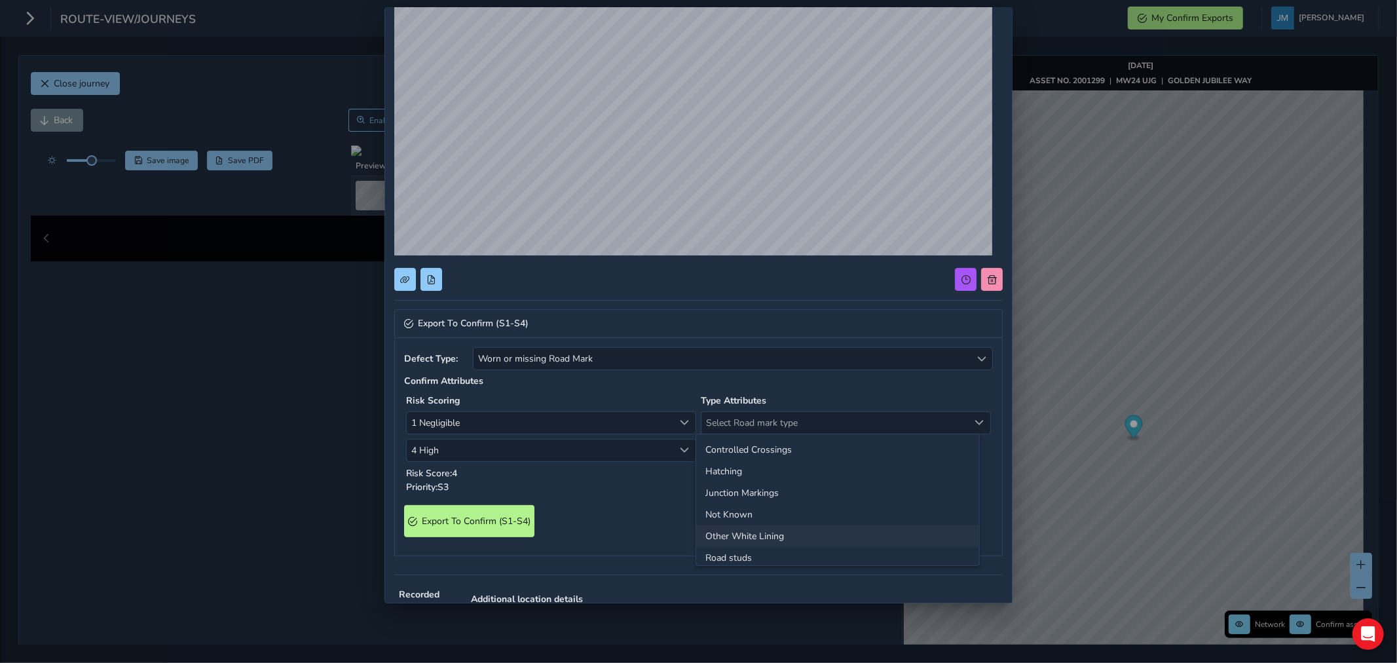
click at [745, 536] on li "Other White Lining" at bounding box center [837, 536] width 283 height 22
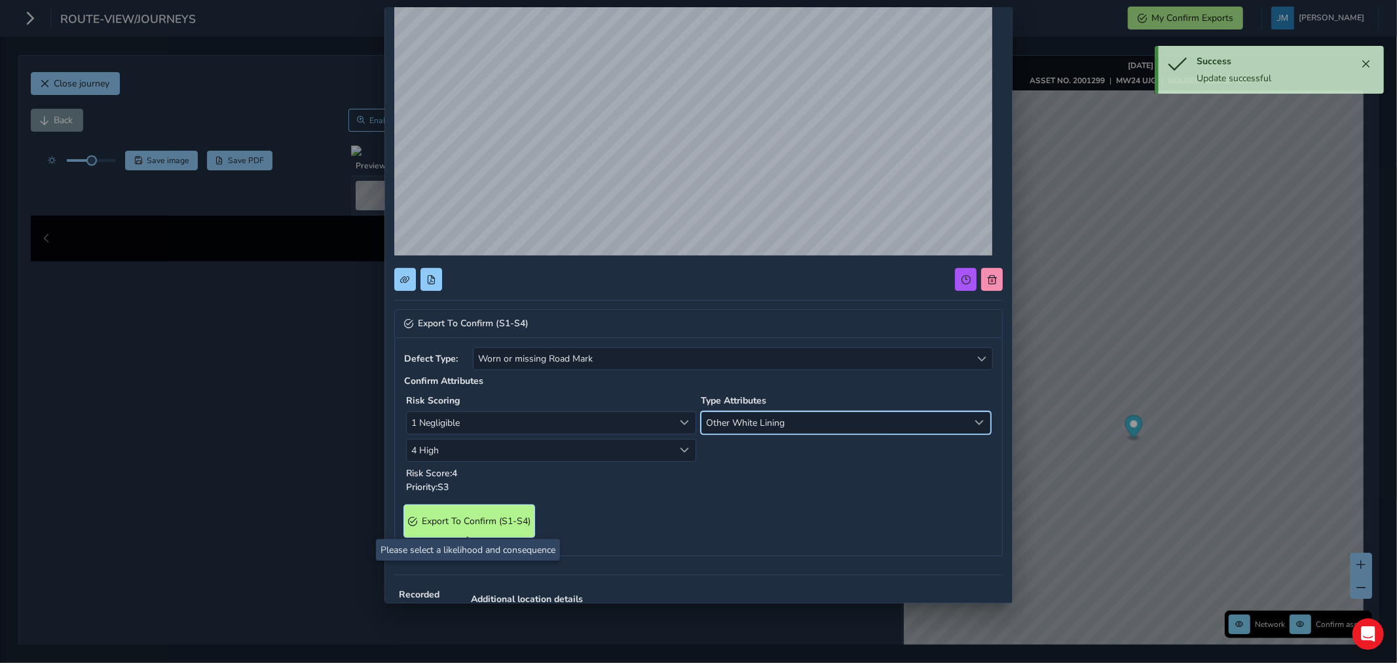
click at [519, 519] on span "Export To Confirm (S1-S4)" at bounding box center [476, 521] width 109 height 12
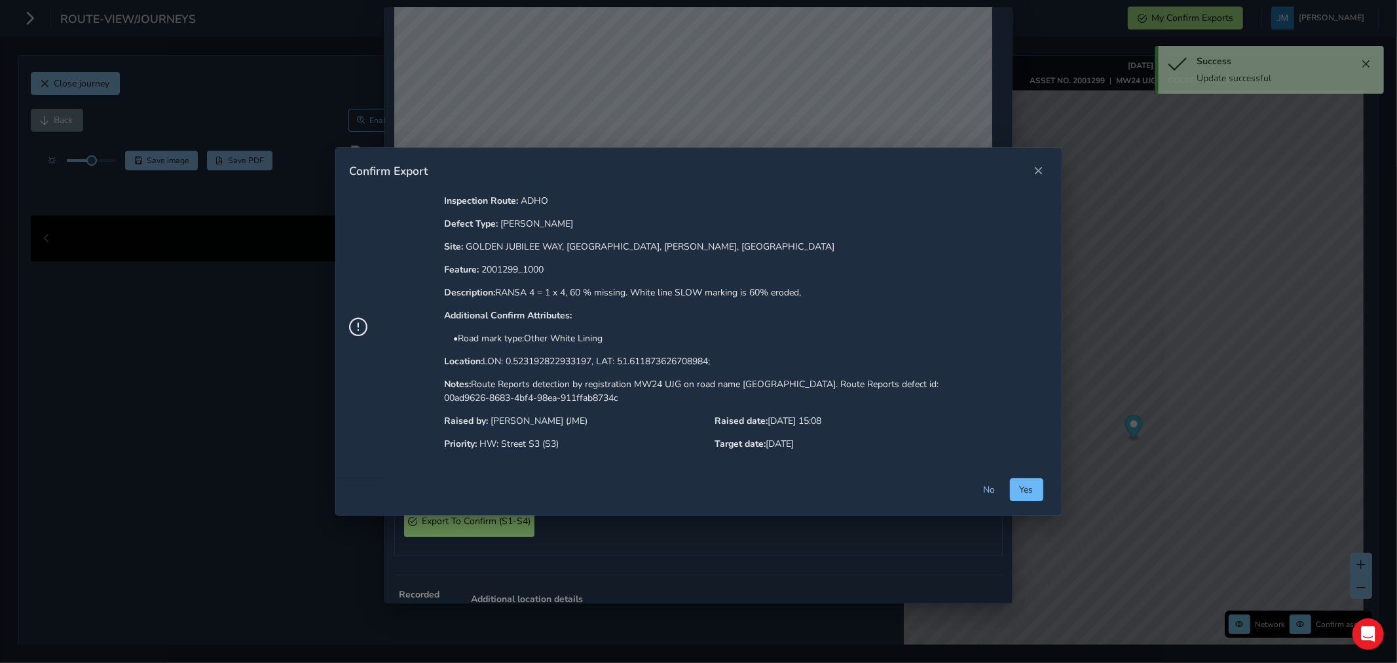
click at [1034, 490] on span "Yes" at bounding box center [1027, 489] width 14 height 12
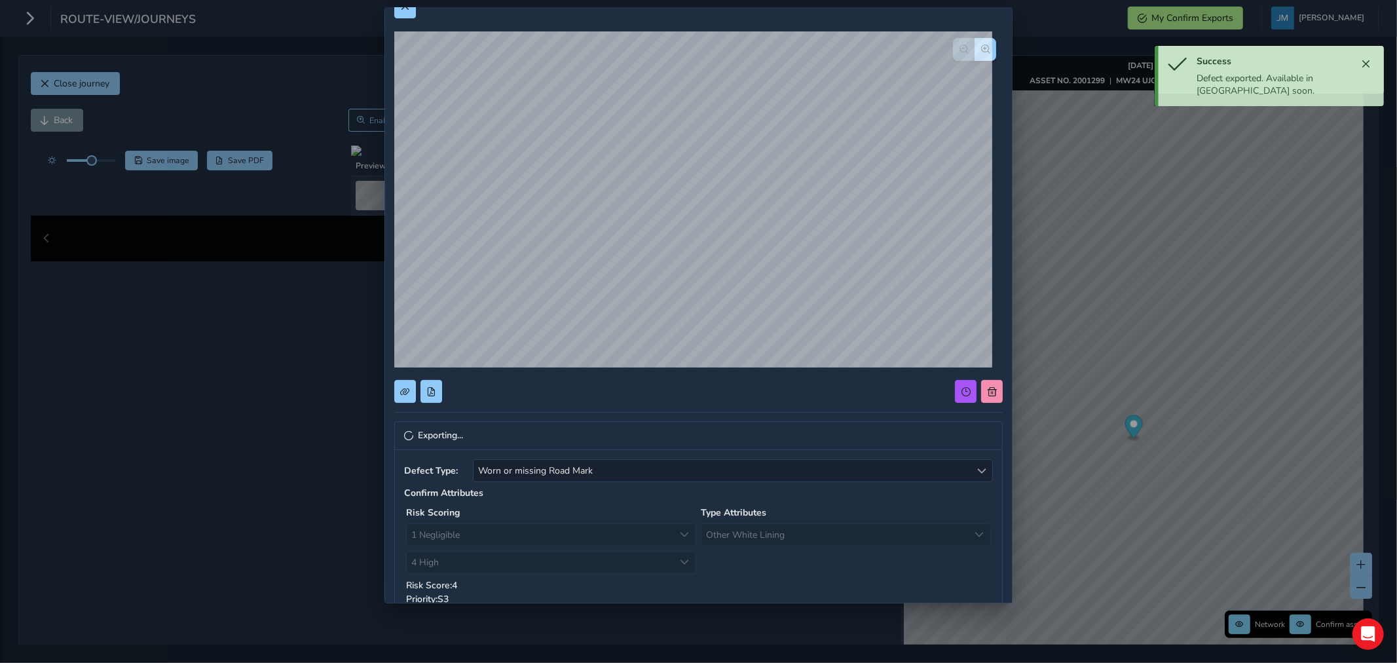
scroll to position [0, 0]
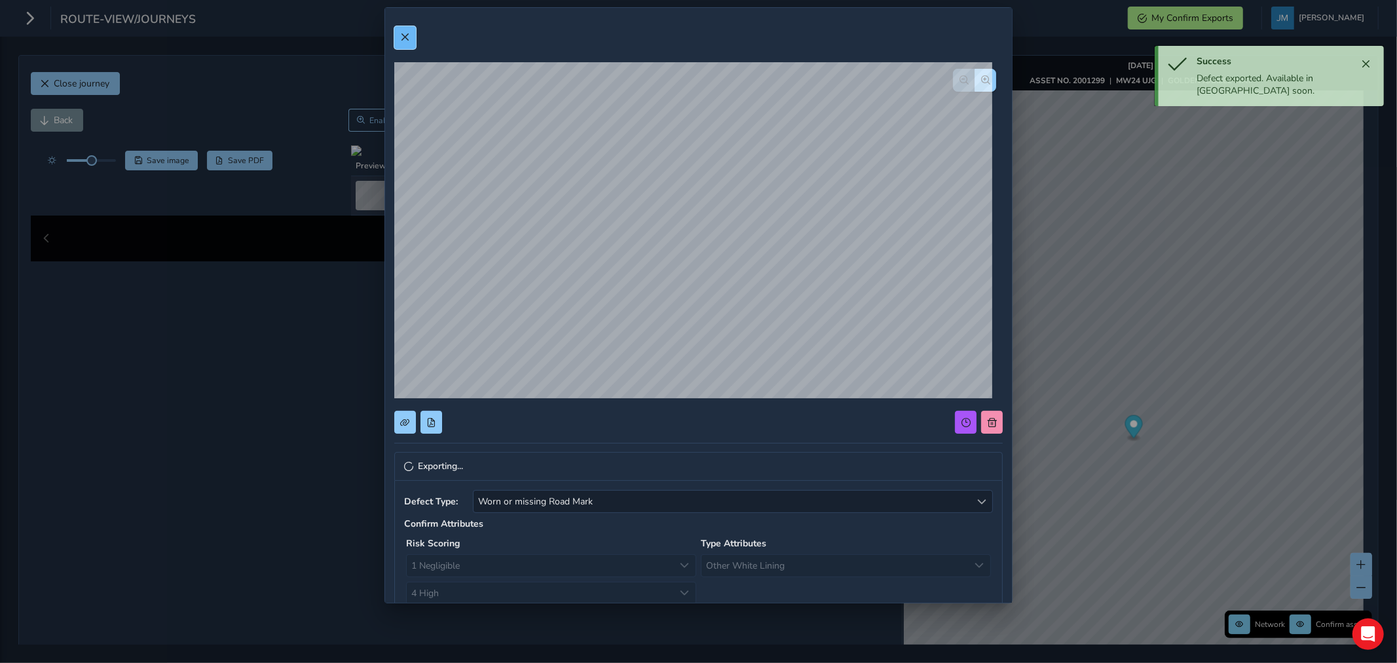
click at [402, 29] on button at bounding box center [405, 37] width 22 height 23
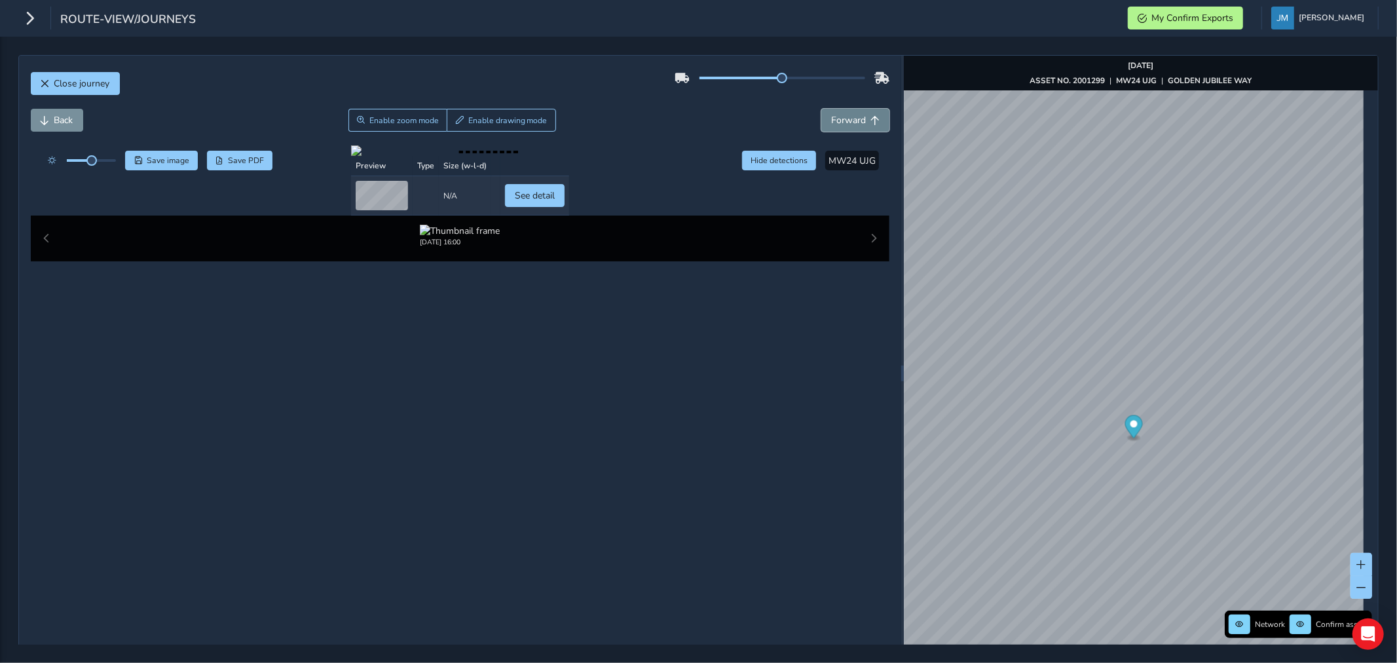
click at [846, 117] on span "Forward" at bounding box center [848, 120] width 35 height 12
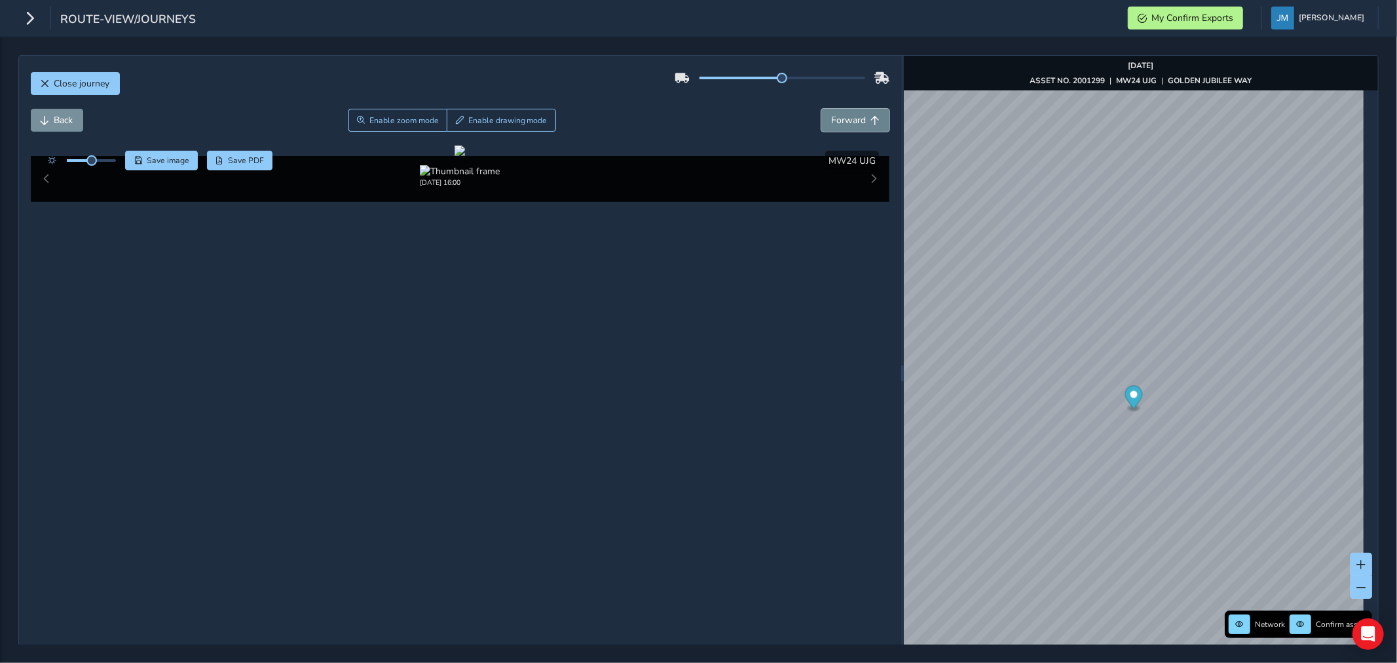
click at [846, 117] on span "Forward" at bounding box center [848, 120] width 35 height 12
click at [1110, 415] on div "x" at bounding box center [1175, 426] width 131 height 28
click at [1165, 439] on img "Preview frame" at bounding box center [1175, 433] width 33 height 10
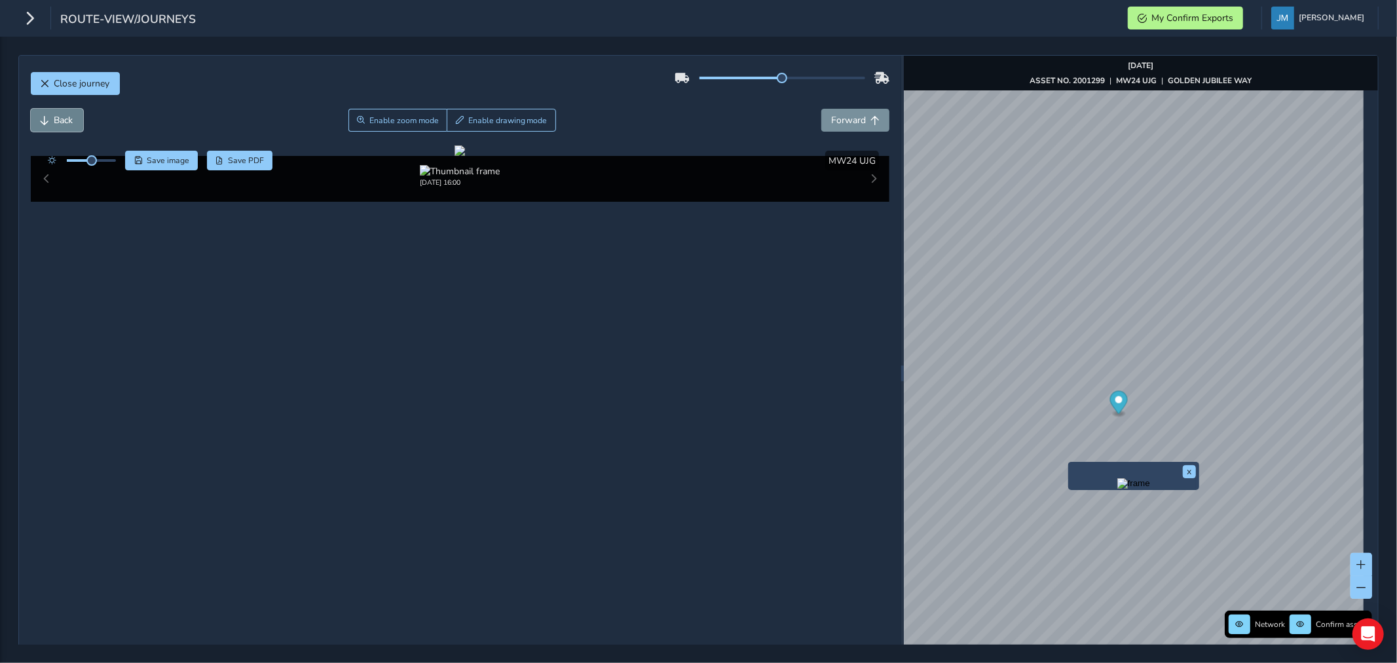
click at [62, 120] on span "Back" at bounding box center [63, 120] width 19 height 12
drag, startPoint x: 468, startPoint y: 115, endPoint x: 474, endPoint y: 145, distance: 30.1
click at [468, 120] on span "Enable drawing mode" at bounding box center [507, 120] width 79 height 10
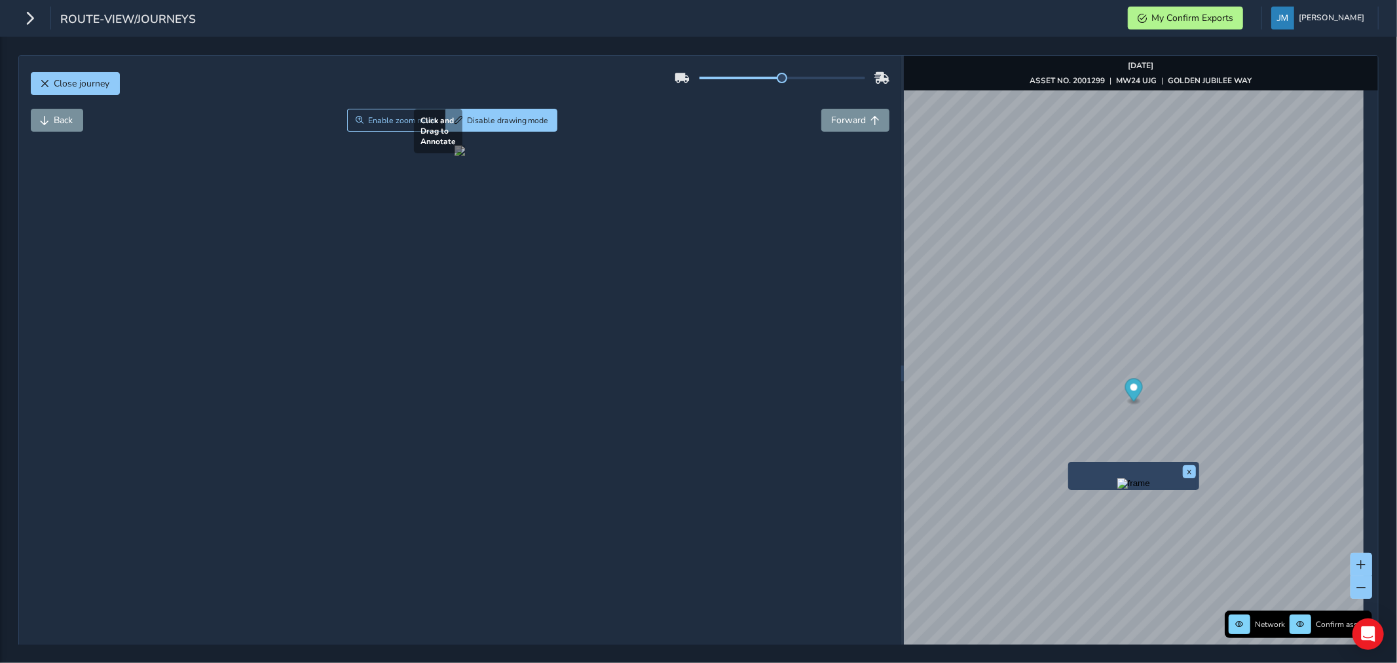
drag, startPoint x: 465, startPoint y: 382, endPoint x: 514, endPoint y: 449, distance: 83.1
click at [465, 156] on div at bounding box center [460, 150] width 10 height 10
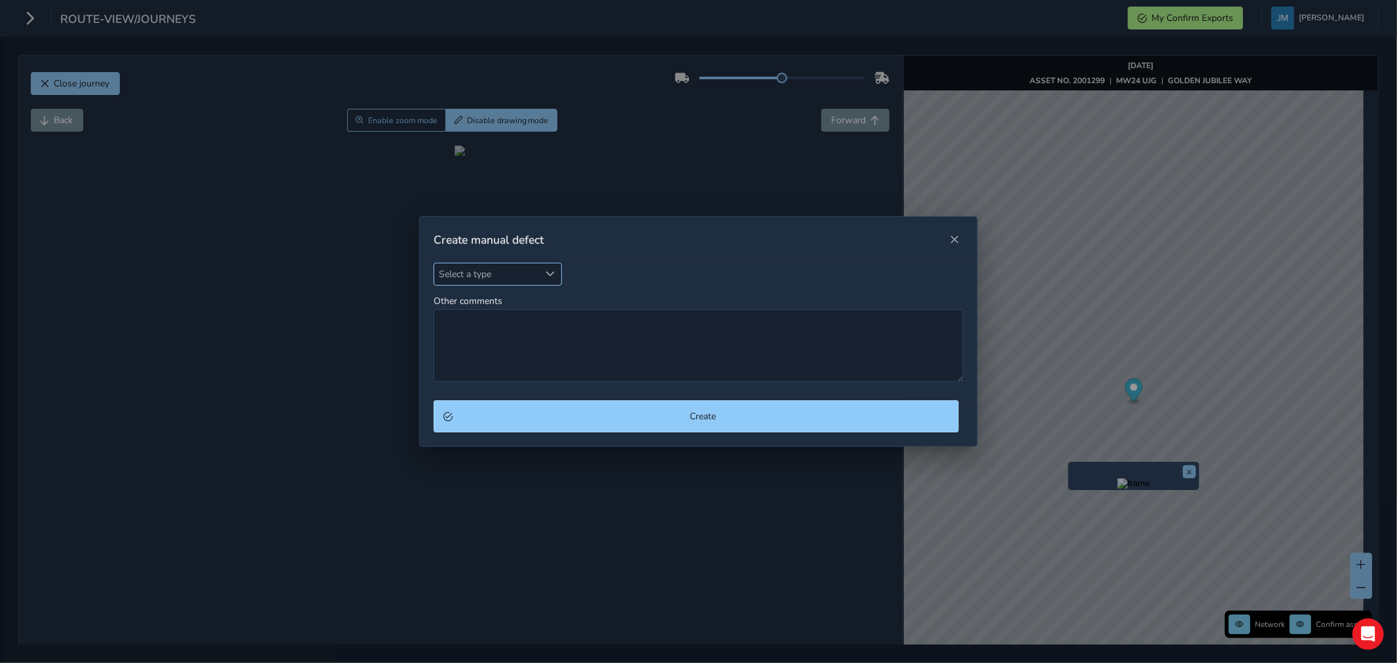
drag, startPoint x: 546, startPoint y: 271, endPoint x: 542, endPoint y: 284, distance: 13.7
click at [546, 273] on span "Select a type" at bounding box center [550, 273] width 9 height 9
type input "mark"
click at [519, 335] on li "Worn or missing Road Mark" at bounding box center [511, 334] width 155 height 22
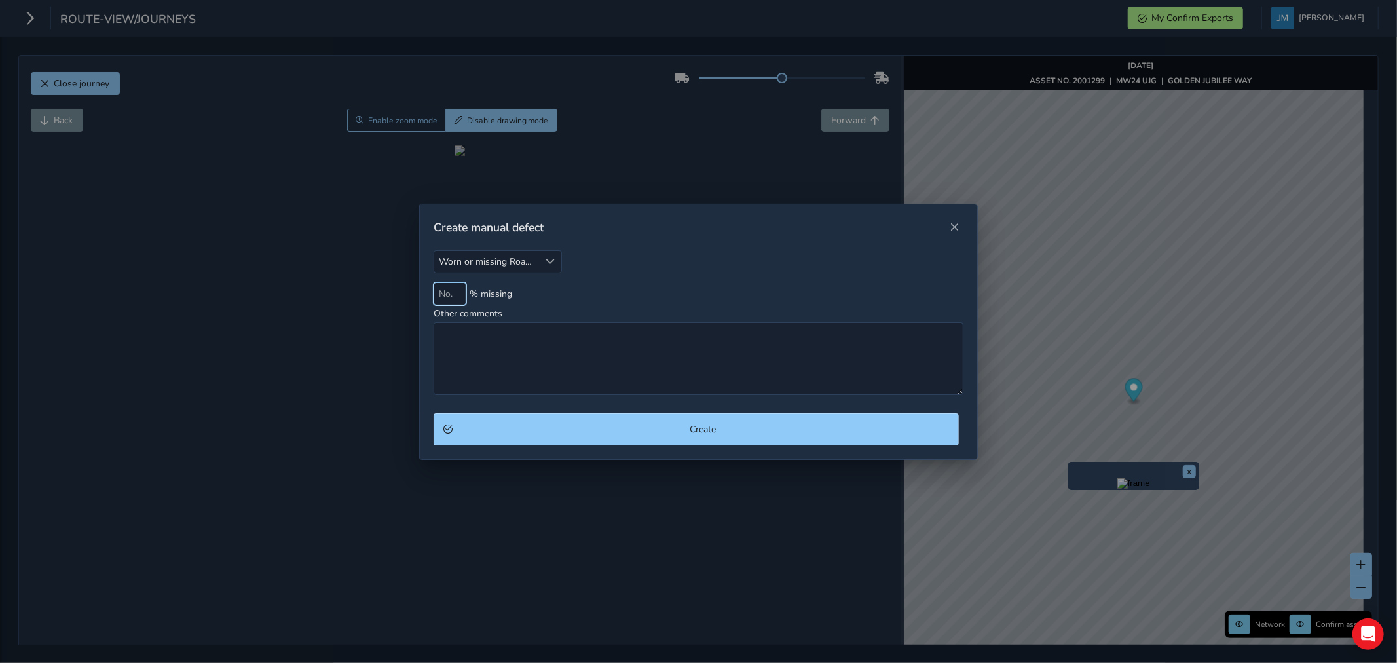
click at [457, 292] on input at bounding box center [450, 293] width 33 height 23
type input "50"
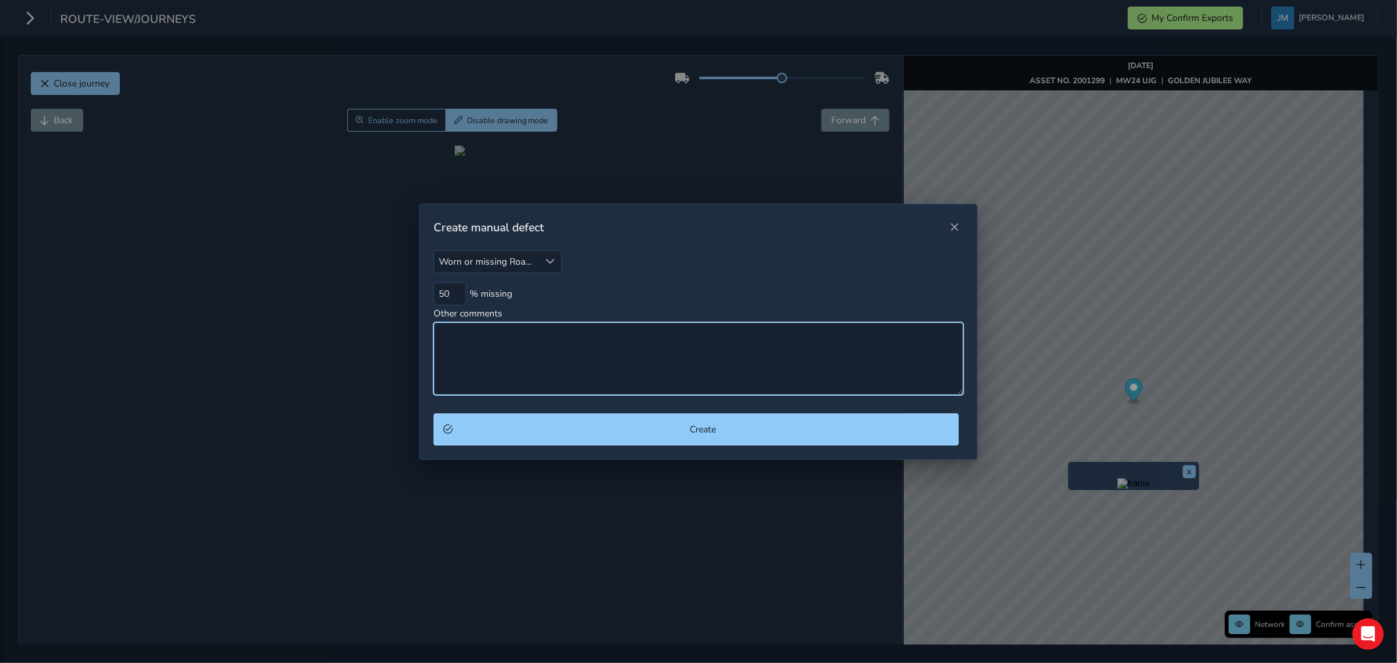
click at [508, 357] on textarea "Other comments" at bounding box center [699, 358] width 530 height 73
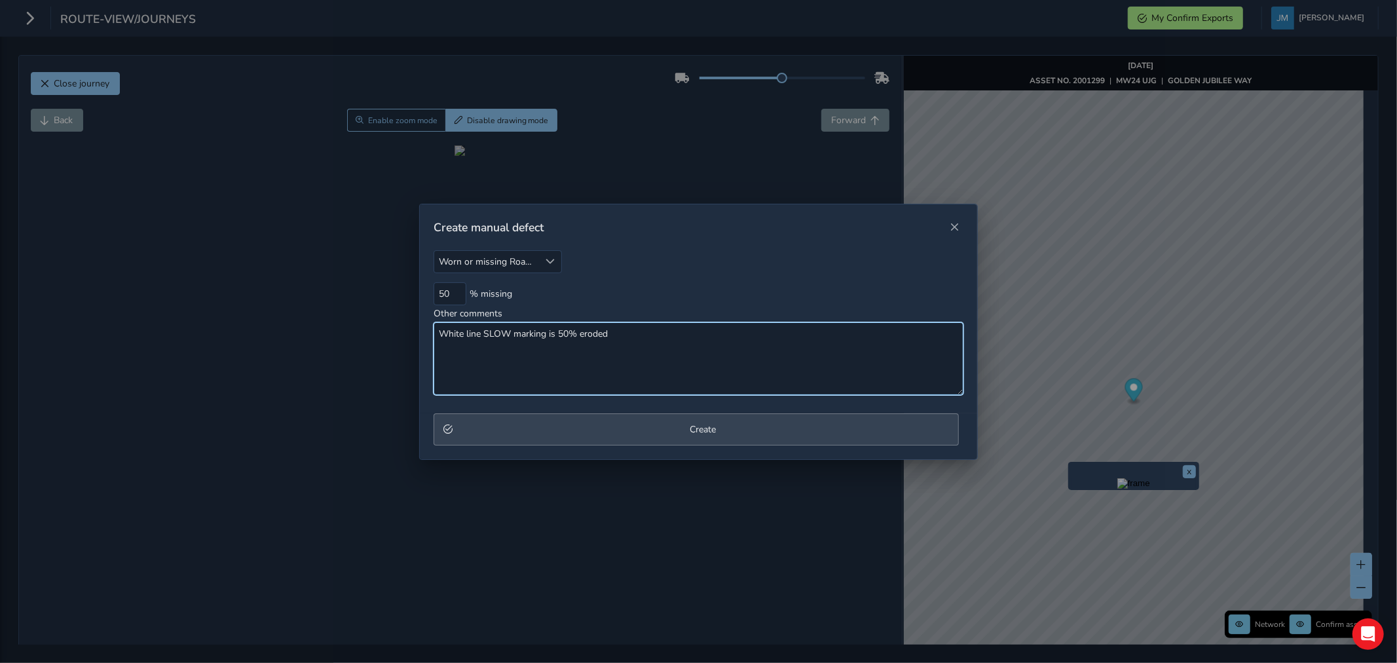
type textarea "White line SLOW marking is 50% eroded"
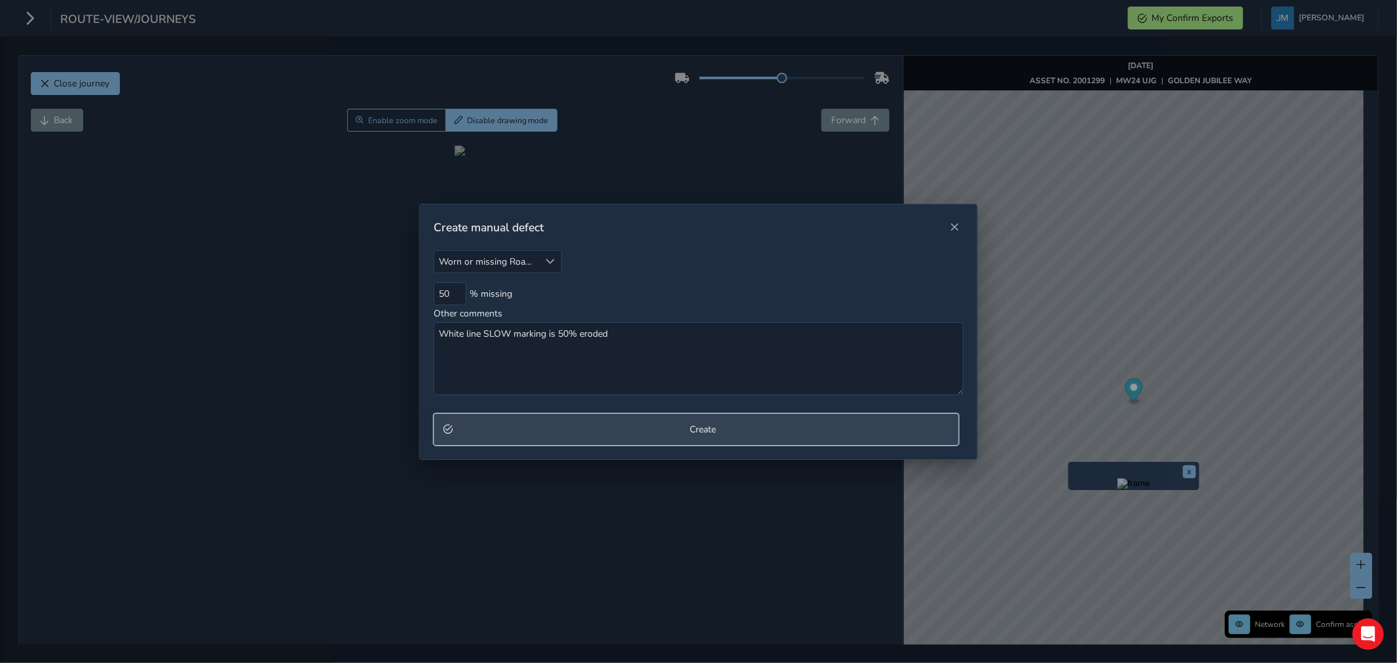
click at [641, 419] on button "Create" at bounding box center [696, 429] width 525 height 32
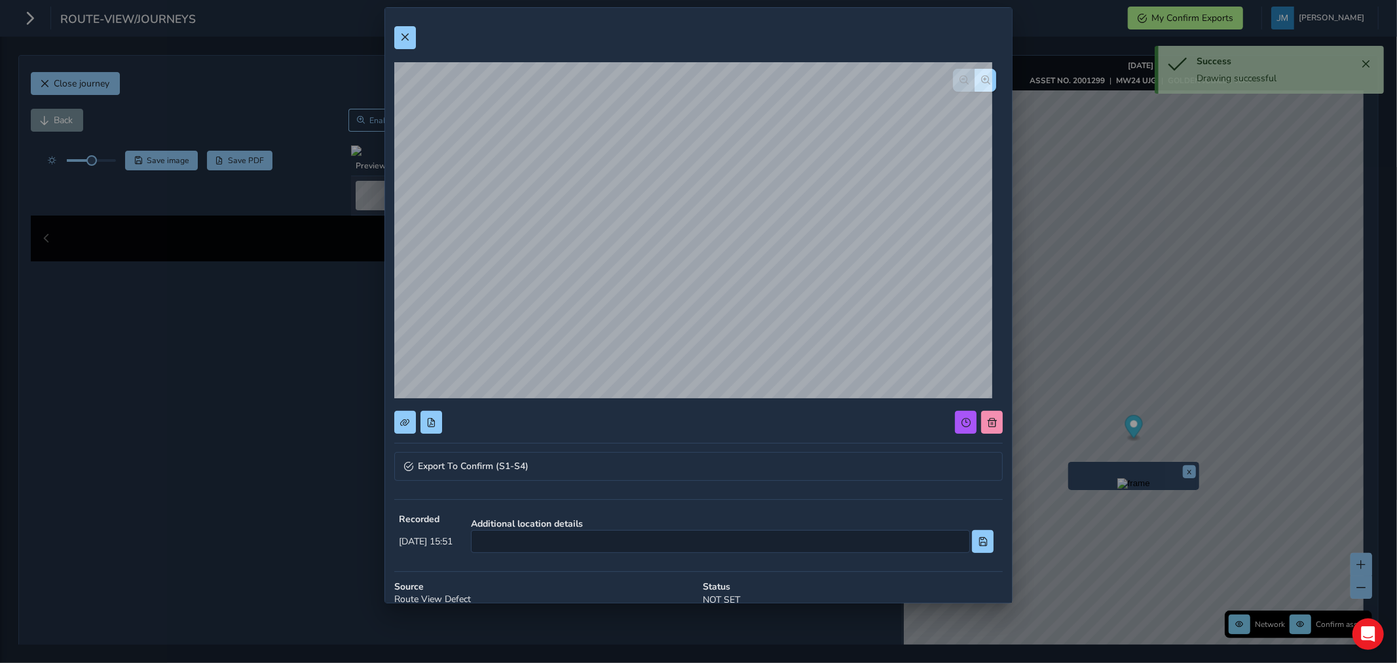
scroll to position [143, 0]
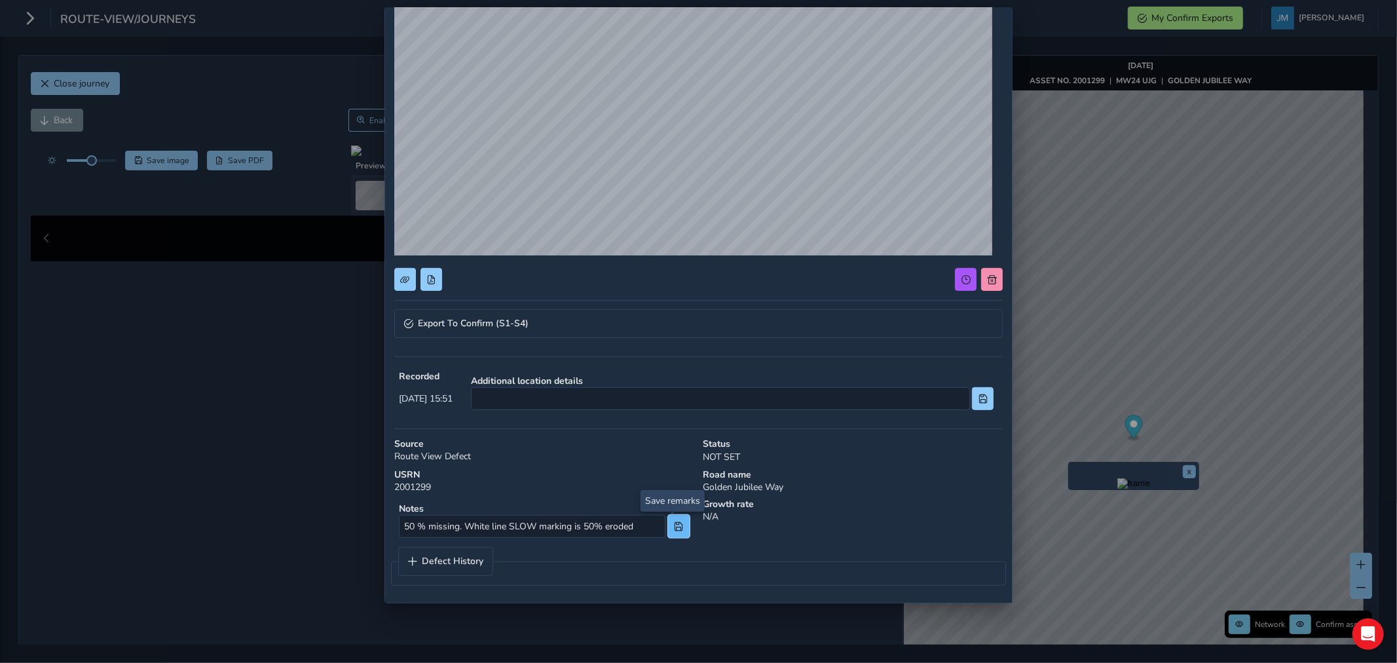
click at [674, 522] on span at bounding box center [678, 526] width 9 height 9
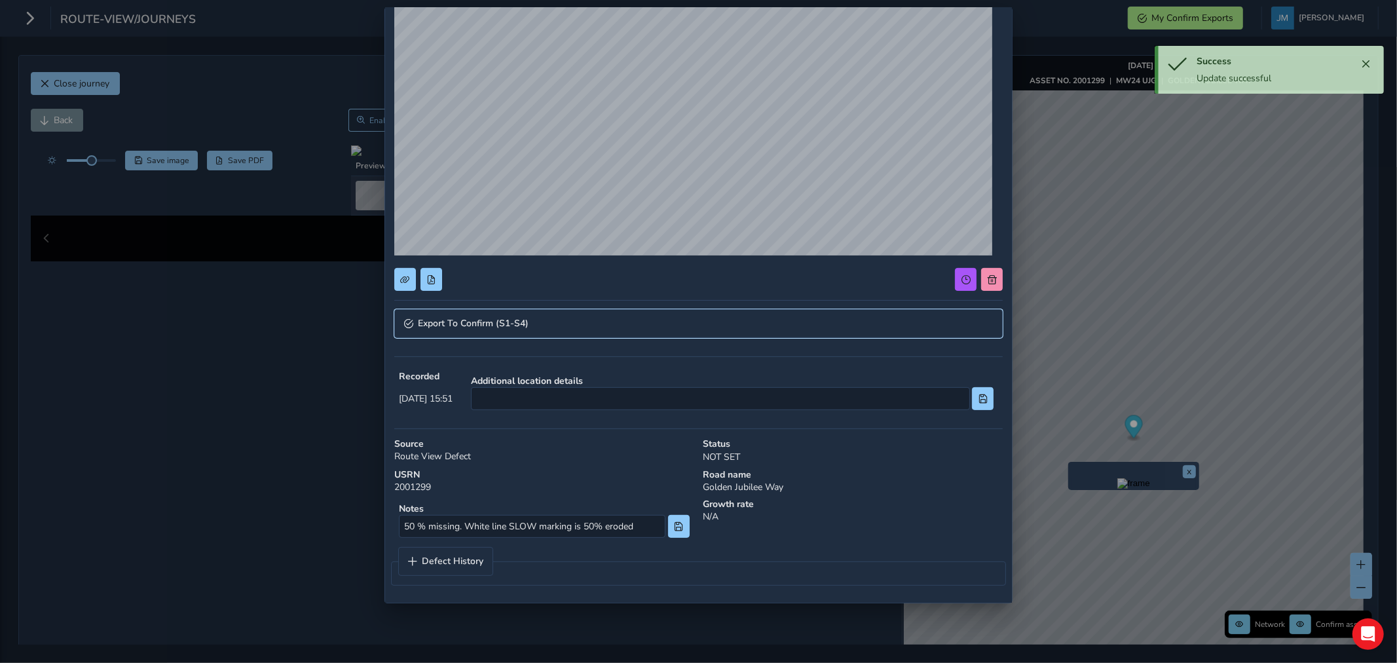
click at [521, 319] on span "Export To Confirm (S1-S4)" at bounding box center [473, 323] width 111 height 9
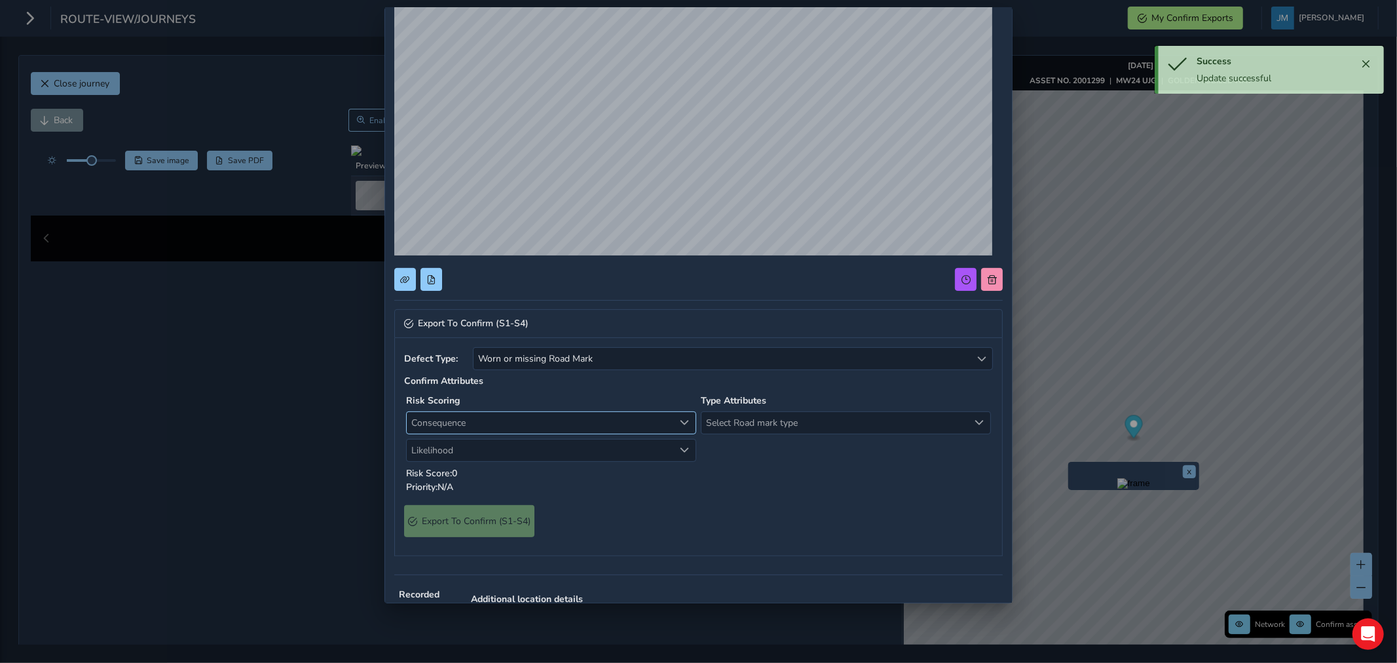
click at [491, 423] on span "Consequence" at bounding box center [540, 423] width 267 height 22
click at [451, 468] on li "1 Negligible" at bounding box center [548, 472] width 283 height 22
click at [461, 452] on span "Likelihood" at bounding box center [540, 451] width 267 height 22
drag, startPoint x: 460, startPoint y: 564, endPoint x: 490, endPoint y: 552, distance: 32.6
click at [462, 562] on li "4 High" at bounding box center [548, 564] width 283 height 22
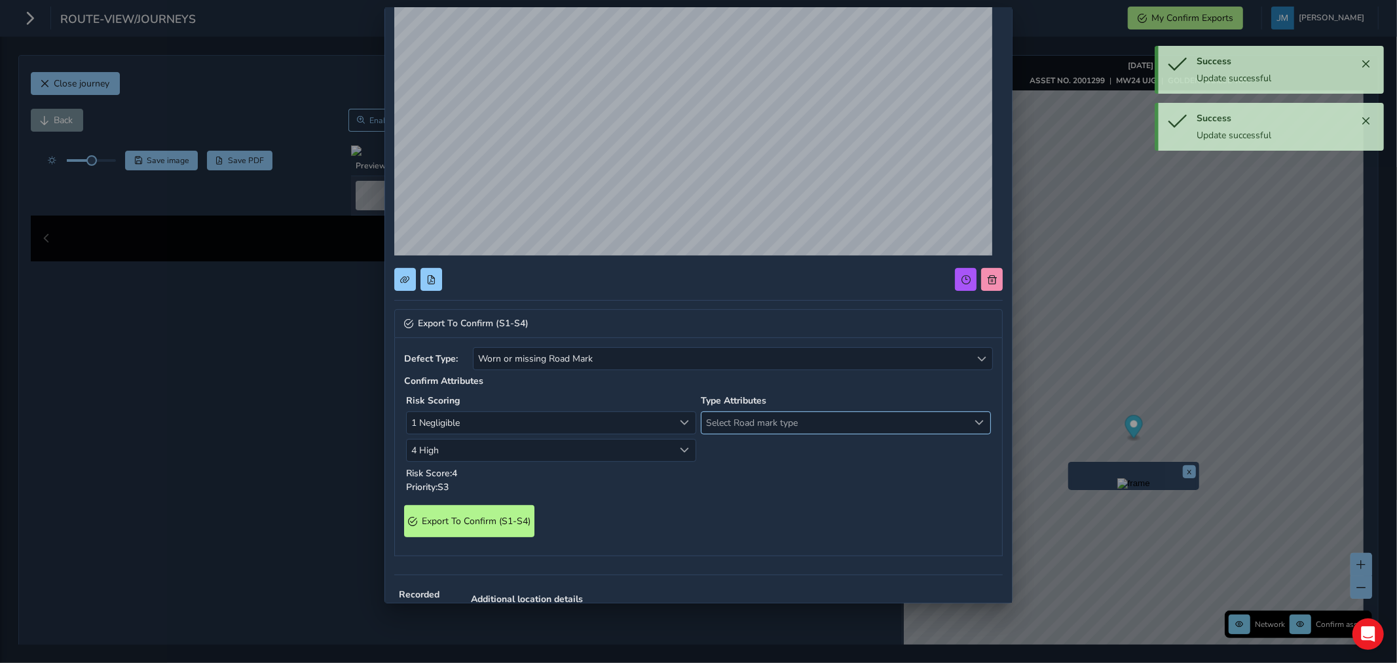
click at [748, 424] on span "Select Road mark type" at bounding box center [835, 423] width 267 height 22
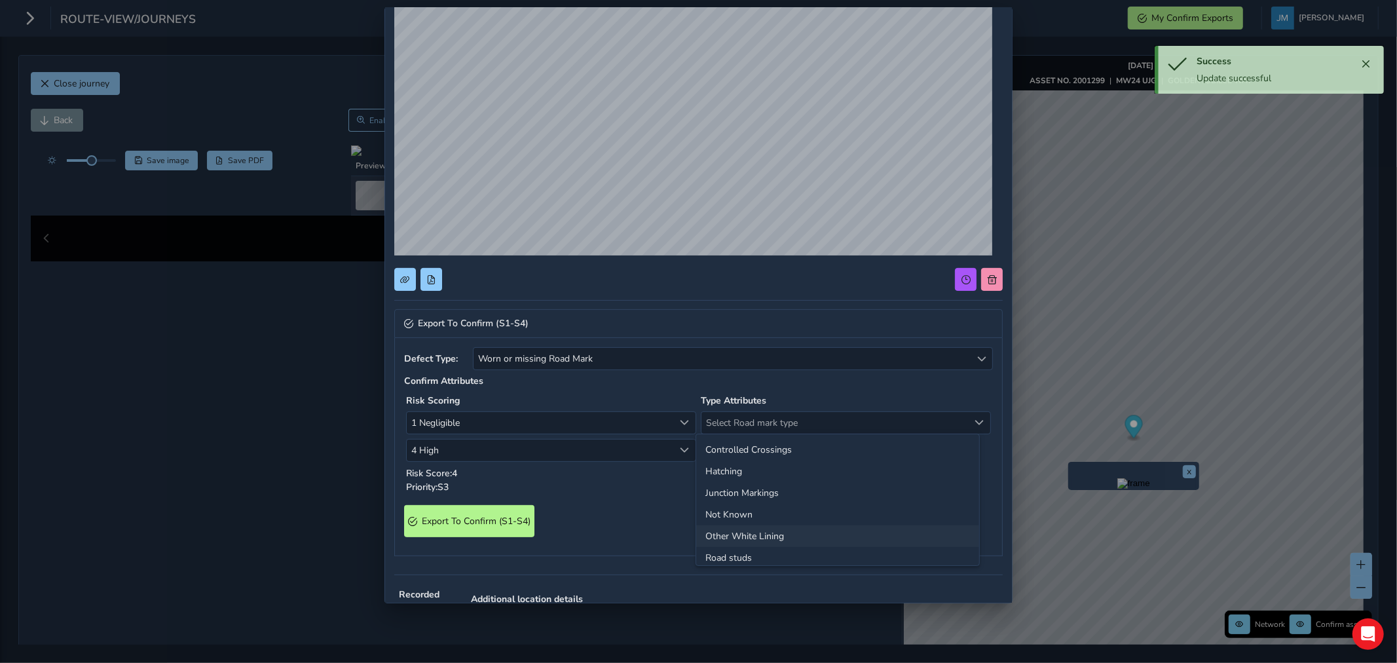
click at [744, 537] on li "Other White Lining" at bounding box center [837, 536] width 283 height 22
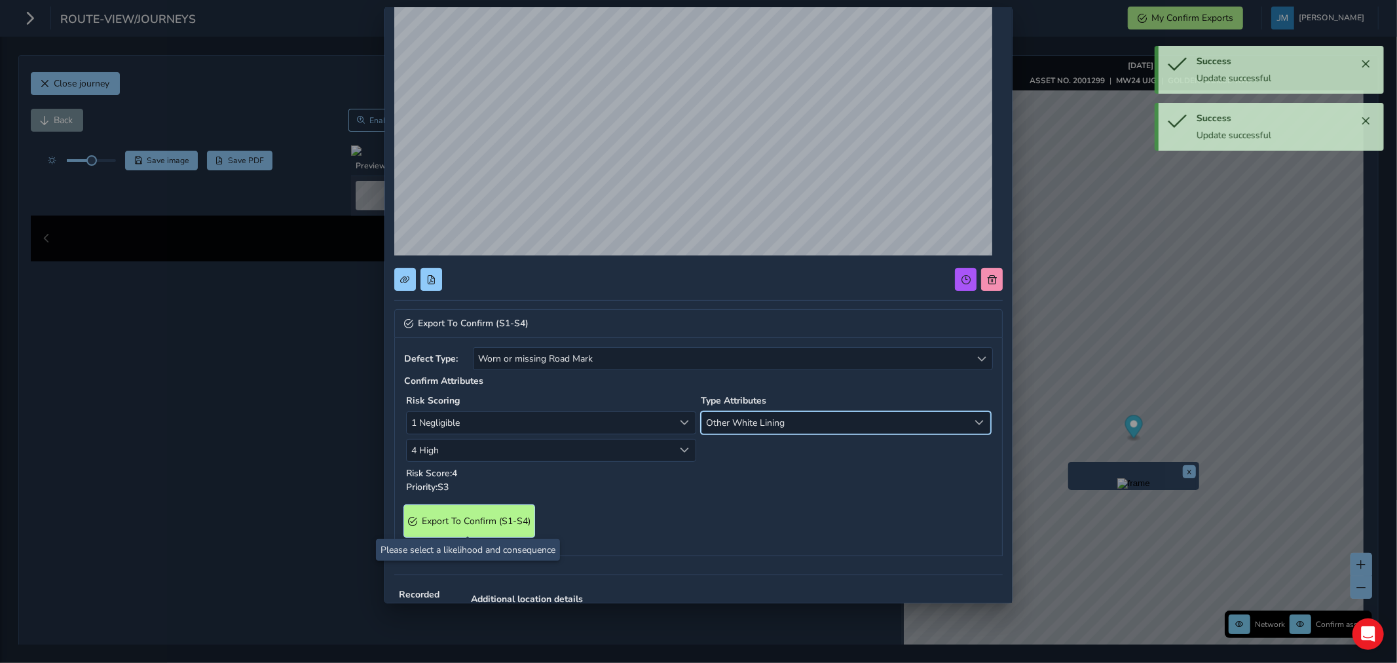
click at [510, 522] on span "Export To Confirm (S1-S4)" at bounding box center [476, 521] width 109 height 12
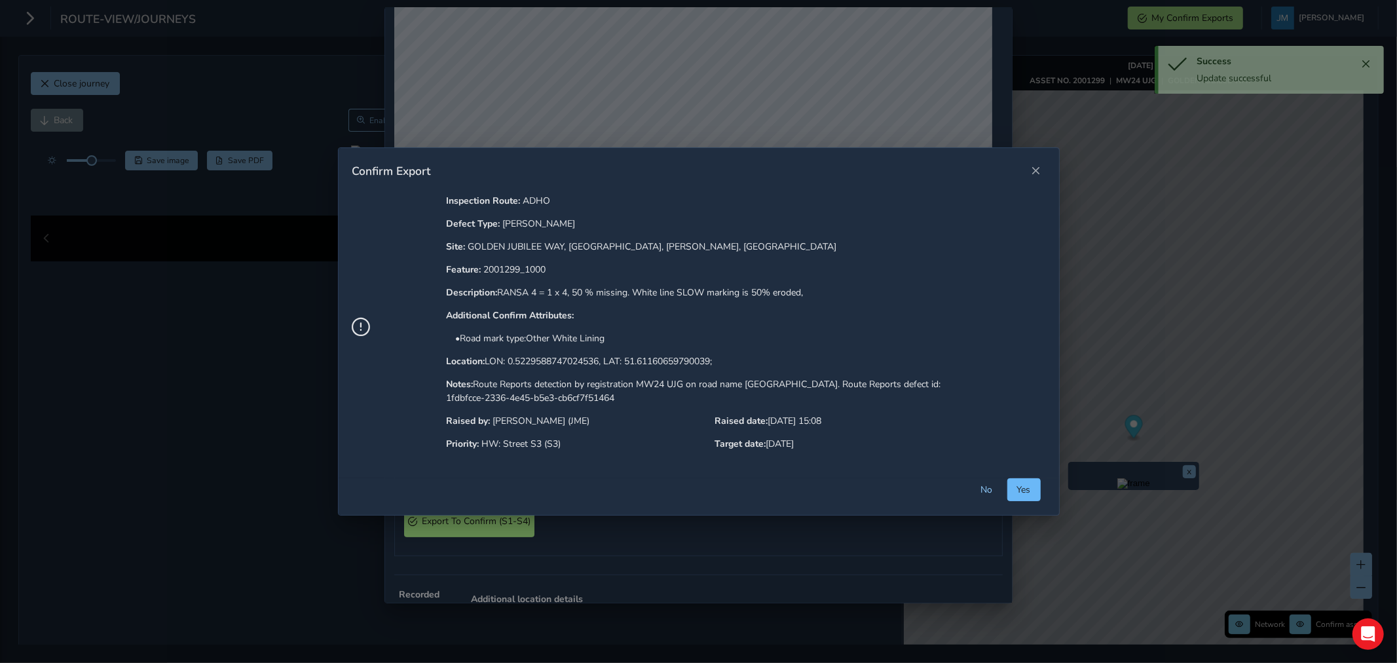
click at [1023, 488] on span "Yes" at bounding box center [1024, 489] width 14 height 12
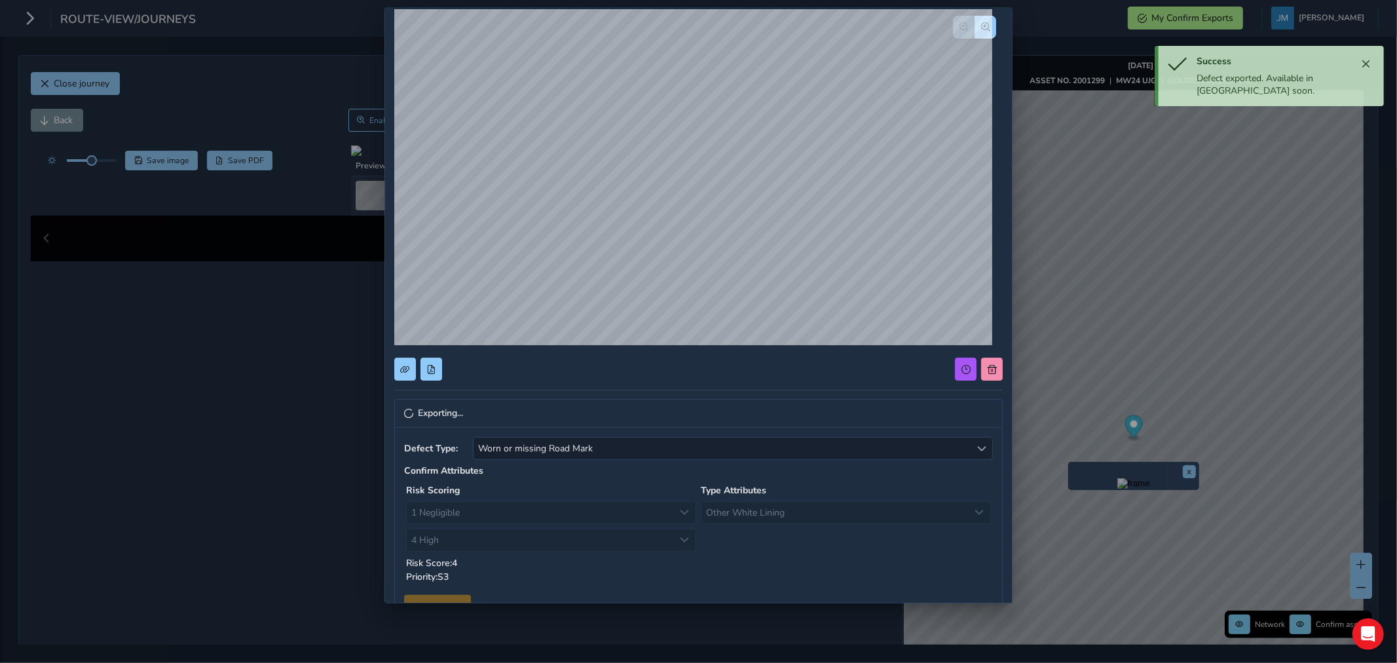
scroll to position [0, 0]
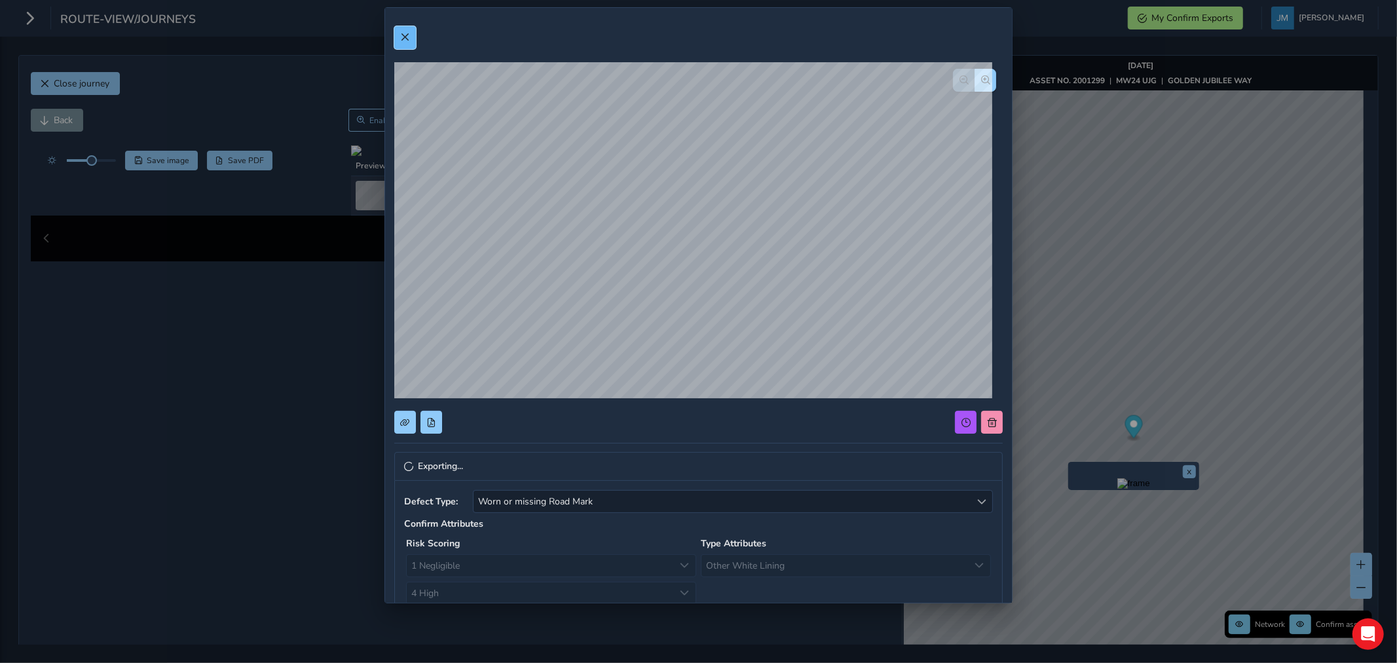
click at [407, 37] on span at bounding box center [404, 37] width 9 height 9
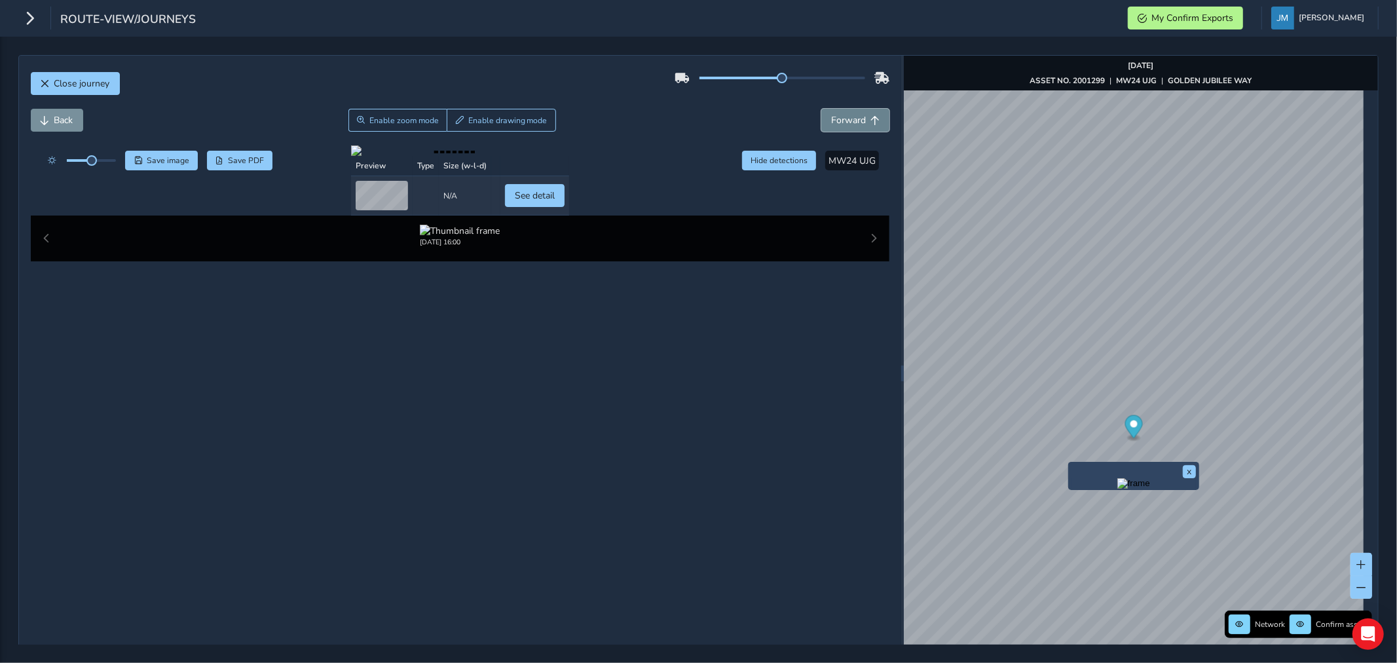
click at [849, 119] on span "Forward" at bounding box center [848, 120] width 35 height 12
click at [850, 118] on span "Forward" at bounding box center [848, 120] width 35 height 12
click at [852, 117] on span "Forward" at bounding box center [848, 120] width 35 height 12
click at [852, 116] on span "Forward" at bounding box center [848, 120] width 35 height 12
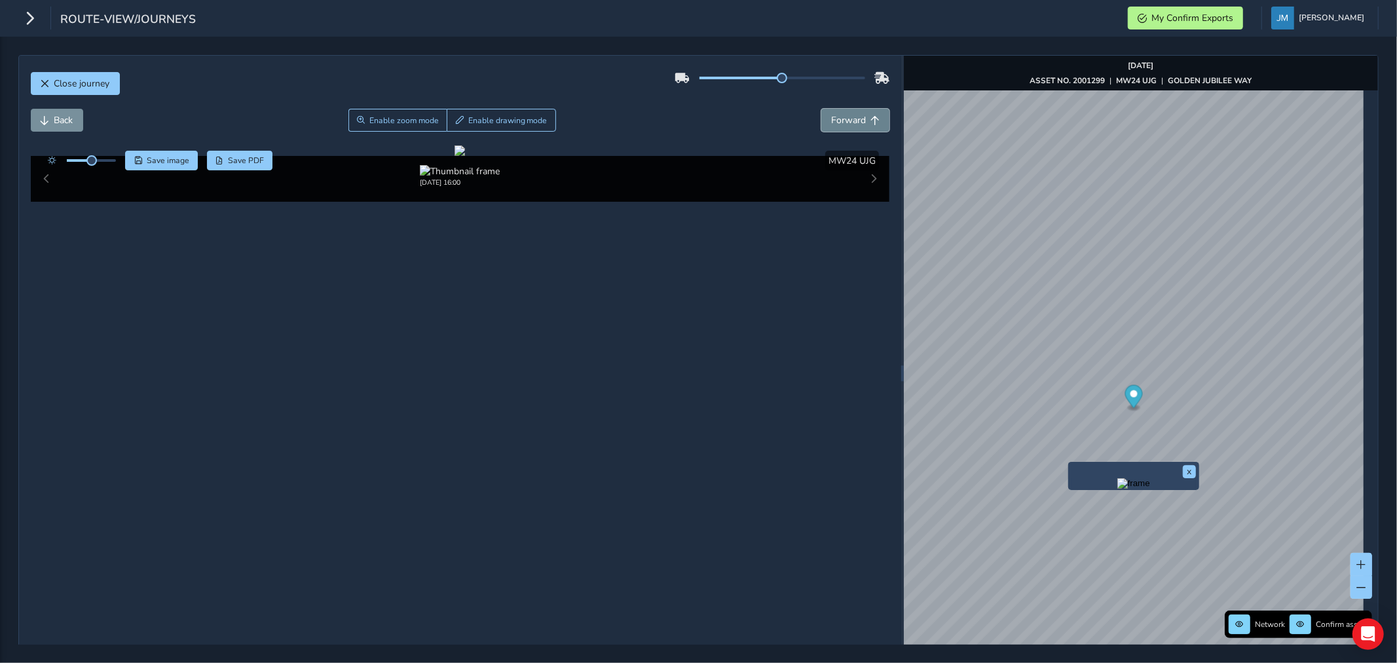
click at [852, 115] on span "Forward" at bounding box center [848, 120] width 35 height 12
click at [854, 115] on span "Forward" at bounding box center [848, 120] width 35 height 12
click at [854, 114] on span "Forward" at bounding box center [848, 120] width 35 height 12
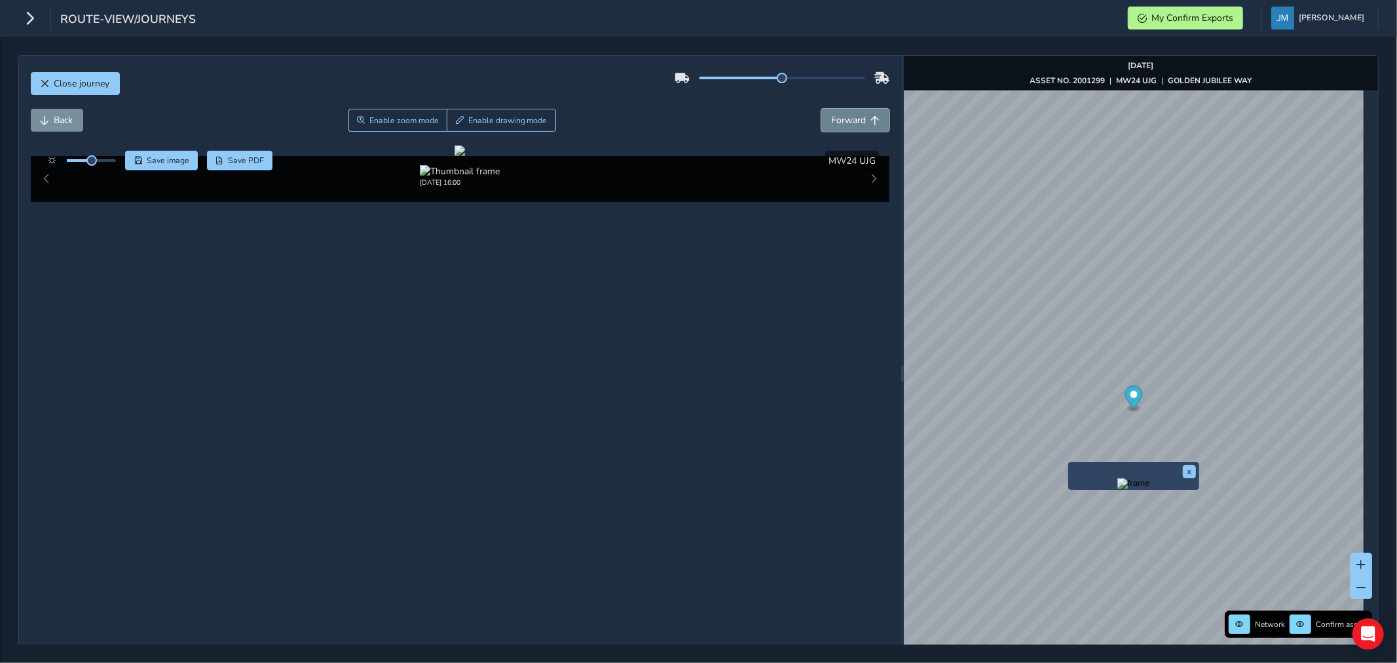
click at [854, 114] on span "Forward" at bounding box center [848, 120] width 35 height 12
click at [854, 113] on button "Forward" at bounding box center [855, 120] width 68 height 23
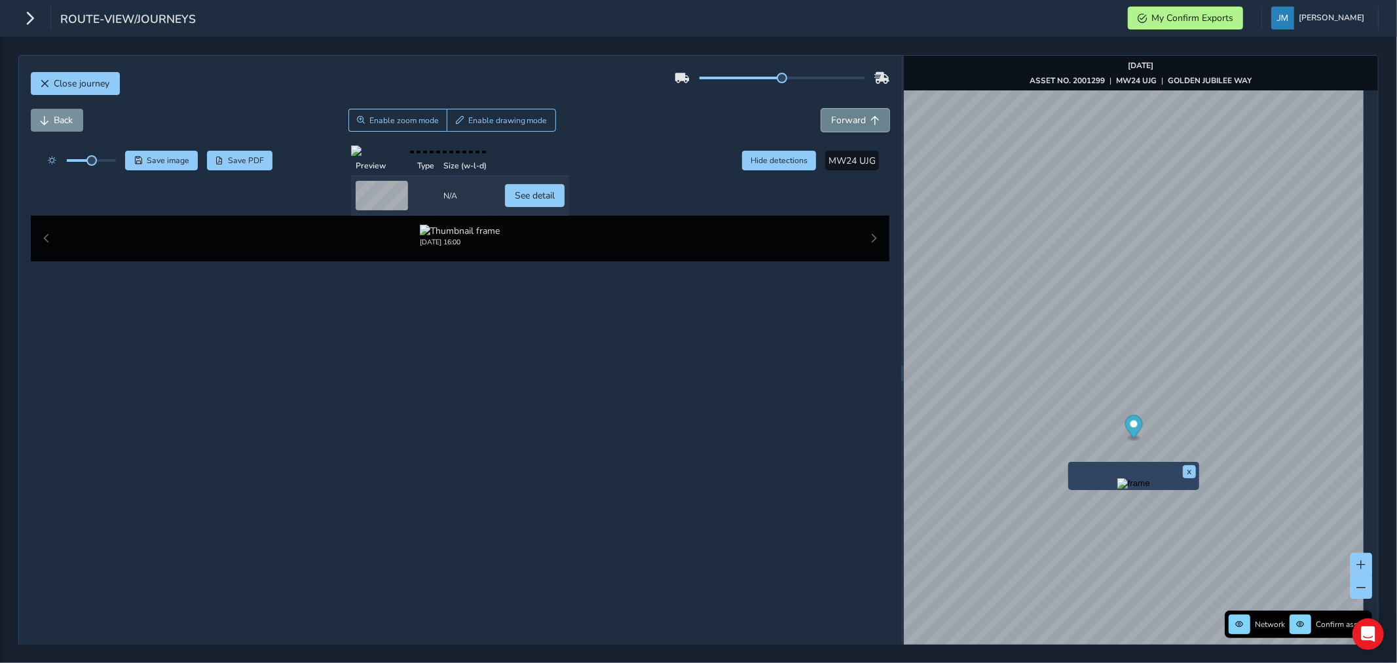
click at [854, 113] on button "Forward" at bounding box center [855, 120] width 68 height 23
click at [856, 113] on button "Forward" at bounding box center [855, 120] width 68 height 23
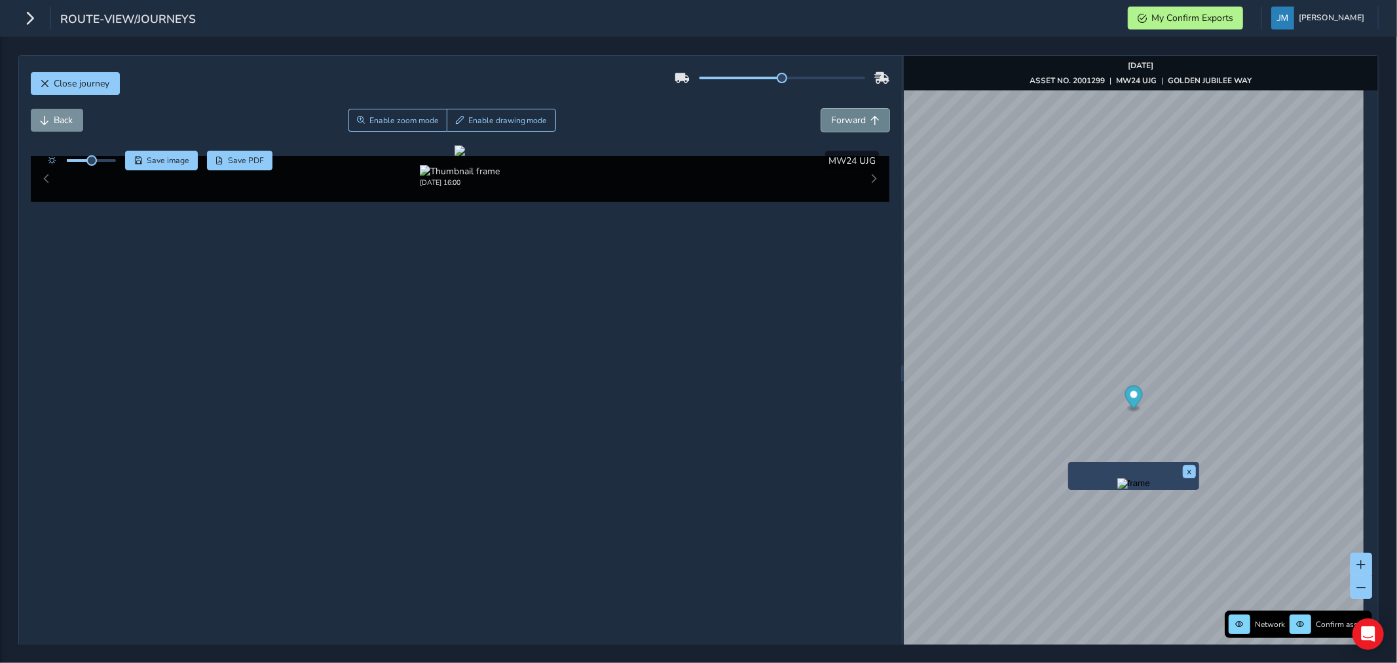
click at [856, 113] on button "Forward" at bounding box center [855, 120] width 68 height 23
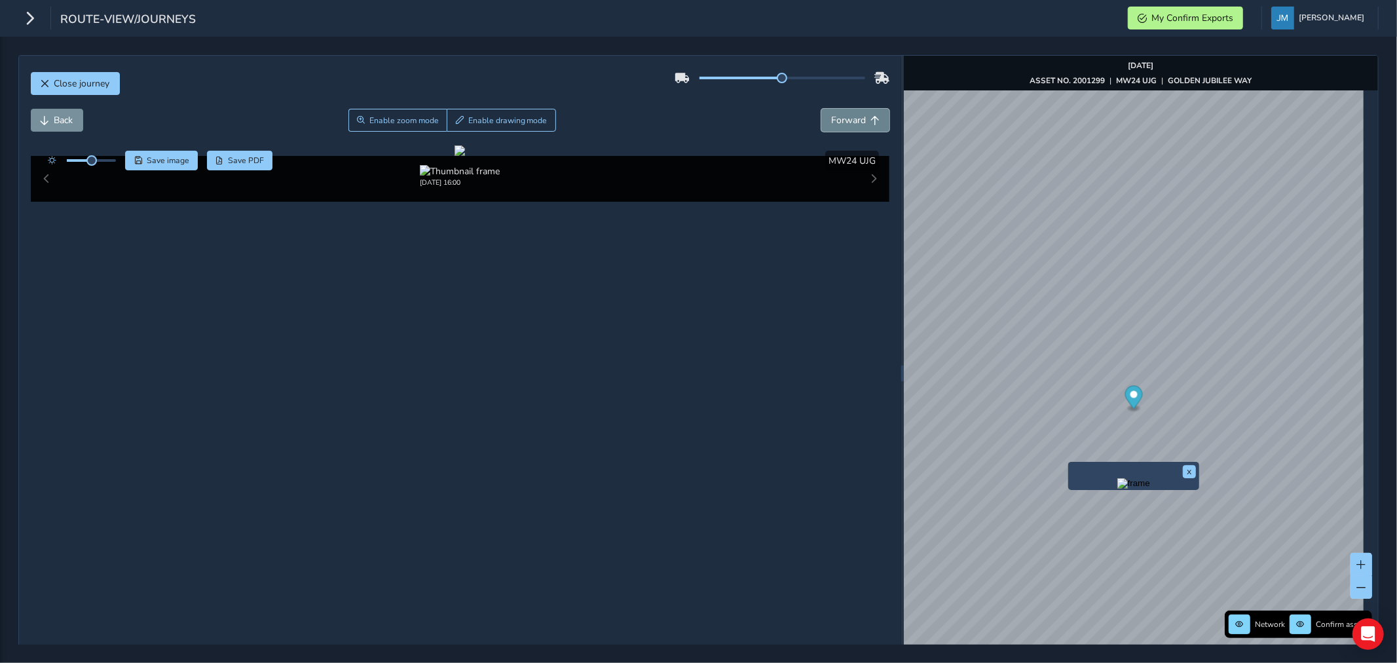
click at [856, 113] on button "Forward" at bounding box center [855, 120] width 68 height 23
click at [849, 120] on span "Forward" at bounding box center [848, 120] width 35 height 12
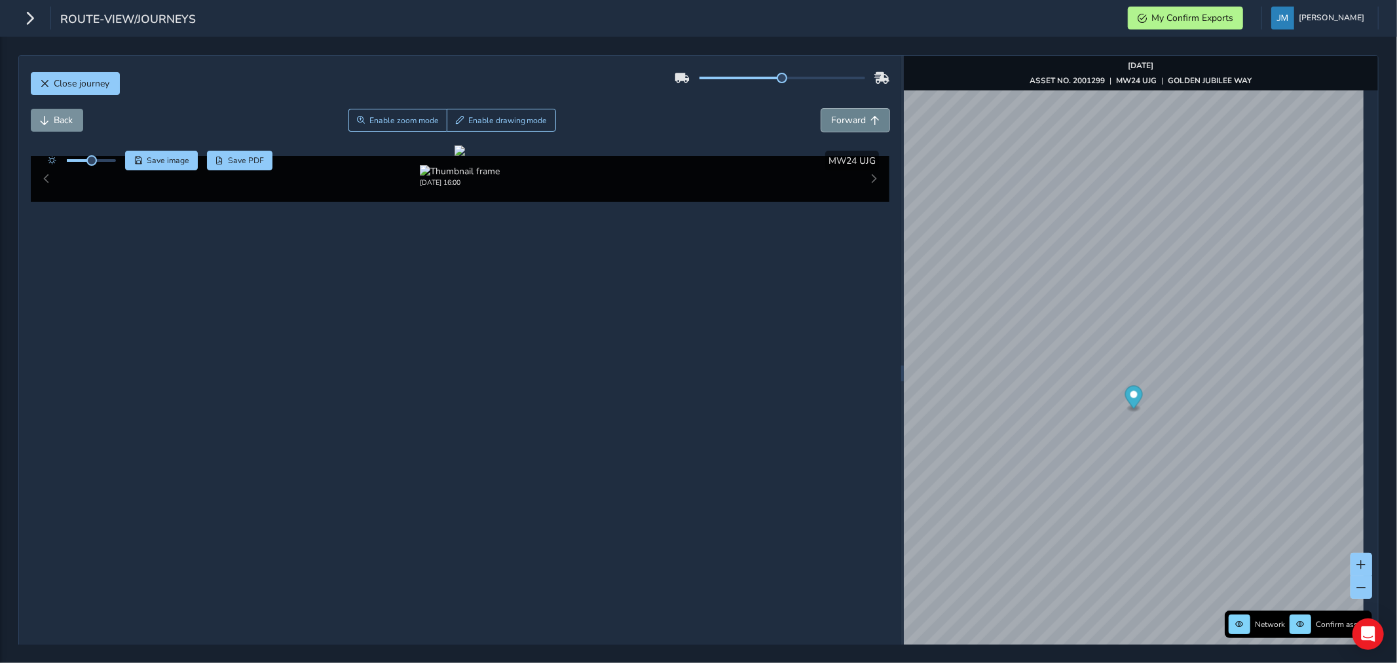
click at [850, 118] on span "Forward" at bounding box center [848, 120] width 35 height 12
click at [850, 115] on span "Forward" at bounding box center [848, 120] width 35 height 12
click at [852, 113] on button "Forward" at bounding box center [855, 120] width 68 height 23
click at [852, 109] on button "Forward" at bounding box center [855, 120] width 68 height 23
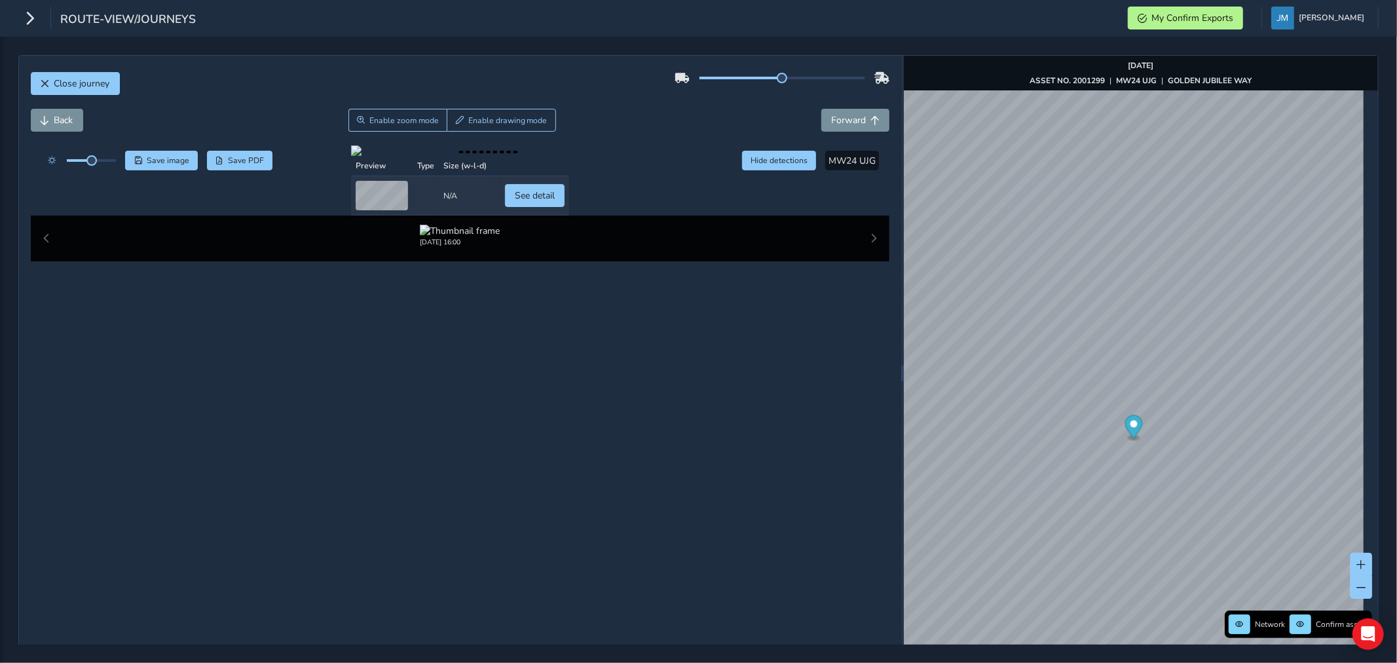
click at [850, 107] on div "Close journey" at bounding box center [460, 88] width 859 height 42
click at [850, 106] on div "Close journey" at bounding box center [460, 88] width 859 height 42
click at [848, 103] on div "Close journey" at bounding box center [460, 88] width 859 height 42
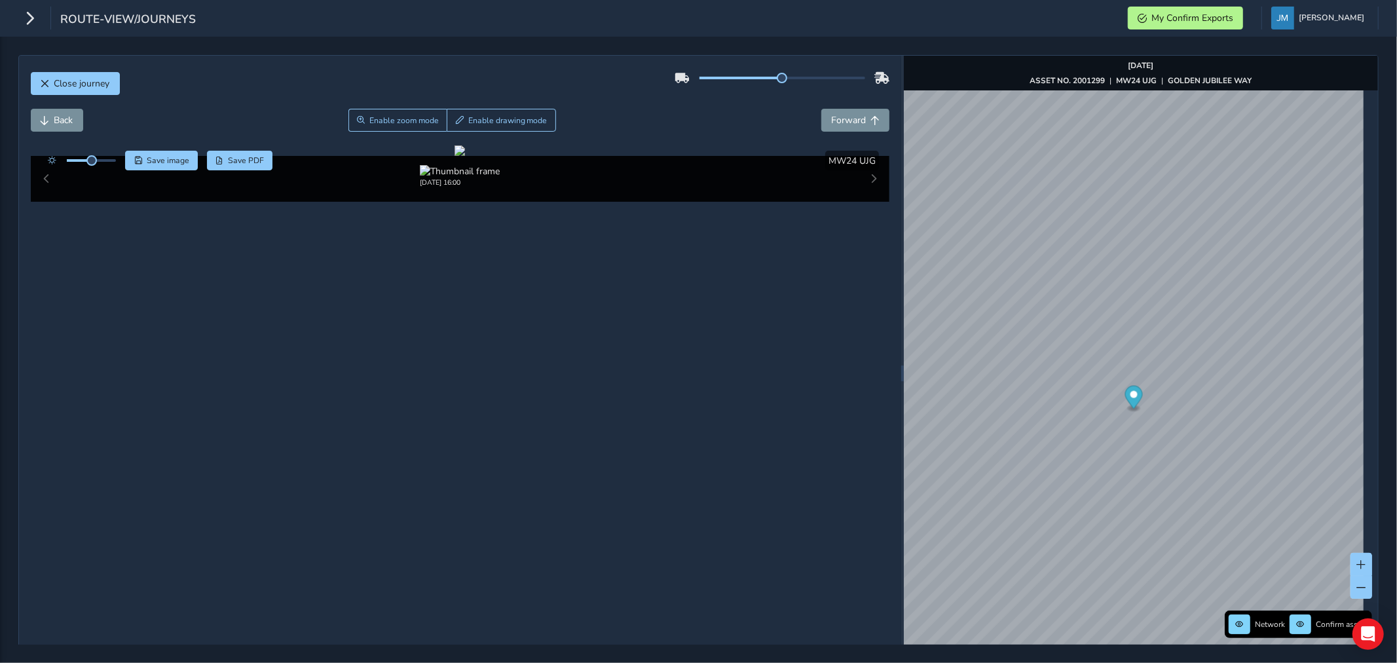
click at [848, 103] on div "Close journey" at bounding box center [460, 88] width 859 height 42
click at [847, 126] on span "Forward" at bounding box center [848, 120] width 35 height 12
click at [846, 122] on span "Forward" at bounding box center [848, 120] width 35 height 12
click at [846, 121] on span "Forward" at bounding box center [848, 120] width 35 height 12
click at [846, 119] on span "Forward" at bounding box center [848, 120] width 35 height 12
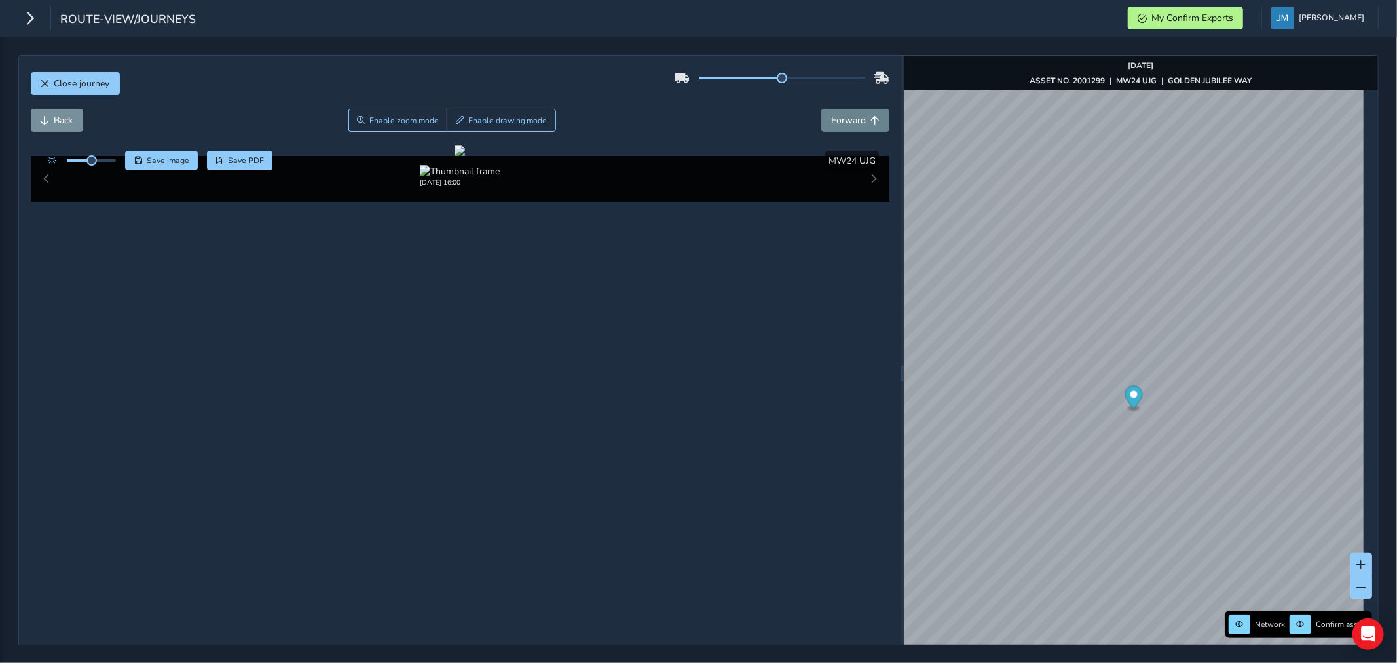
click at [846, 119] on span "Forward" at bounding box center [848, 120] width 35 height 12
click at [845, 119] on span "Forward" at bounding box center [848, 120] width 35 height 12
click at [60, 121] on span "Back" at bounding box center [63, 120] width 19 height 12
click at [61, 120] on span "Back" at bounding box center [63, 120] width 19 height 12
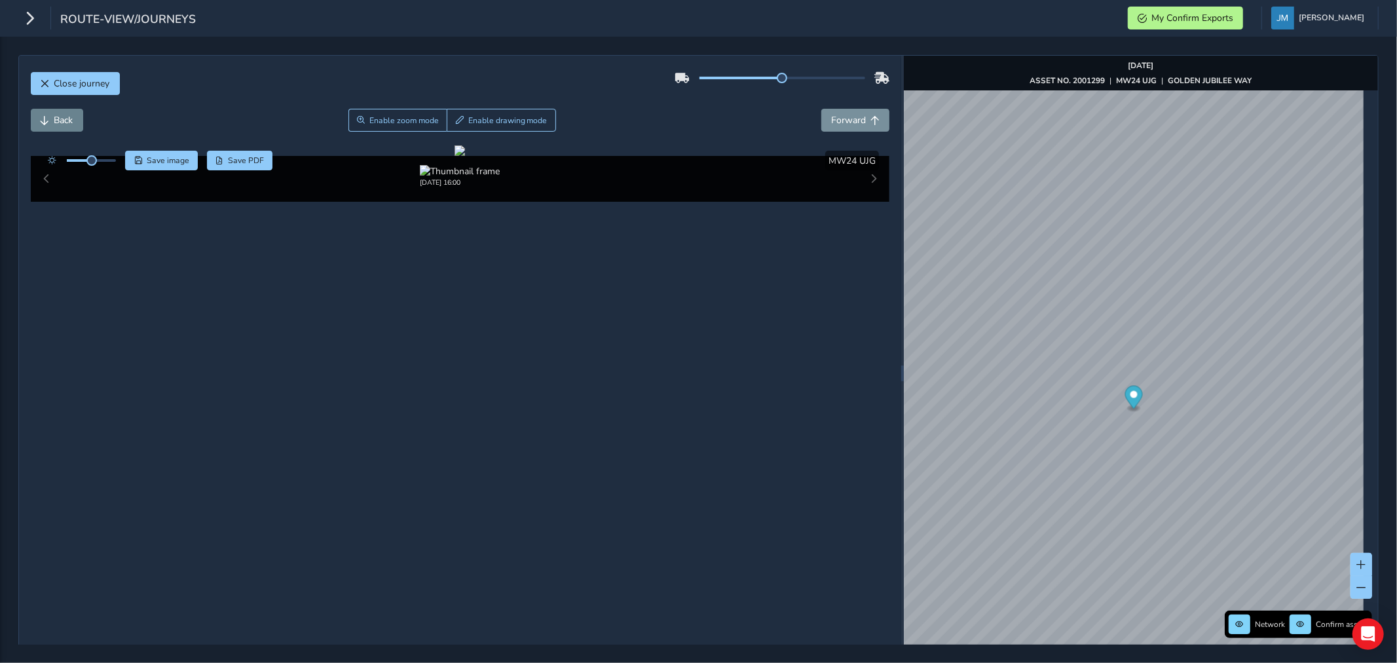
click at [61, 120] on span "Back" at bounding box center [63, 120] width 19 height 12
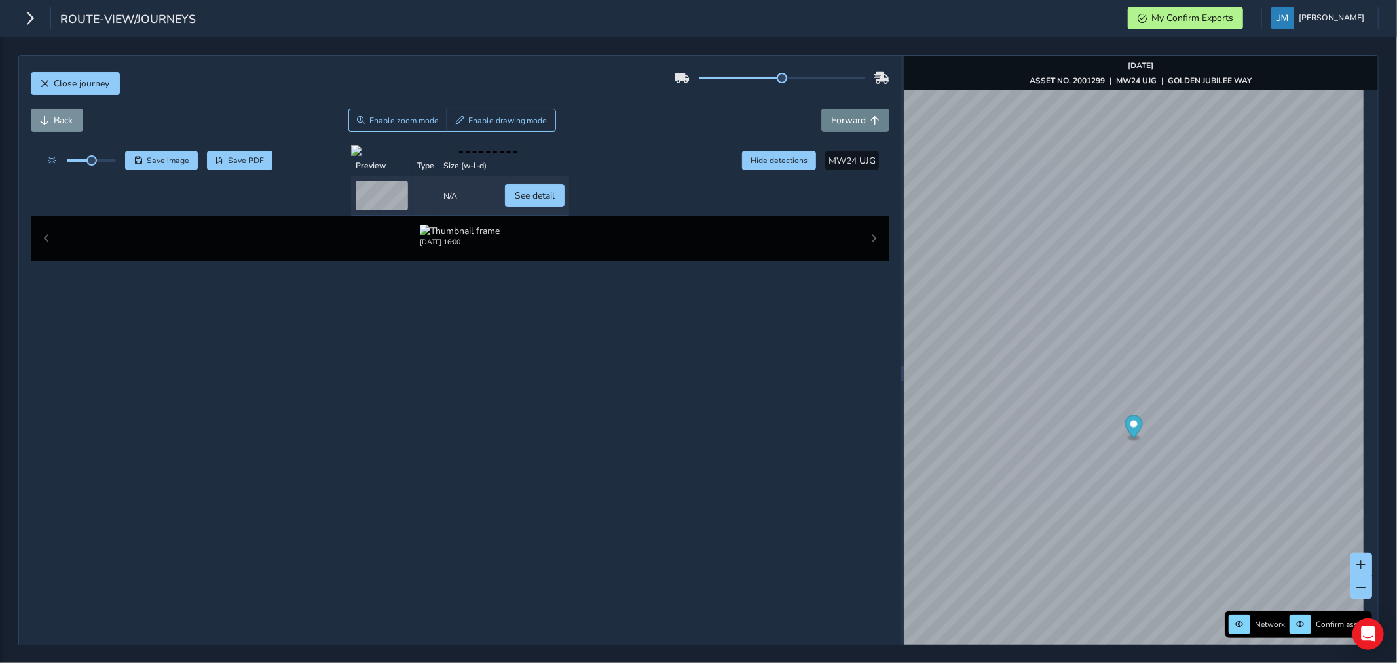
click at [858, 122] on span "Forward" at bounding box center [848, 120] width 35 height 12
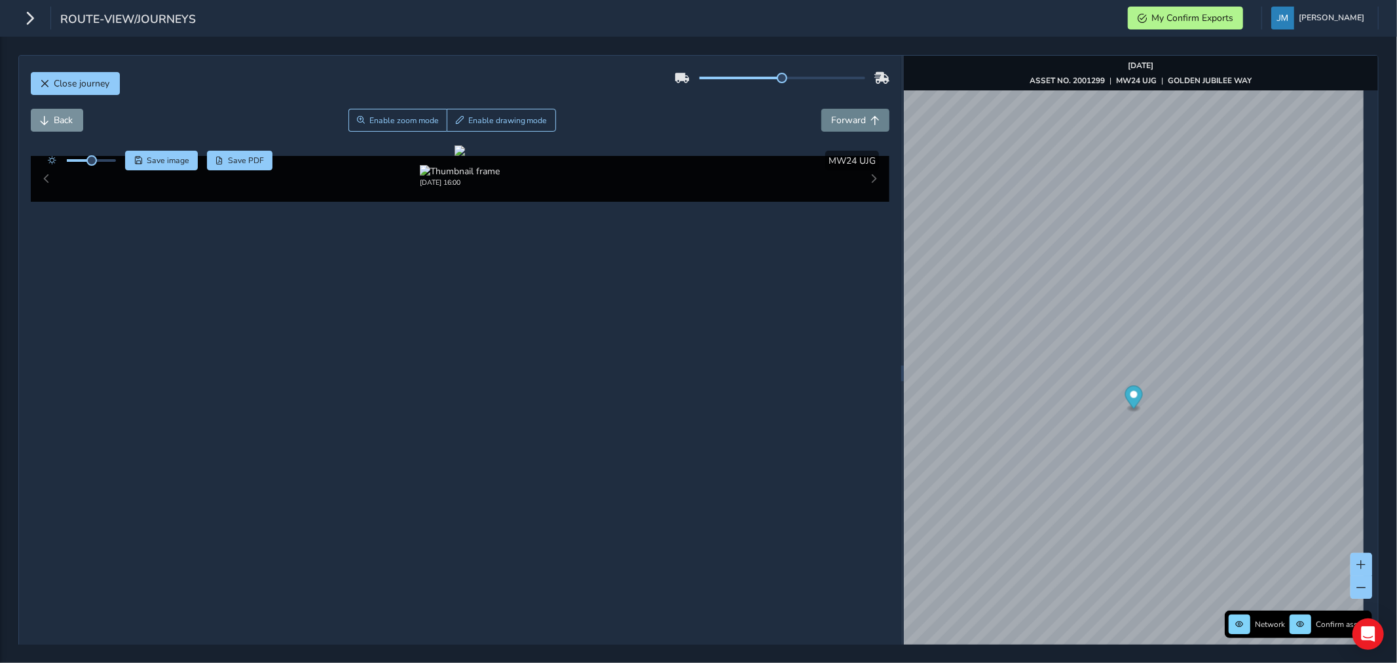
click at [857, 121] on span "Forward" at bounding box center [848, 120] width 35 height 12
drag, startPoint x: 63, startPoint y: 119, endPoint x: 138, endPoint y: 199, distance: 109.8
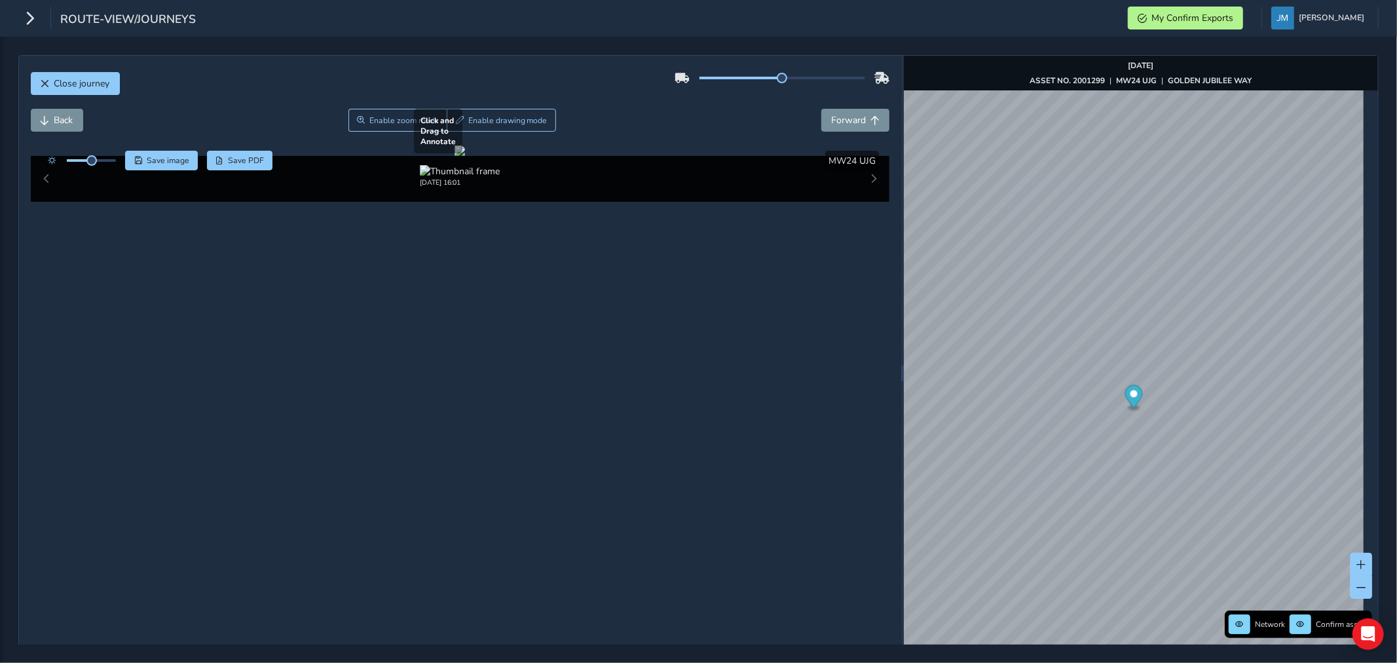
click at [64, 119] on span "Back" at bounding box center [63, 120] width 19 height 12
click at [505, 117] on span "Enable drawing mode" at bounding box center [507, 120] width 79 height 10
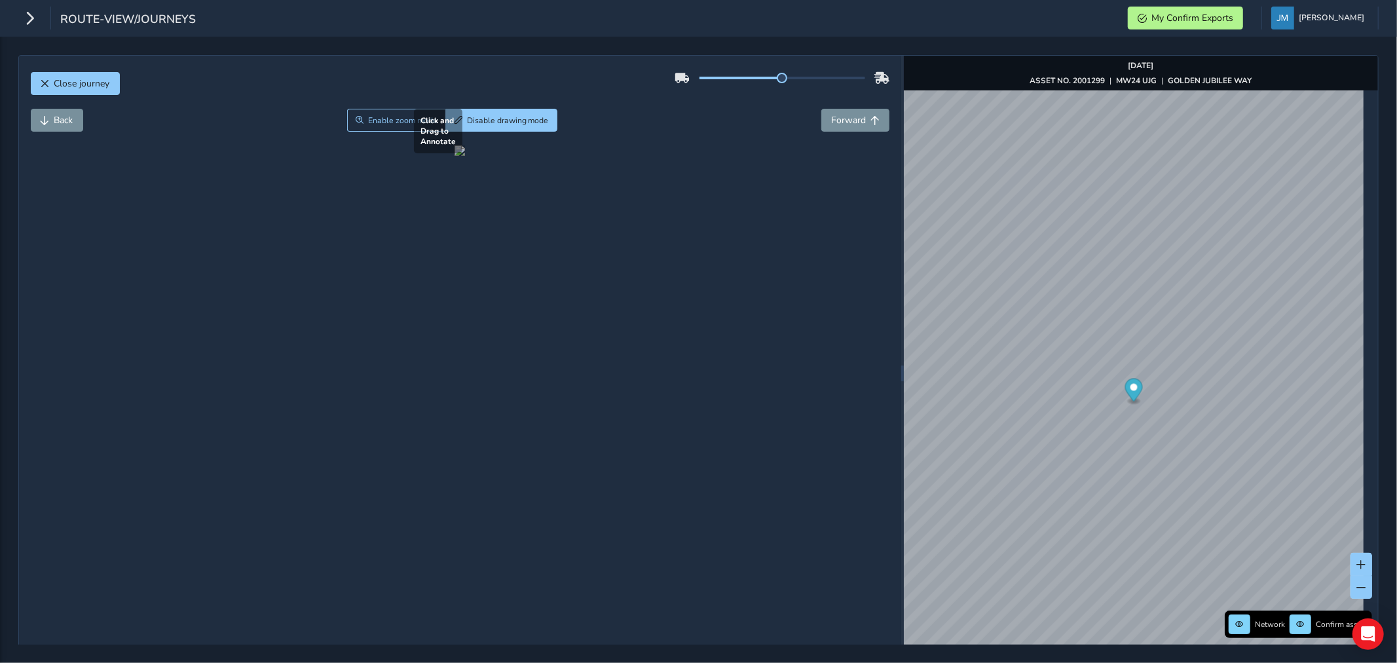
drag, startPoint x: 461, startPoint y: 391, endPoint x: 660, endPoint y: 459, distance: 211.1
click at [465, 156] on div at bounding box center [460, 150] width 10 height 10
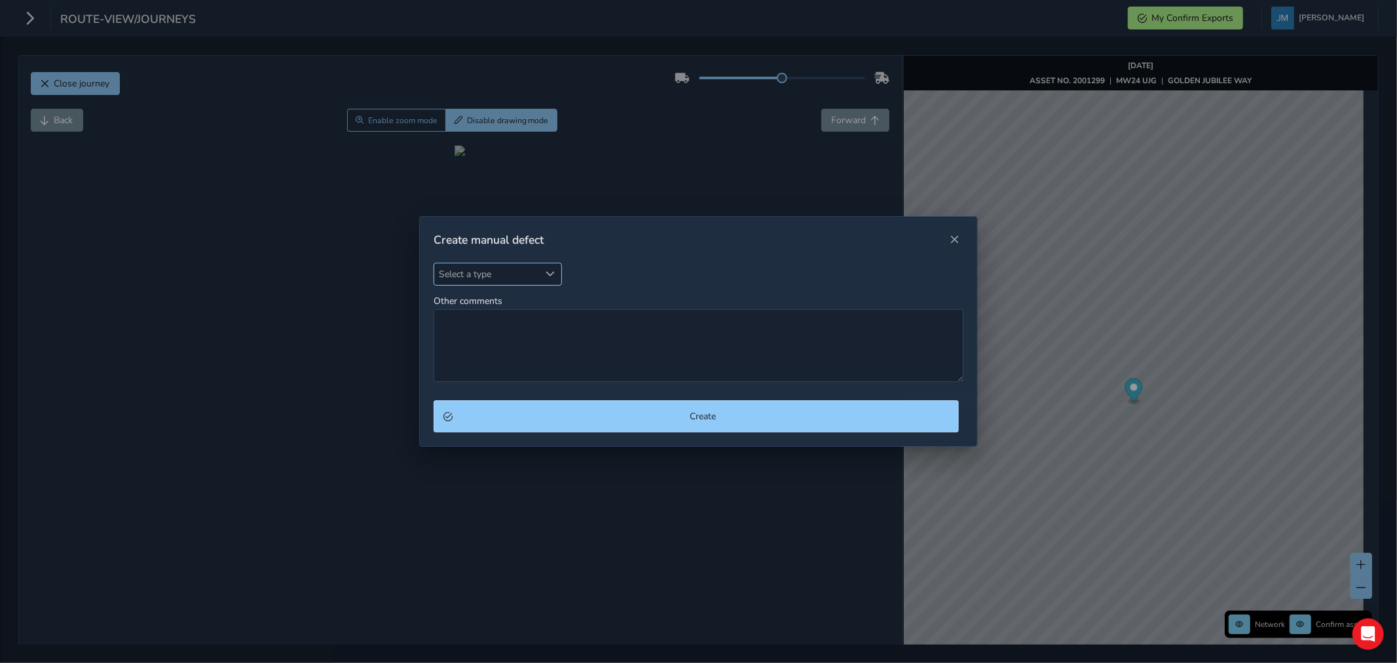
click at [545, 277] on div "Select a type" at bounding box center [551, 274] width 22 height 22
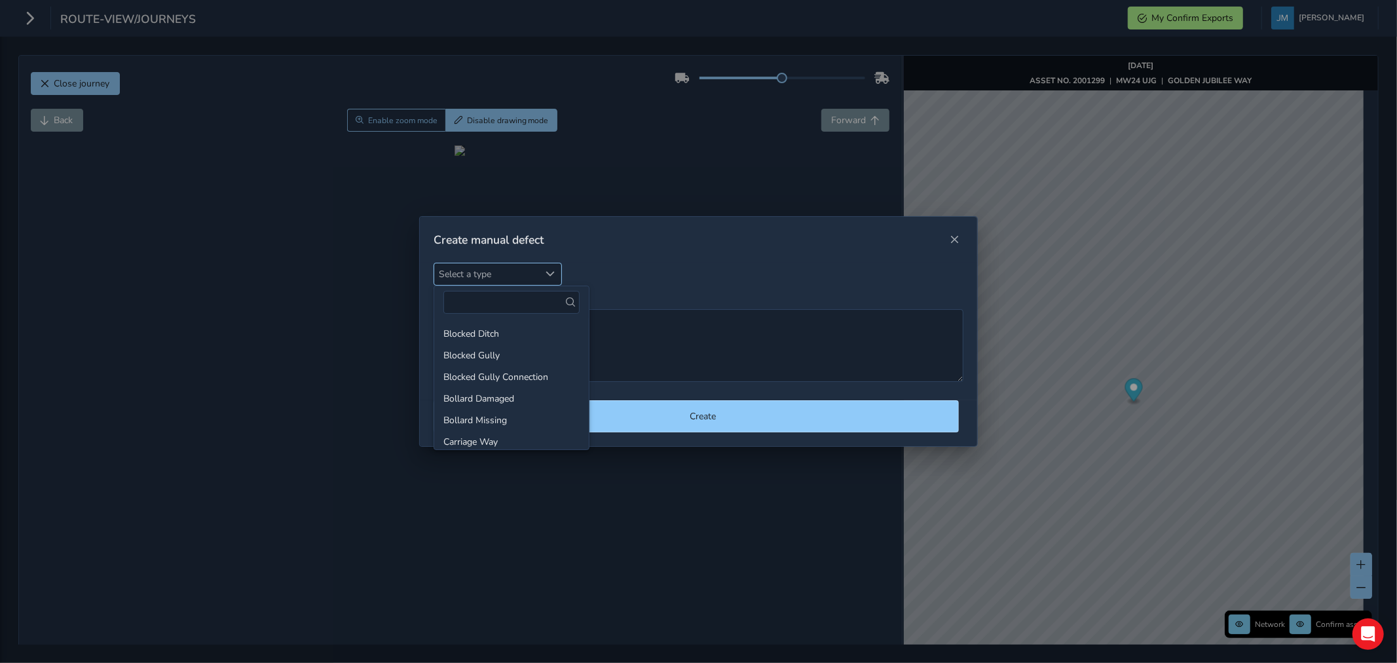
click at [546, 279] on div "Select a type" at bounding box center [551, 274] width 22 height 22
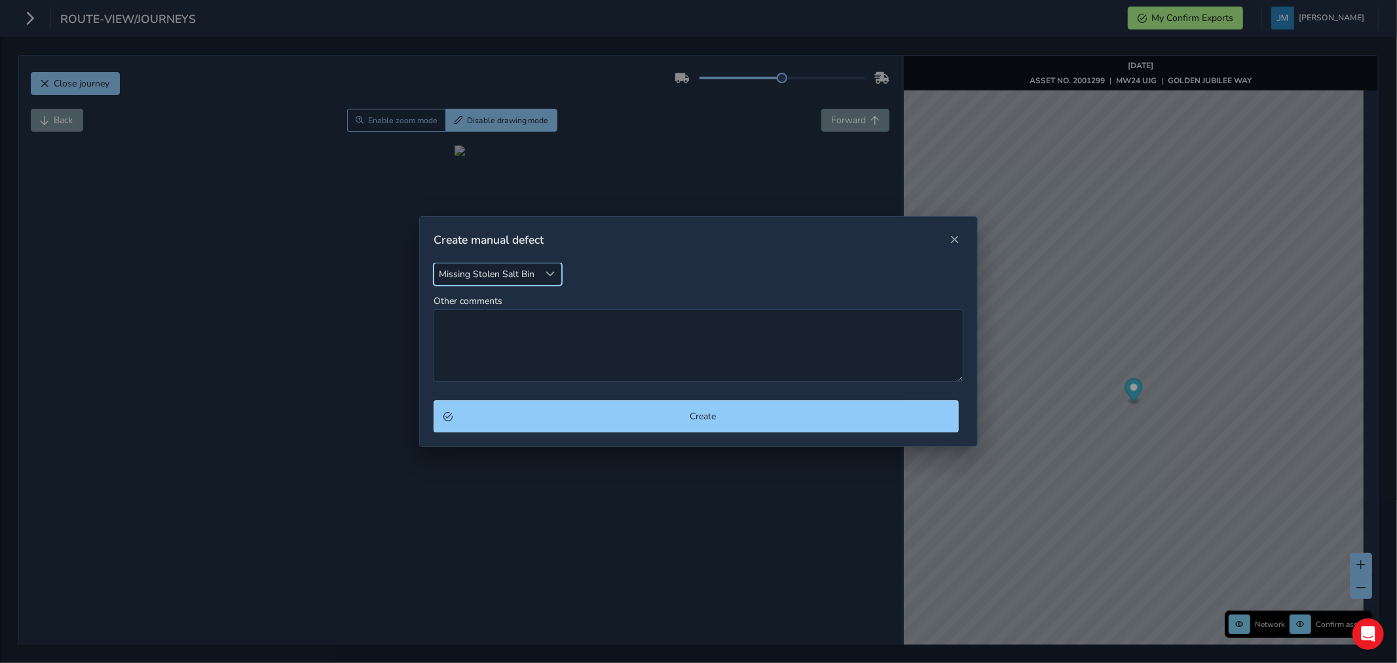
click at [548, 273] on span "Select a type" at bounding box center [550, 273] width 9 height 9
type input "mark"
click at [524, 335] on li "Worn or missing Road Mark" at bounding box center [511, 334] width 155 height 22
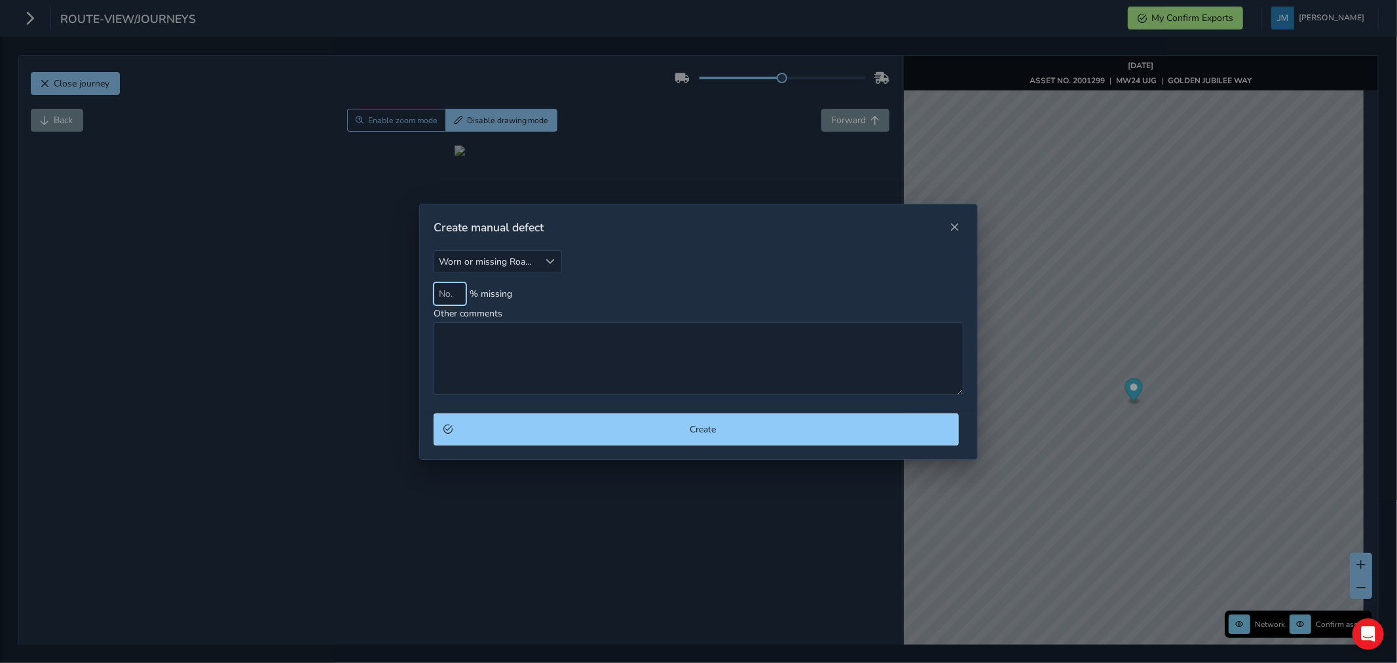
click at [459, 291] on input at bounding box center [450, 293] width 33 height 23
type input "60"
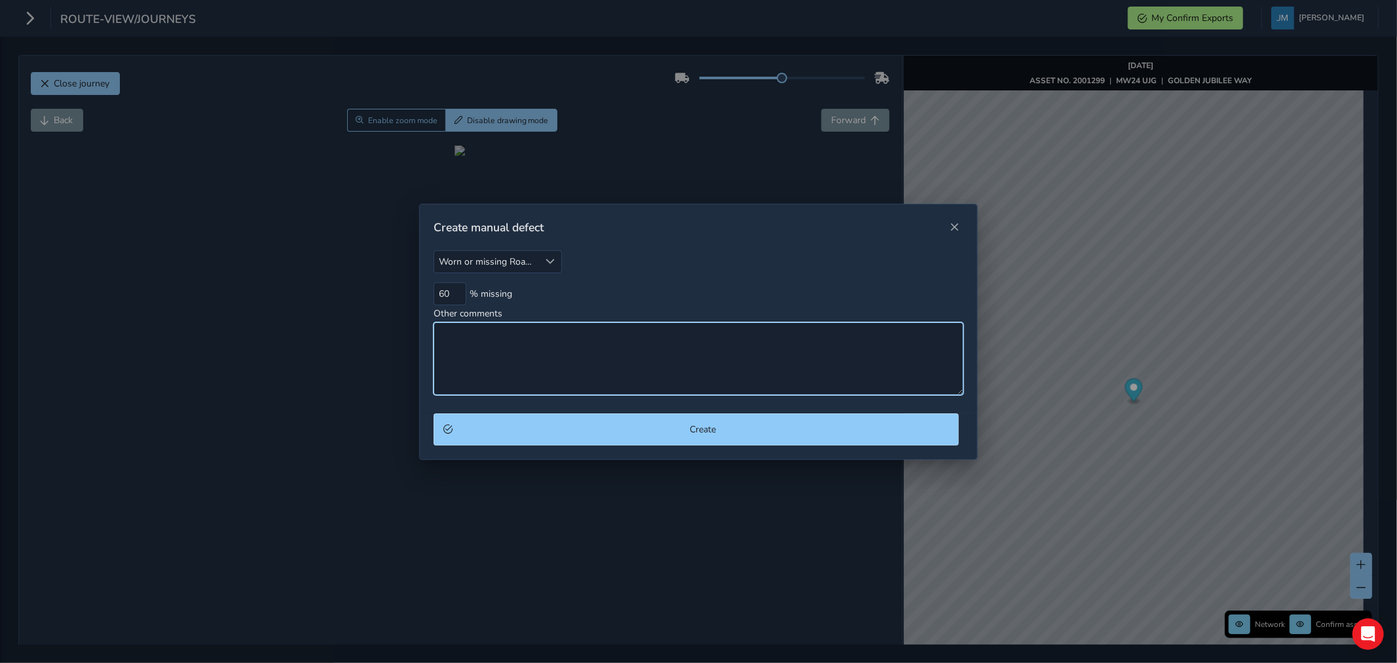
click at [508, 362] on textarea "Other comments" at bounding box center [699, 358] width 530 height 73
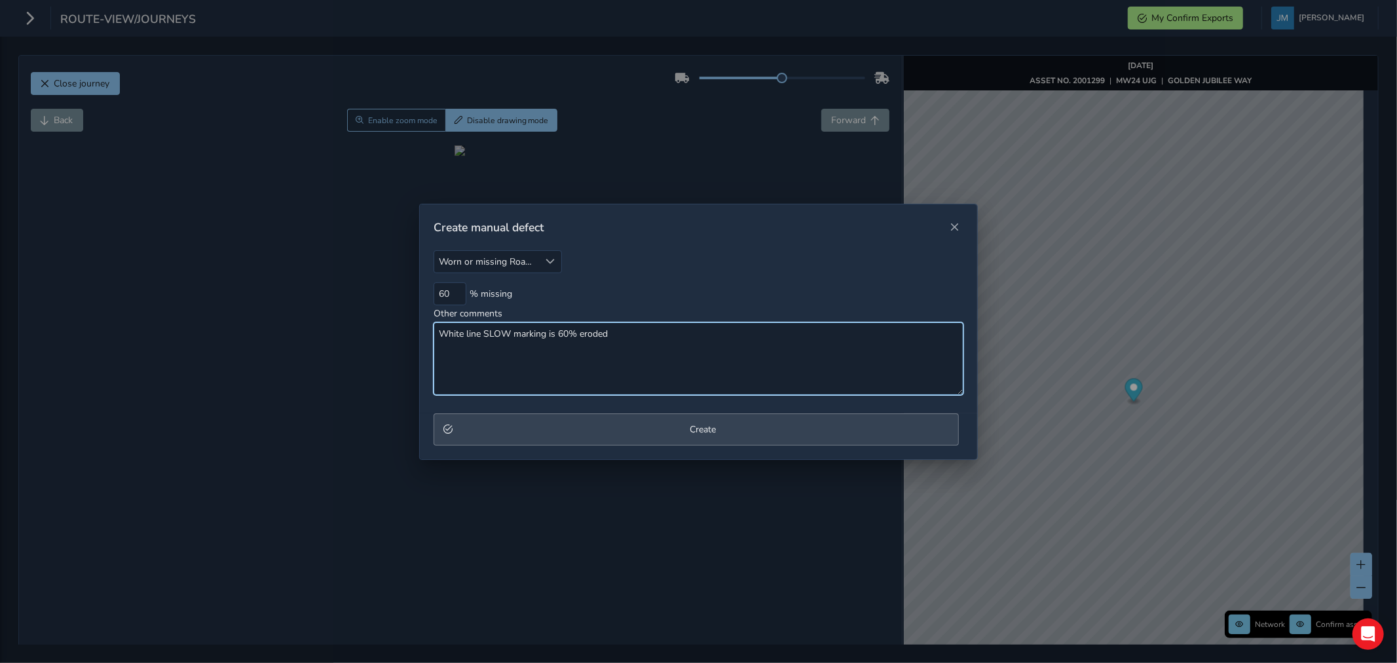
type textarea "White line SLOW marking is 60% eroded"
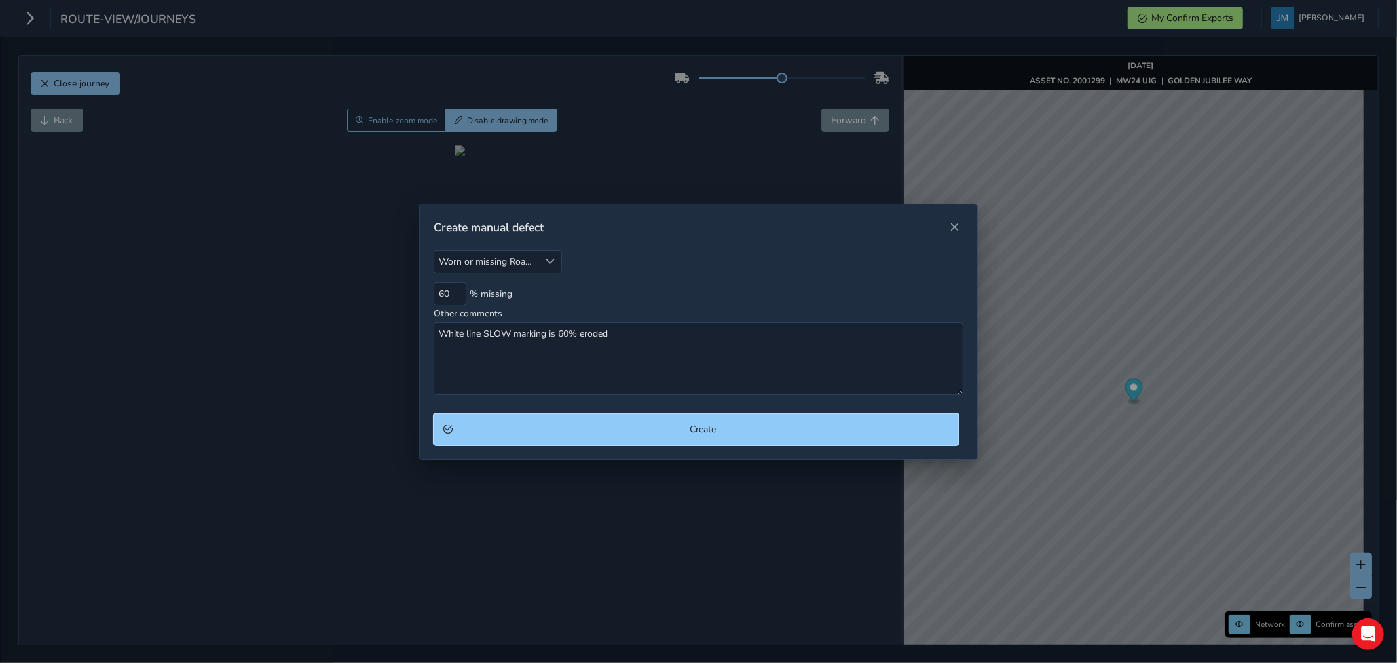
drag, startPoint x: 664, startPoint y: 436, endPoint x: 687, endPoint y: 443, distance: 23.6
click at [666, 437] on button "Create" at bounding box center [696, 429] width 525 height 32
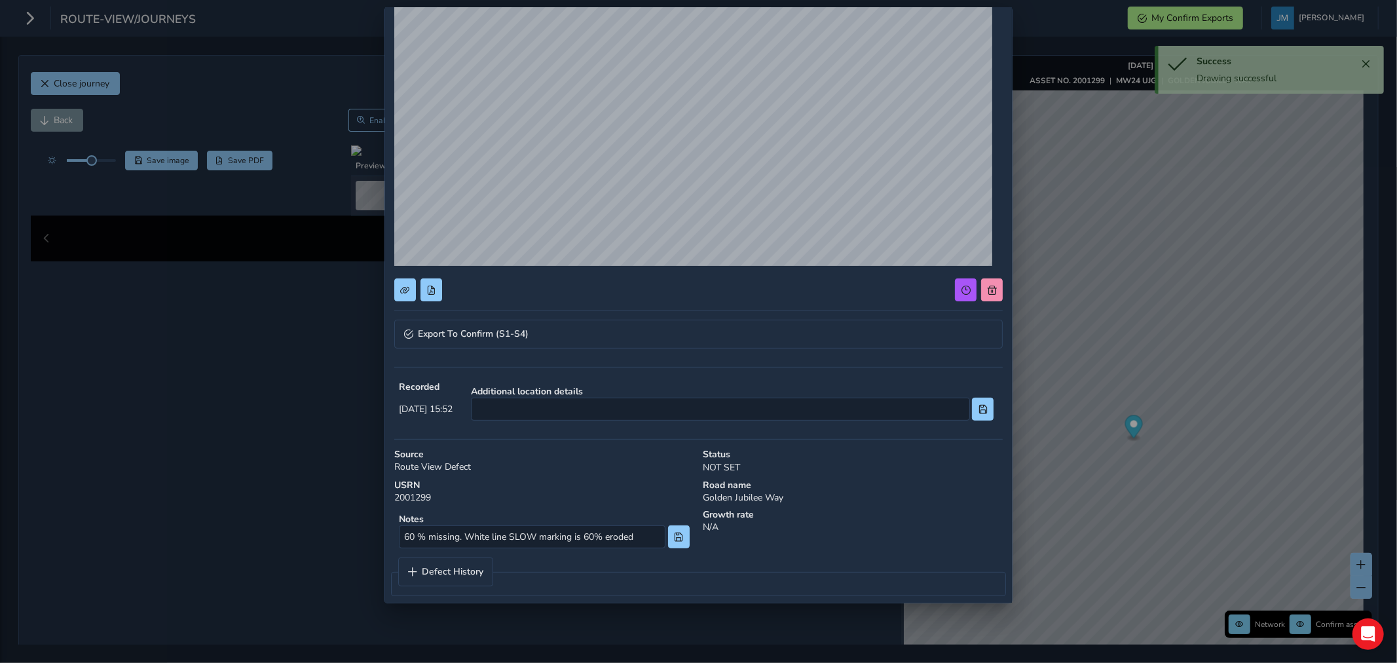
scroll to position [143, 0]
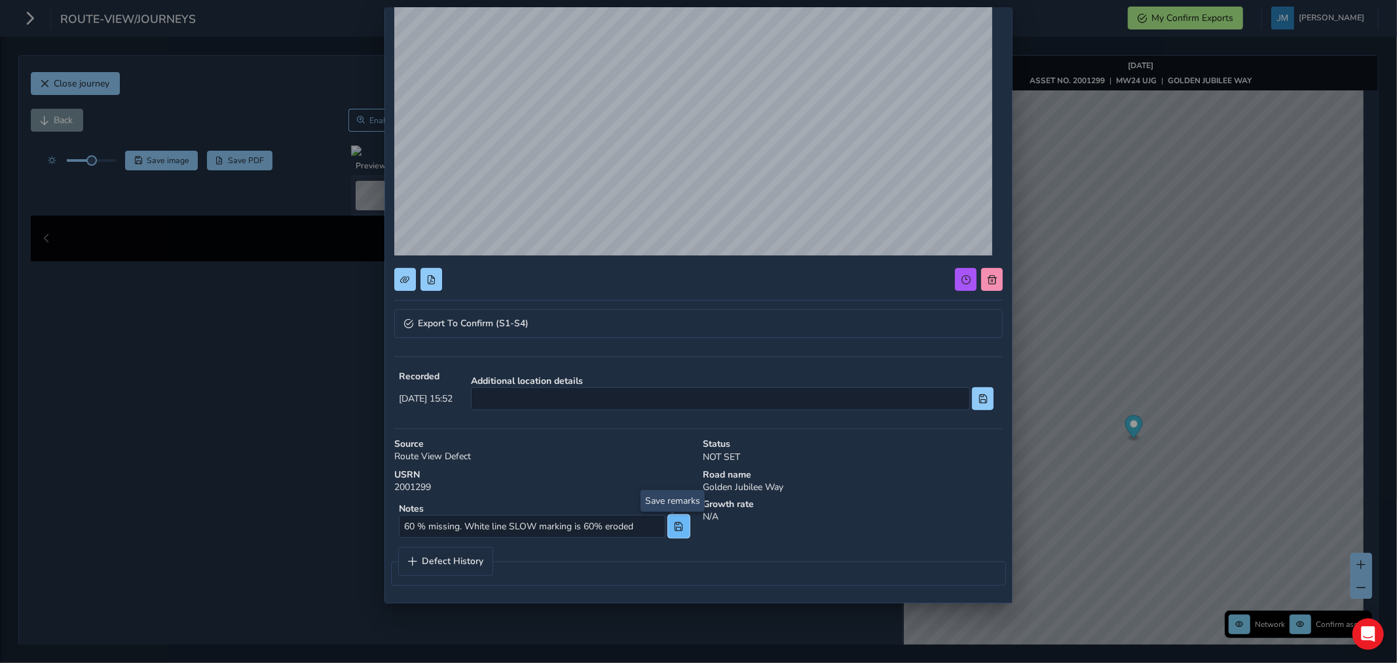
click at [677, 529] on span at bounding box center [678, 526] width 9 height 9
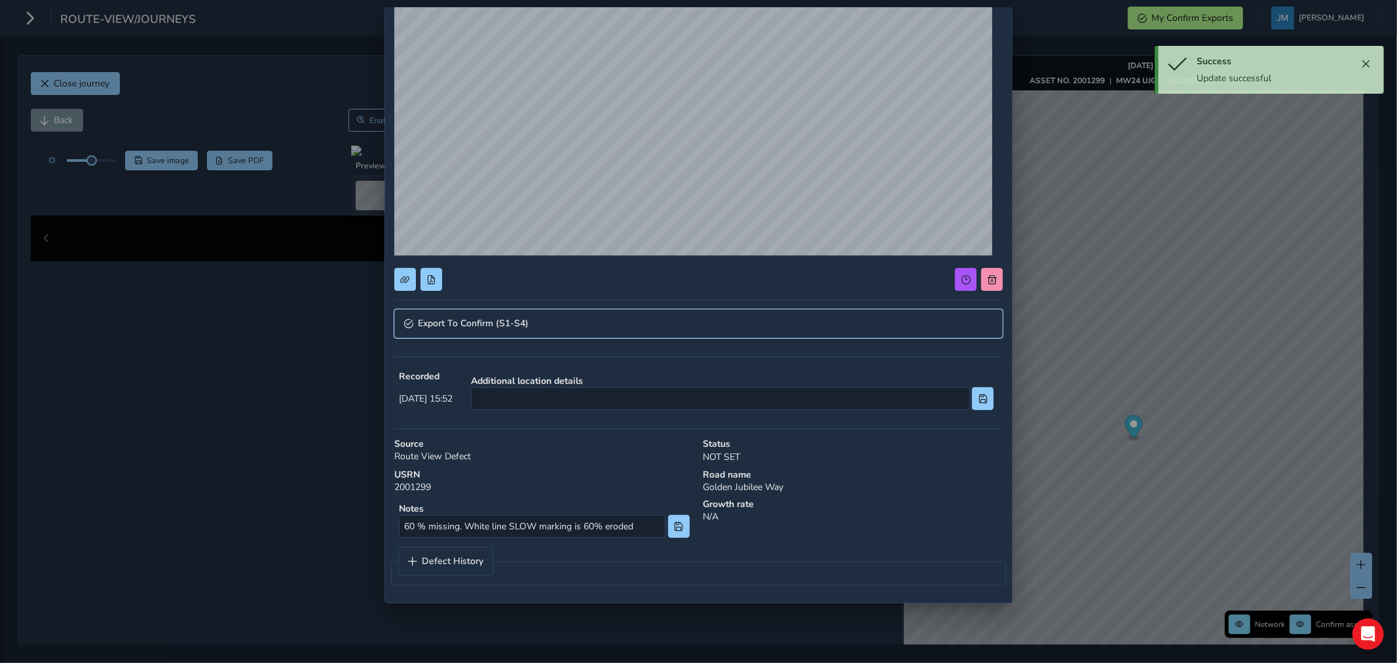
click at [529, 320] on link "Export To Confirm (S1-S4)" at bounding box center [698, 323] width 609 height 29
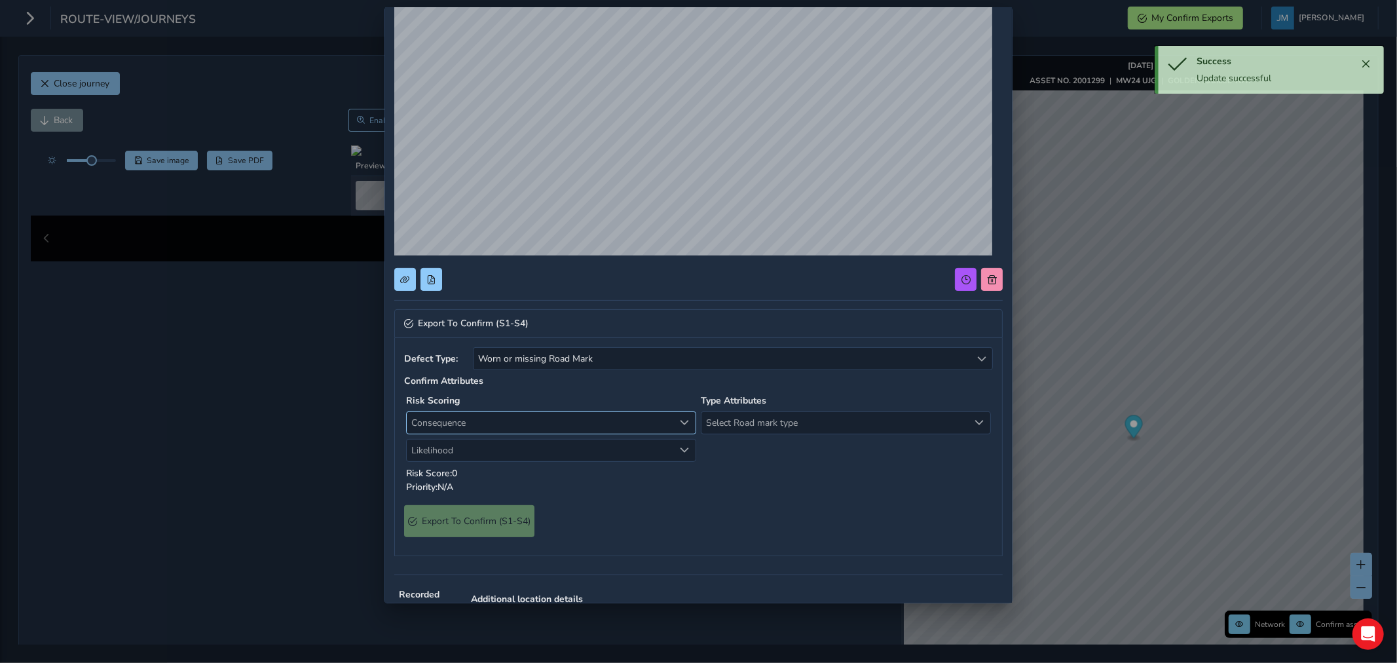
click at [501, 419] on span "Consequence" at bounding box center [540, 423] width 267 height 22
click at [464, 466] on li "1 Negligible" at bounding box center [548, 472] width 283 height 22
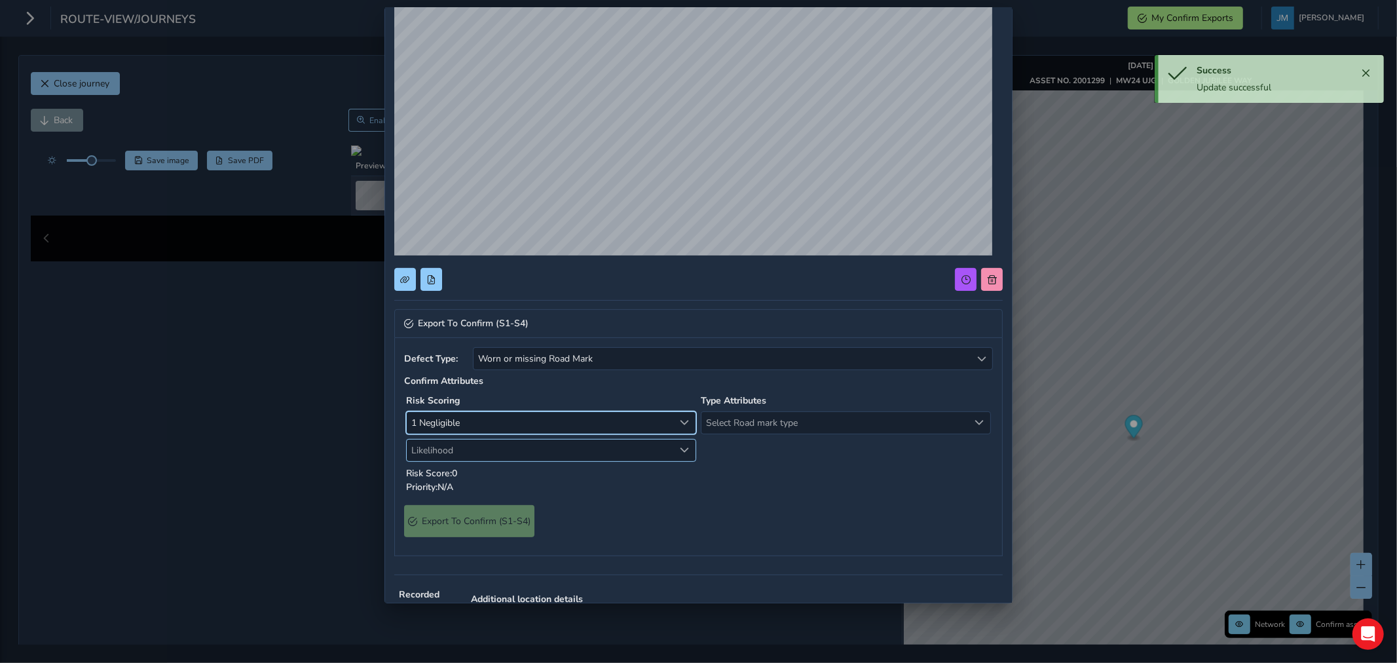
click at [473, 448] on span "Likelihood" at bounding box center [540, 451] width 267 height 22
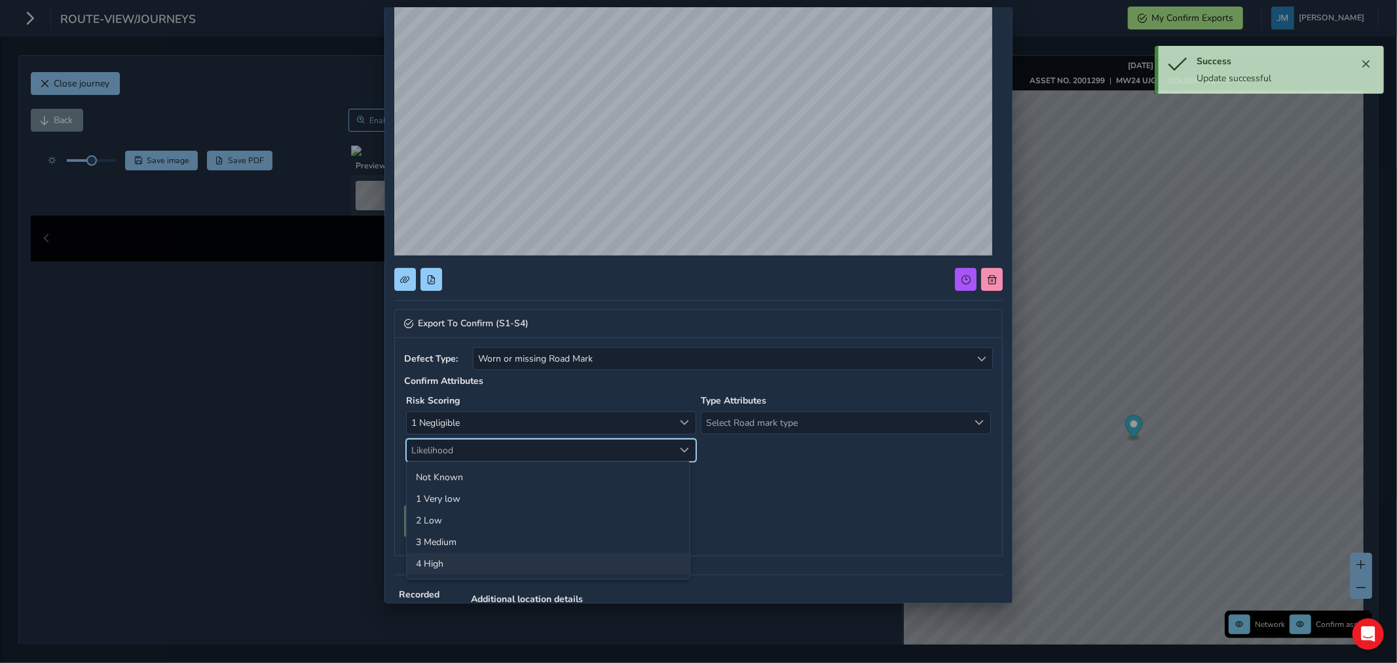
drag, startPoint x: 459, startPoint y: 565, endPoint x: 519, endPoint y: 541, distance: 65.6
click at [459, 564] on li "4 High" at bounding box center [548, 564] width 283 height 22
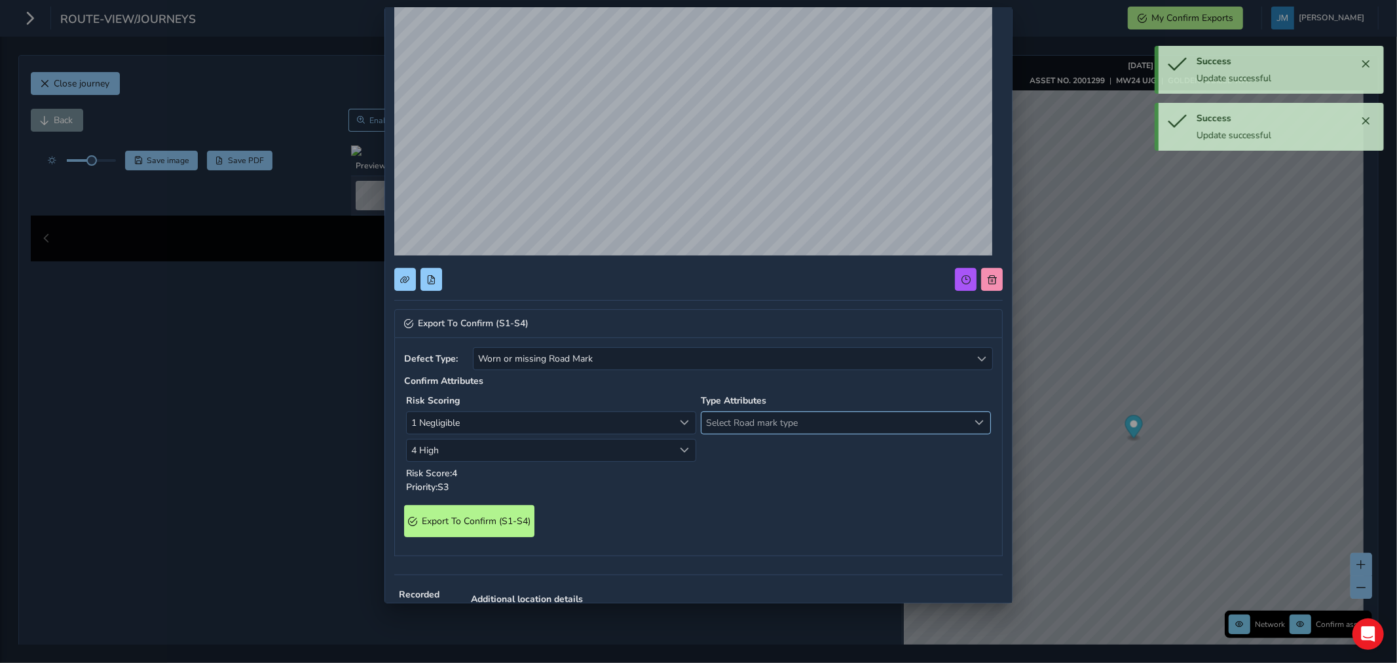
click at [721, 426] on span "Select Road mark type" at bounding box center [835, 423] width 267 height 22
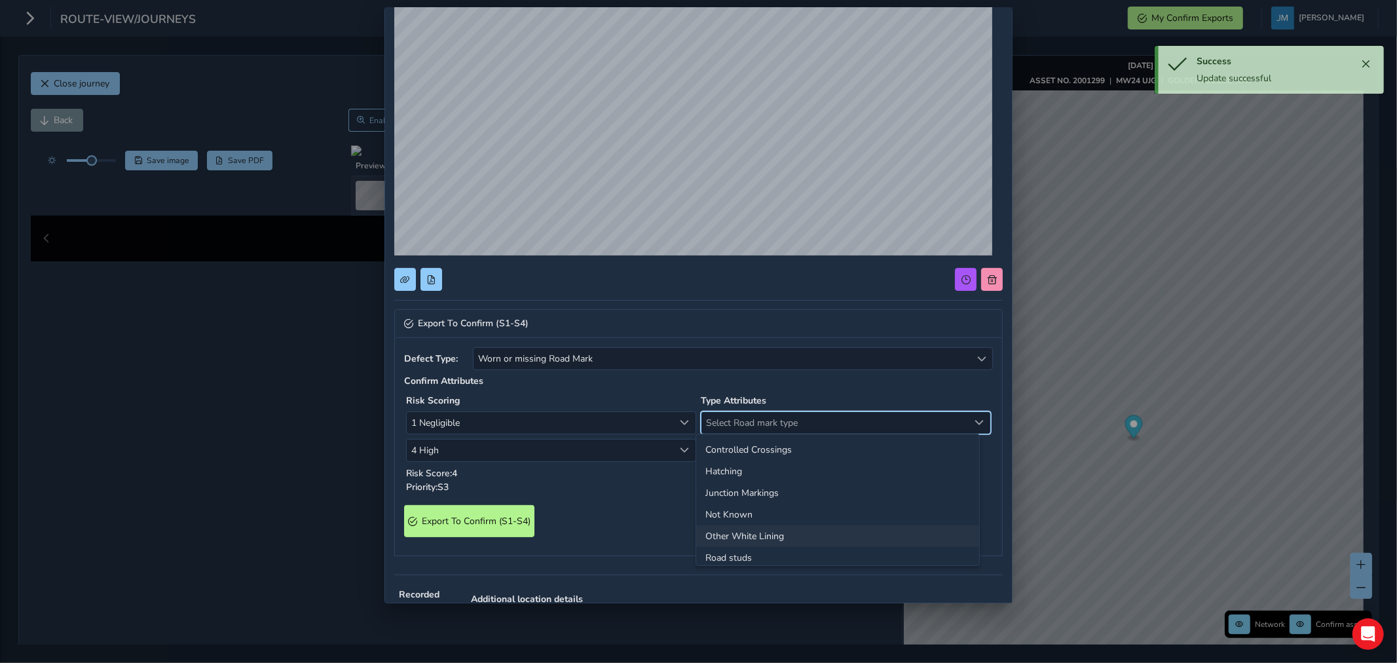
click at [744, 539] on li "Other White Lining" at bounding box center [837, 536] width 283 height 22
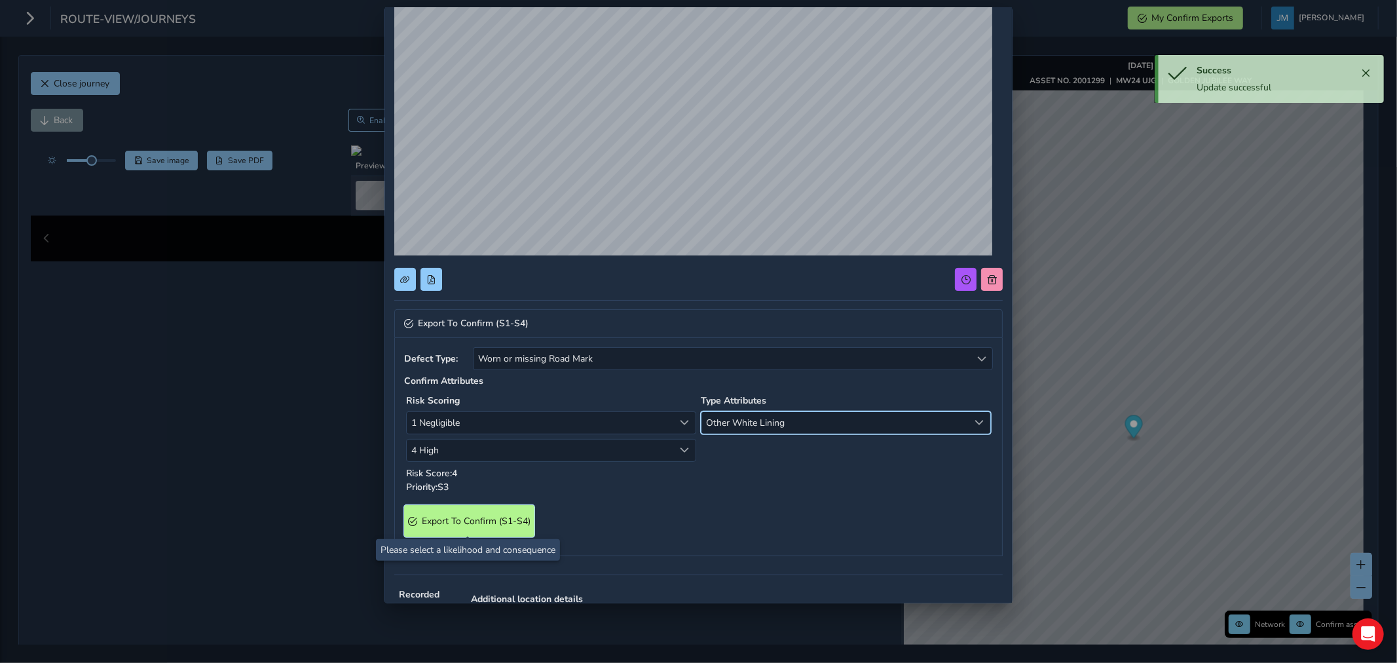
click at [522, 529] on S4\) "Export To Confirm (S1-S4)" at bounding box center [469, 521] width 130 height 32
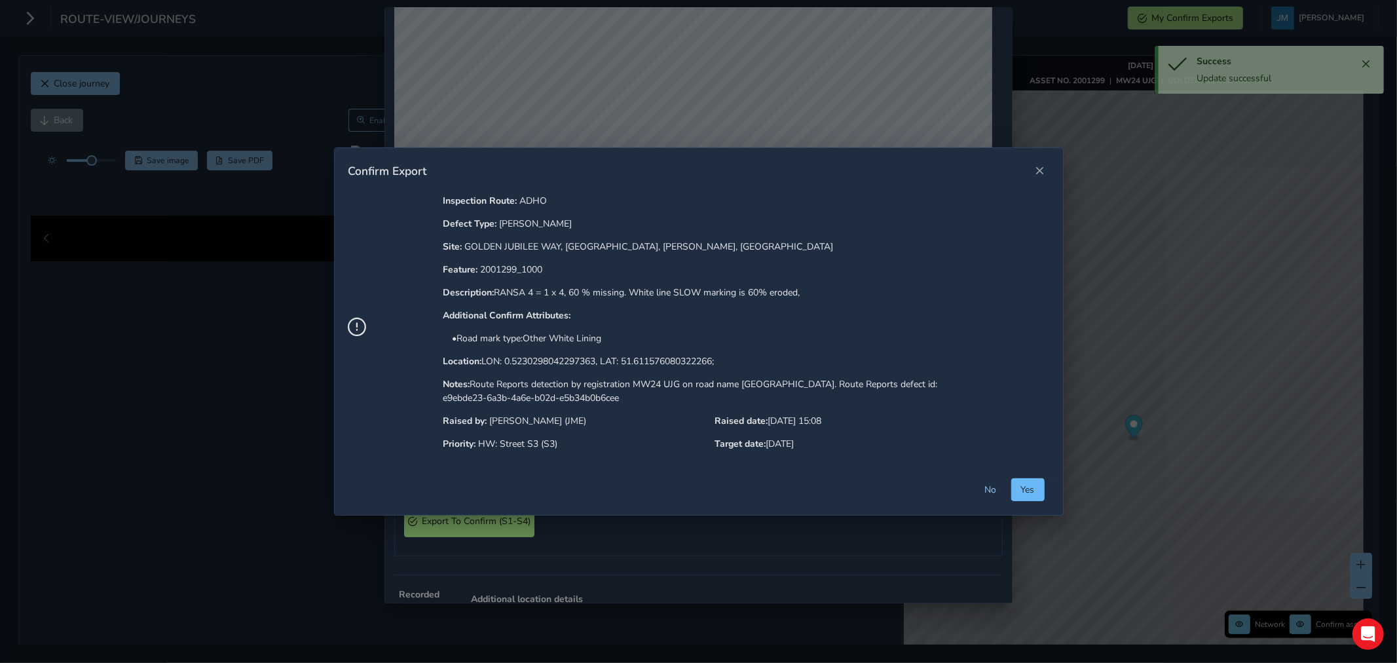
click at [1028, 491] on span "Yes" at bounding box center [1028, 489] width 14 height 12
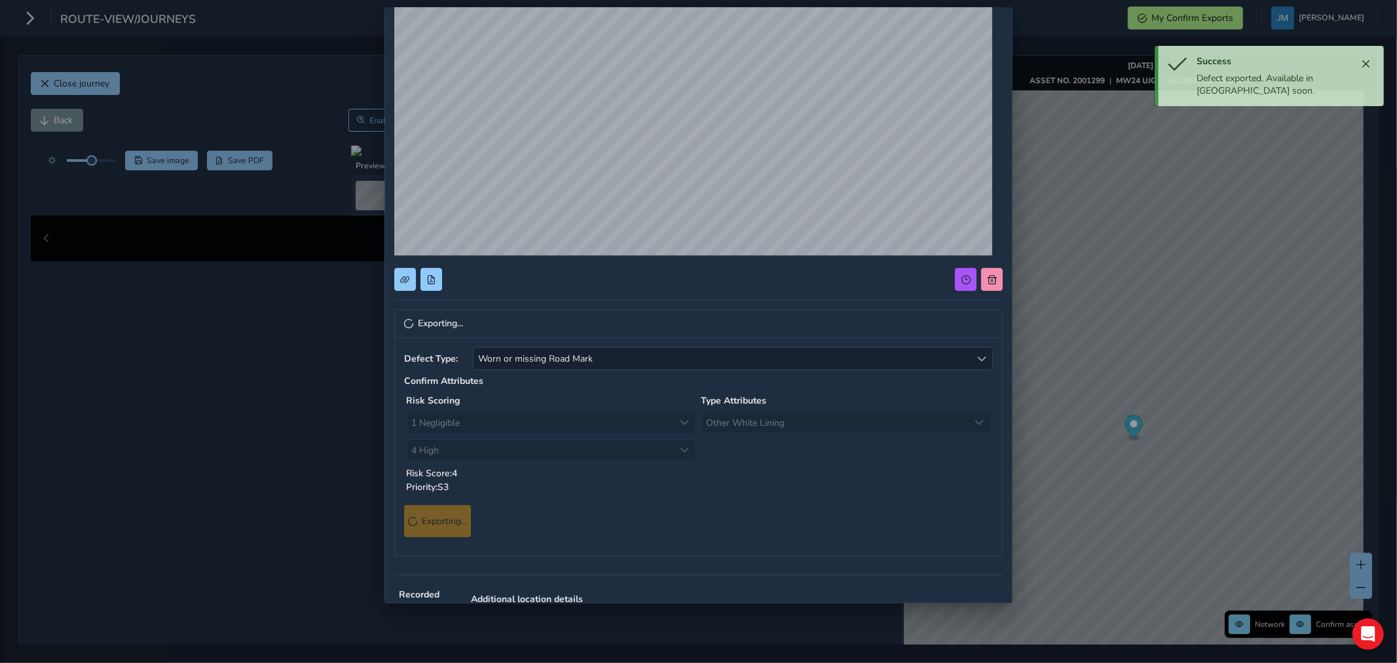
scroll to position [0, 0]
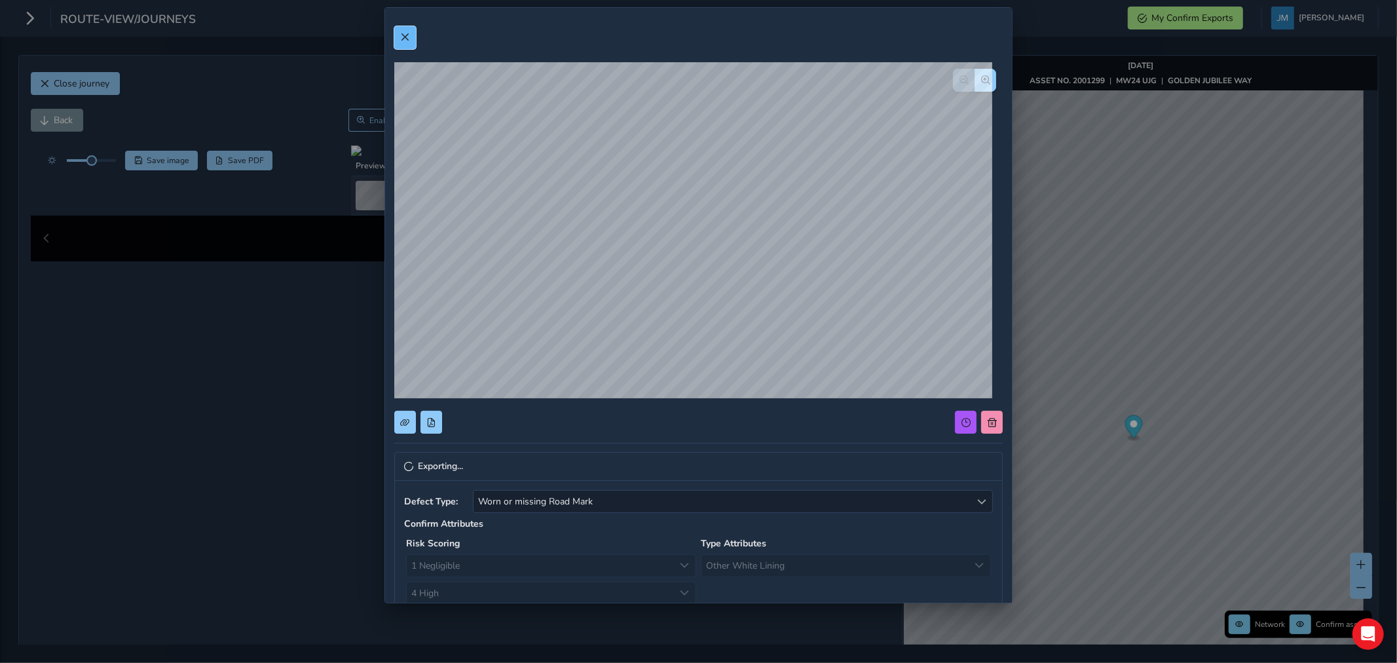
click at [402, 37] on span at bounding box center [404, 37] width 9 height 9
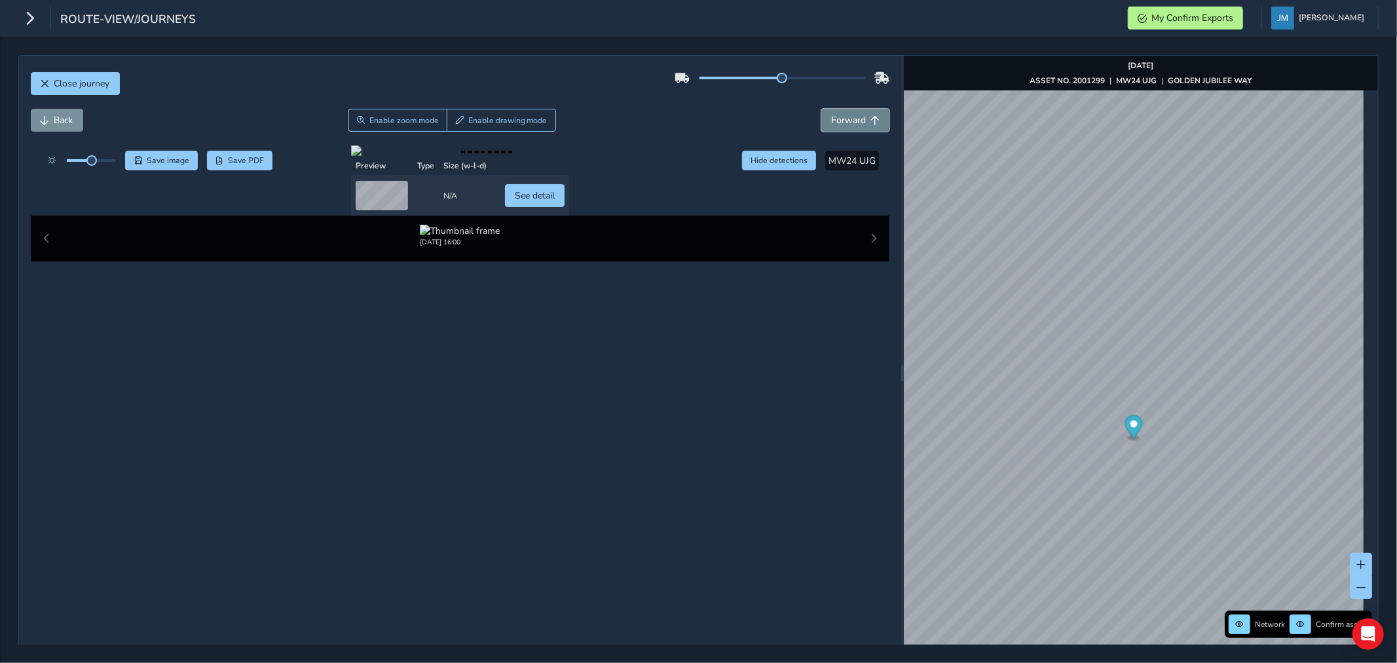
click at [852, 117] on span "Forward" at bounding box center [848, 120] width 35 height 12
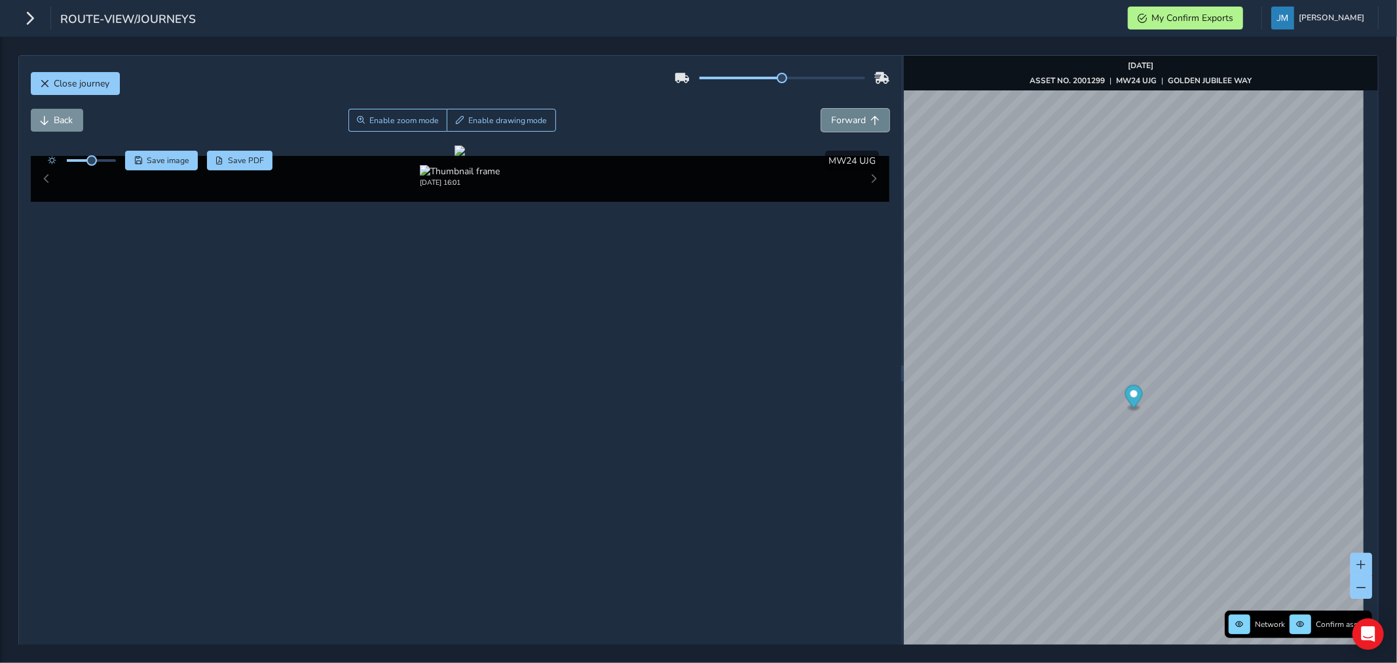
click at [852, 117] on span "Forward" at bounding box center [848, 120] width 35 height 12
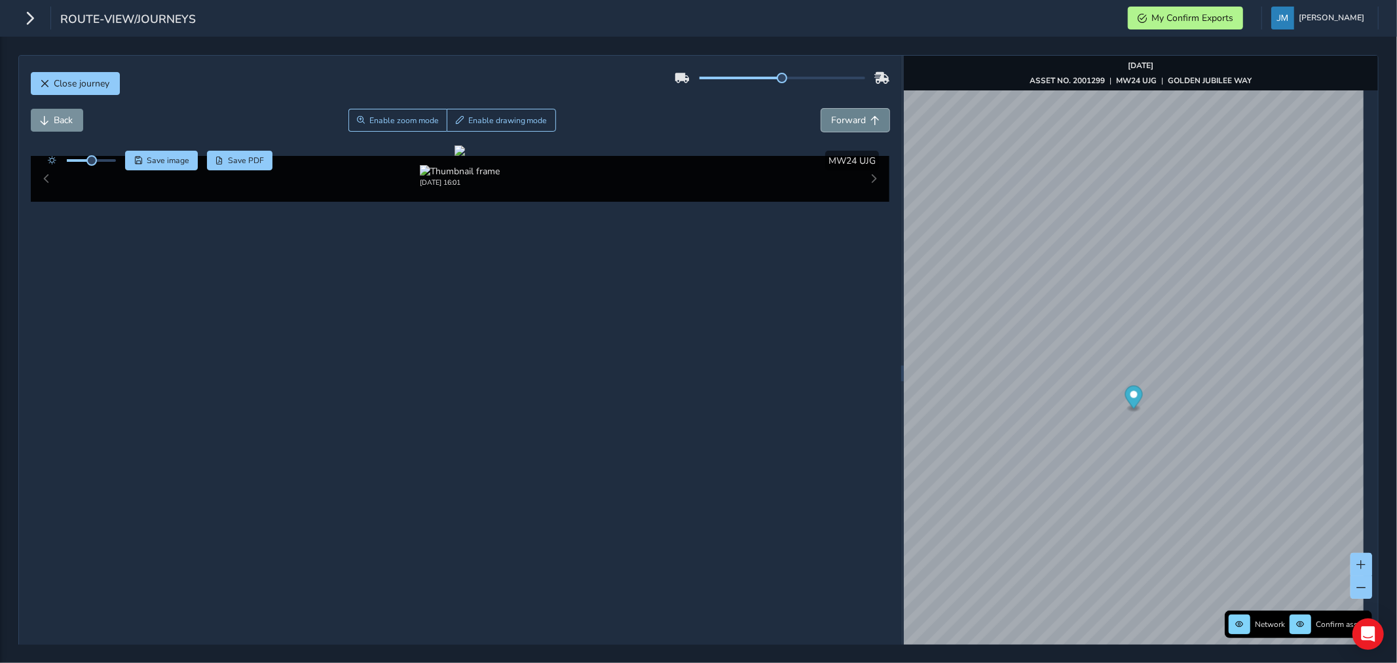
click at [852, 117] on span "Forward" at bounding box center [848, 120] width 35 height 12
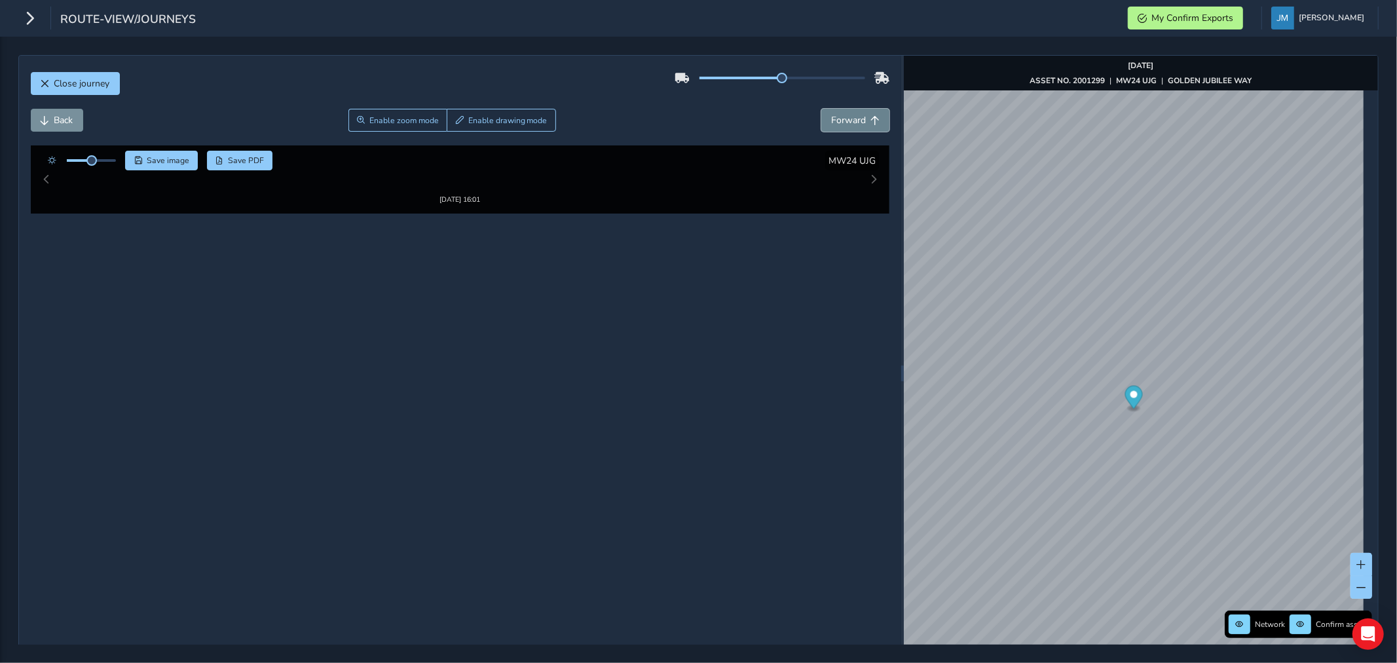
click at [852, 117] on span "Forward" at bounding box center [848, 120] width 35 height 12
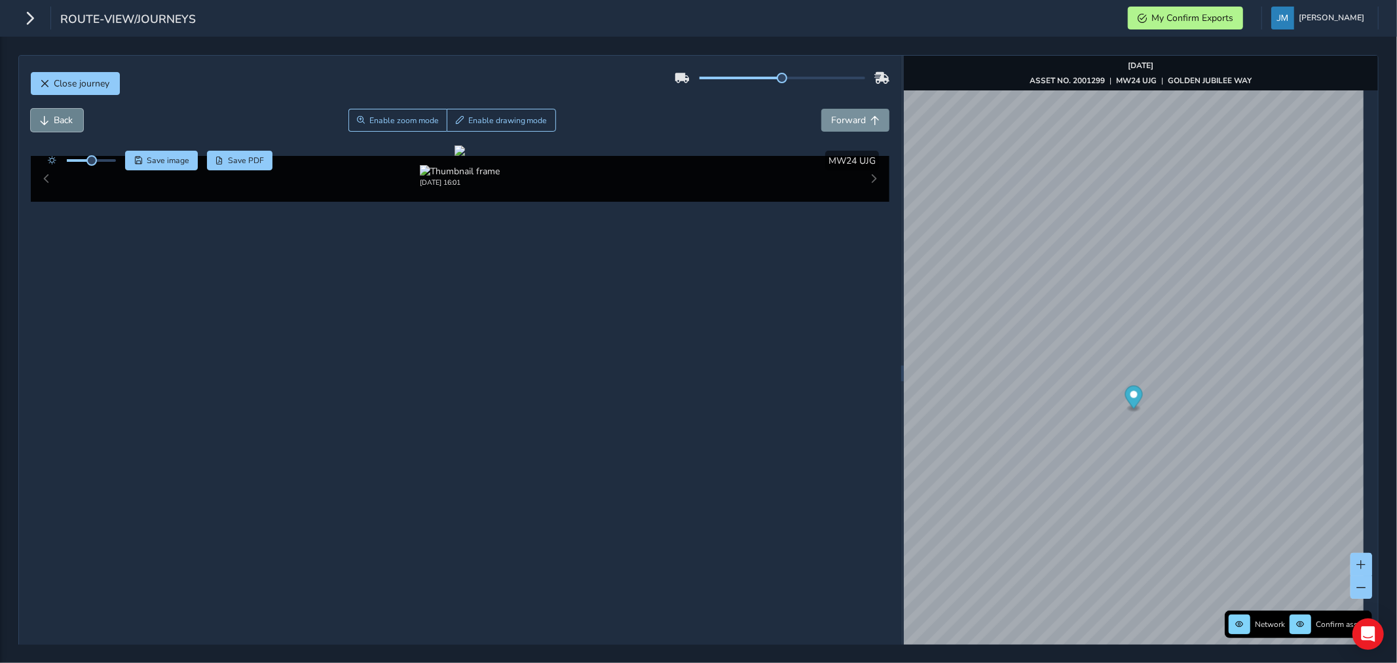
click at [52, 120] on button "Back" at bounding box center [57, 120] width 52 height 23
click at [51, 119] on button "Back" at bounding box center [57, 120] width 52 height 23
click at [50, 118] on button "Back" at bounding box center [57, 120] width 52 height 23
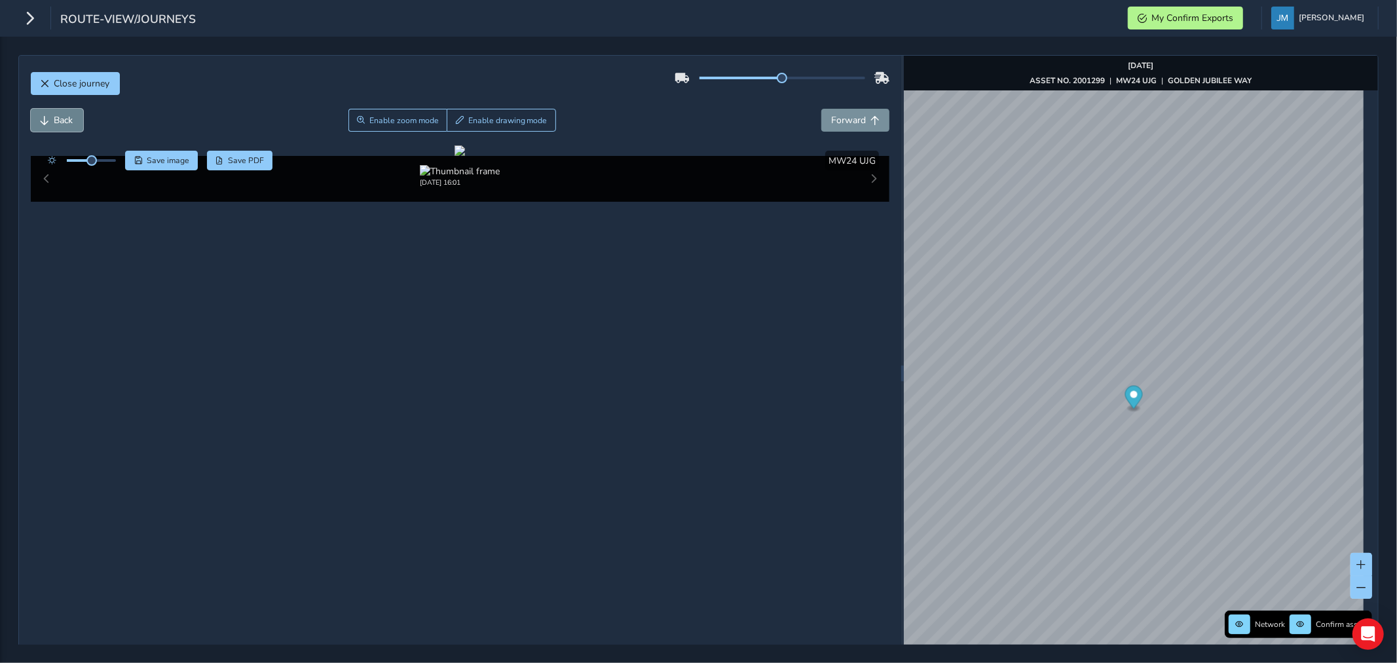
click at [50, 117] on button "Back" at bounding box center [57, 120] width 52 height 23
click at [49, 117] on span "Back" at bounding box center [45, 120] width 9 height 9
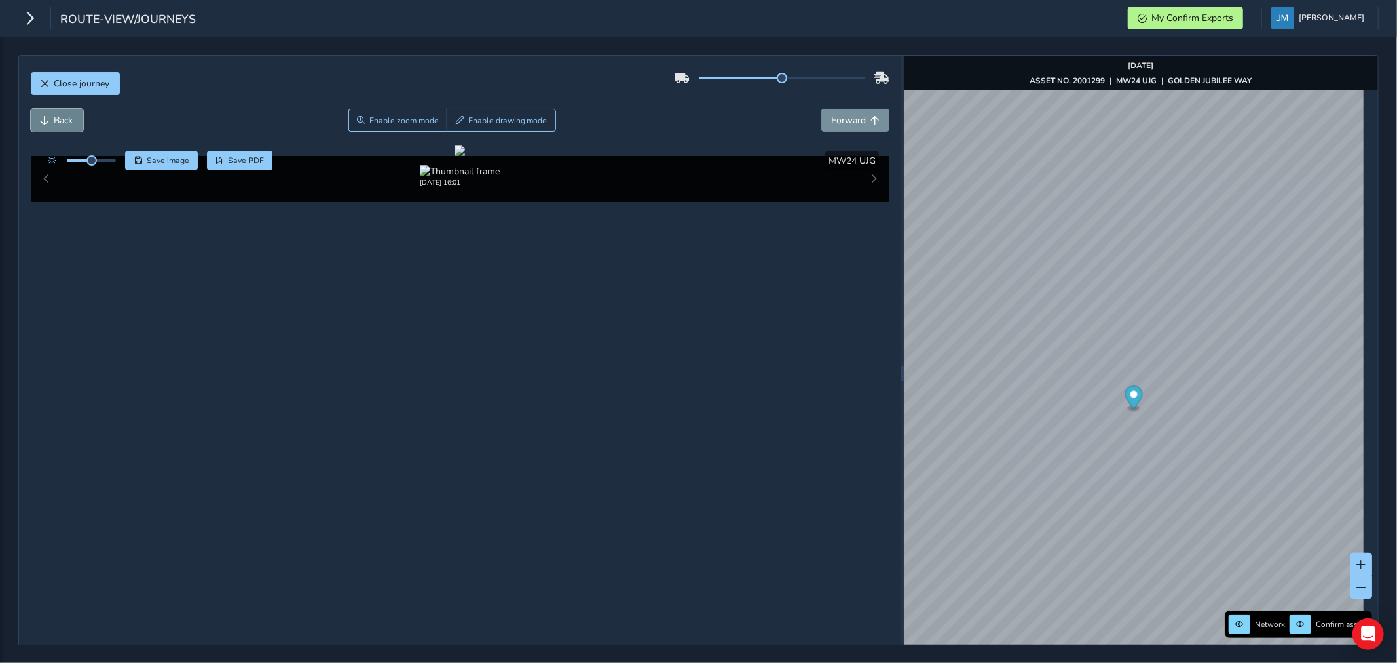
click at [49, 117] on span "Back" at bounding box center [45, 120] width 9 height 9
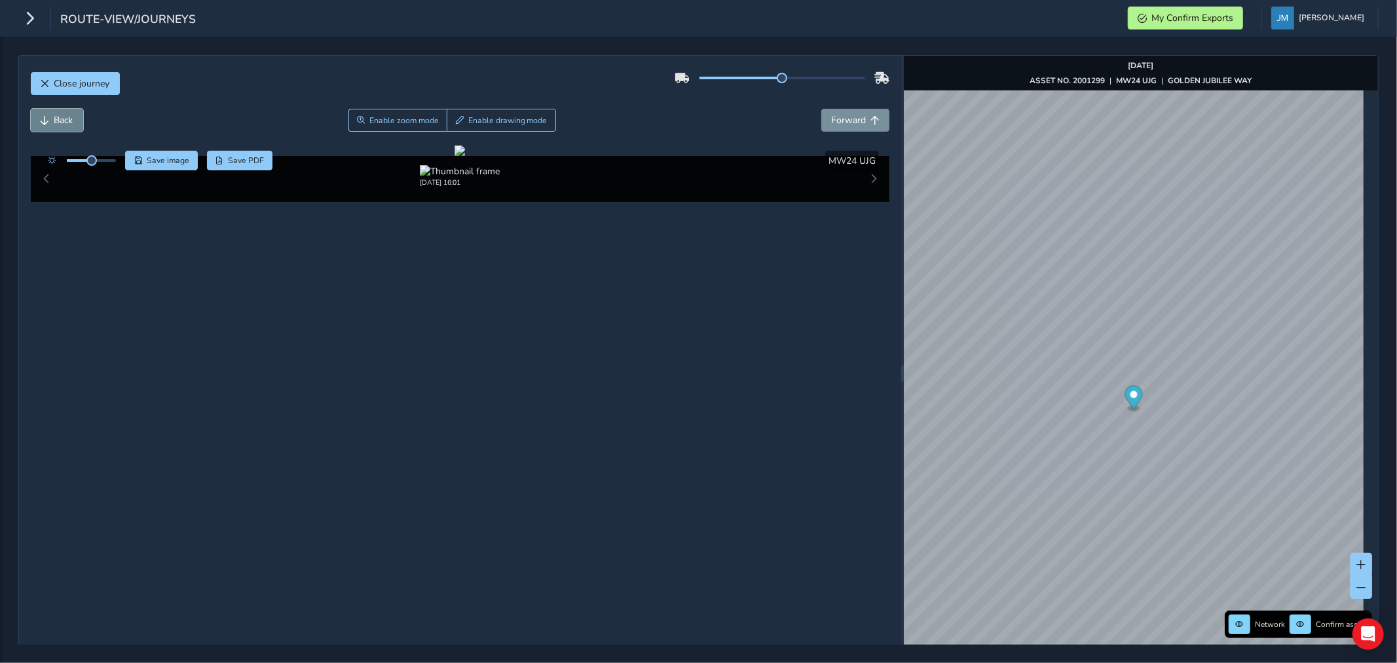
click at [49, 117] on span "Back" at bounding box center [45, 120] width 9 height 9
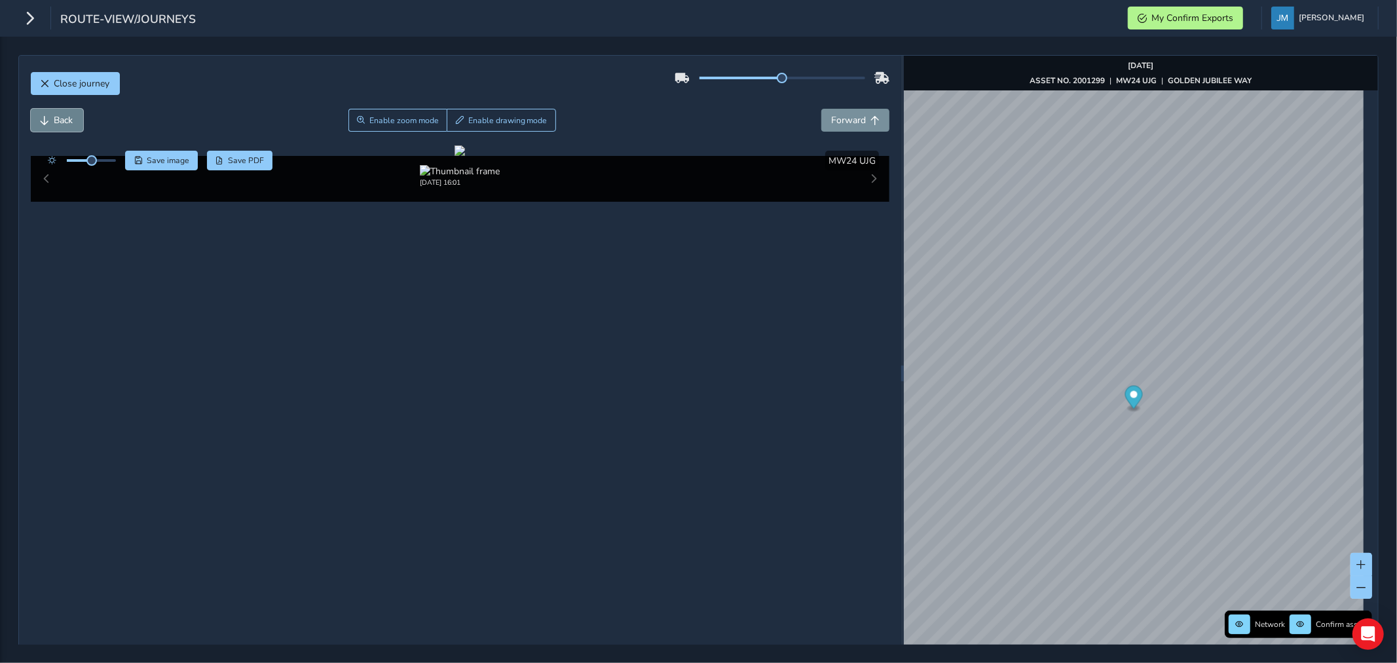
click at [49, 117] on span "Back" at bounding box center [45, 120] width 9 height 9
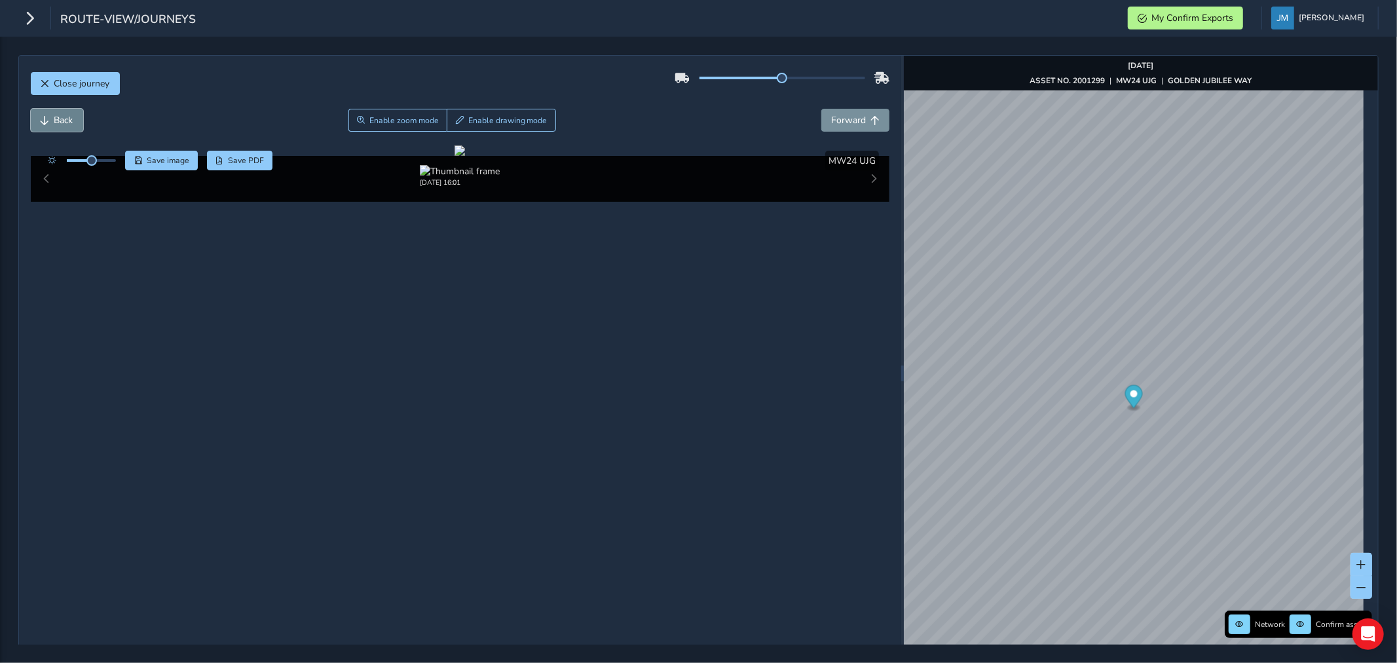
click at [49, 117] on span "Back" at bounding box center [45, 120] width 9 height 9
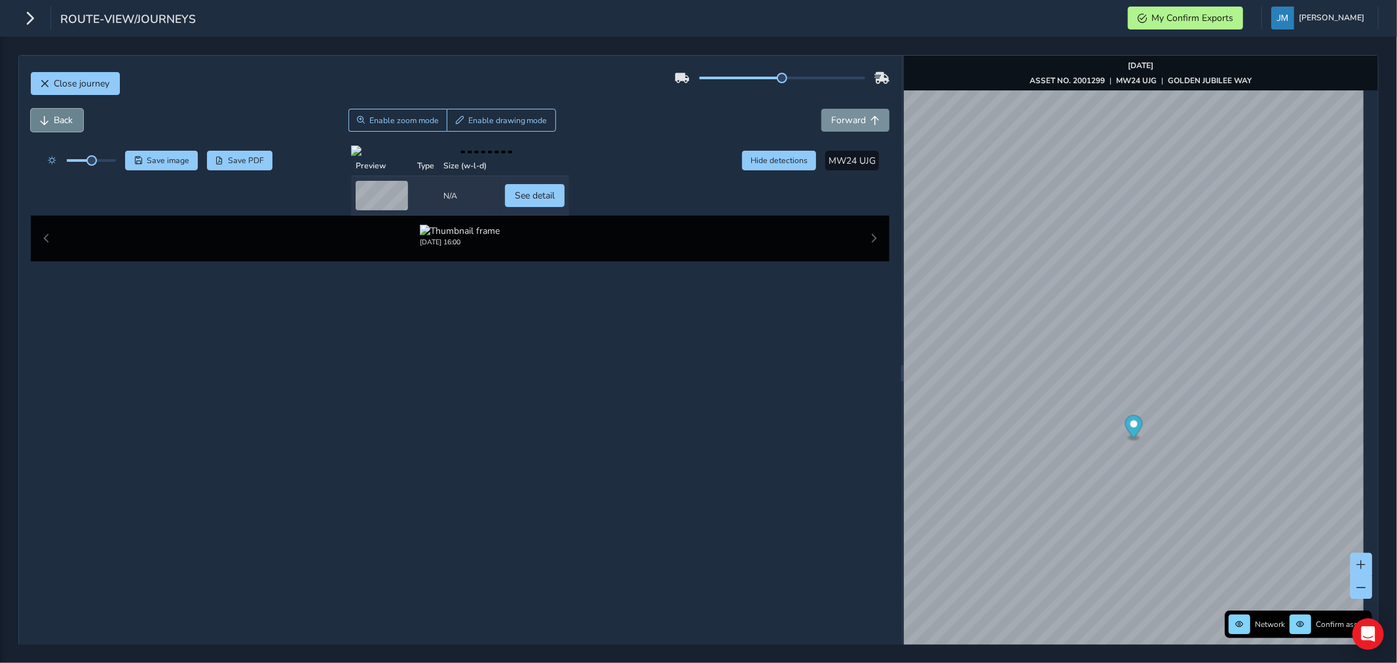
click at [49, 117] on span "Back" at bounding box center [45, 120] width 9 height 9
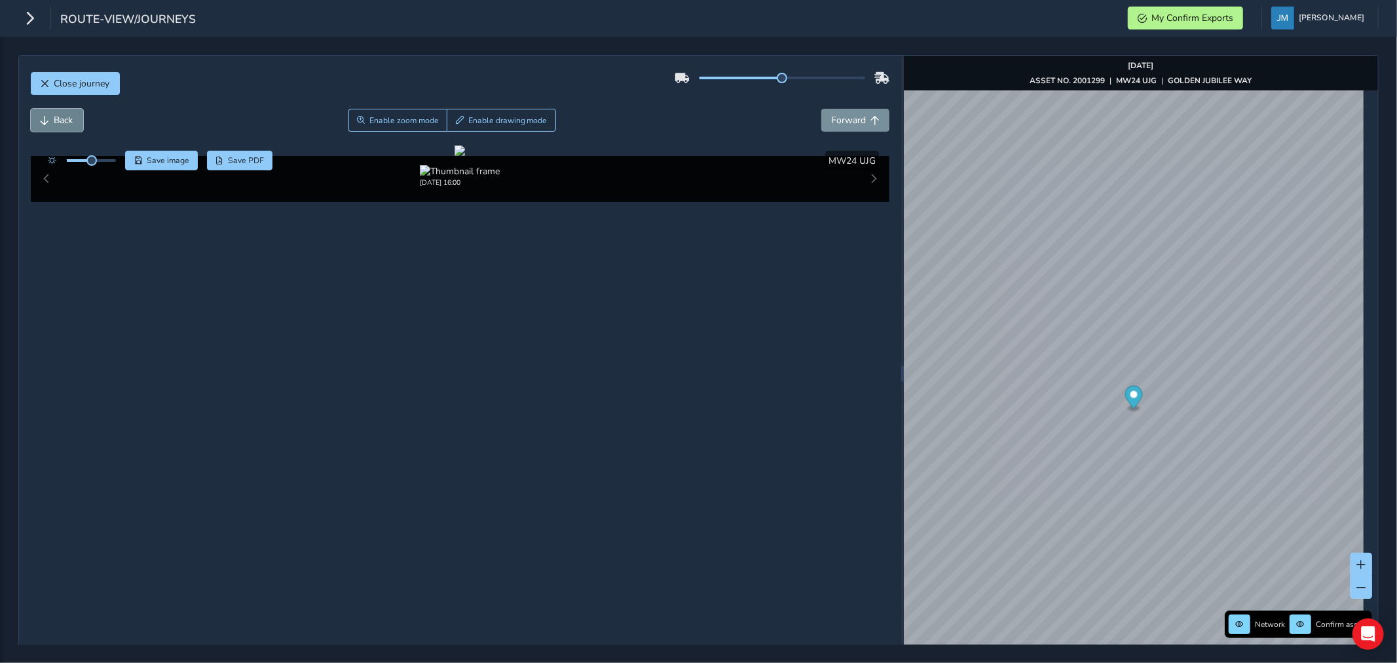
click at [49, 117] on span "Back" at bounding box center [45, 120] width 9 height 9
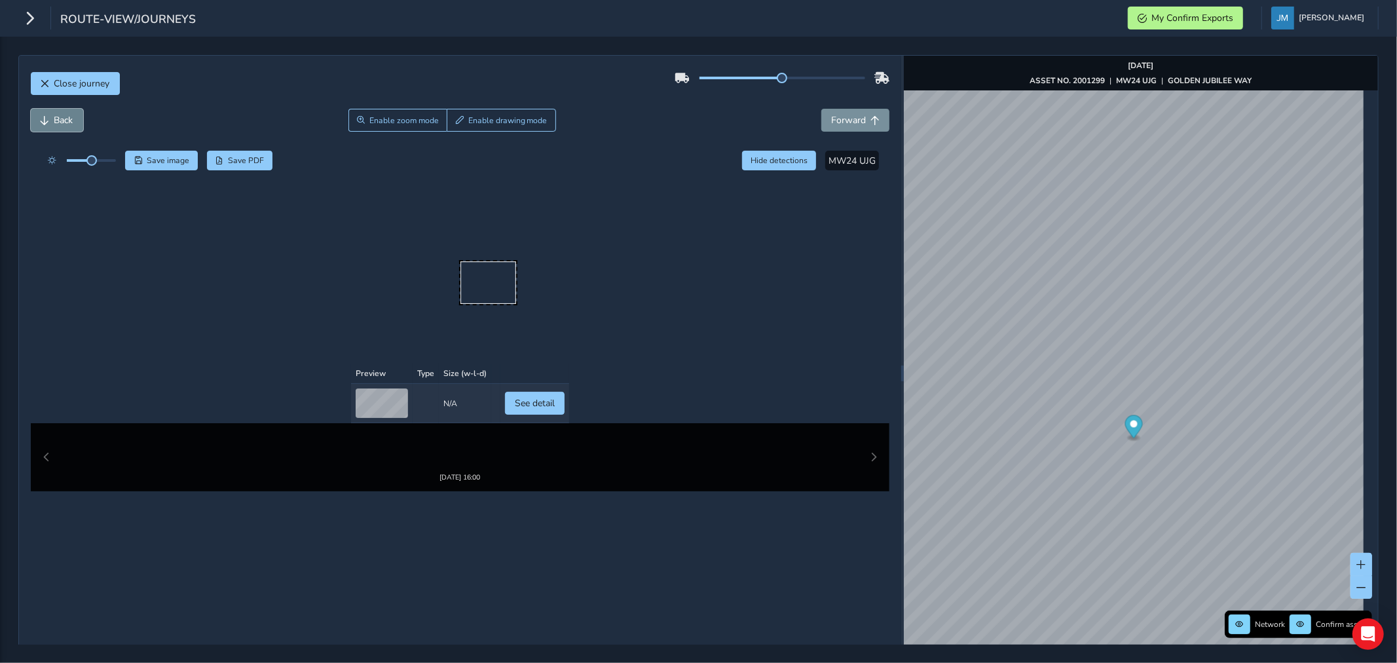
click at [49, 117] on span "Back" at bounding box center [45, 120] width 9 height 9
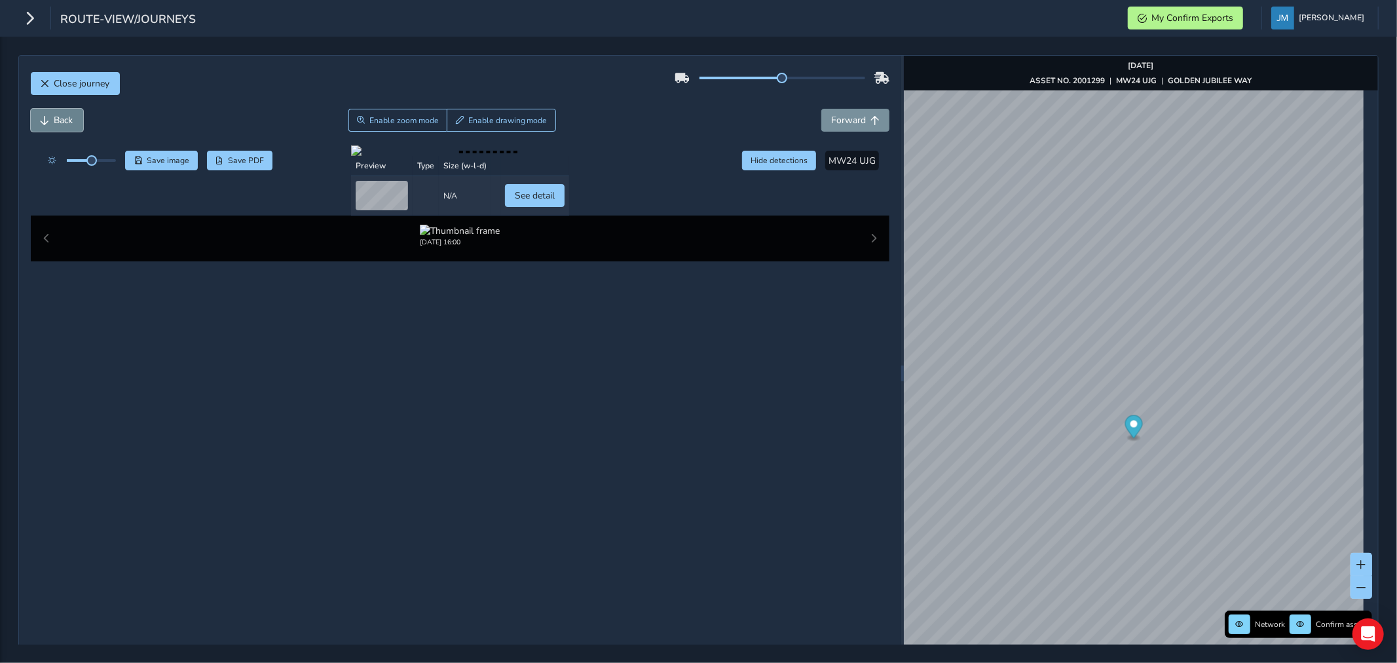
click at [49, 117] on span "Back" at bounding box center [45, 120] width 9 height 9
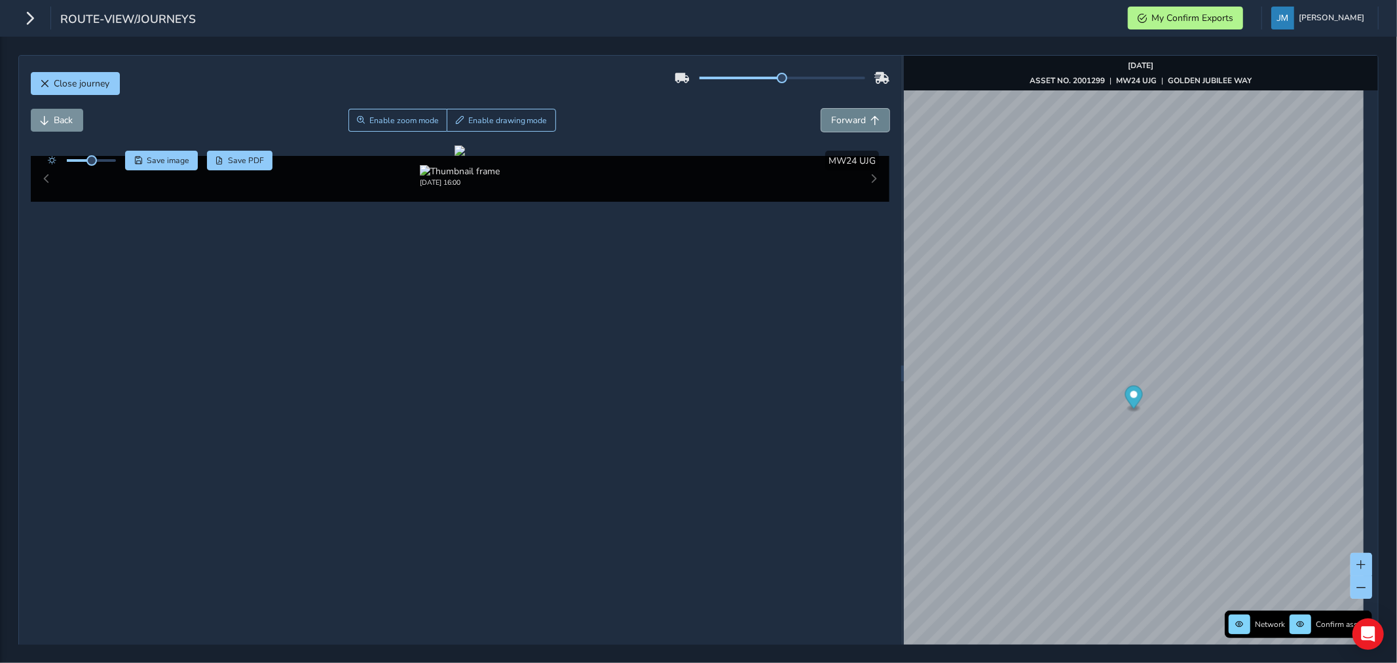
click at [871, 118] on span "Forward" at bounding box center [875, 120] width 9 height 9
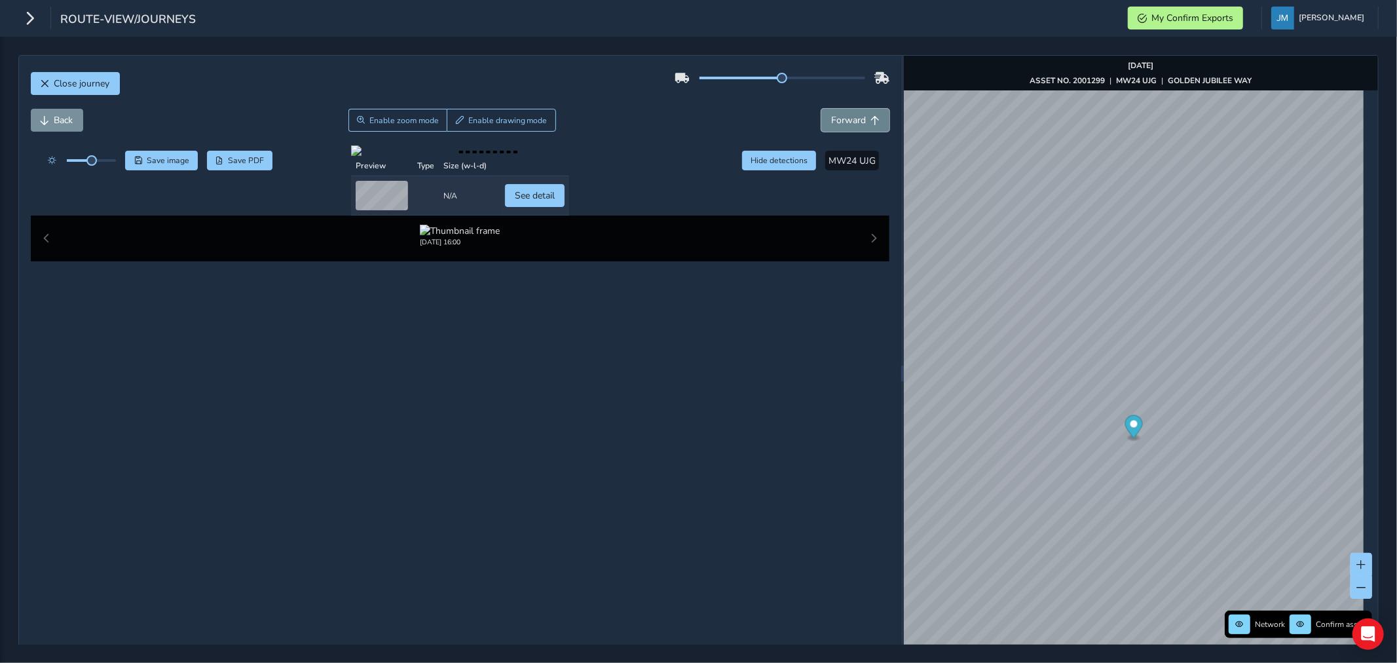
click at [871, 118] on span "Forward" at bounding box center [875, 120] width 9 height 9
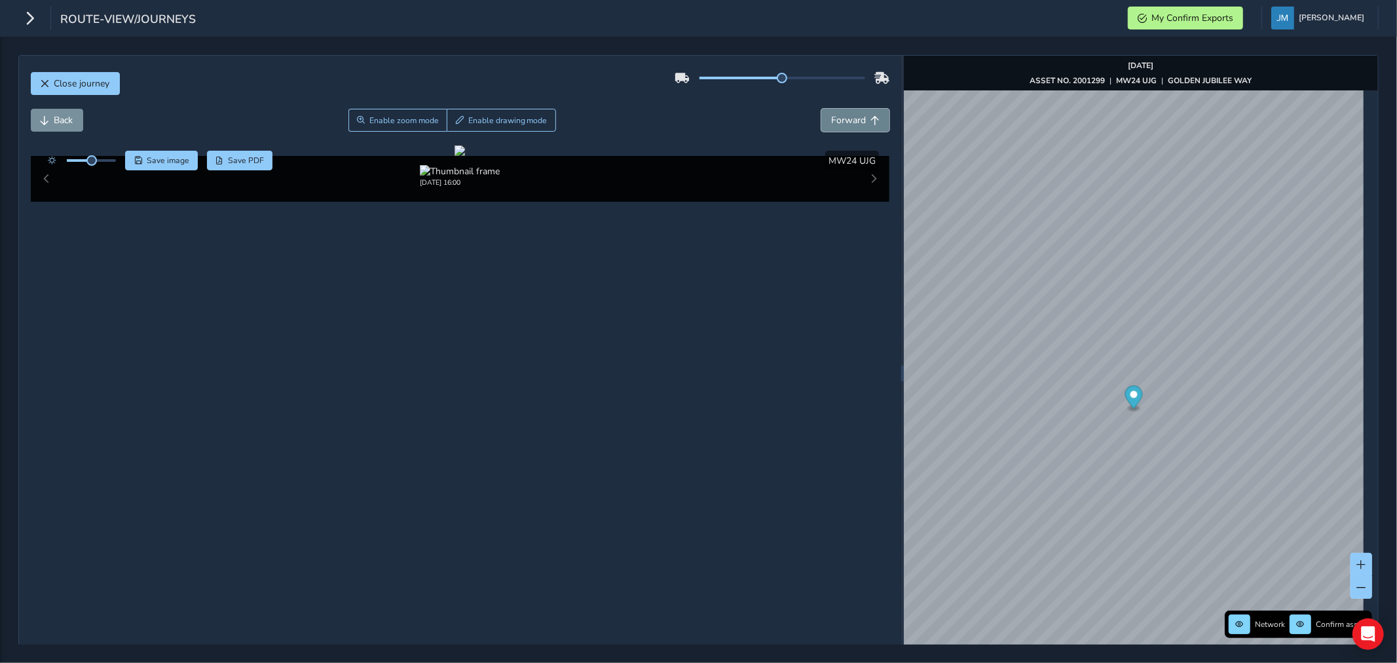
click at [871, 118] on span "Forward" at bounding box center [875, 120] width 9 height 9
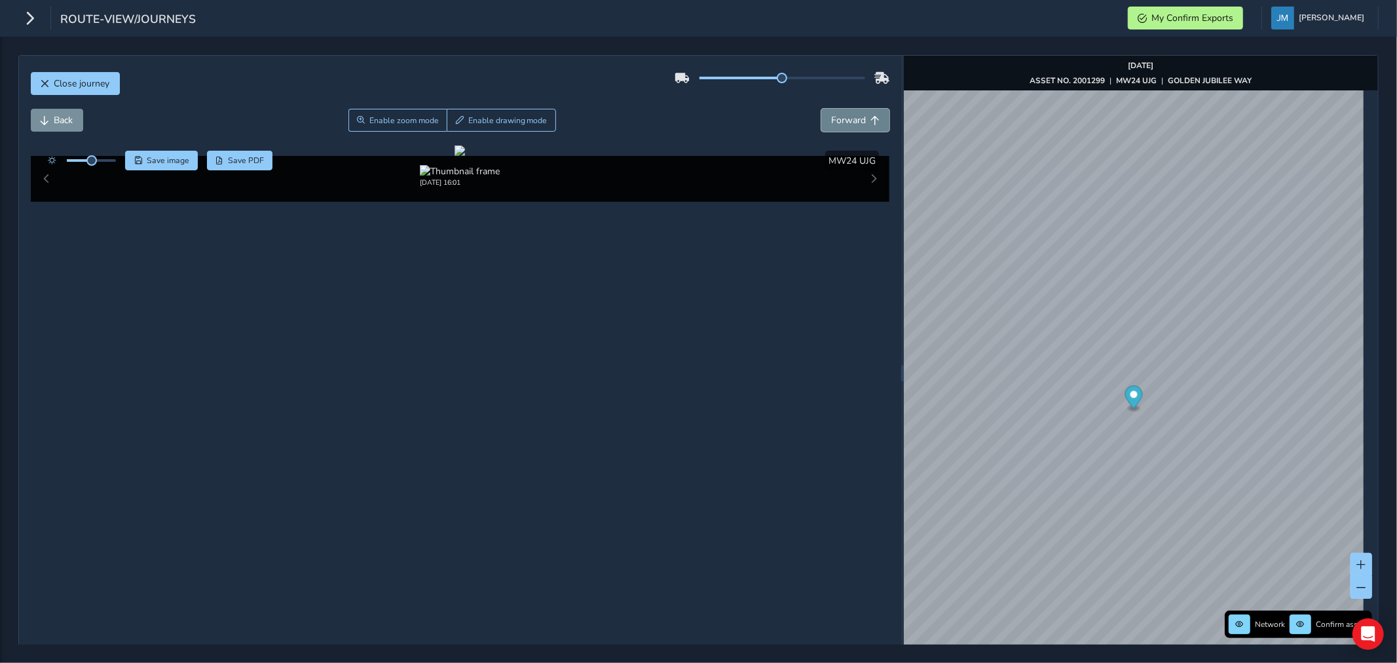
click at [871, 118] on span "Forward" at bounding box center [875, 120] width 9 height 9
